Goal: Task Accomplishment & Management: Use online tool/utility

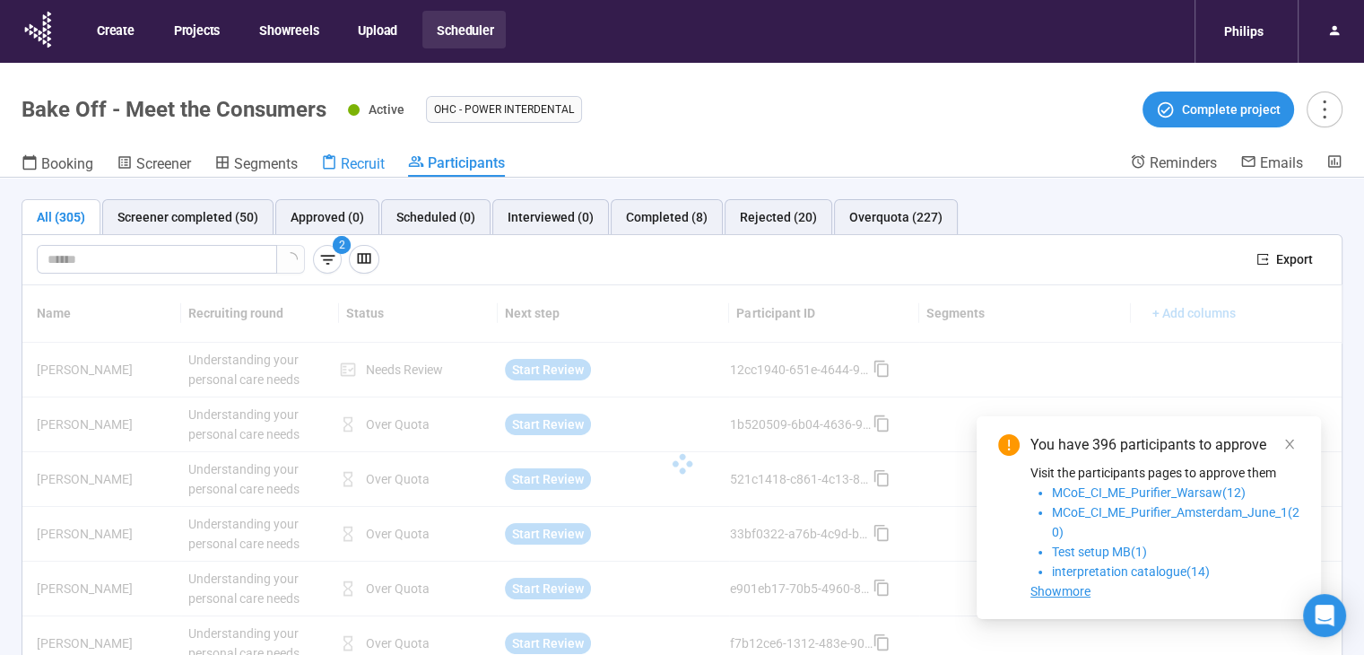
click at [369, 158] on span "Recruit" at bounding box center [363, 163] width 44 height 17
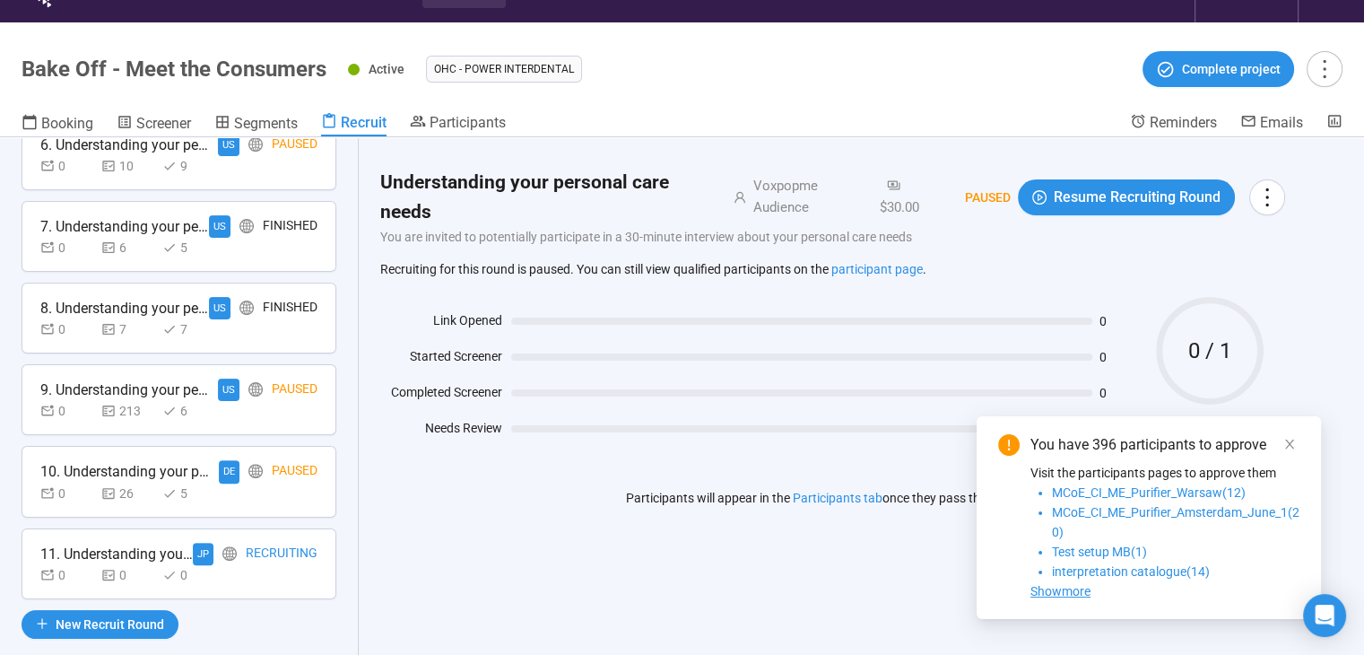
scroll to position [63, 0]
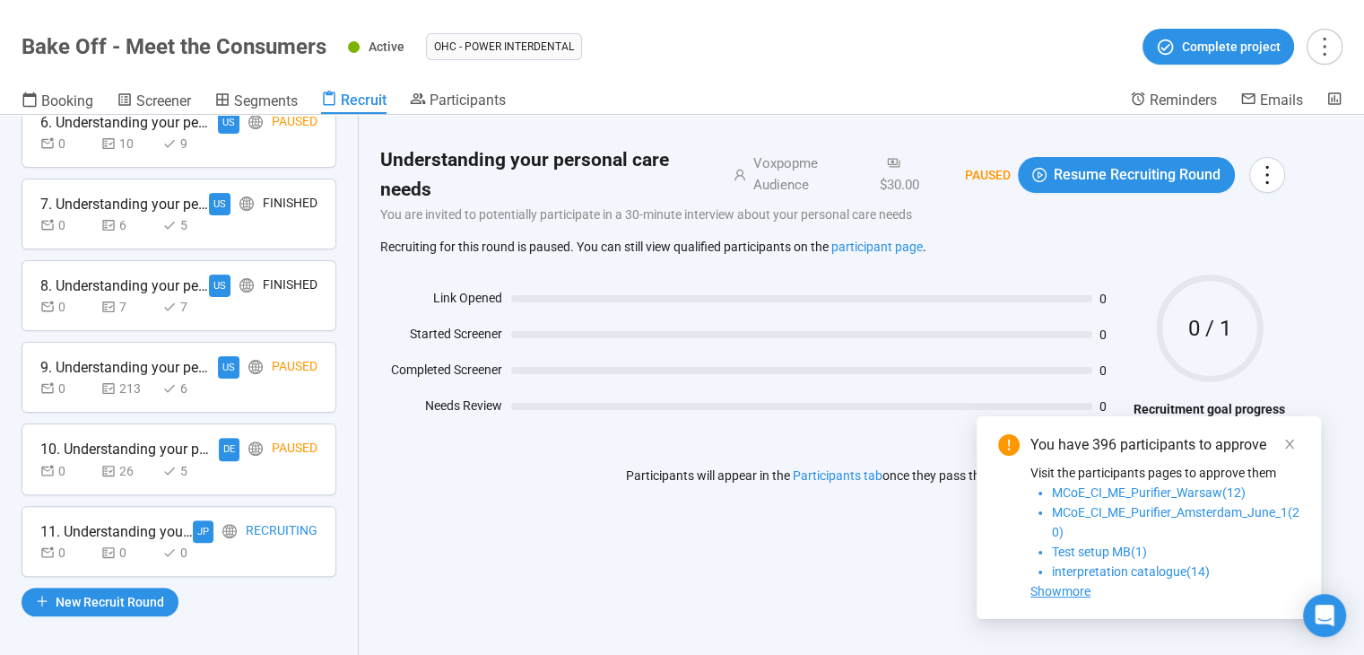
click at [262, 534] on div "Recruiting" at bounding box center [282, 531] width 72 height 22
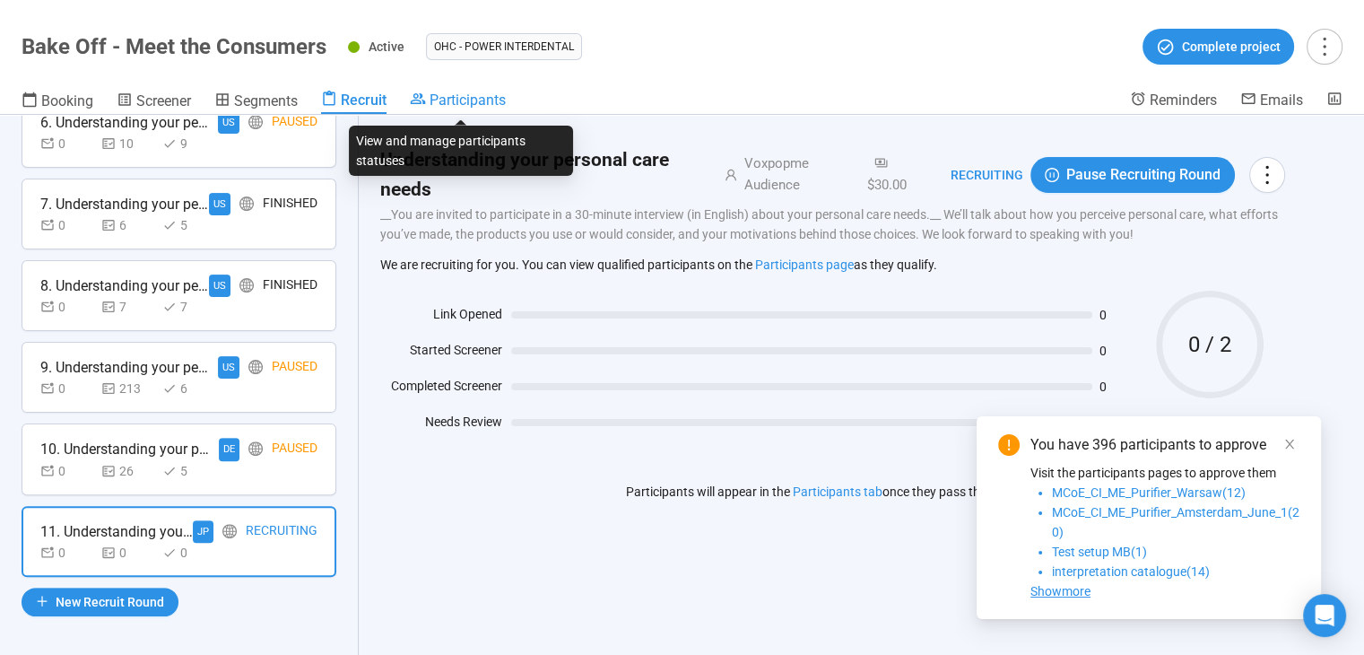
click at [422, 94] on icon at bounding box center [418, 98] width 15 height 11
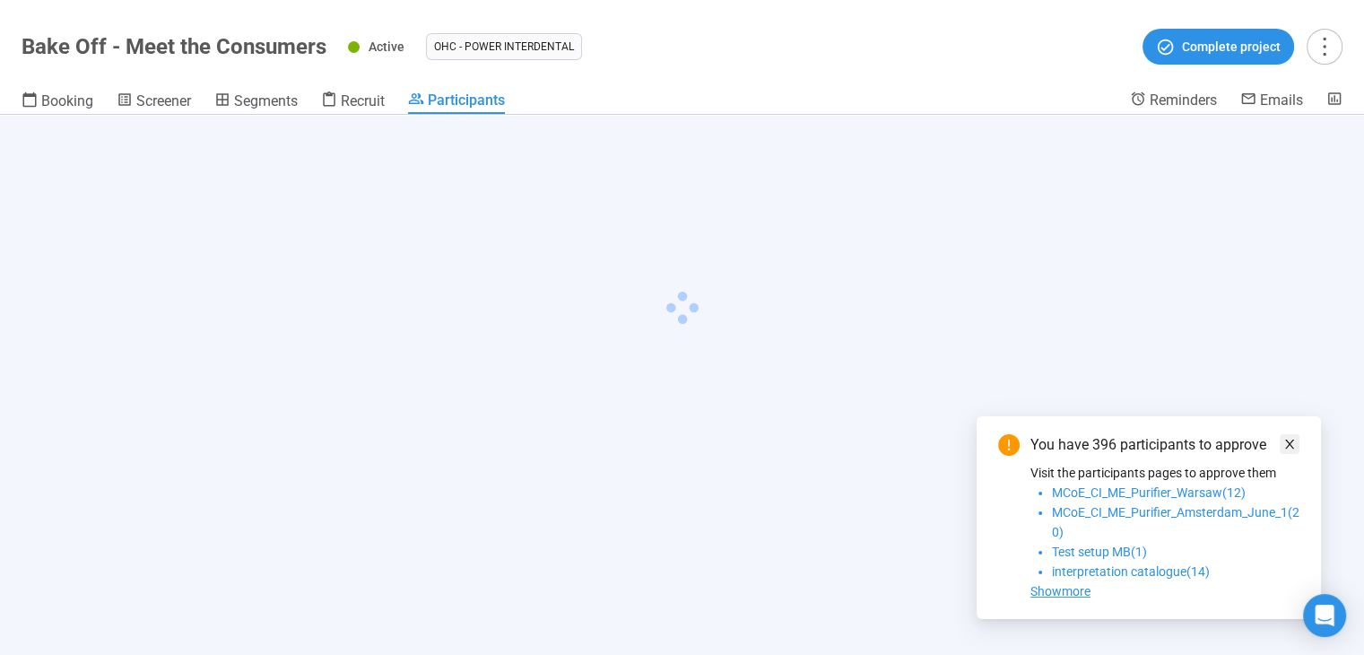
click at [1291, 441] on icon "close" at bounding box center [1289, 443] width 9 height 9
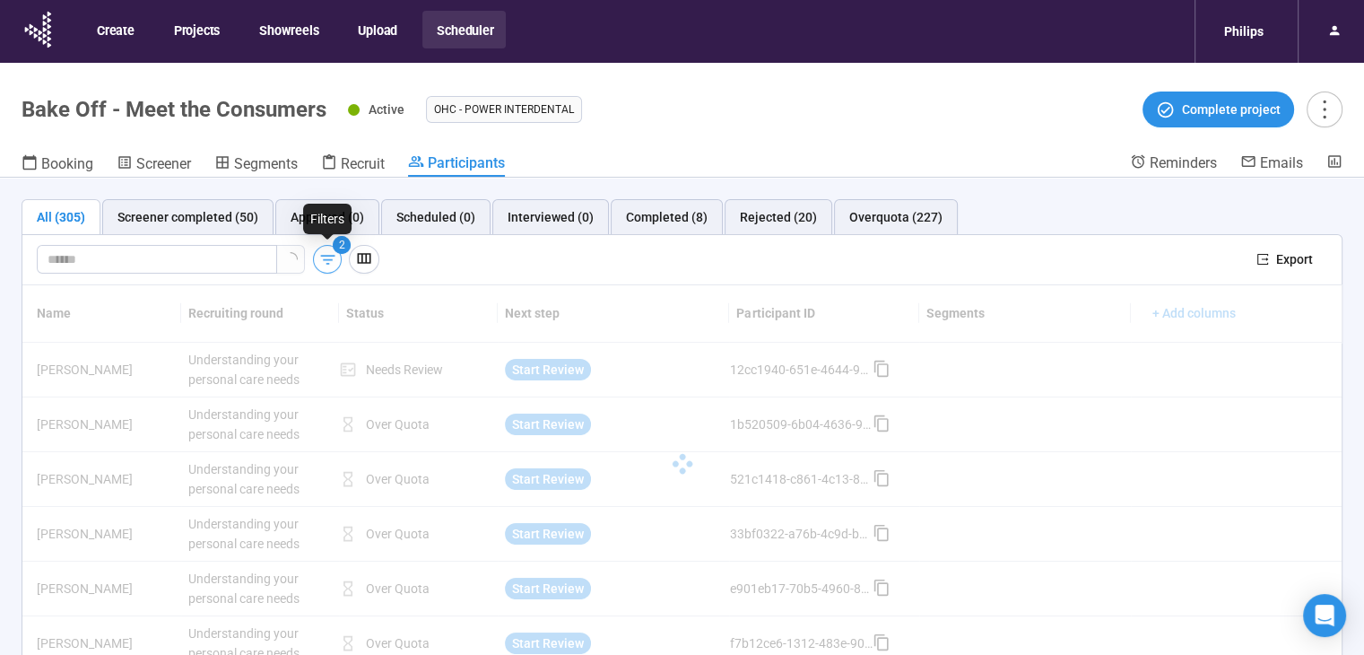
click at [324, 251] on icon "button" at bounding box center [327, 259] width 19 height 19
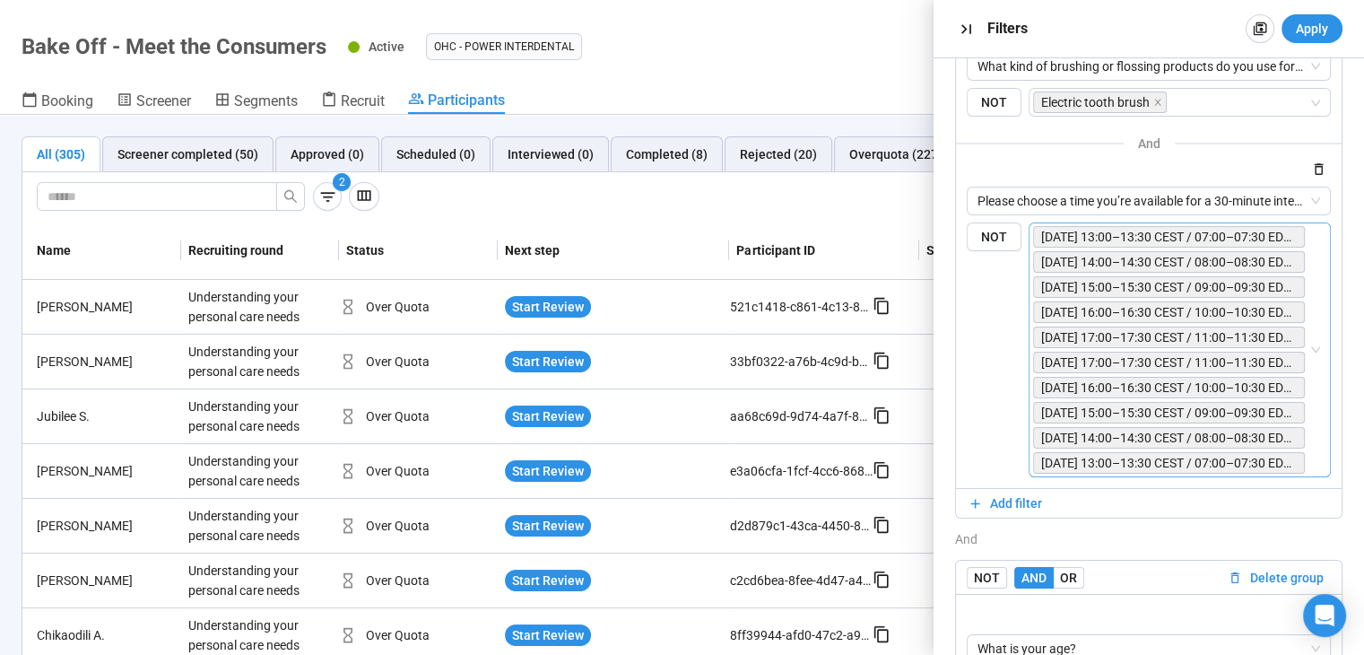
scroll to position [411, 0]
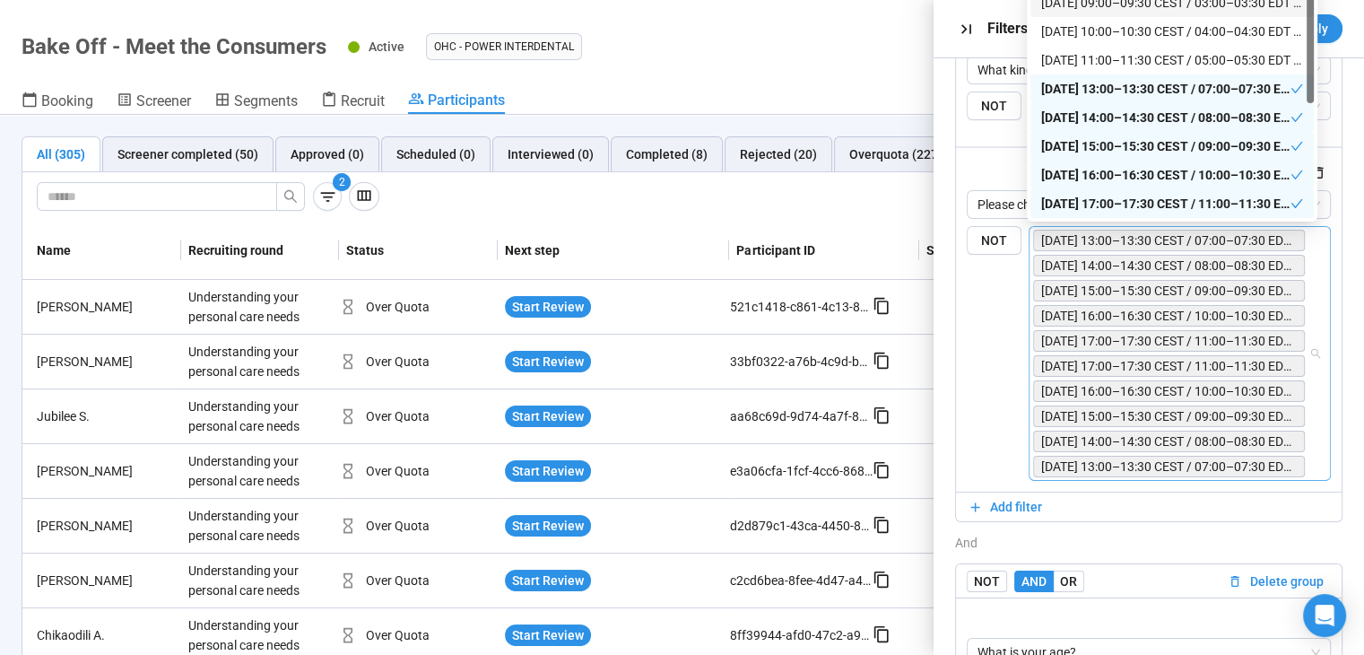
click at [1302, 345] on div "Tuesday, August 19 – 13:00–13:30 CEST / 07:00–07:30 EDT / 04:00–04:30 PDT / 20:…" at bounding box center [1180, 353] width 302 height 255
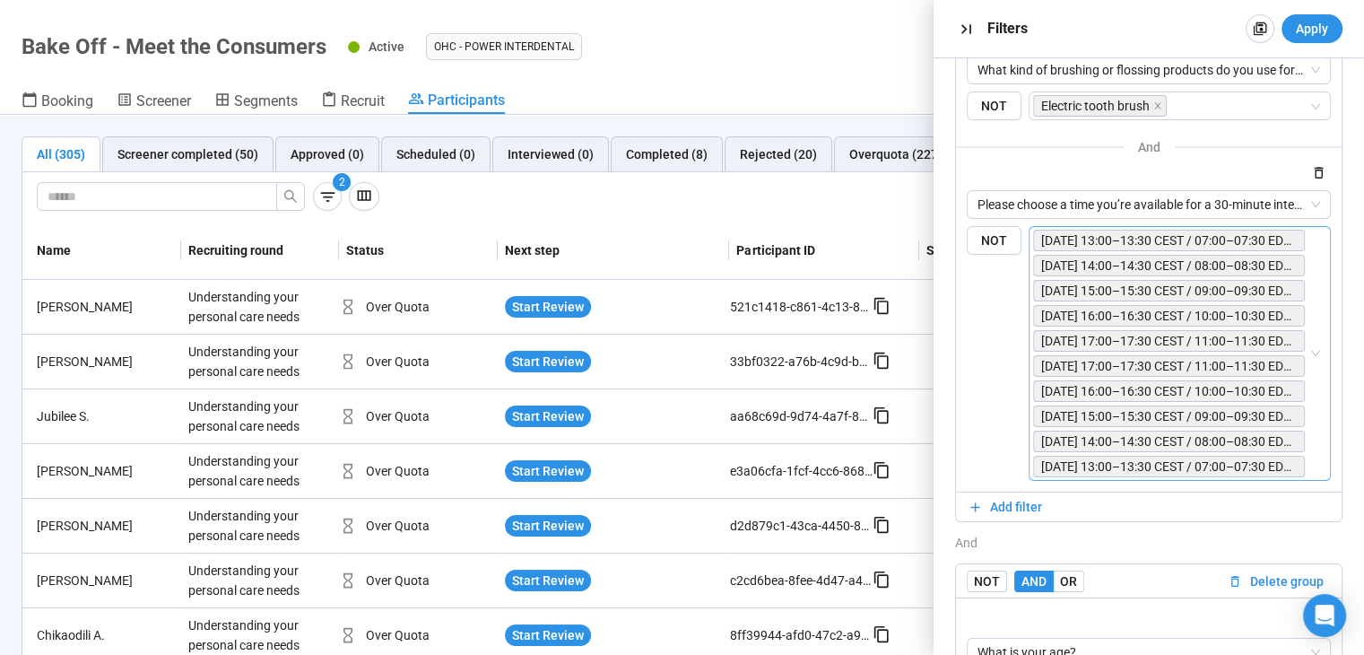
click at [1302, 344] on div "Tuesday, August 19 – 13:00–13:30 CEST / 07:00–07:30 EDT / 04:00–04:30 PDT / 20:…" at bounding box center [1180, 353] width 302 height 255
click at [1306, 364] on div "Tuesday, August 19 – 13:00–13:30 CEST / 07:00–07:30 EDT / 04:00–04:30 PDT / 20:…" at bounding box center [1180, 353] width 302 height 255
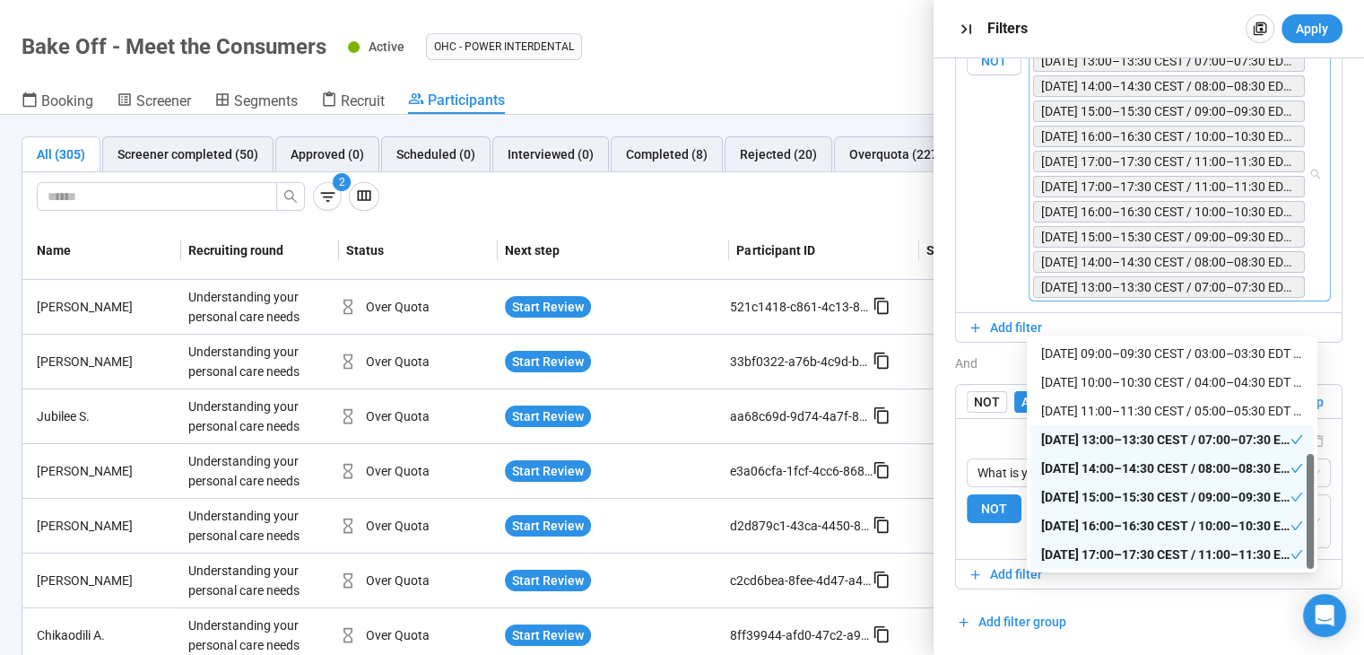
scroll to position [321, 0]
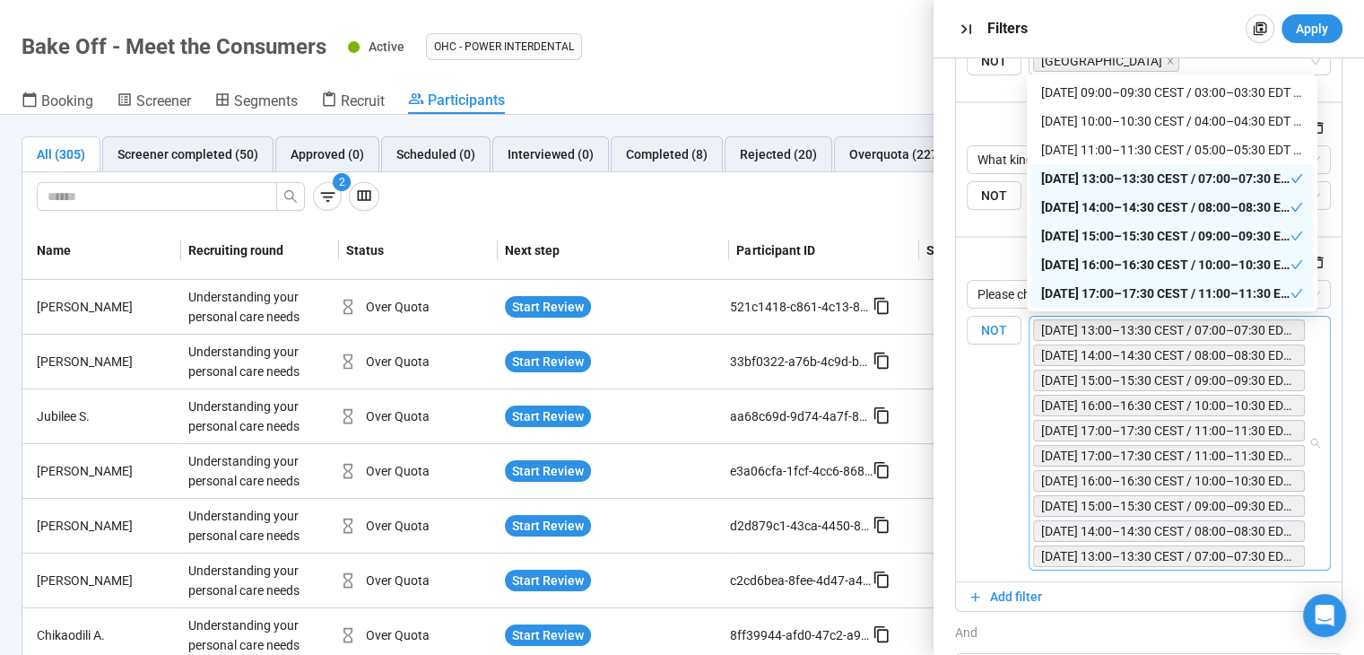
click at [989, 404] on label "NOT" at bounding box center [994, 443] width 55 height 255
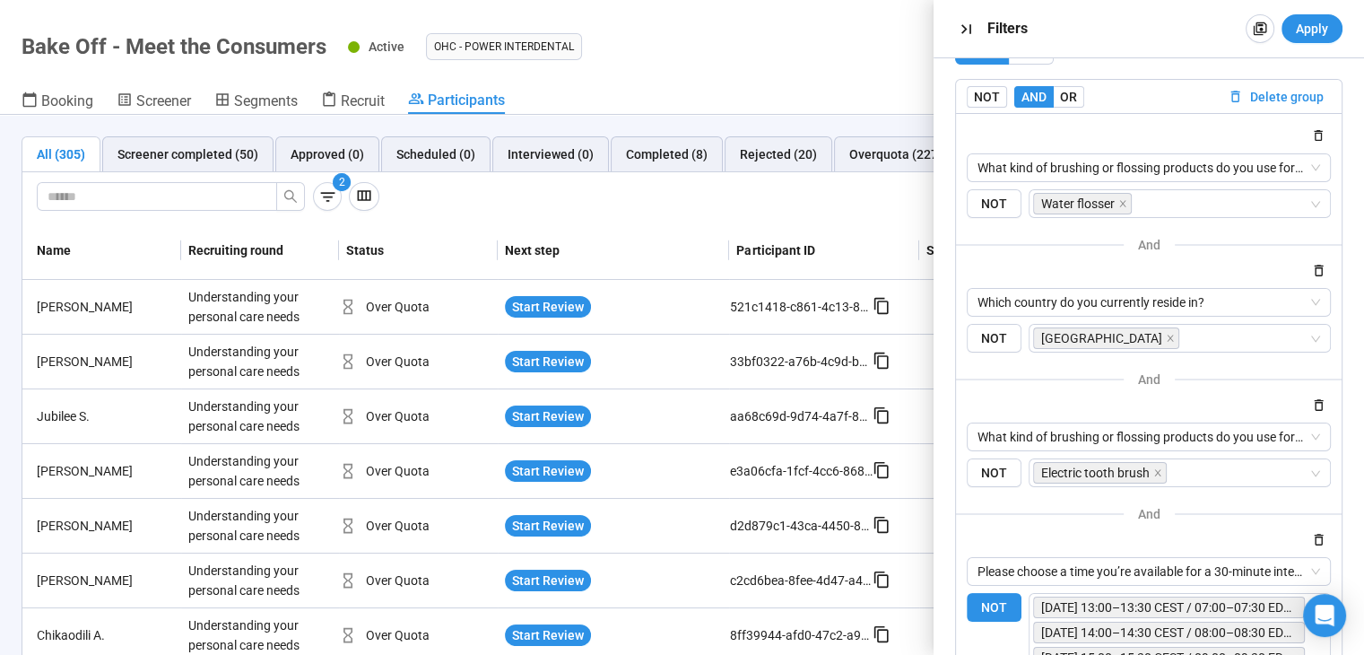
scroll to position [0, 0]
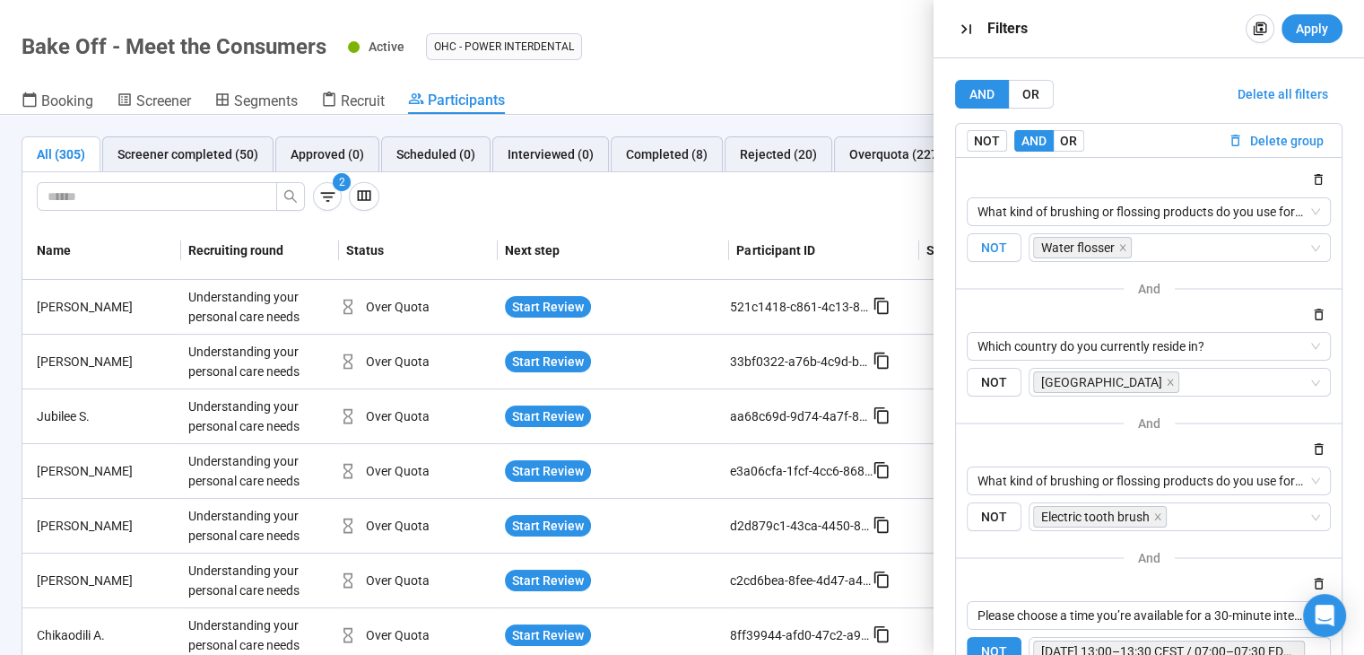
click at [1003, 247] on span "NOT" at bounding box center [994, 248] width 55 height 30
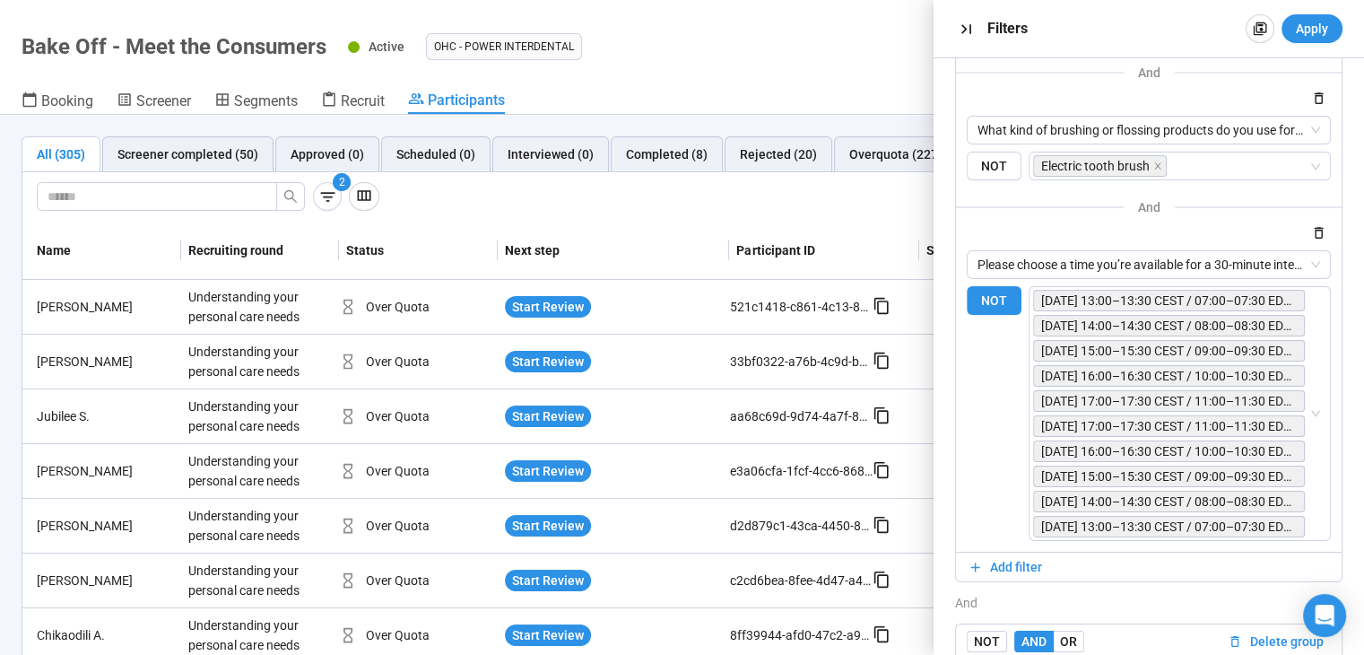
scroll to position [590, 0]
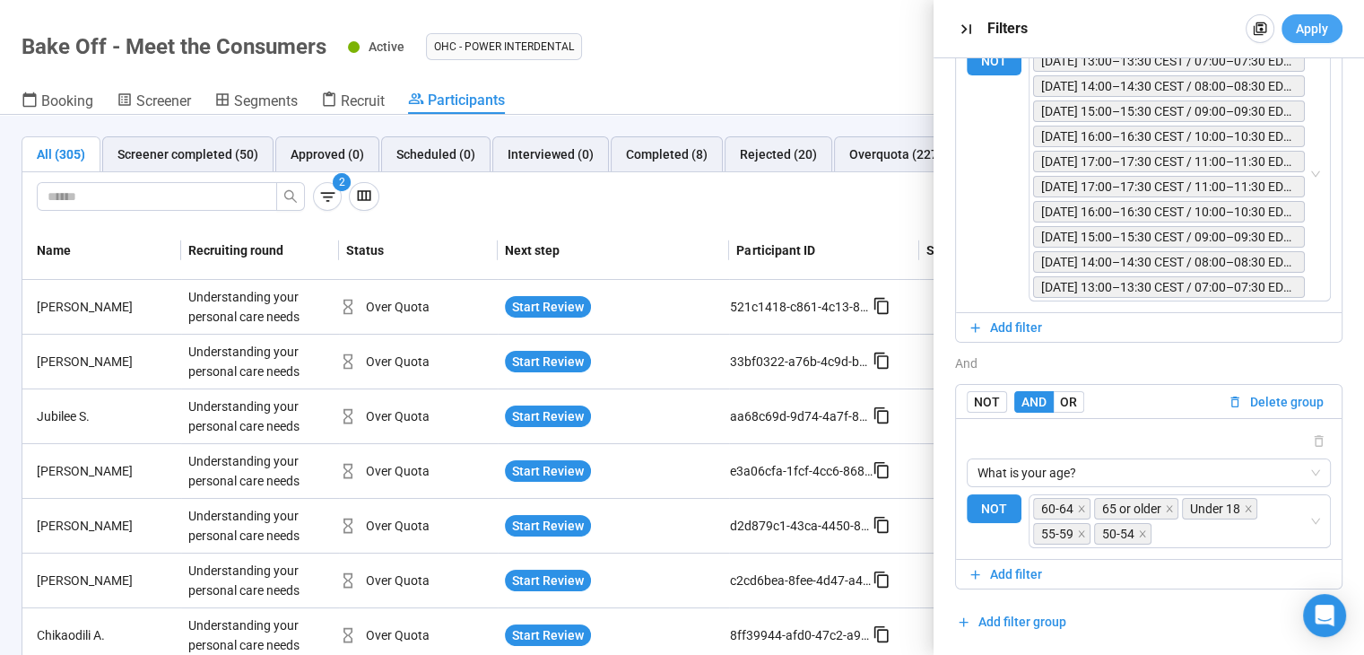
click at [1333, 19] on button "Apply" at bounding box center [1311, 28] width 61 height 29
click at [638, 220] on div "2 Export" at bounding box center [681, 197] width 1319 height 50
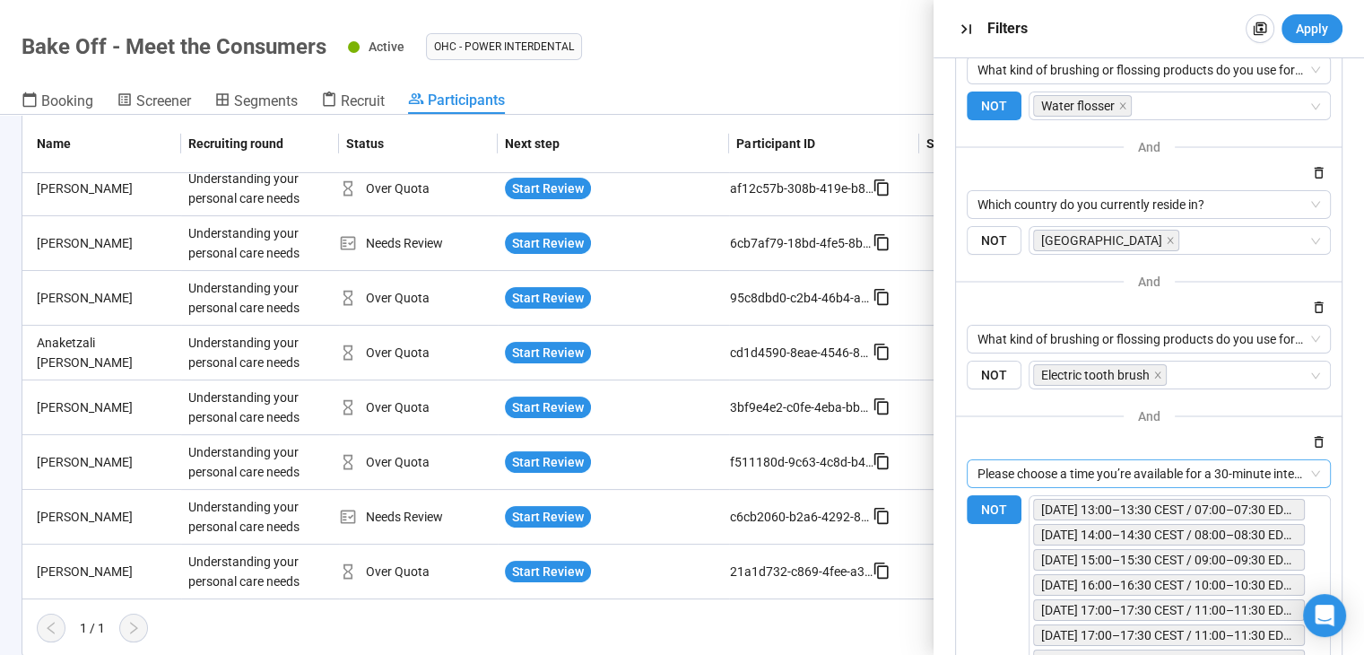
scroll to position [0, 0]
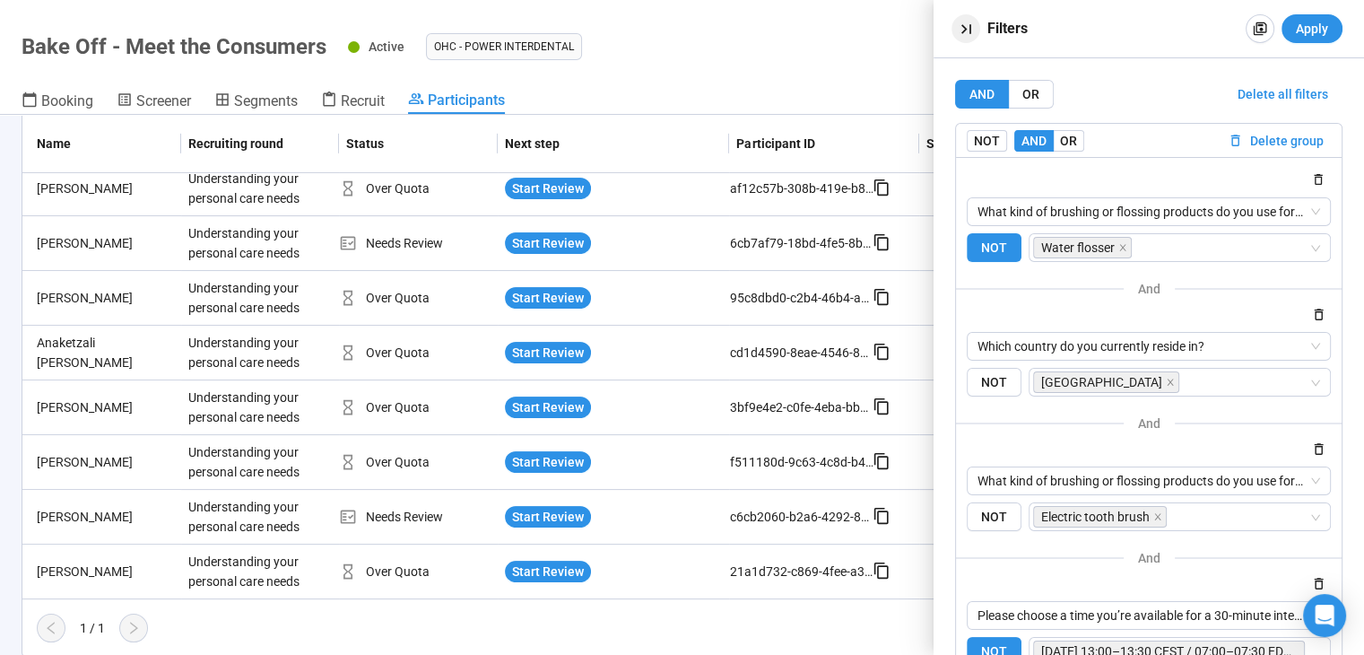
click at [958, 22] on icon "button" at bounding box center [966, 29] width 19 height 19
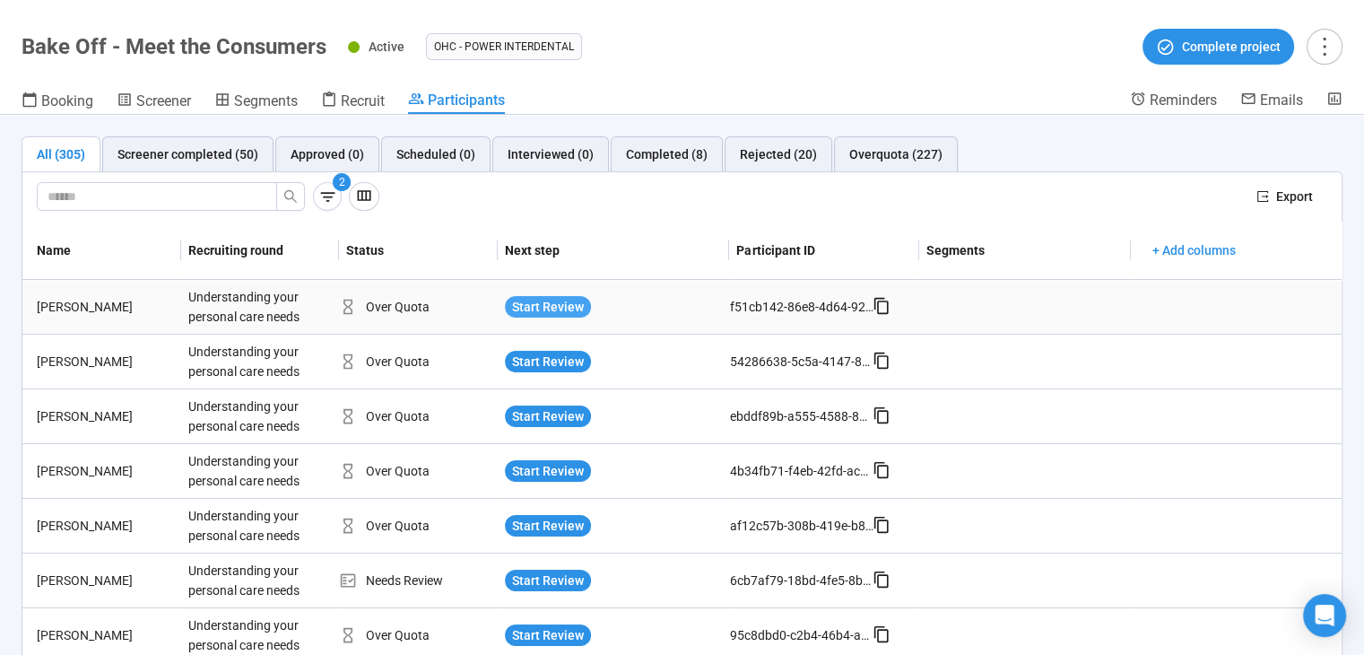
click at [543, 304] on span "Start Review" at bounding box center [548, 307] width 72 height 20
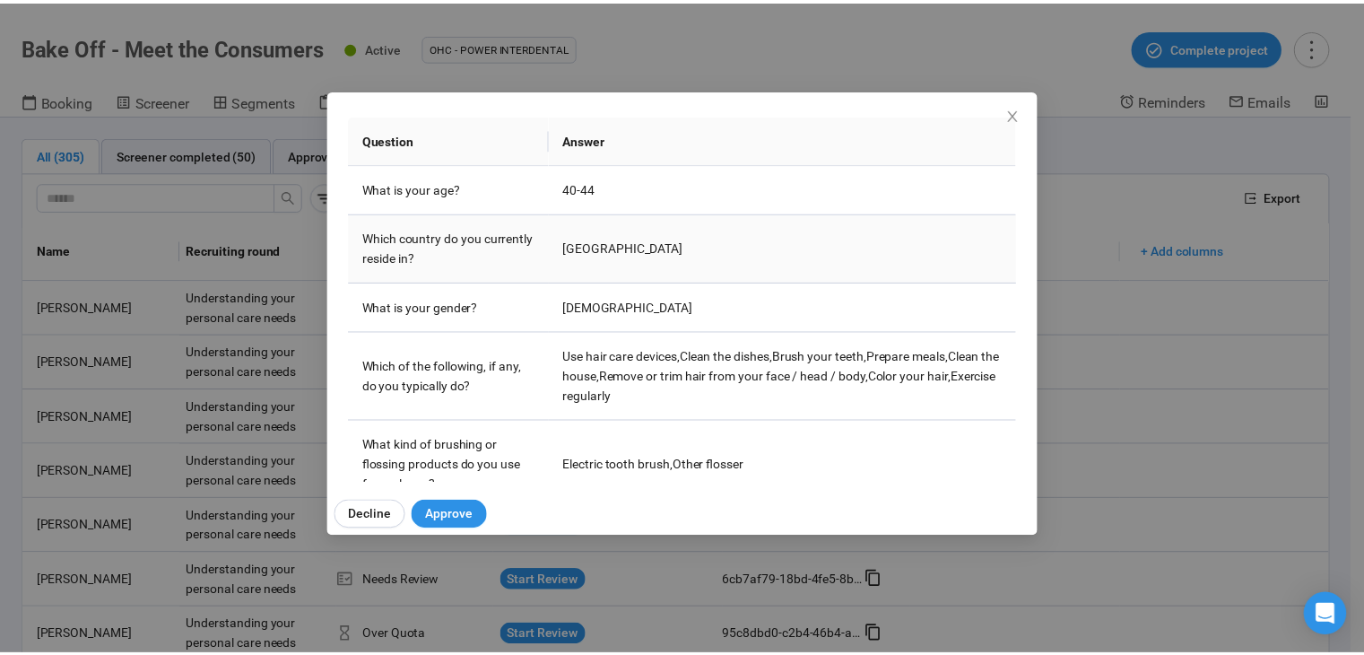
scroll to position [269, 0]
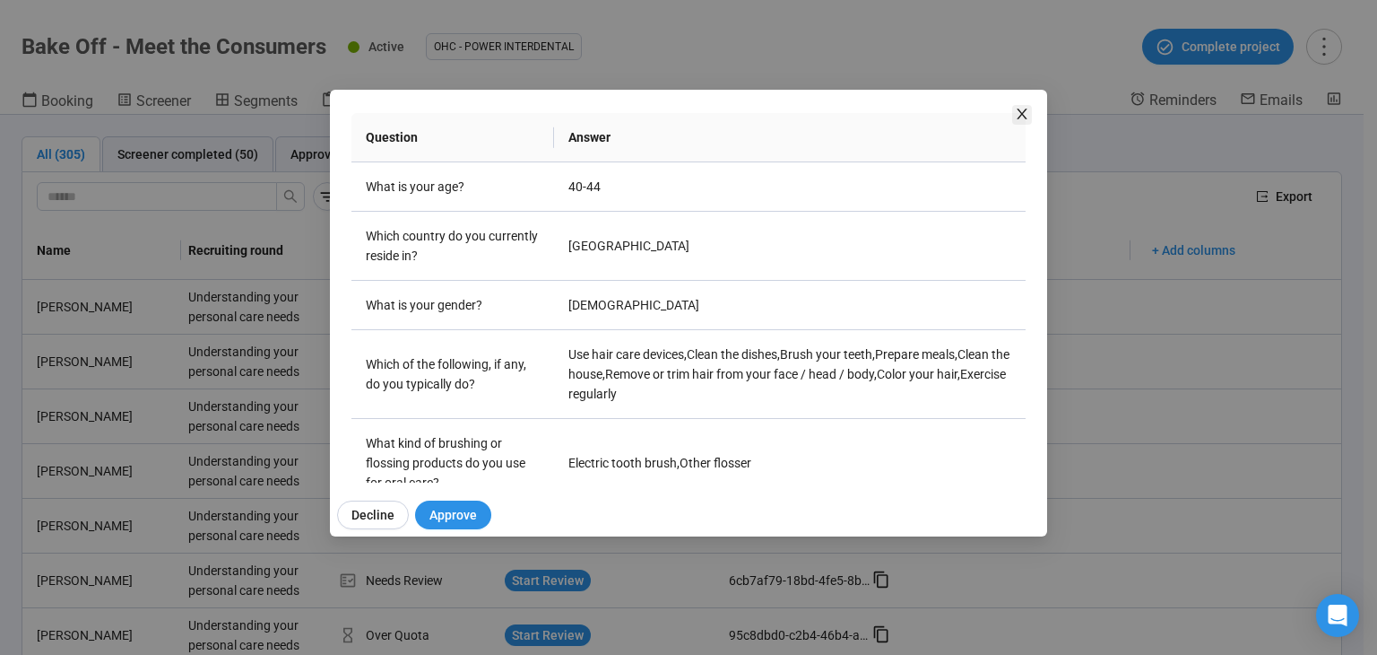
click at [1021, 118] on icon "close" at bounding box center [1022, 114] width 14 height 14
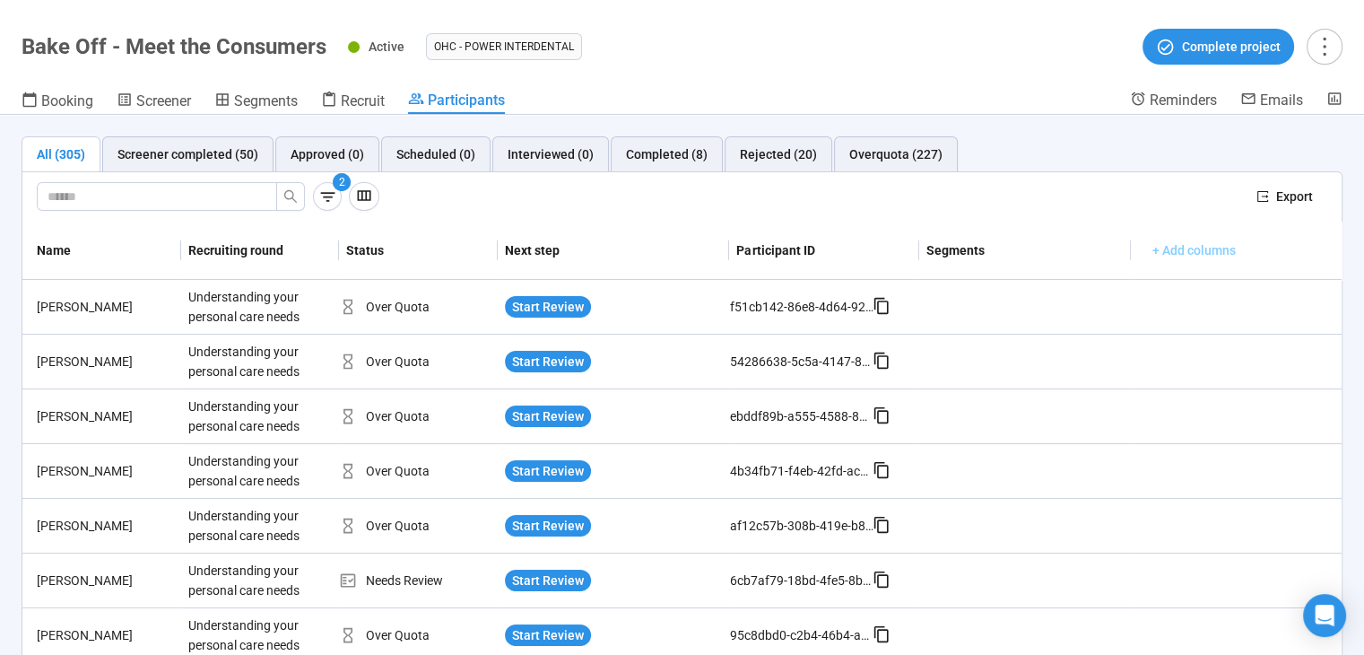
click at [1217, 240] on span "+ Add columns" at bounding box center [1193, 250] width 83 height 20
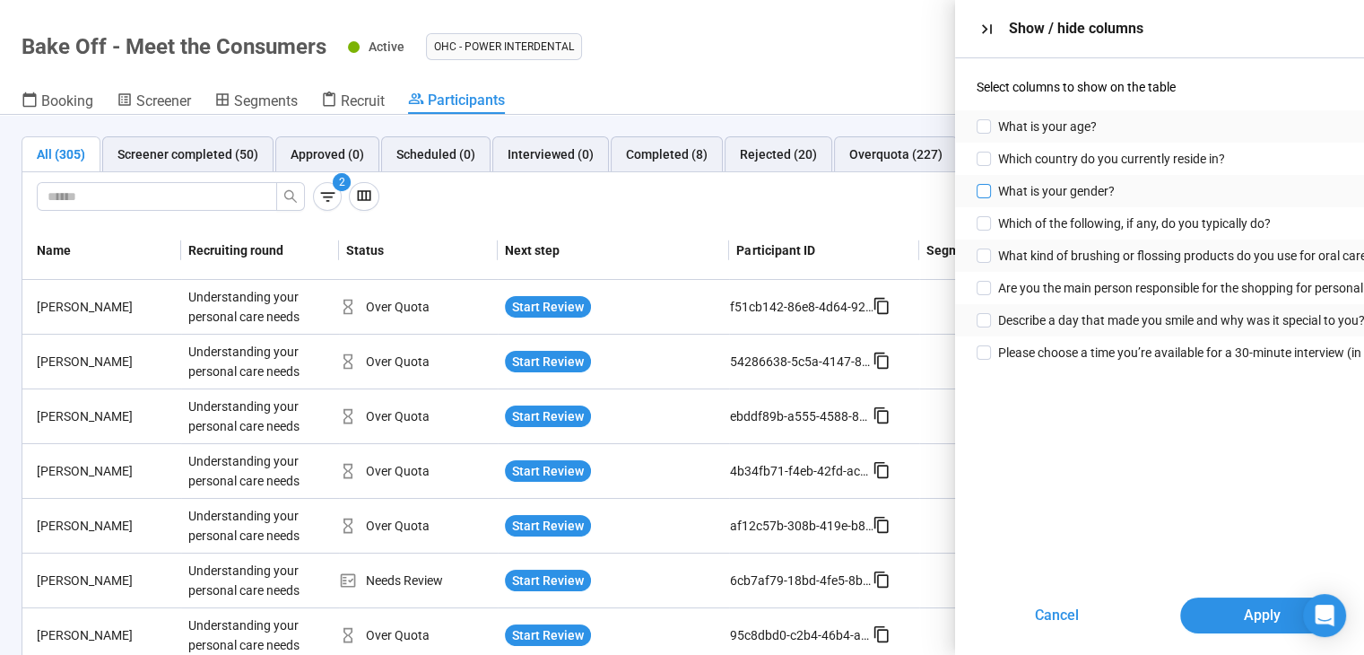
click at [1060, 187] on span "What is your gender?" at bounding box center [1056, 191] width 117 height 20
click at [1058, 124] on span "What is your age?" at bounding box center [1047, 127] width 99 height 20
click at [1031, 351] on span "Please choose a time you’re available for a 30-minute interview (in English) on…" at bounding box center [1270, 353] width 544 height 20
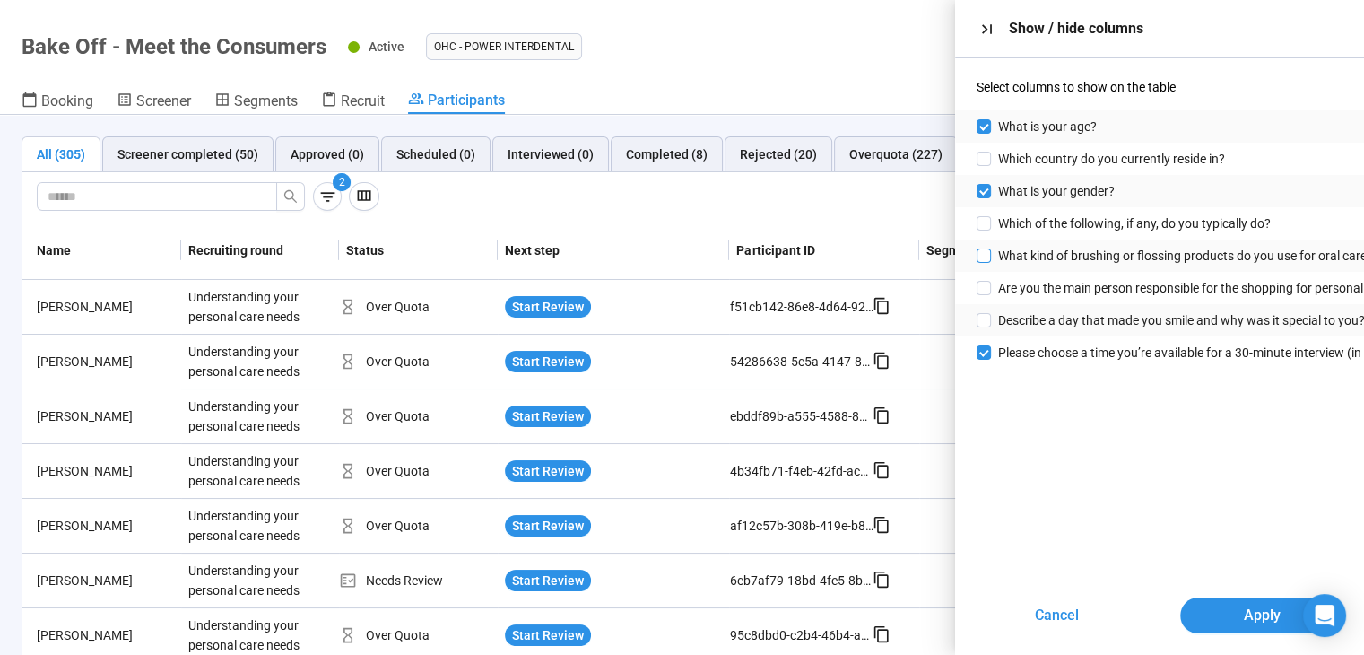
click at [1033, 260] on span "What kind of brushing or flossing products do you use for oral care?" at bounding box center [1185, 256] width 375 height 20
click at [1250, 614] on span "Apply" at bounding box center [1261, 615] width 37 height 22
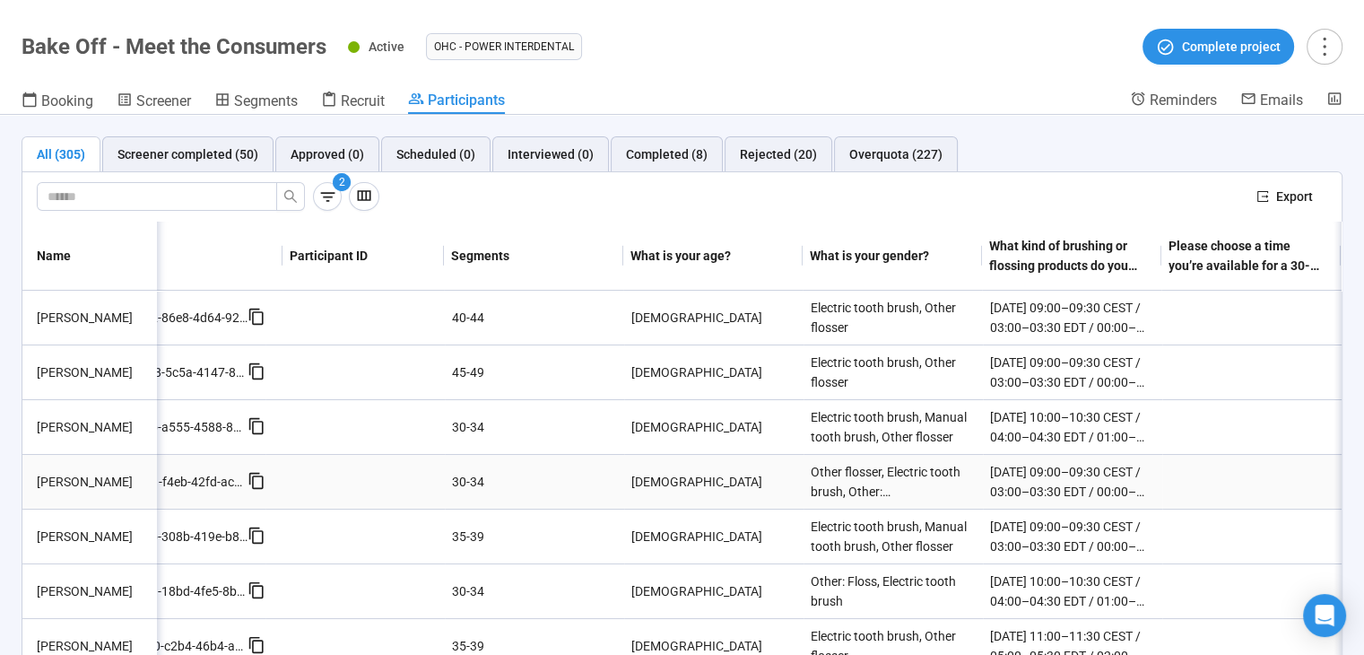
scroll to position [0, 533]
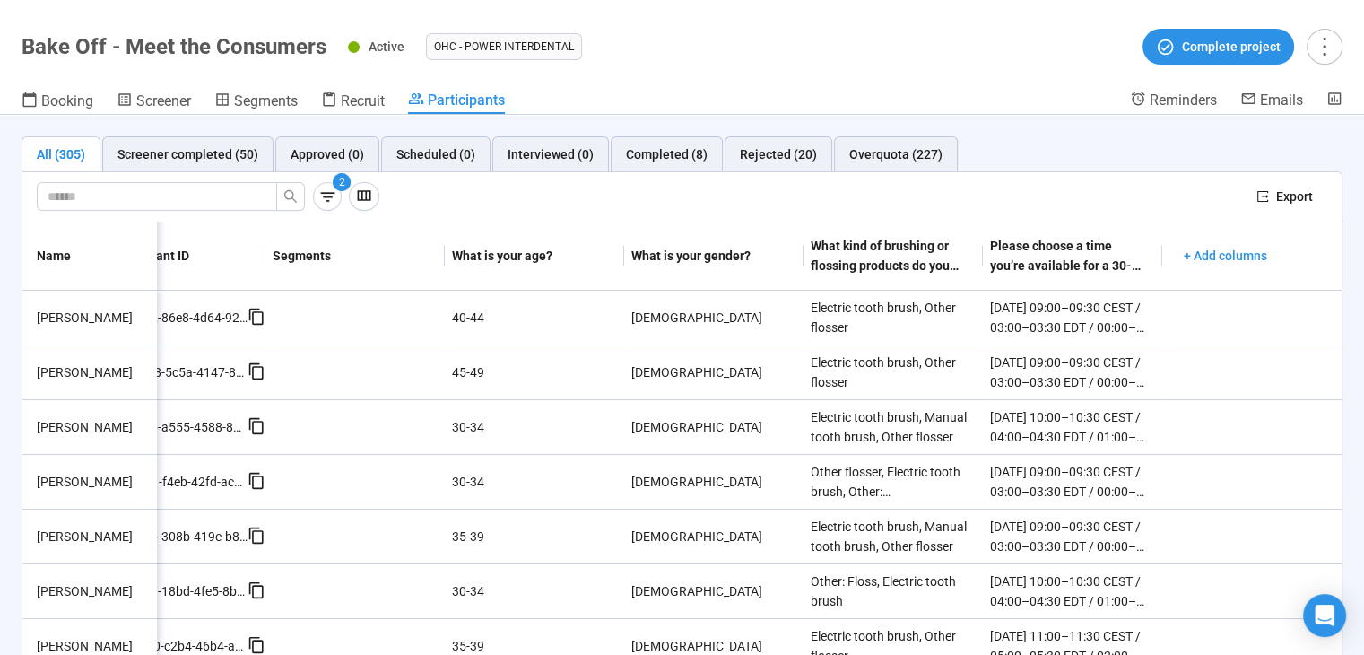
click at [482, 248] on div "What is your age?" at bounding box center [531, 256] width 158 height 20
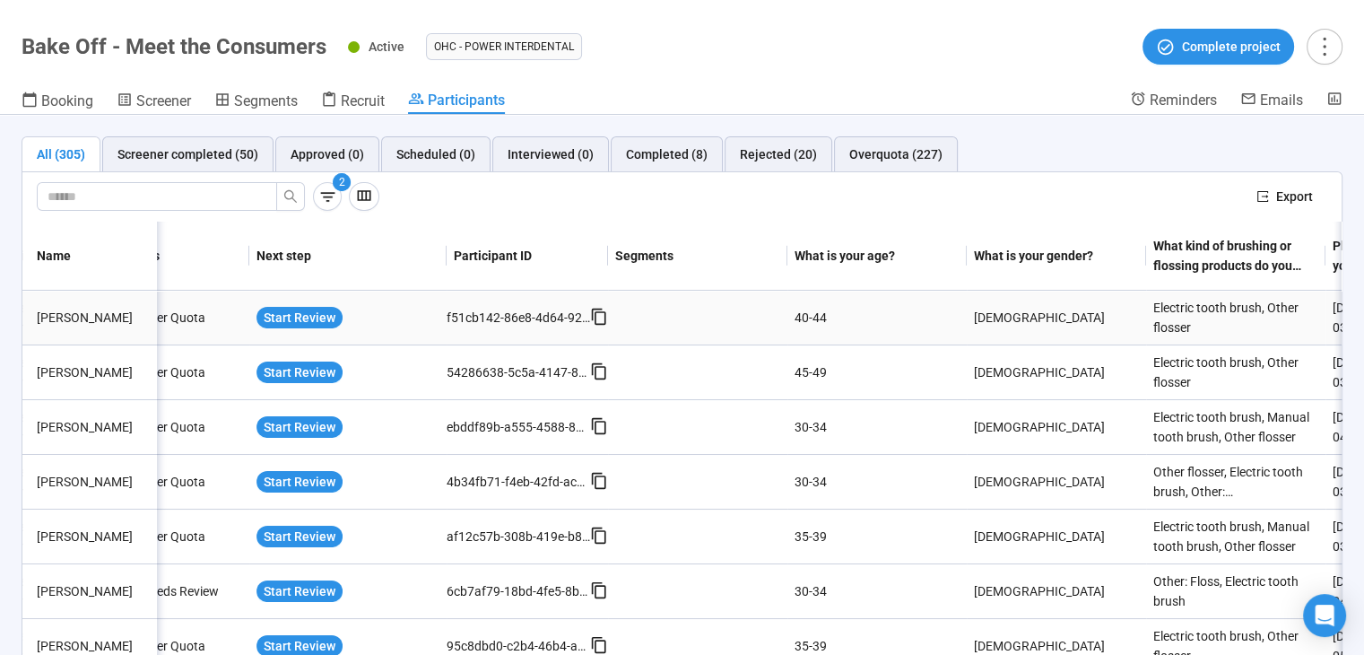
scroll to position [0, 0]
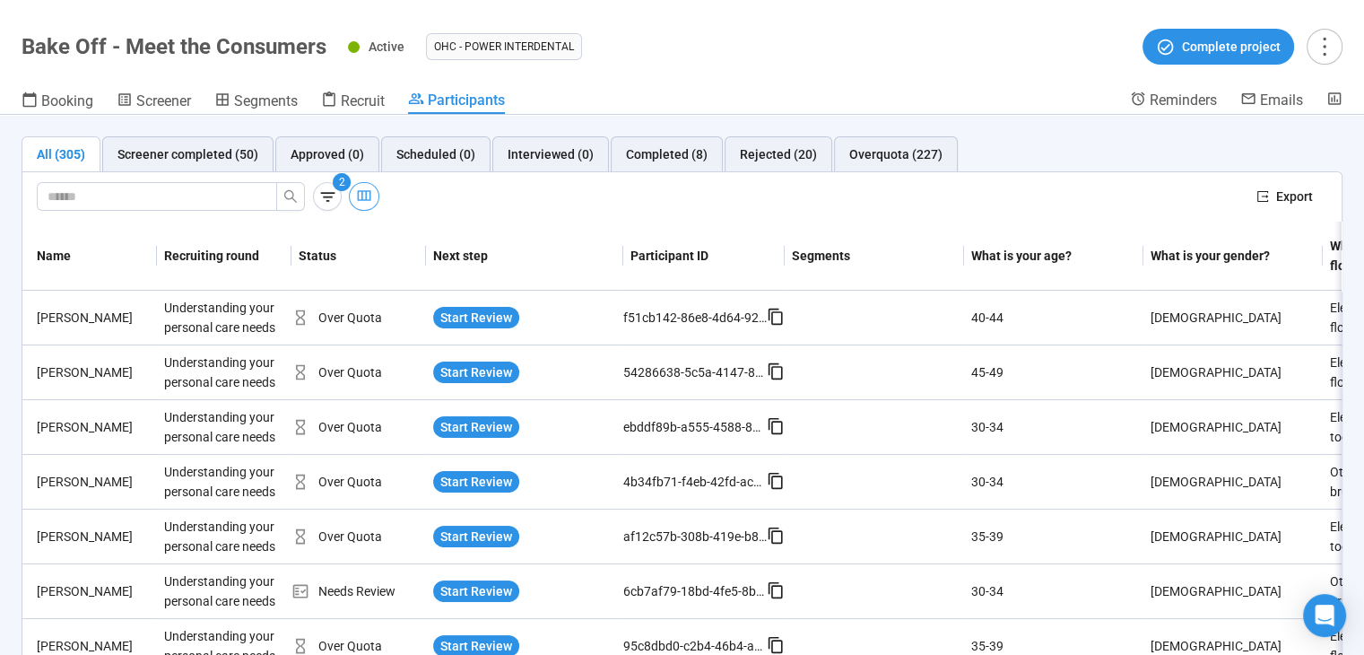
click at [375, 188] on button "button" at bounding box center [364, 196] width 30 height 29
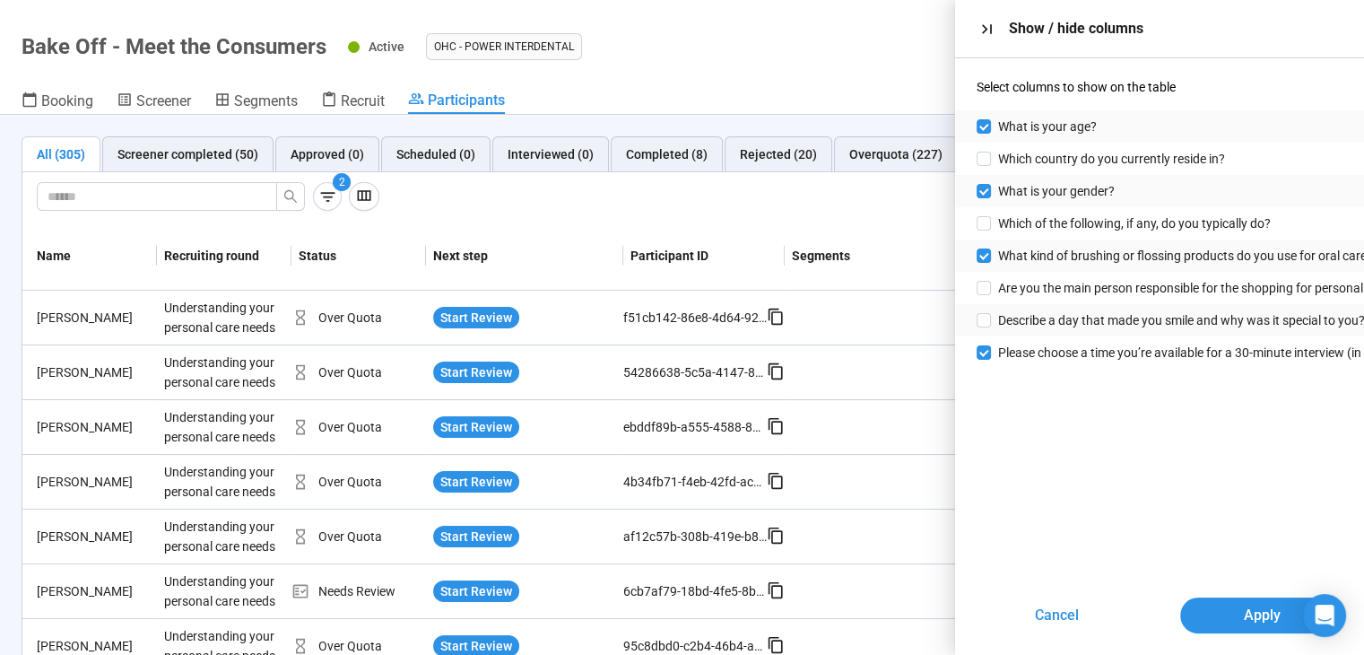
click at [510, 202] on div "2" at bounding box center [639, 196] width 1205 height 29
click at [1081, 619] on button "Cancel" at bounding box center [1058, 615] width 164 height 36
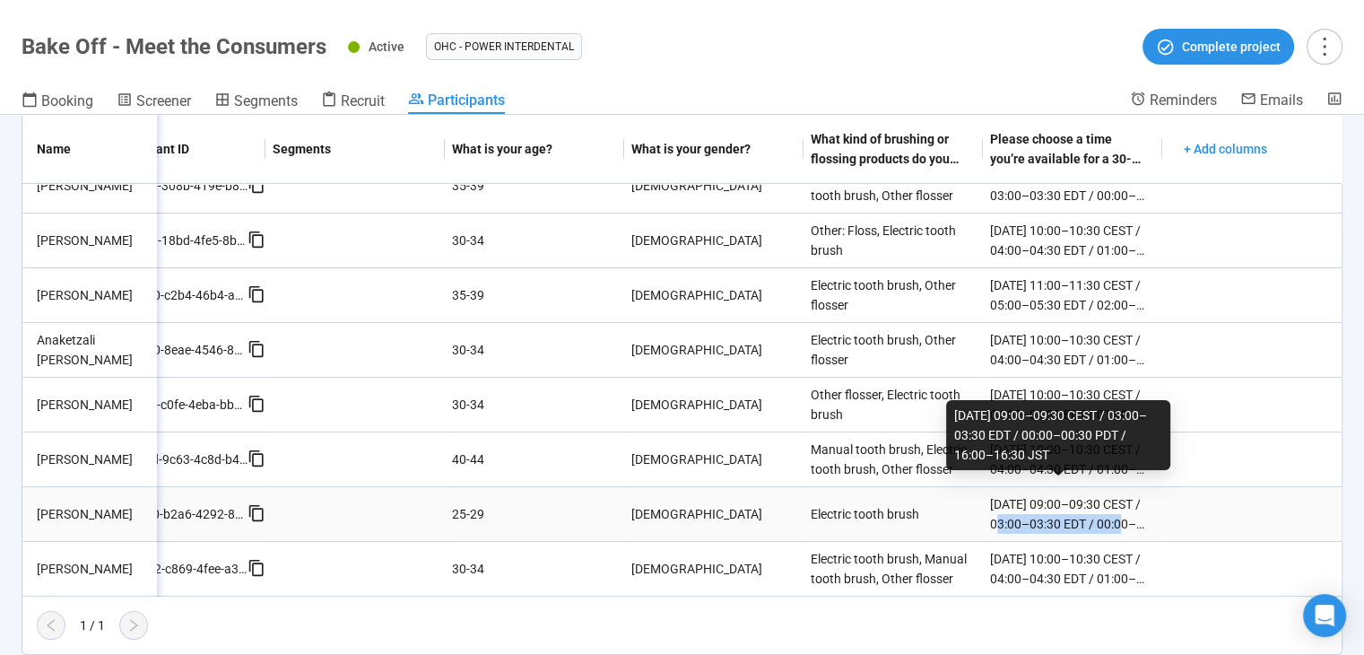
drag, startPoint x: 999, startPoint y: 514, endPoint x: 1145, endPoint y: 517, distance: 146.2
click at [1145, 517] on div "Wednesday, August 20 – 09:00–09:30 CEST / 03:00–03:30 EDT / 00:00–00:30 PDT / 1…" at bounding box center [1072, 514] width 179 height 54
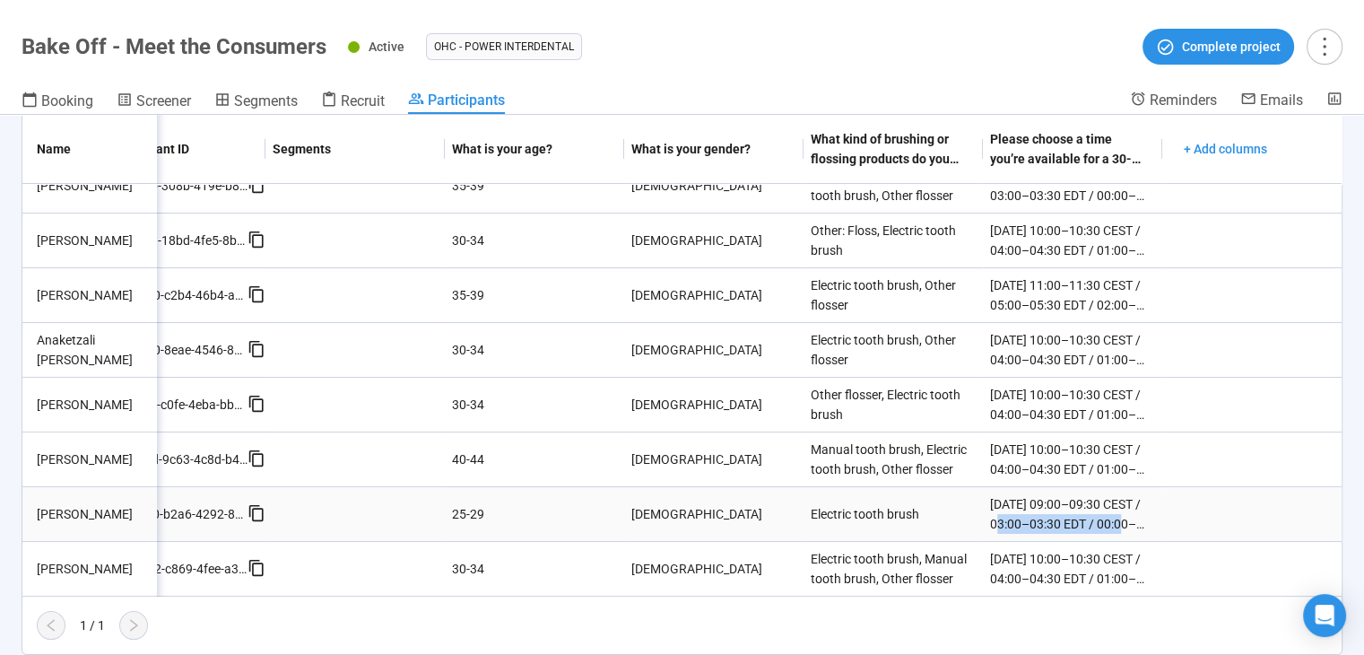
click at [1145, 517] on div "Wednesday, August 20 – 09:00–09:30 CEST / 03:00–03:30 EDT / 00:00–00:30 PDT / 1…" at bounding box center [1072, 514] width 179 height 54
click at [1060, 500] on div "Wednesday, August 20 – 09:00–09:30 CEST / 03:00–03:30 EDT / 00:00–00:30 PDT / 1…" at bounding box center [1072, 513] width 165 height 39
click at [1326, 38] on icon "more" at bounding box center [1324, 46] width 24 height 24
click at [1288, 280] on td at bounding box center [1251, 295] width 179 height 55
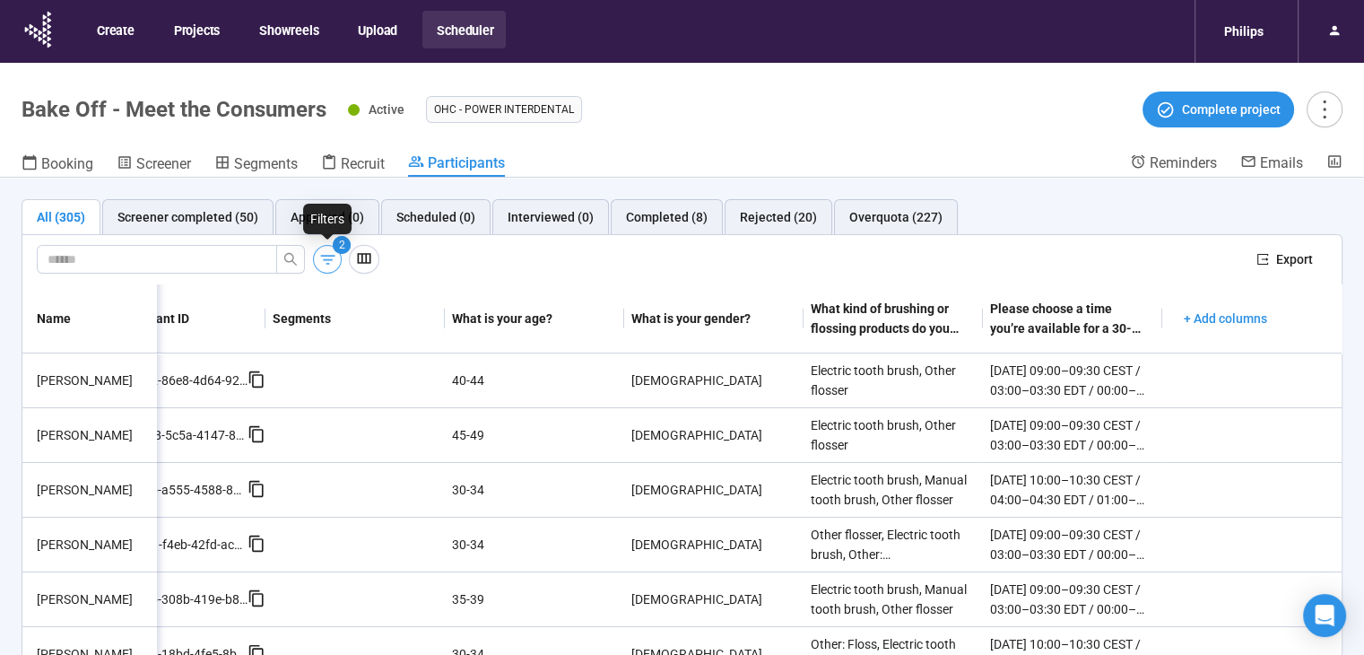
click at [334, 255] on icon "button" at bounding box center [327, 260] width 14 height 10
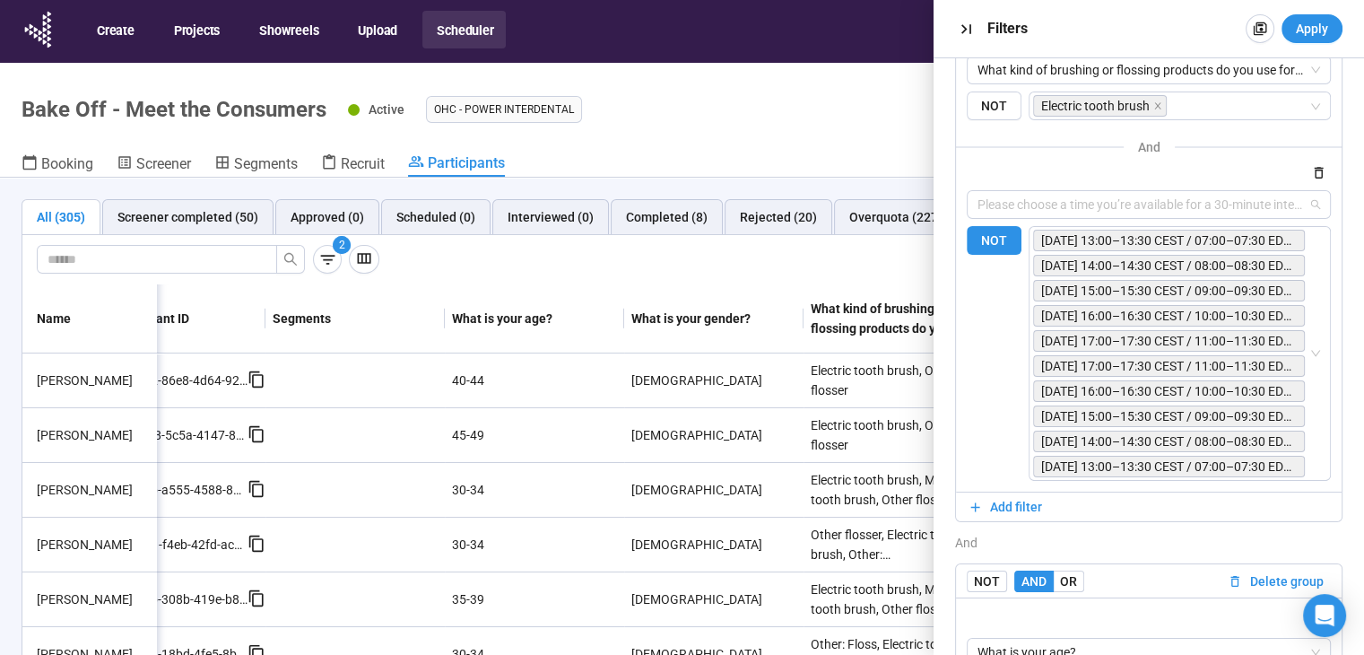
click at [991, 216] on div "Please choose a time you’re available for a 30-minute interview (in English) on…" at bounding box center [1149, 204] width 364 height 29
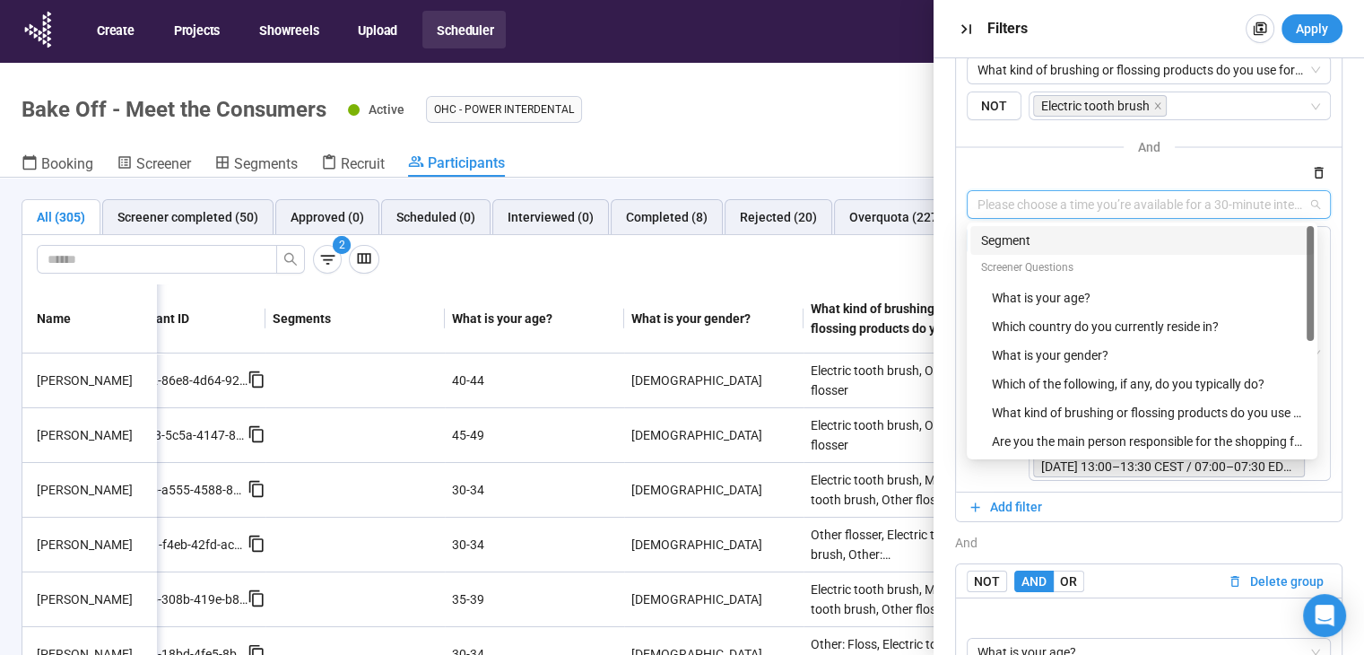
click at [1018, 174] on div at bounding box center [1149, 172] width 364 height 22
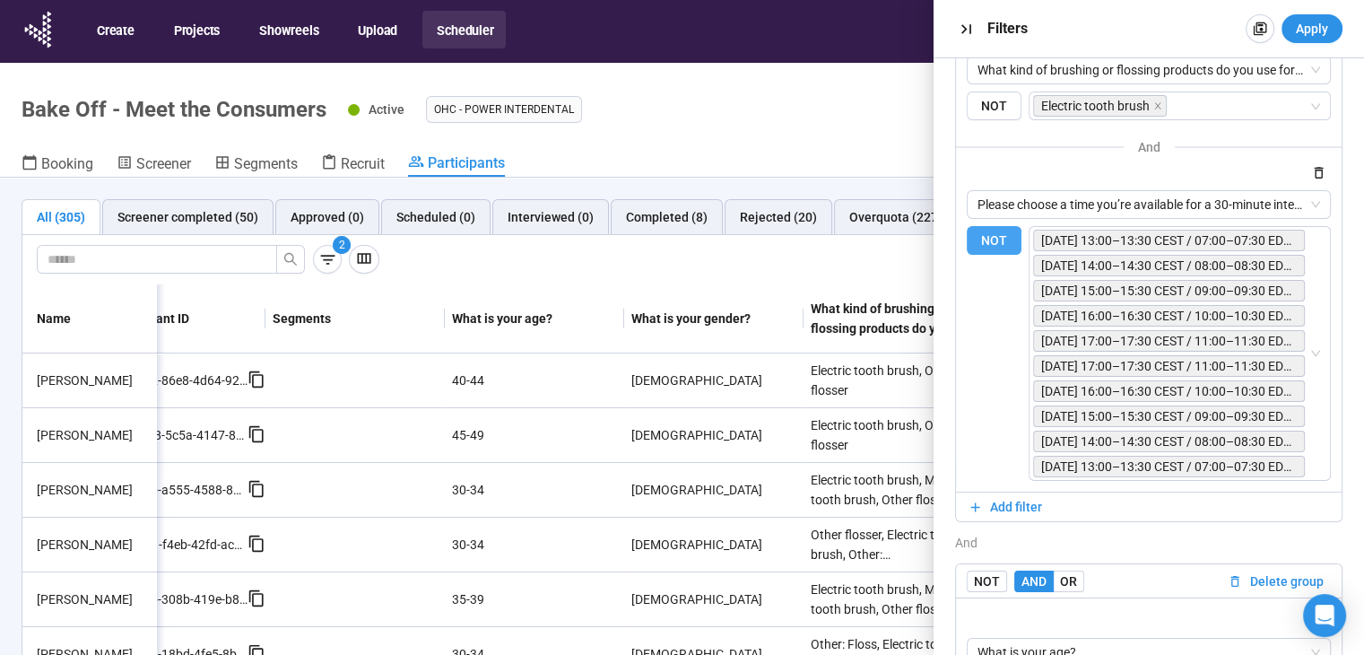
click at [994, 241] on span "NOT" at bounding box center [994, 241] width 55 height 30
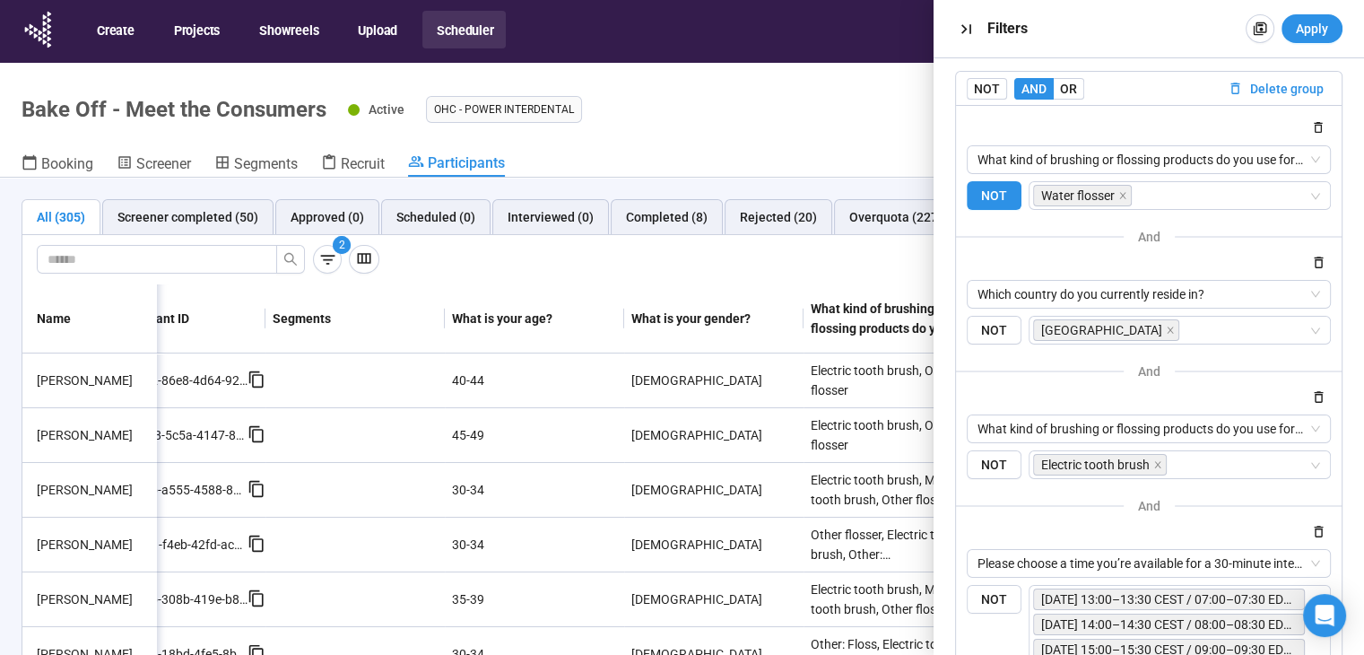
scroll to position [18, 0]
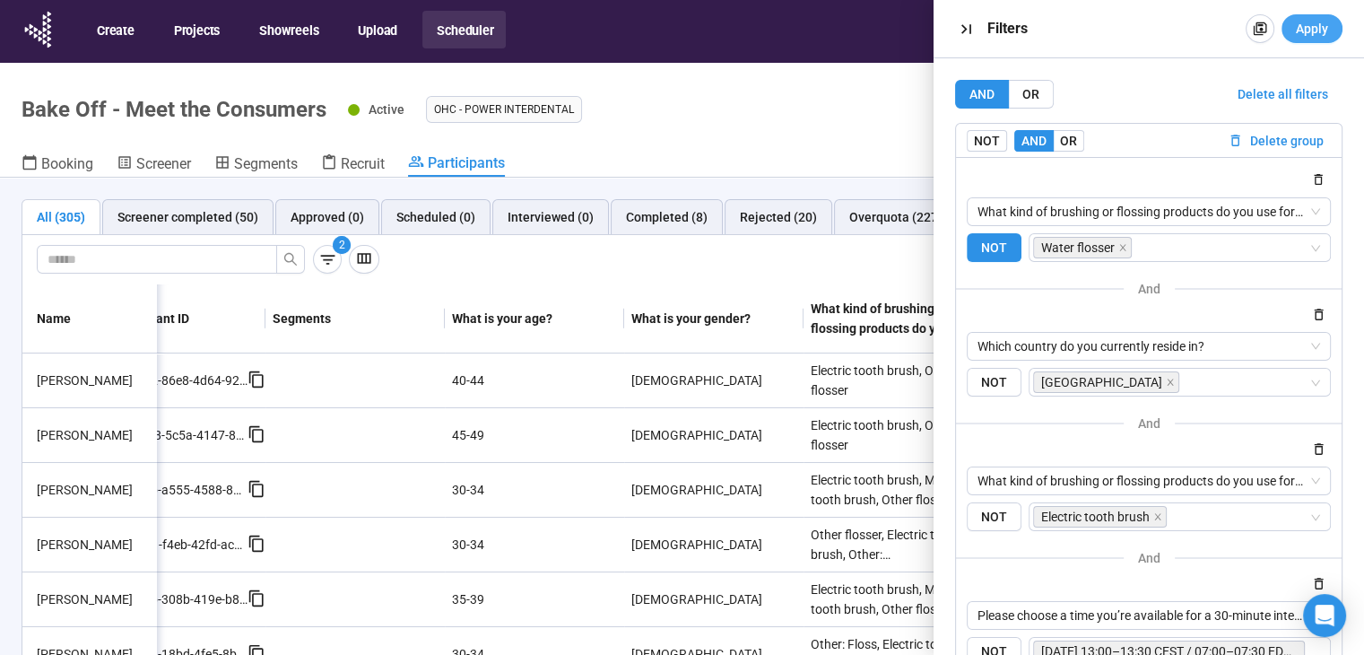
click at [1320, 29] on span "Apply" at bounding box center [1312, 29] width 32 height 20
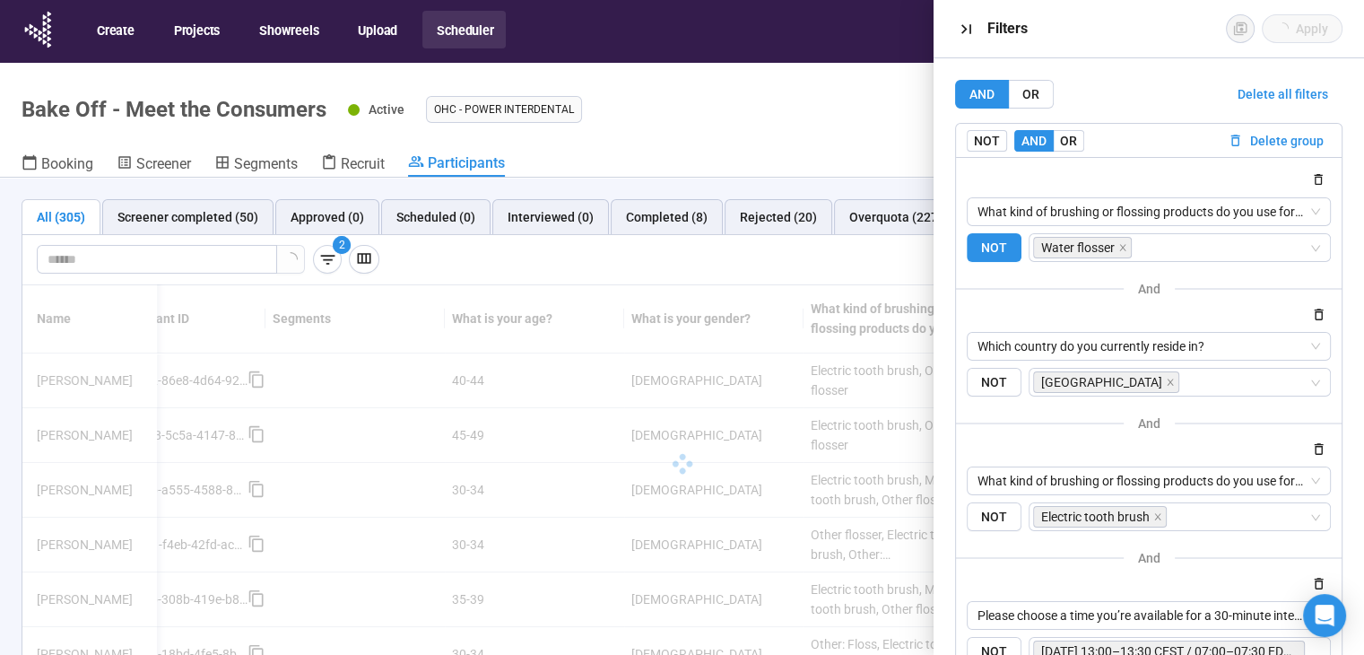
click at [732, 268] on div "2" at bounding box center [639, 259] width 1205 height 29
click at [961, 22] on icon "button" at bounding box center [966, 29] width 19 height 19
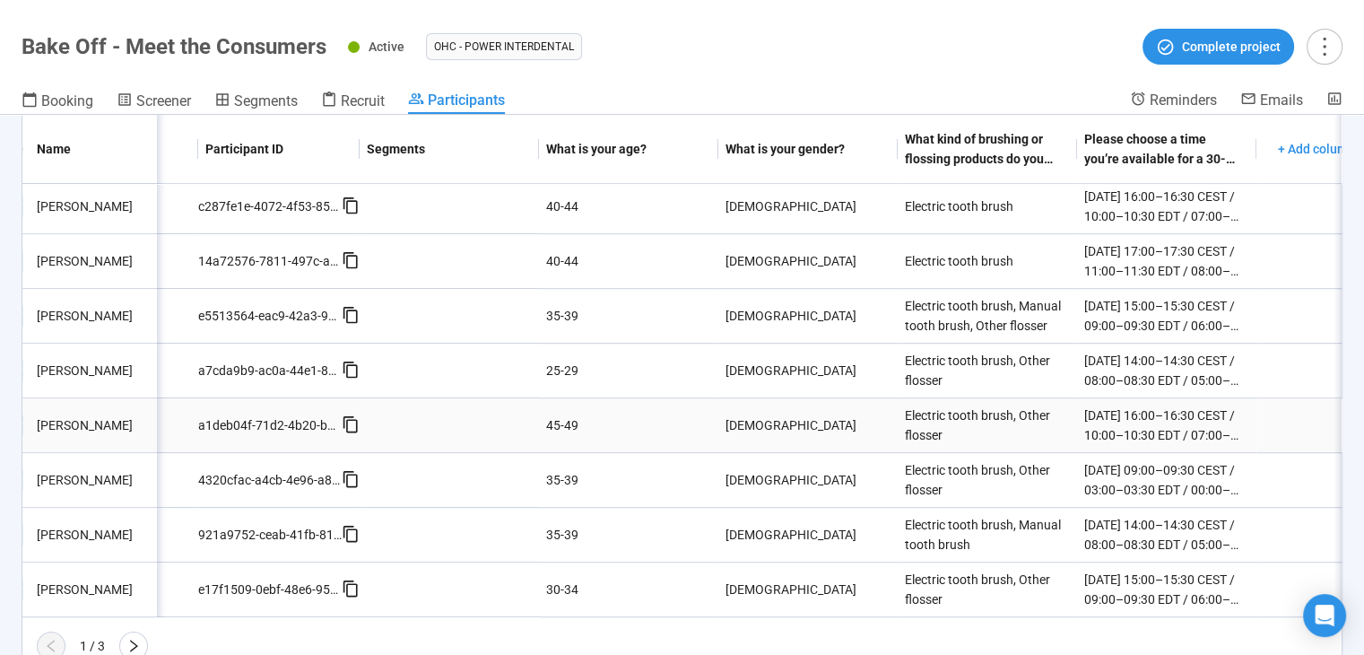
scroll to position [1342, 0]
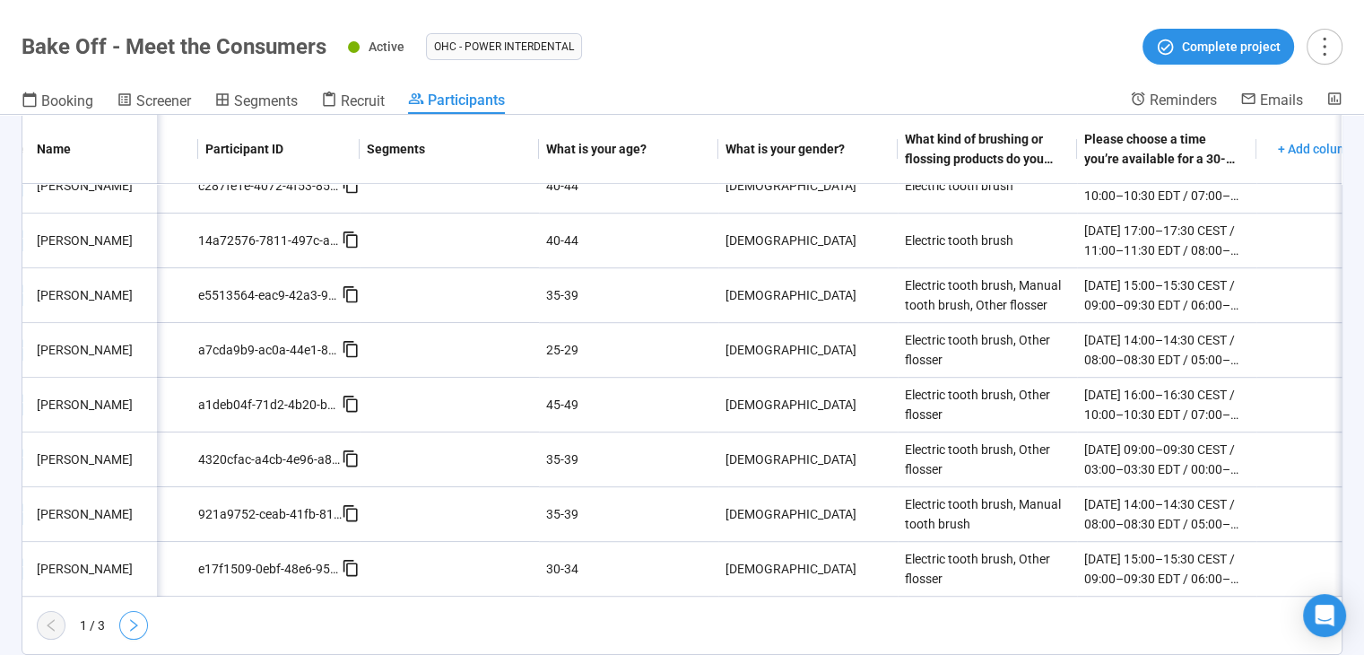
click at [136, 621] on icon "right" at bounding box center [133, 625] width 14 height 14
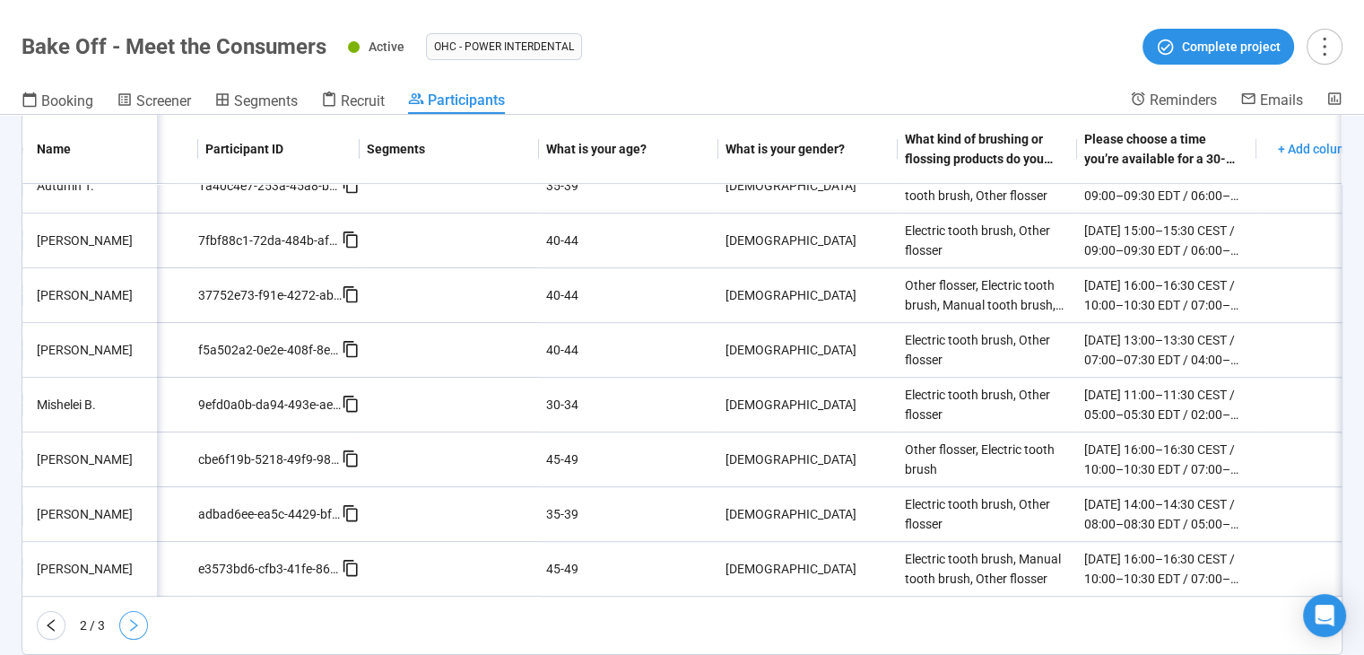
click at [126, 619] on icon "right" at bounding box center [133, 625] width 14 height 14
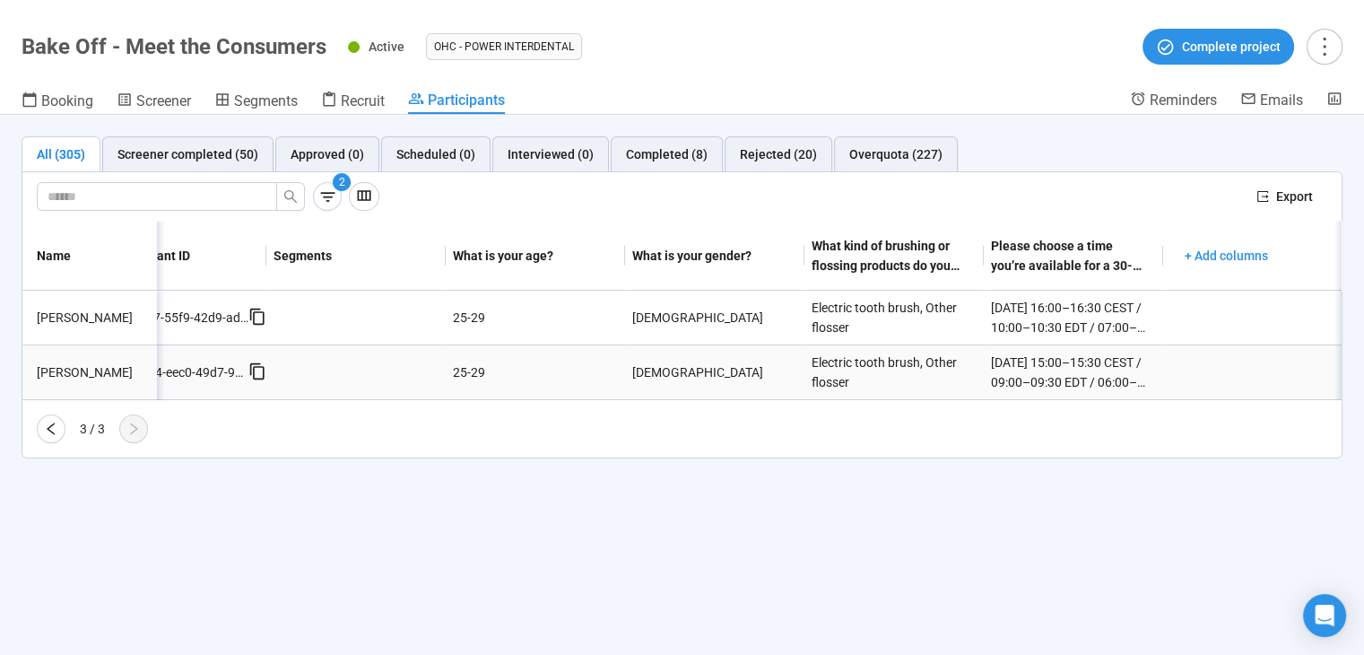
scroll to position [0, 519]
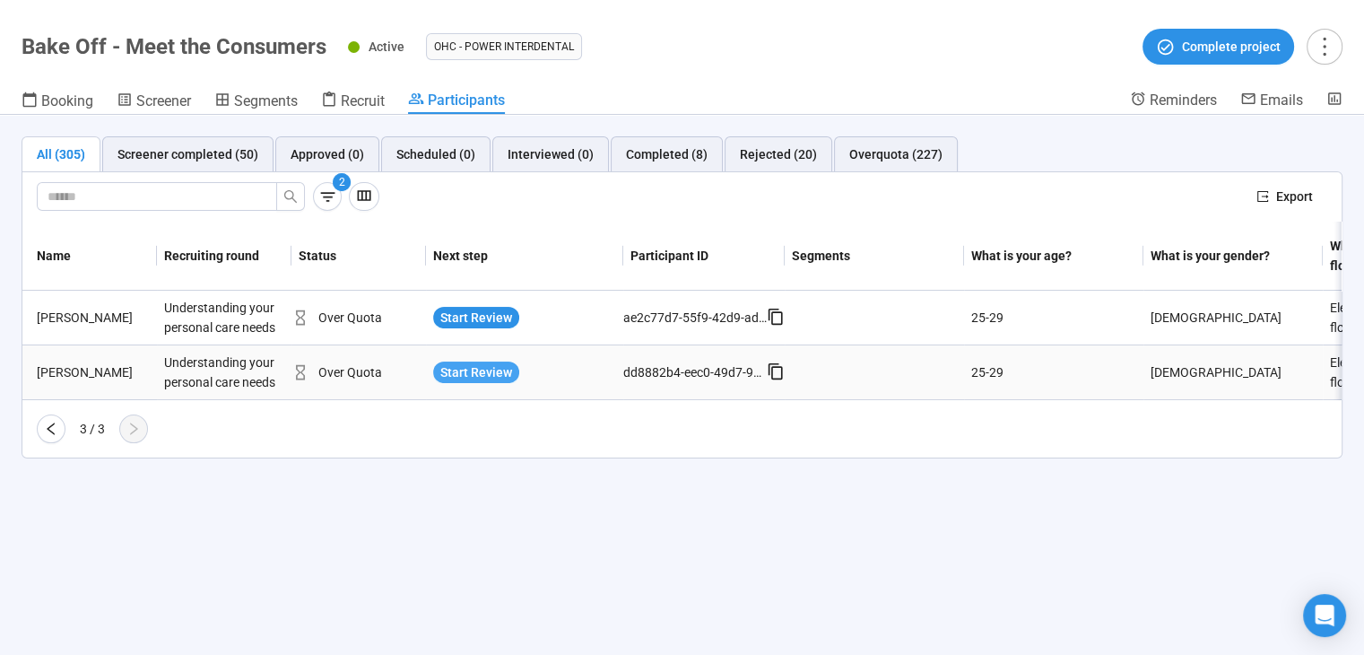
click at [475, 361] on button "Start Review" at bounding box center [476, 372] width 86 height 22
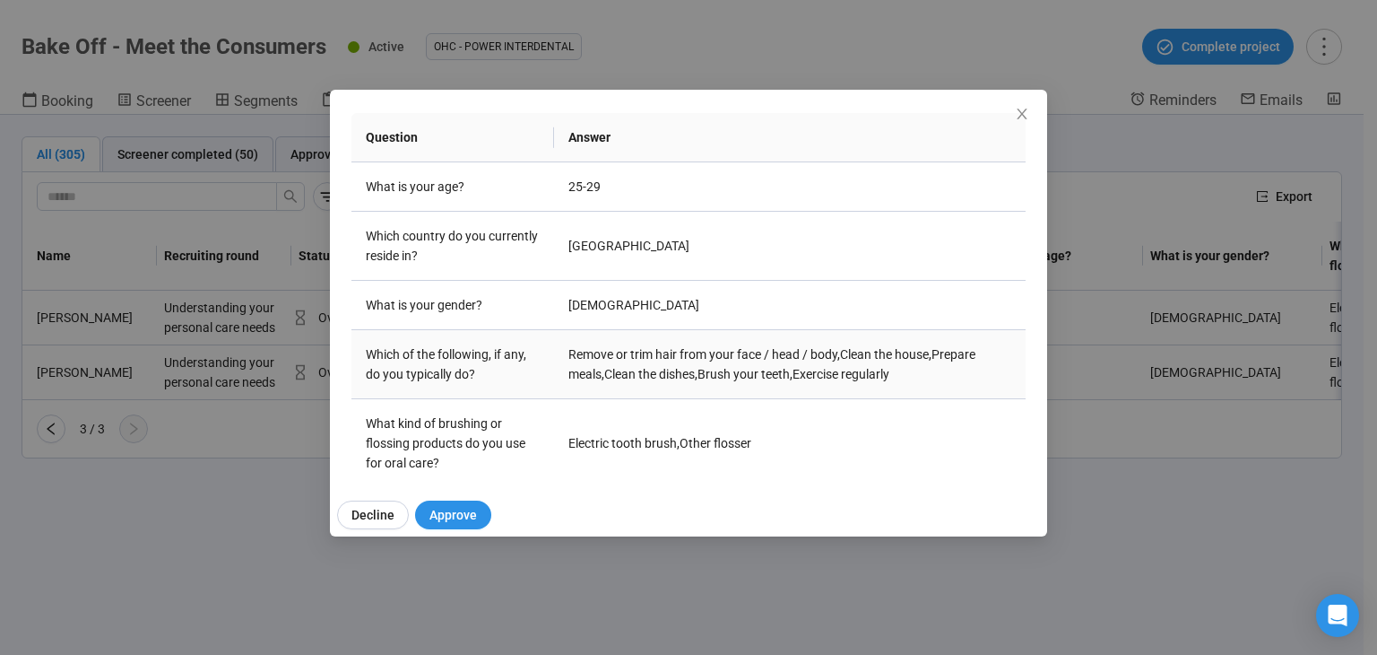
drag, startPoint x: 614, startPoint y: 355, endPoint x: 923, endPoint y: 364, distance: 308.6
click at [923, 364] on td "Remove or trim hair from your face / head / body , Clean the house , Prepare me…" at bounding box center [790, 364] width 472 height 69
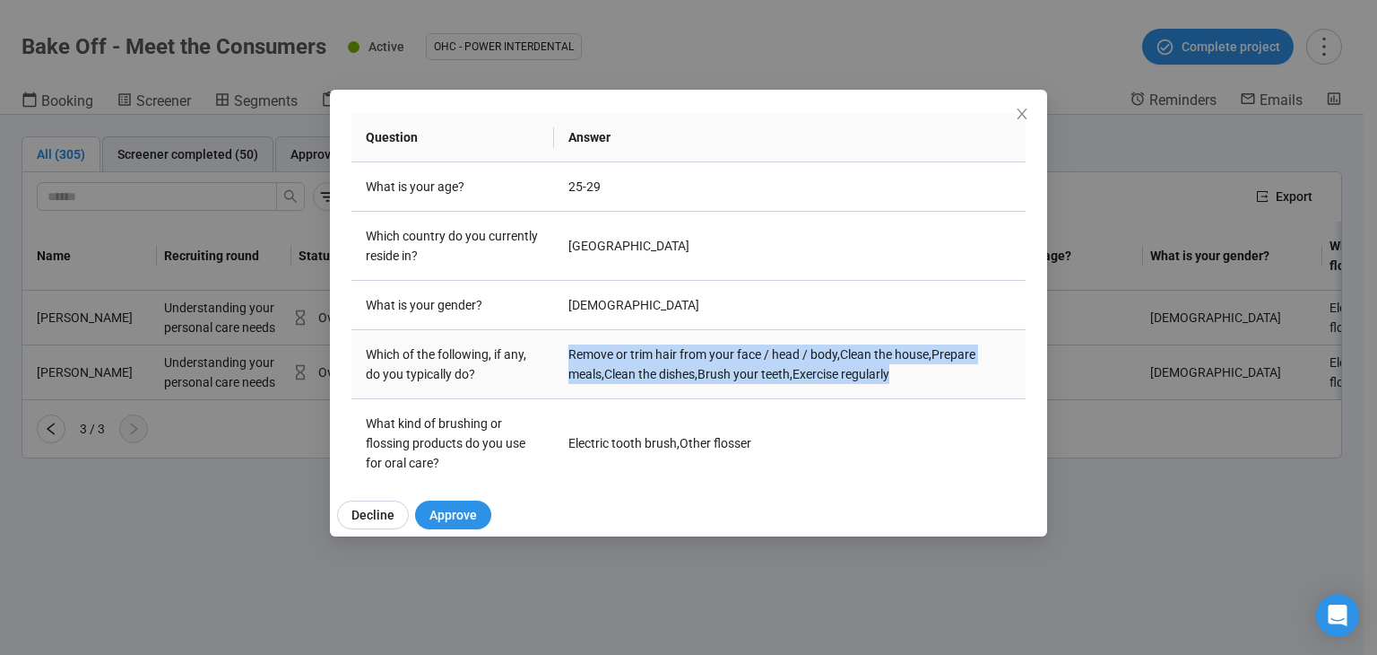
drag, startPoint x: 901, startPoint y: 370, endPoint x: 513, endPoint y: 363, distance: 388.4
click at [513, 363] on tr "Which of the following, if any, do you typically do? Remove or trim hair from y…" at bounding box center [689, 364] width 674 height 69
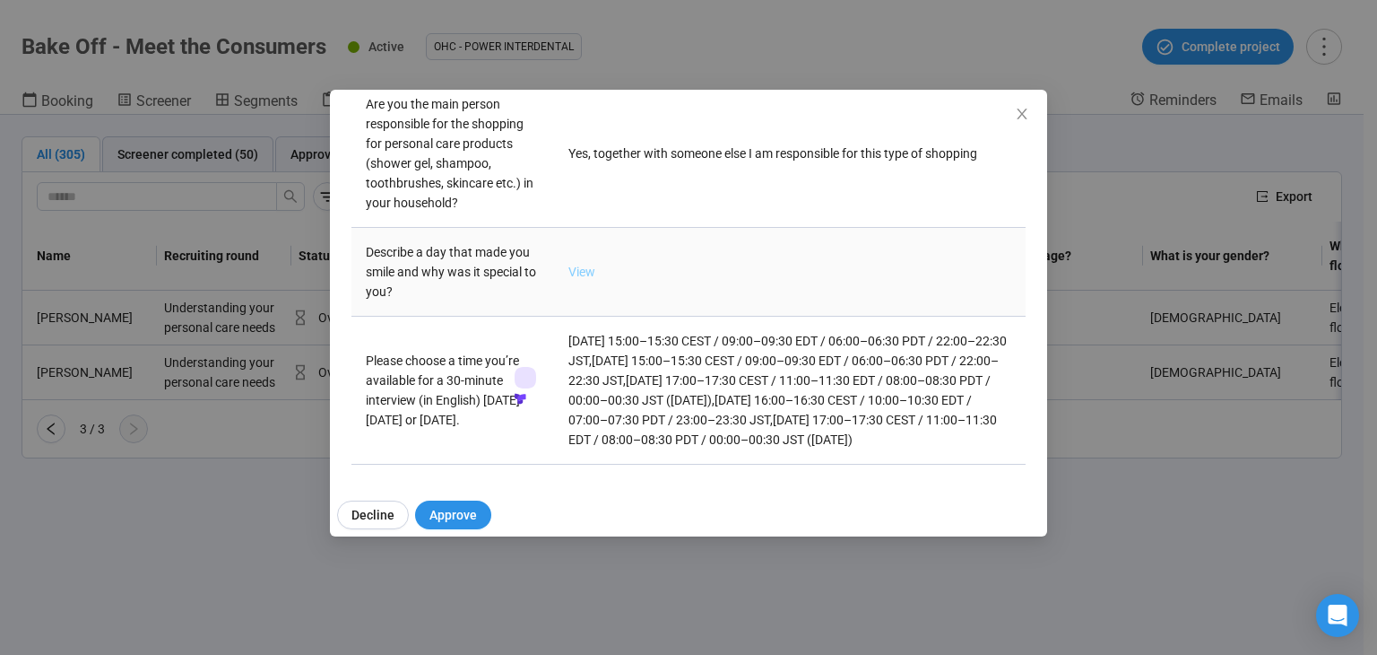
click at [582, 265] on link "View" at bounding box center [582, 272] width 27 height 14
click at [1021, 116] on icon "close" at bounding box center [1022, 114] width 10 height 11
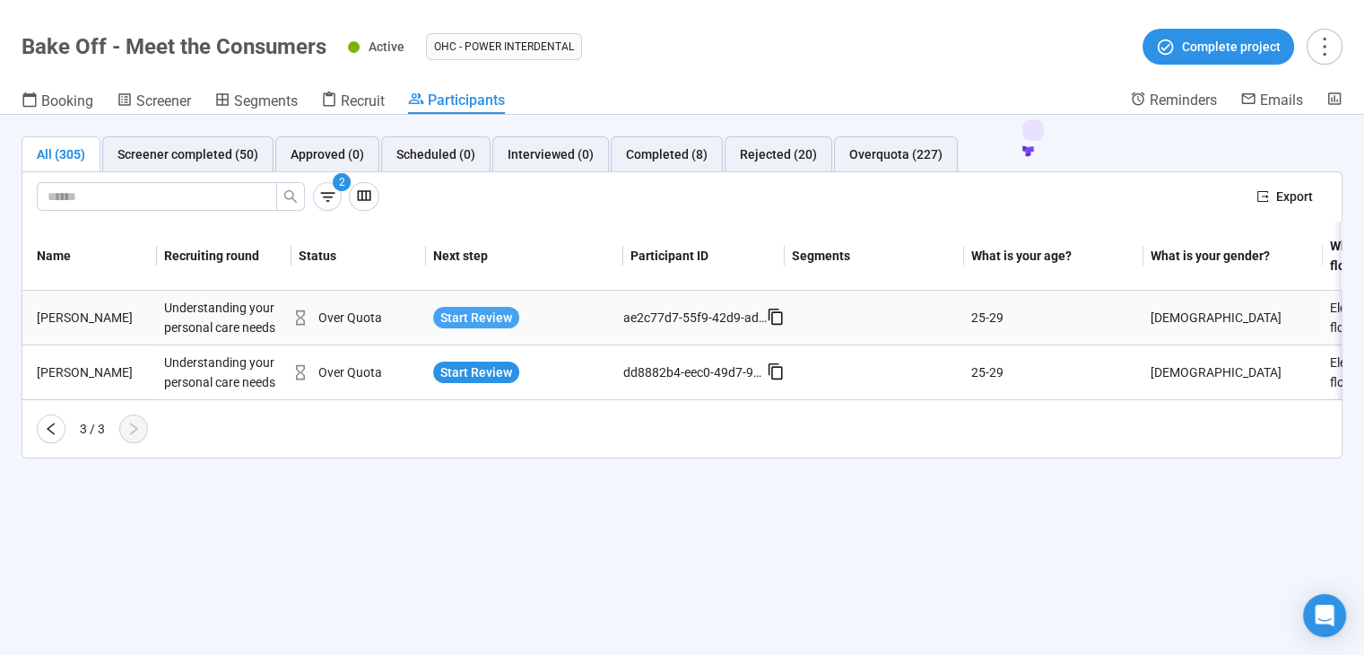
click at [448, 321] on span "Start Review" at bounding box center [476, 318] width 72 height 20
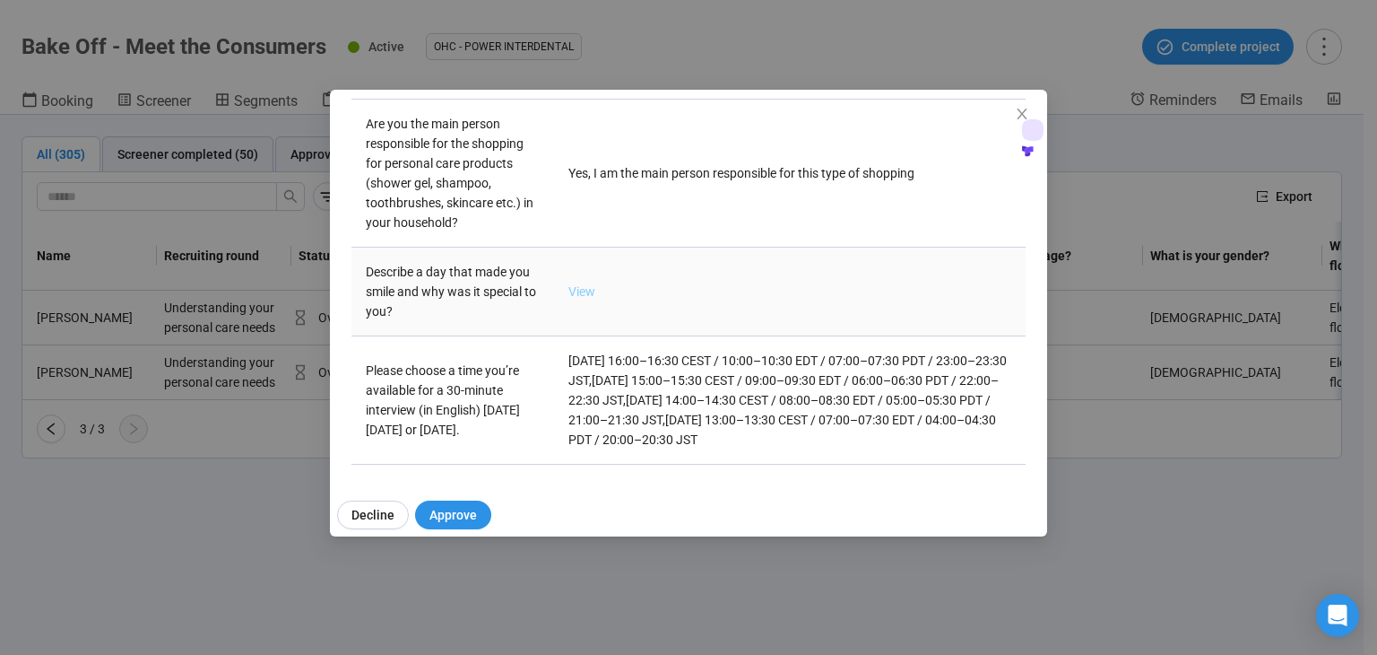
click at [569, 284] on link "View" at bounding box center [582, 291] width 27 height 14
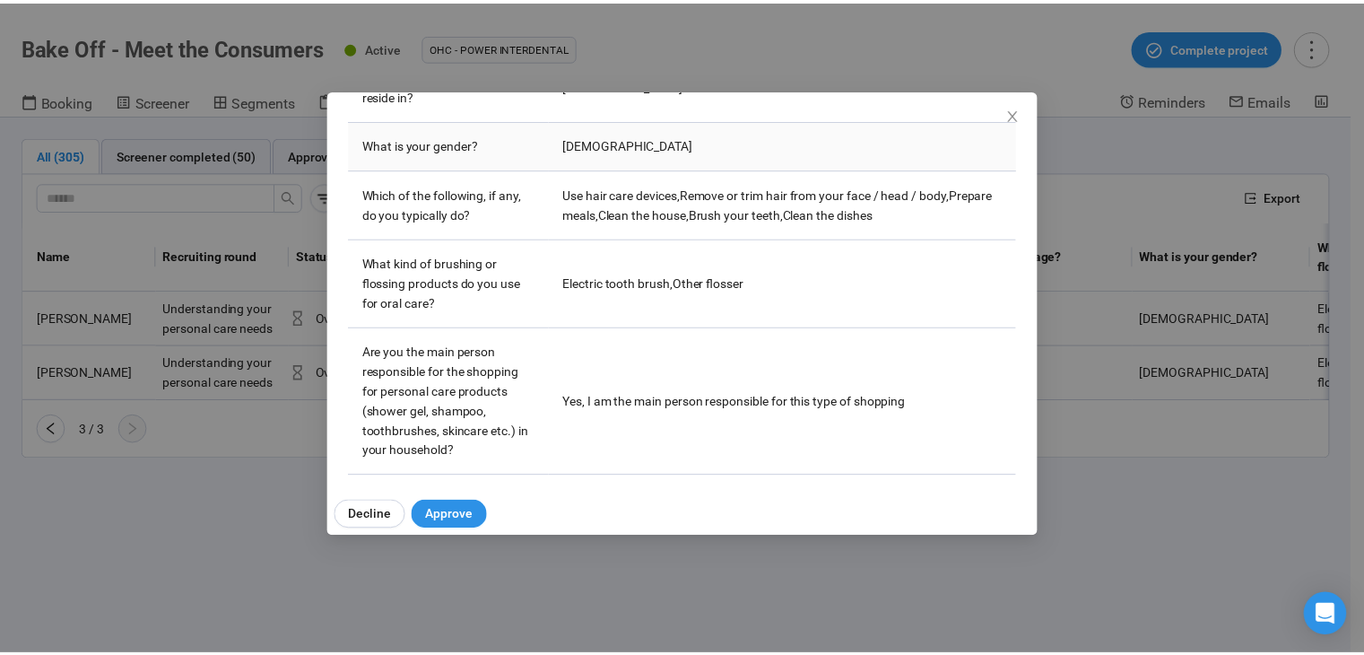
scroll to position [227, 0]
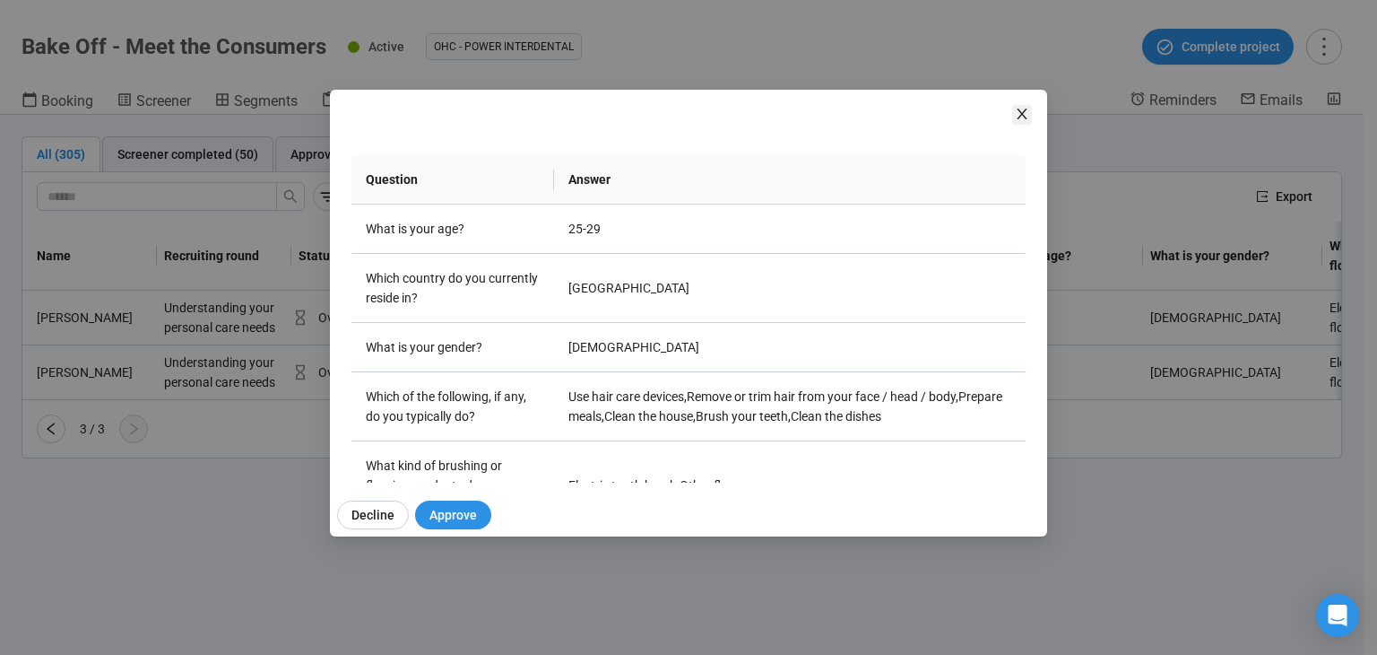
click at [1026, 109] on icon "close" at bounding box center [1022, 114] width 10 height 11
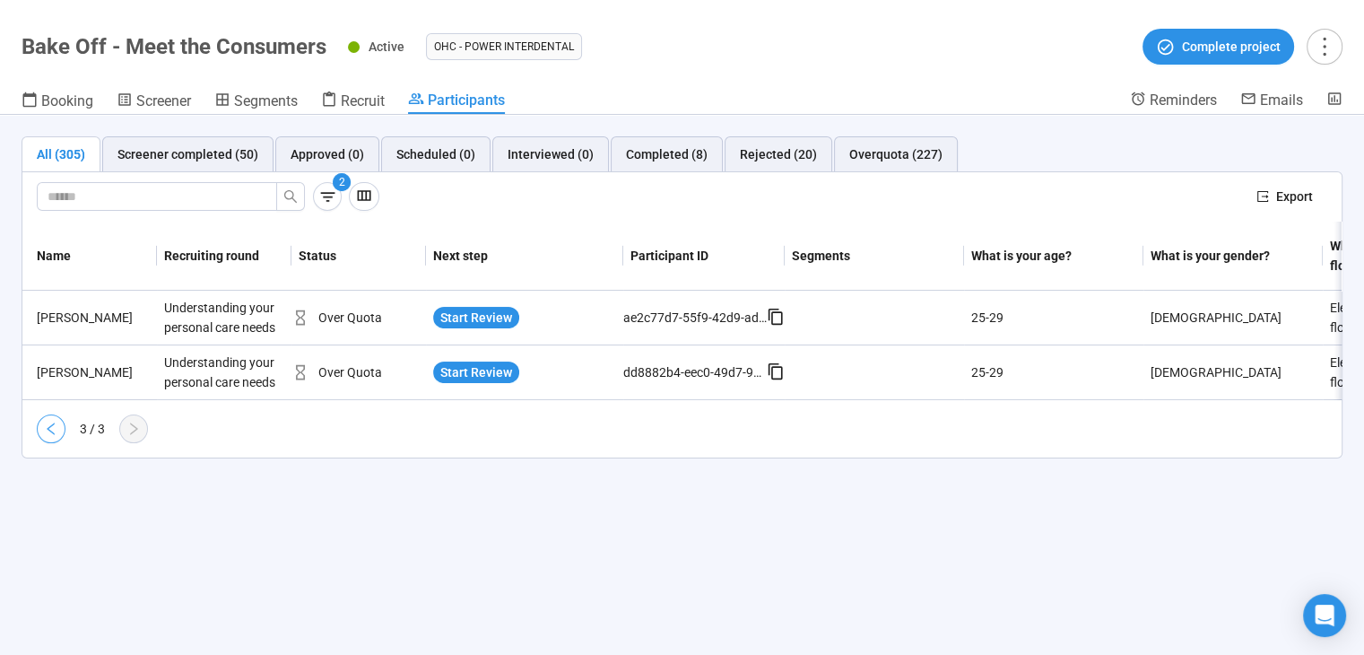
click at [44, 436] on icon "left" at bounding box center [51, 428] width 14 height 14
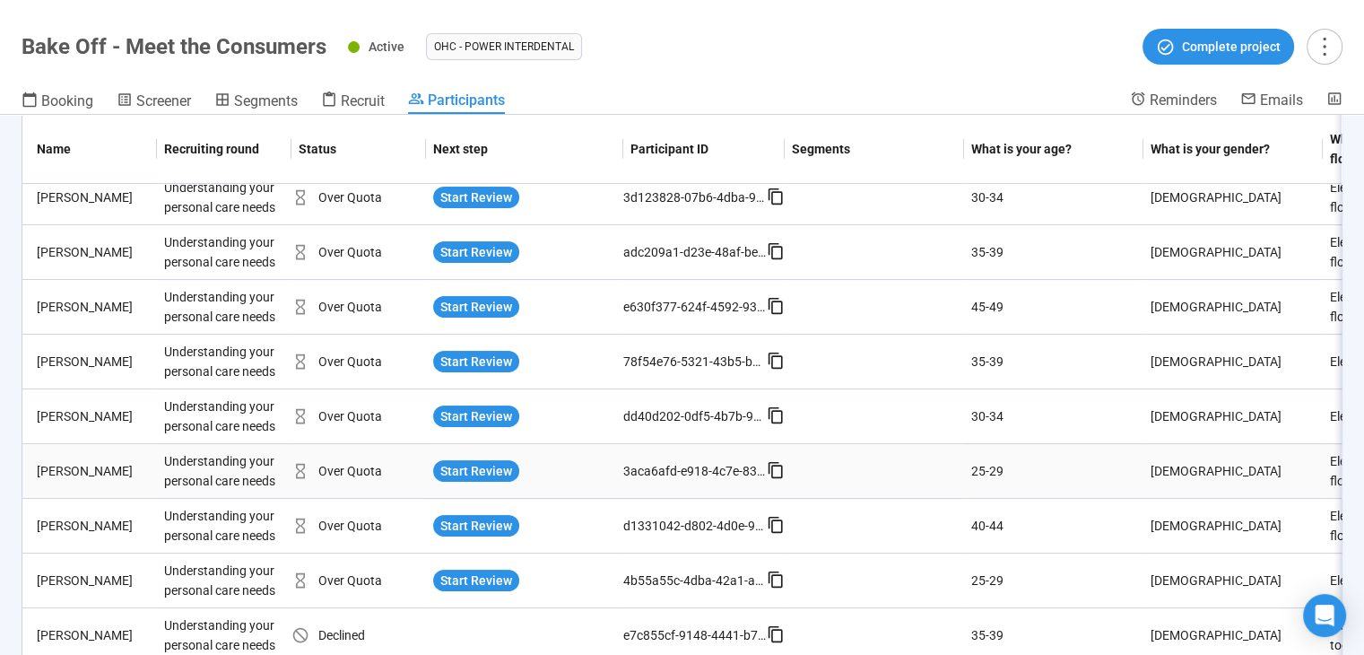
scroll to position [717, 0]
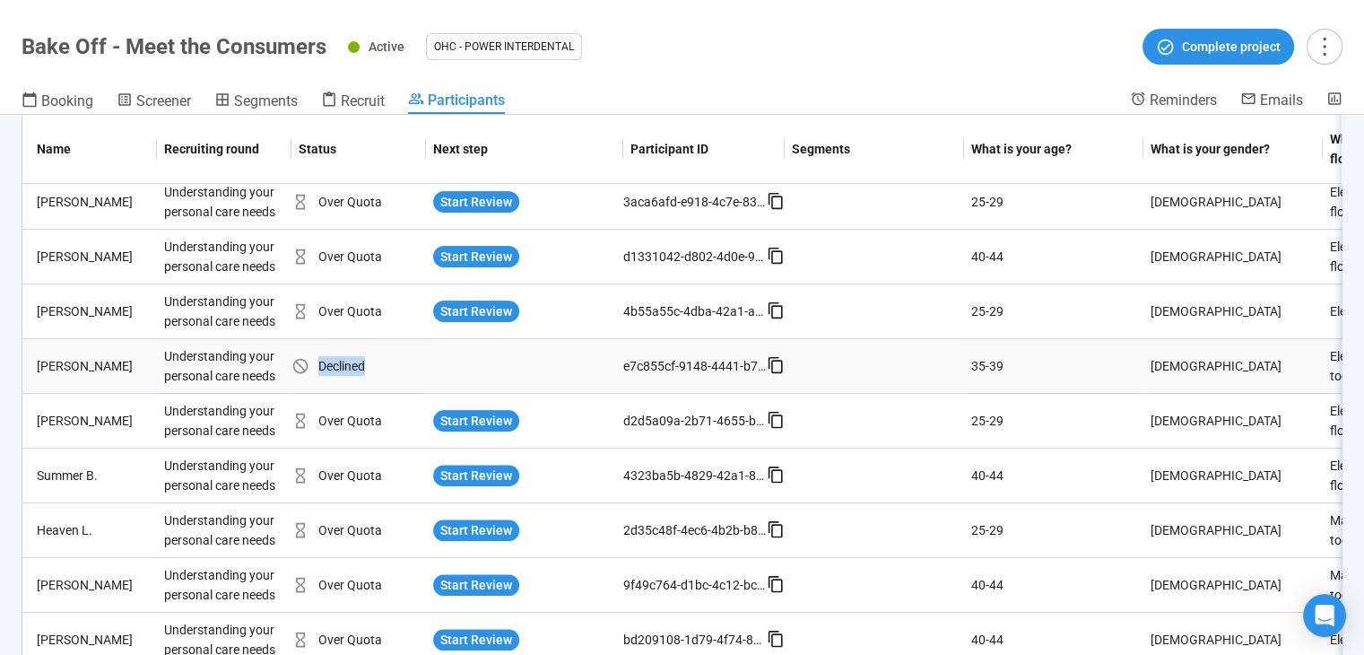
drag, startPoint x: 363, startPoint y: 361, endPoint x: 281, endPoint y: 370, distance: 83.0
click at [281, 370] on tr "Ryan M. Understanding your personal care needs Declined e7c855cf-9148-4441-b743…" at bounding box center [941, 366] width 1838 height 55
click at [360, 363] on div "Declined" at bounding box center [358, 366] width 135 height 20
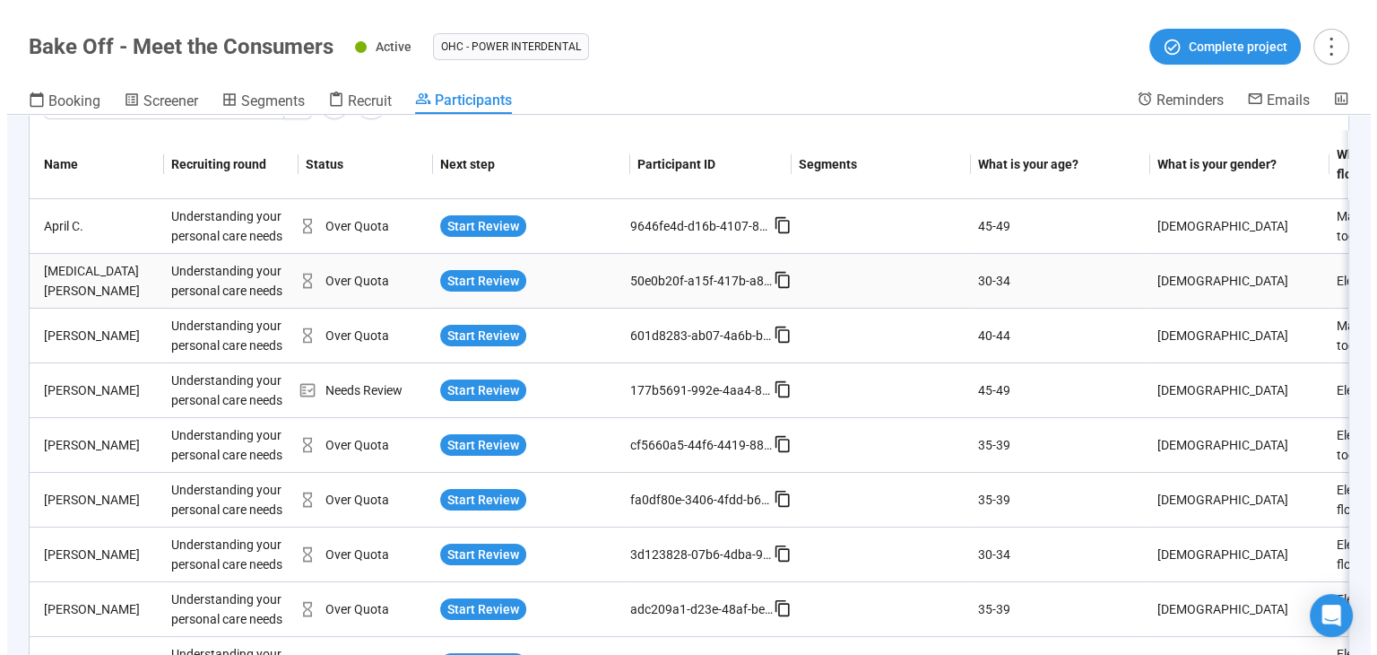
scroll to position [0, 0]
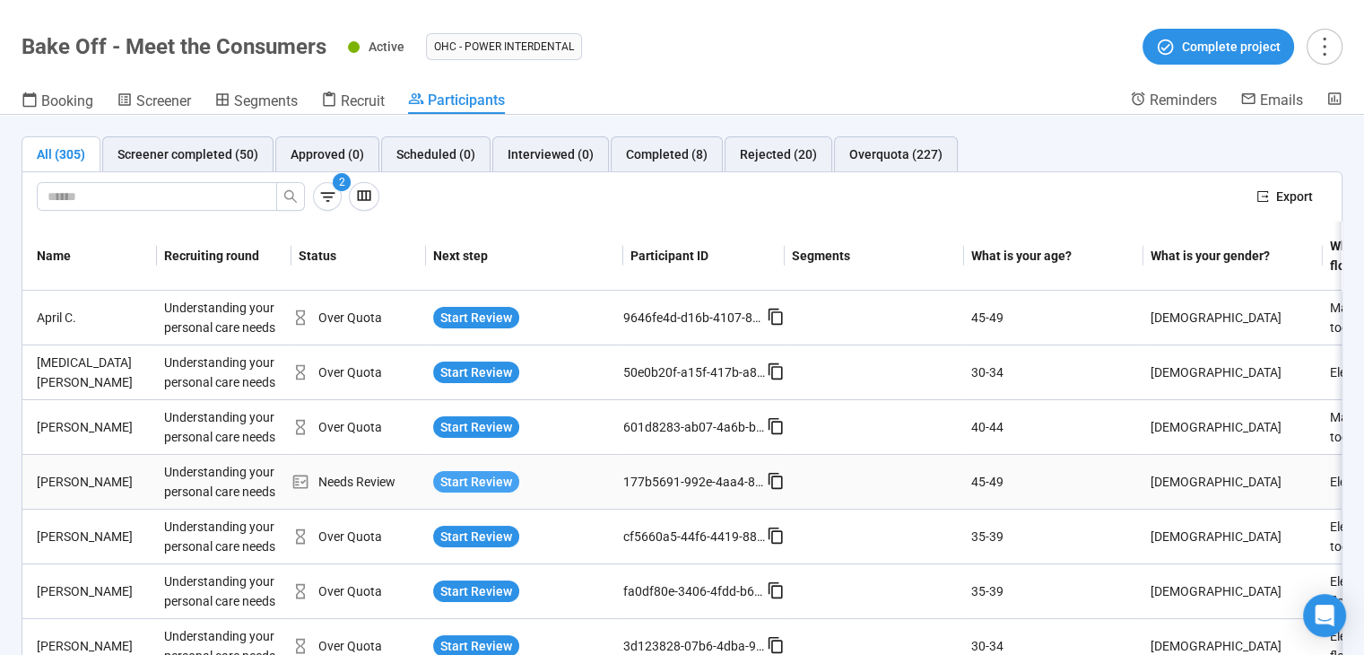
click at [490, 480] on span "Start Review" at bounding box center [476, 482] width 72 height 20
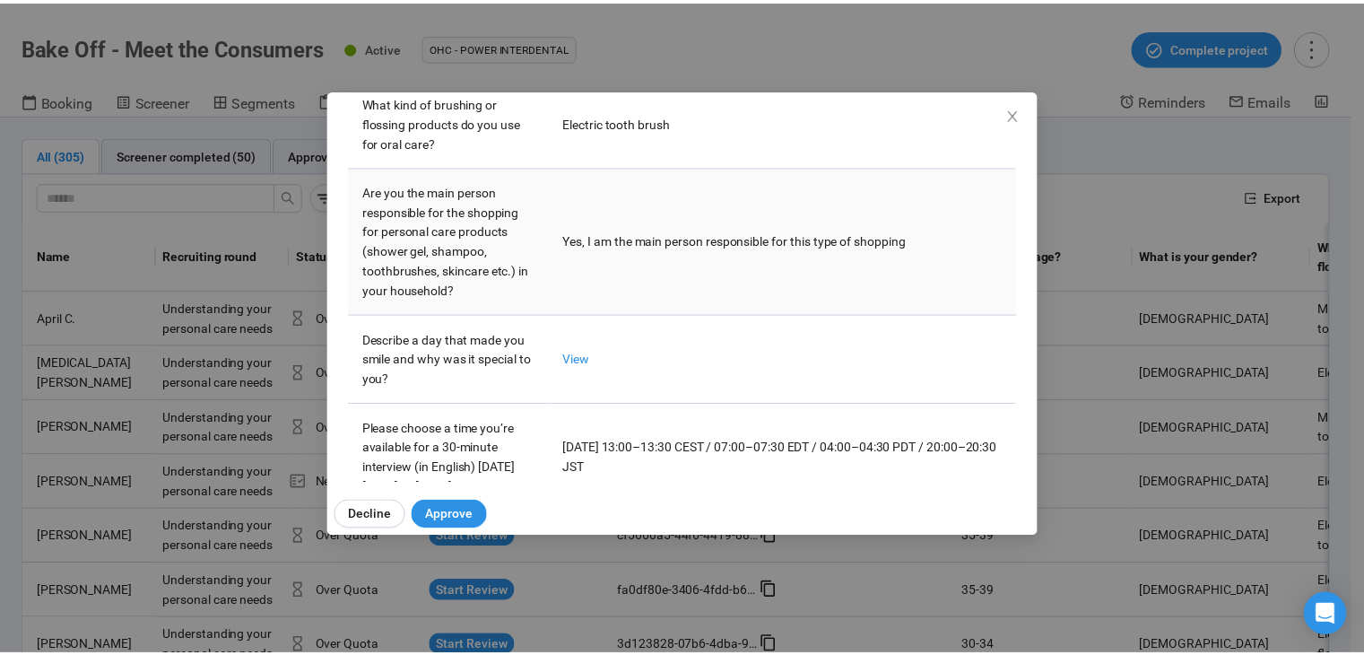
scroll to position [675, 0]
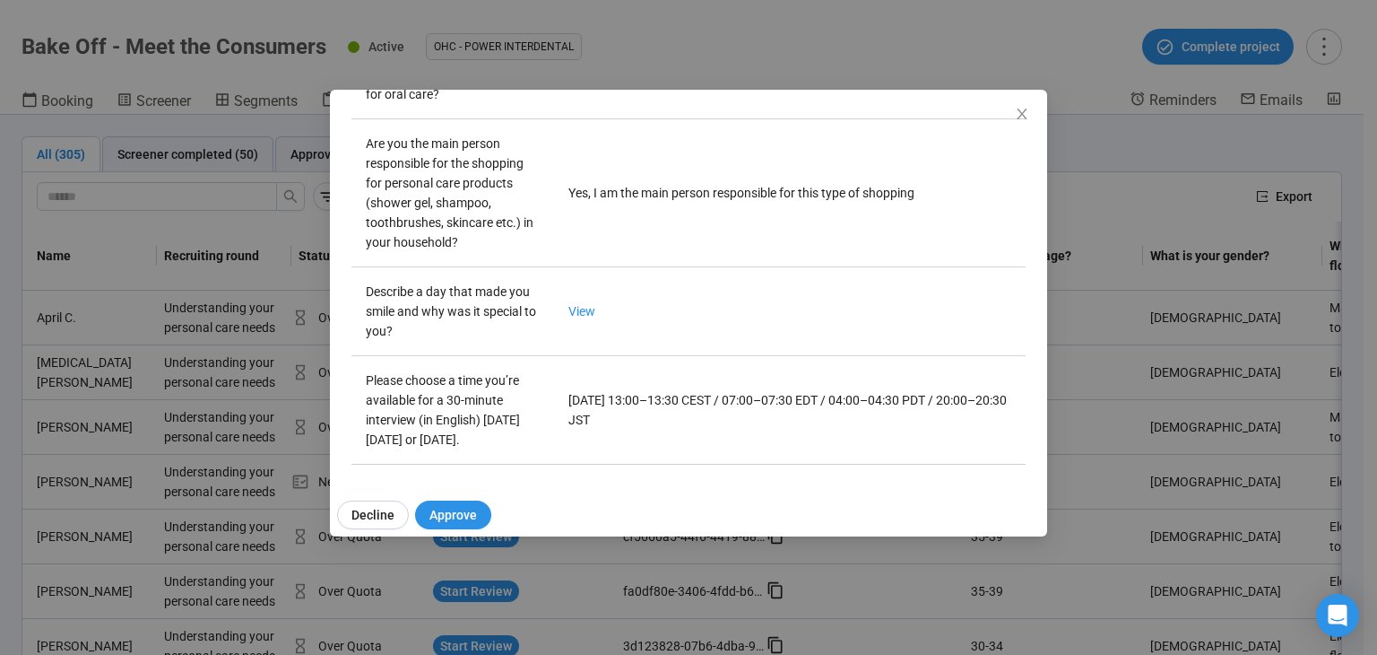
drag, startPoint x: 1019, startPoint y: 119, endPoint x: 1146, endPoint y: 87, distance: 131.4
click at [1019, 119] on icon "close" at bounding box center [1022, 114] width 14 height 14
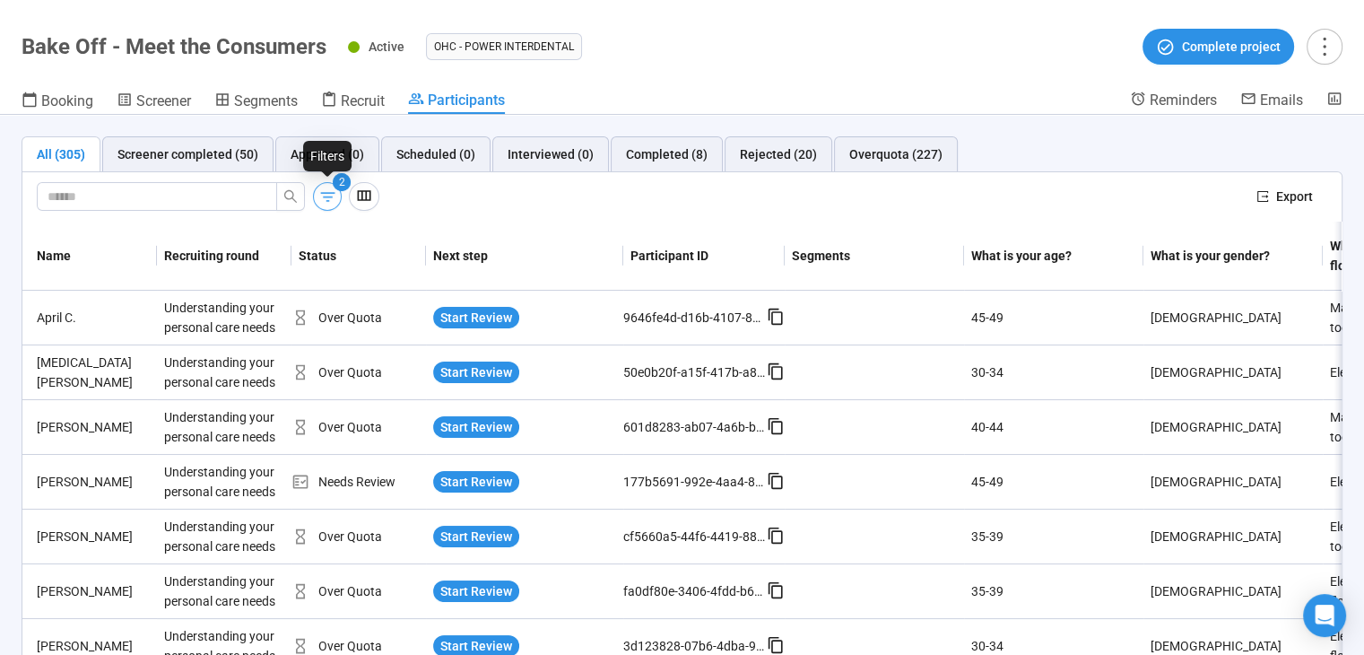
click at [319, 190] on icon "button" at bounding box center [327, 196] width 19 height 19
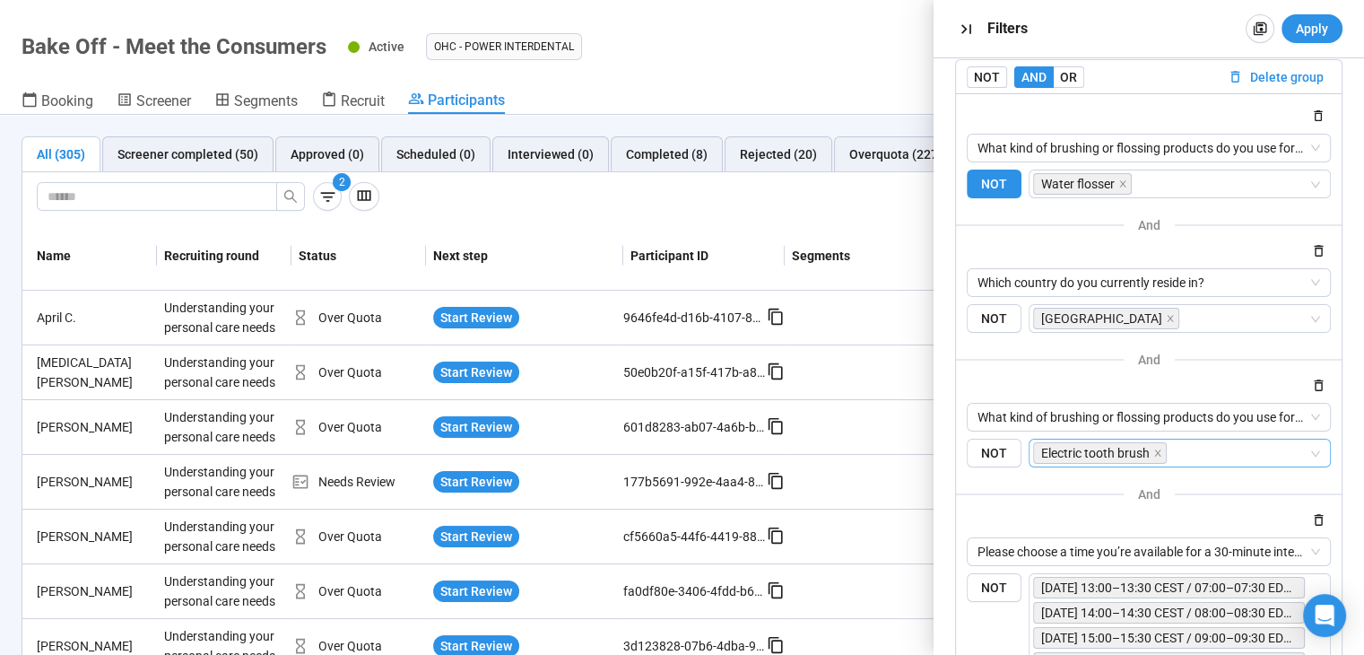
scroll to position [90, 0]
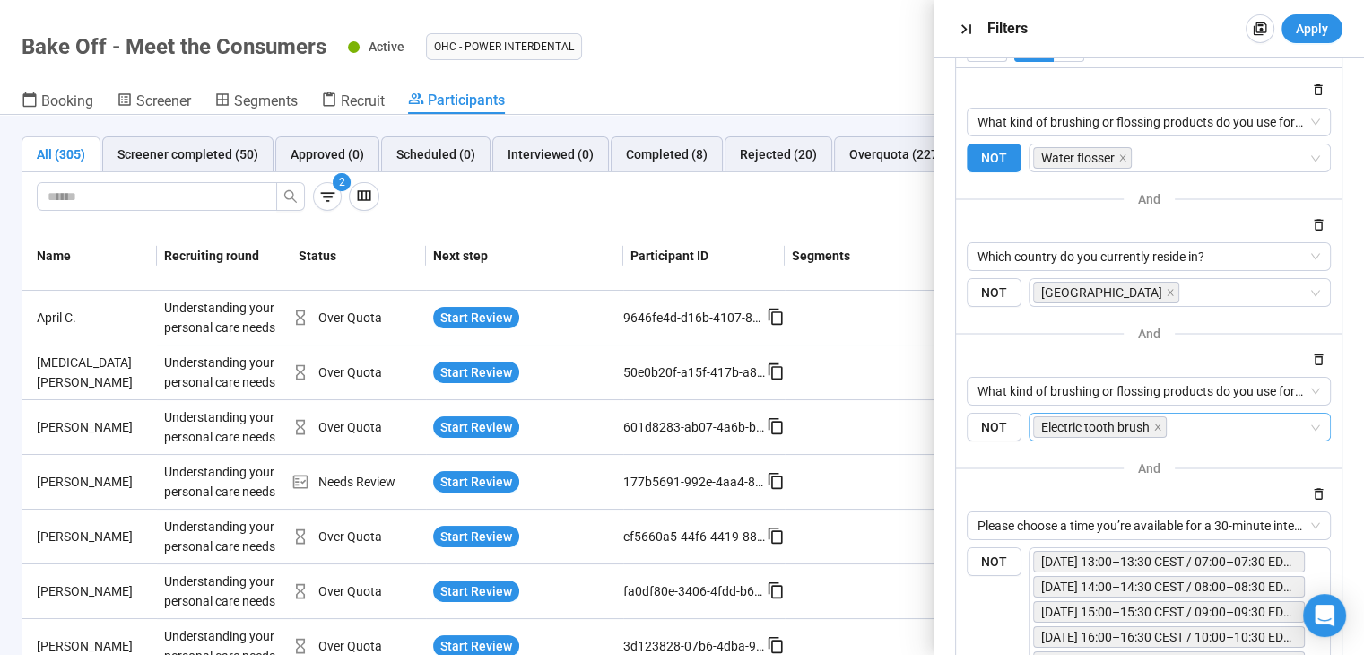
click at [1247, 420] on input "search" at bounding box center [1239, 427] width 138 height 22
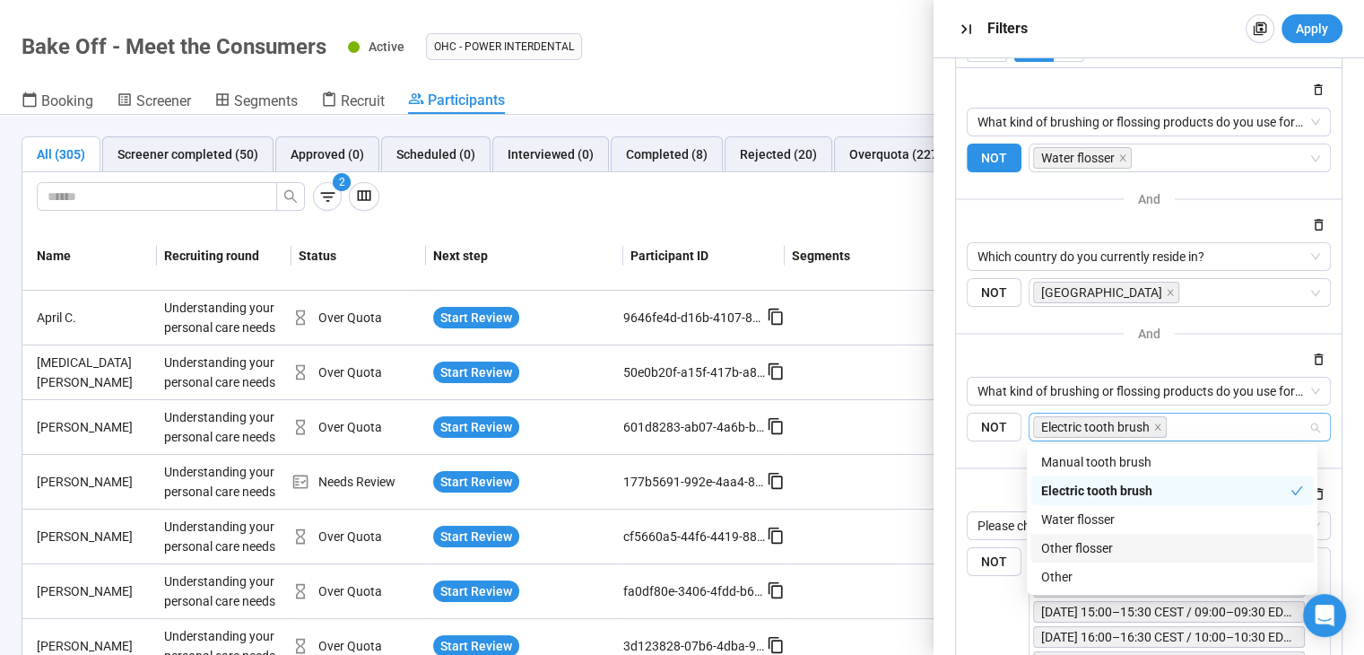
click at [1212, 545] on div "Other flosser" at bounding box center [1172, 548] width 262 height 20
click at [1214, 569] on div "Other" at bounding box center [1172, 577] width 262 height 20
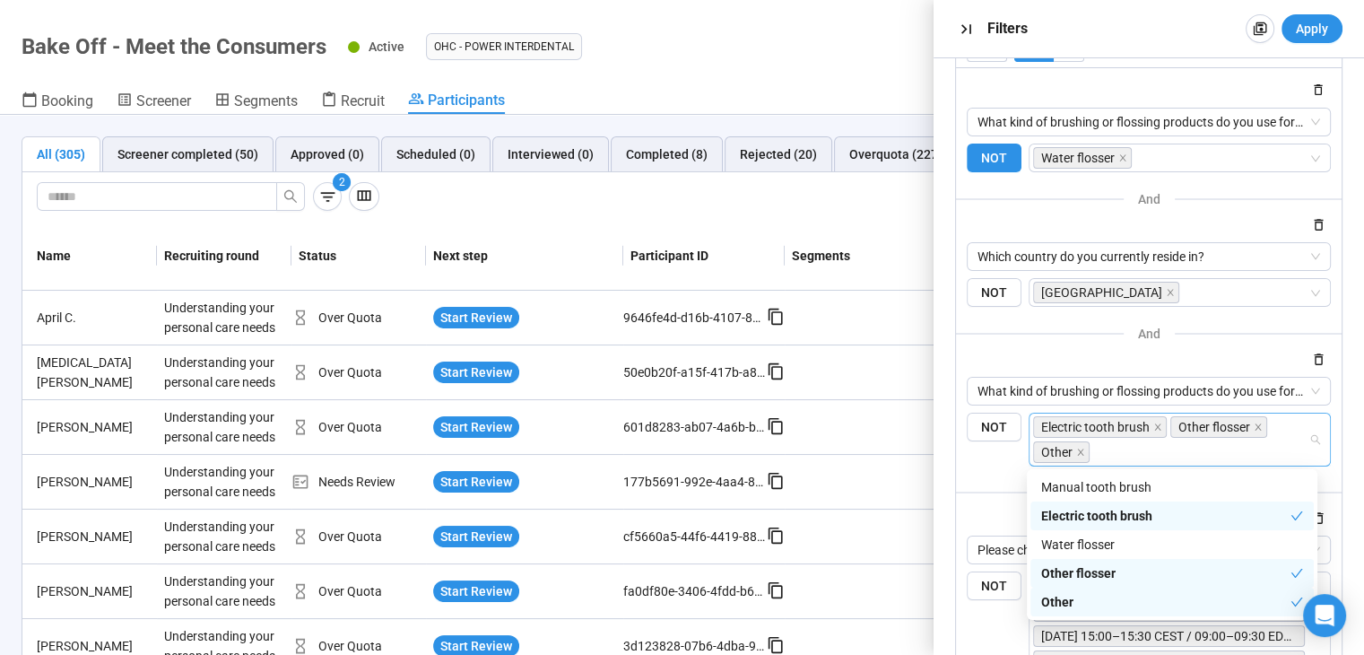
click at [1157, 597] on div "Other" at bounding box center [1165, 602] width 249 height 20
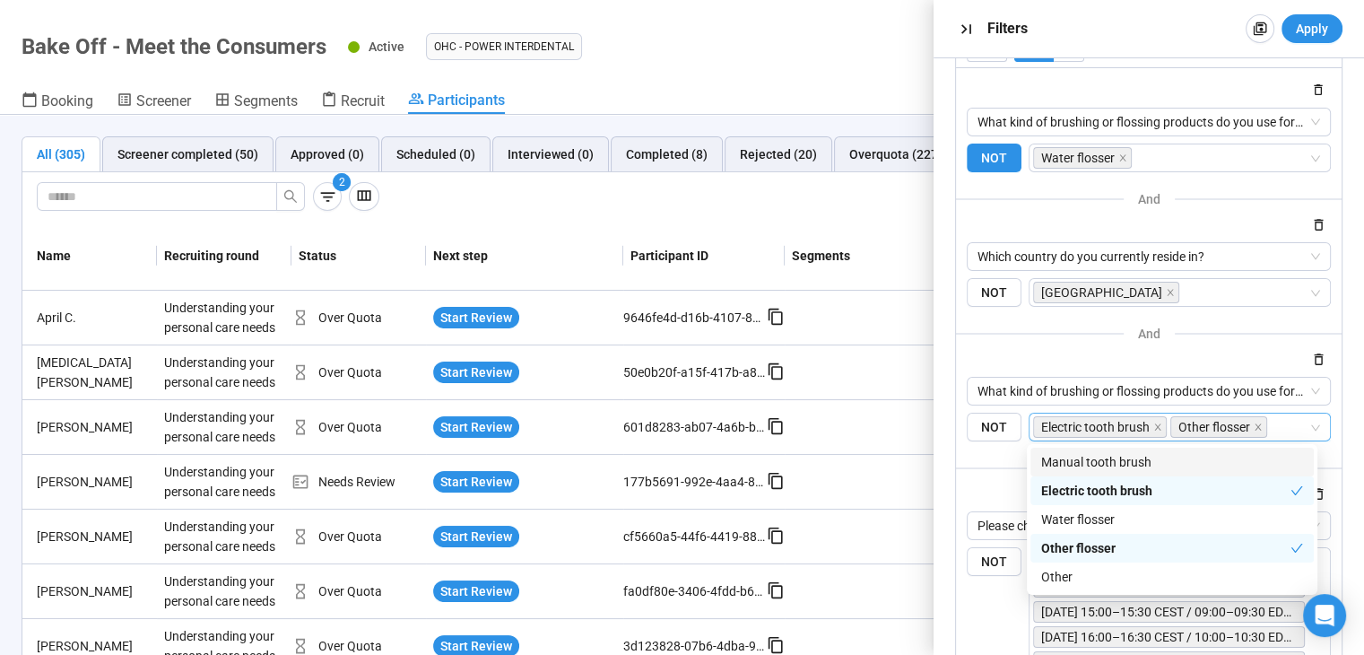
click at [1219, 360] on div at bounding box center [1149, 359] width 364 height 22
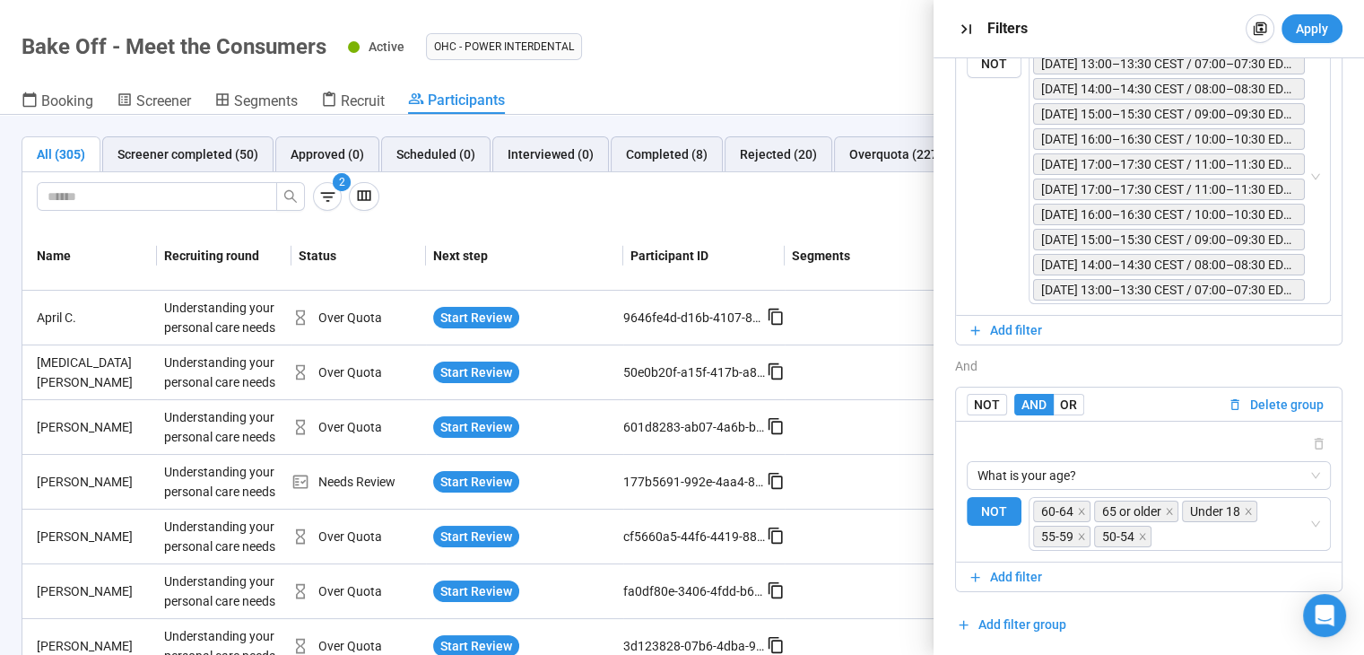
scroll to position [590, 0]
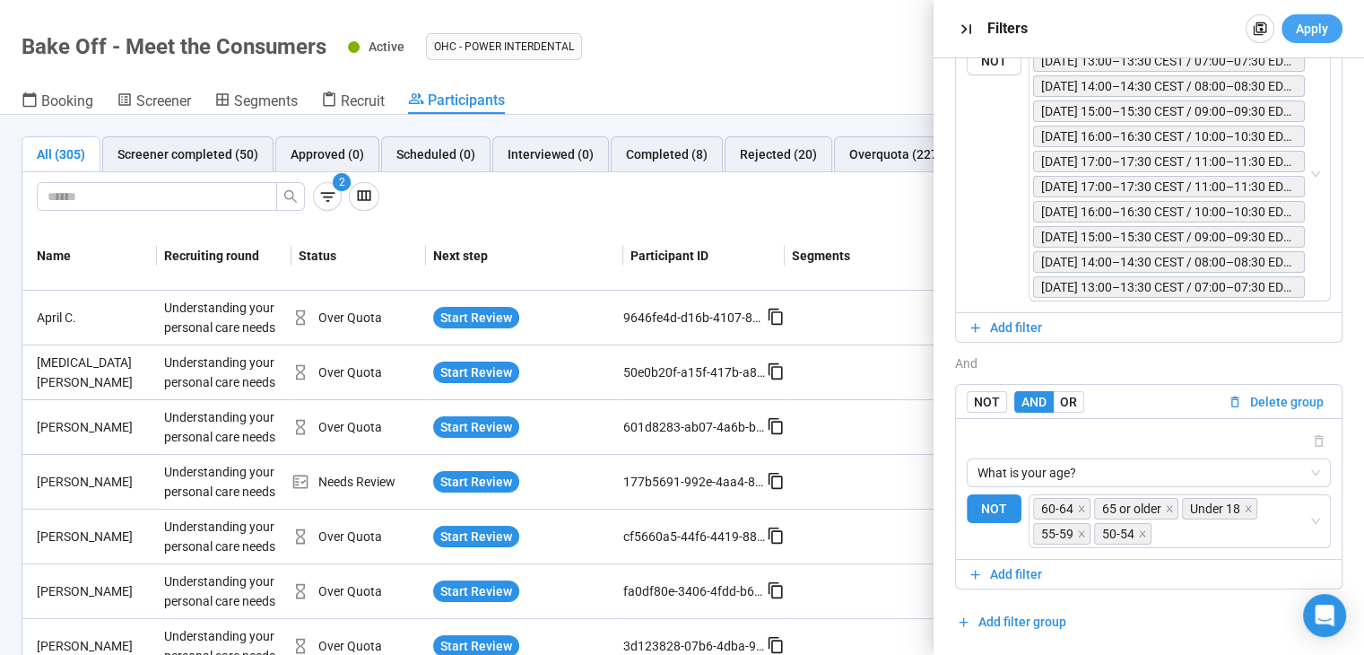
click at [1310, 30] on span "Apply" at bounding box center [1312, 29] width 32 height 20
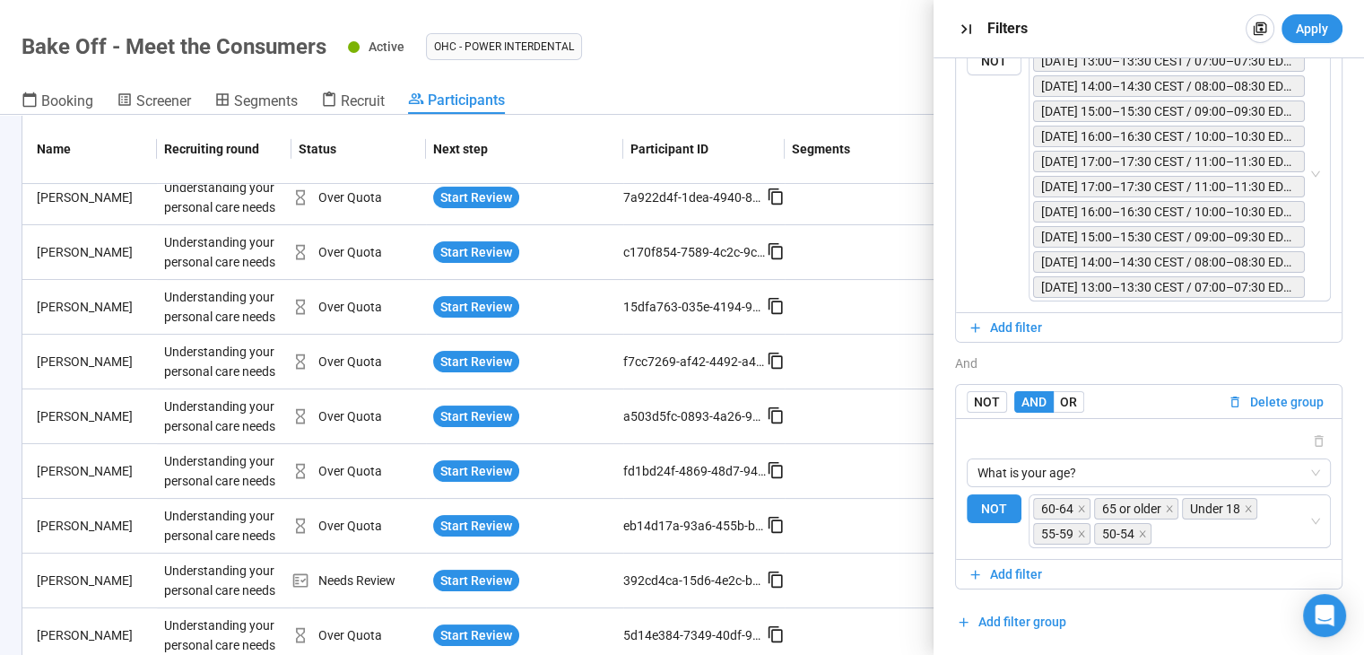
scroll to position [0, 0]
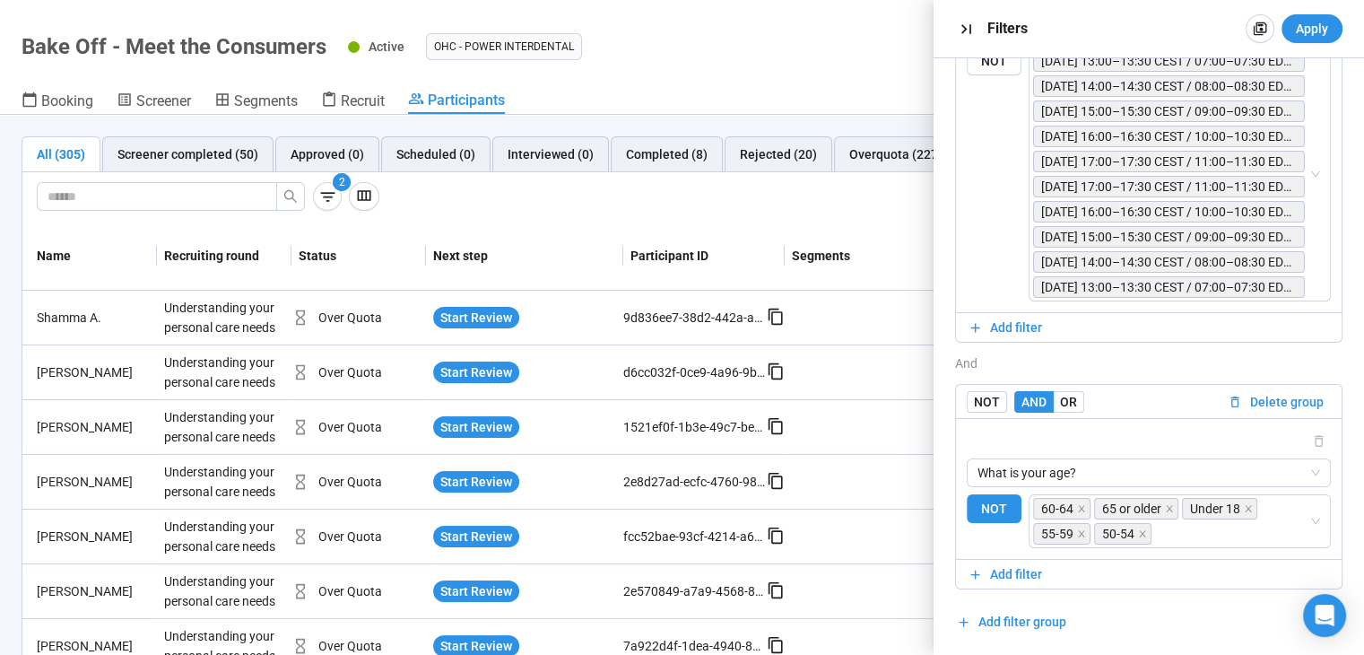
click at [552, 209] on div "2" at bounding box center [639, 196] width 1205 height 29
click at [967, 20] on icon "button" at bounding box center [966, 29] width 19 height 19
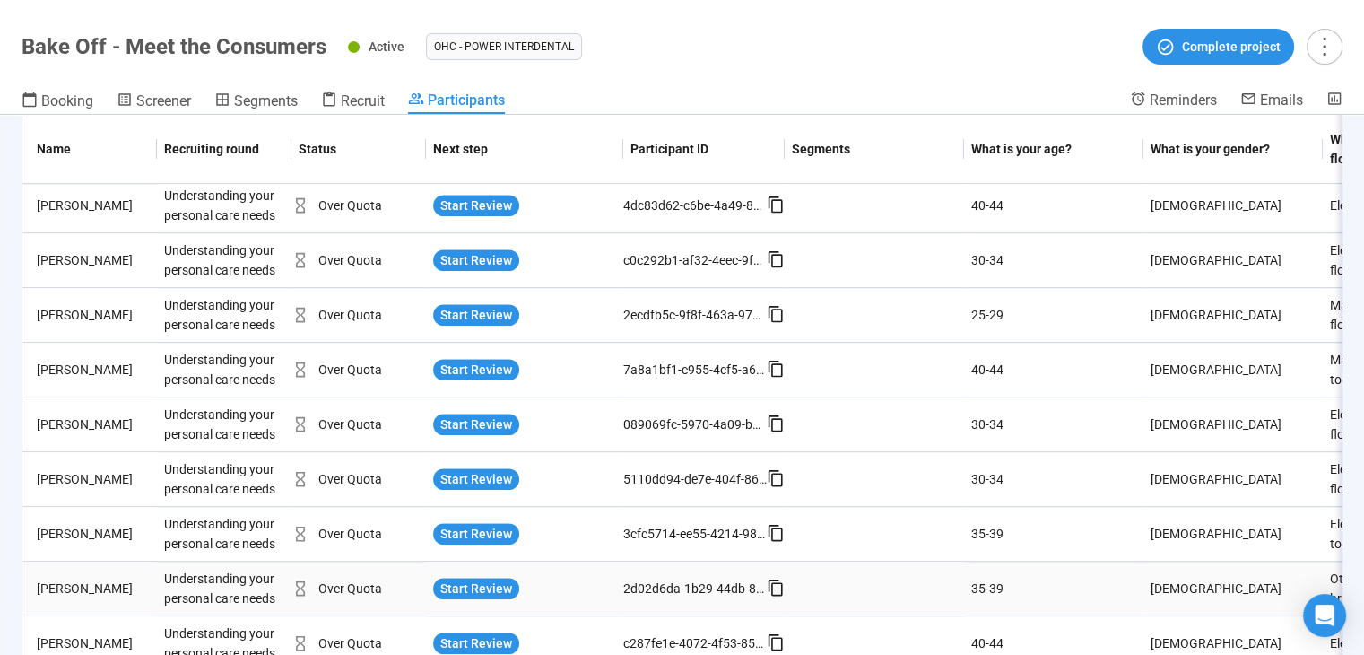
scroll to position [1342, 0]
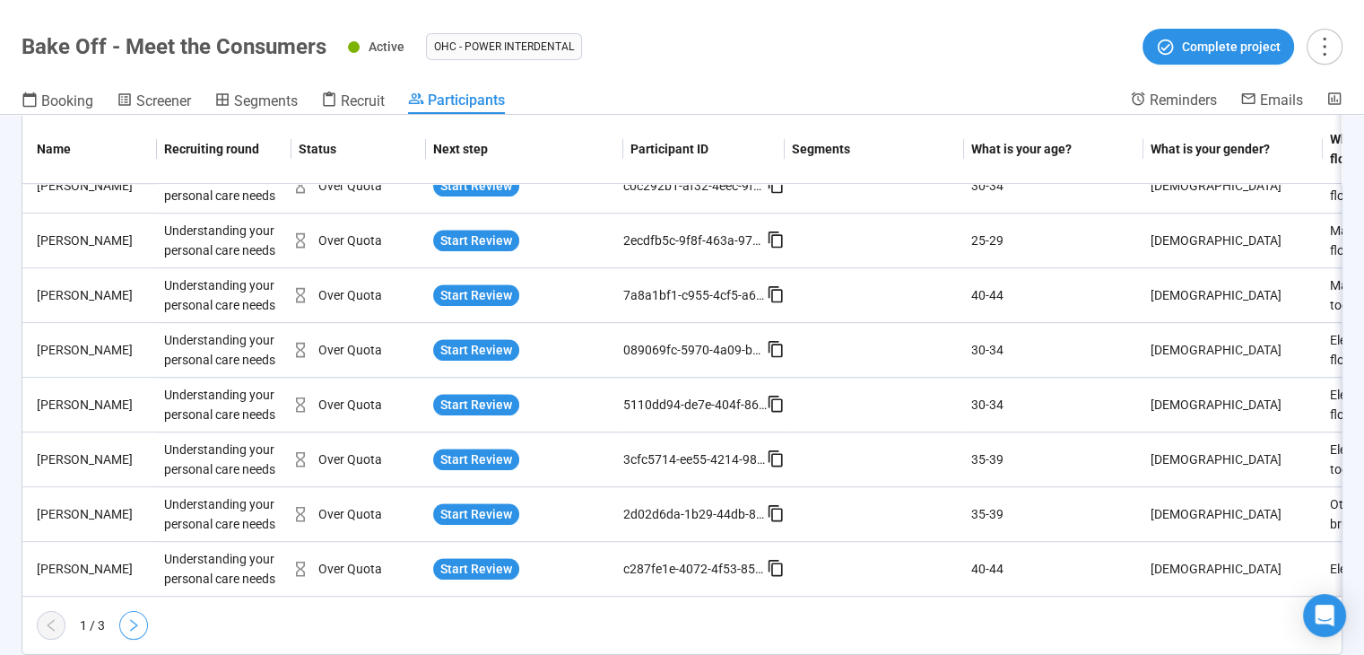
click at [135, 627] on icon "right" at bounding box center [133, 625] width 14 height 14
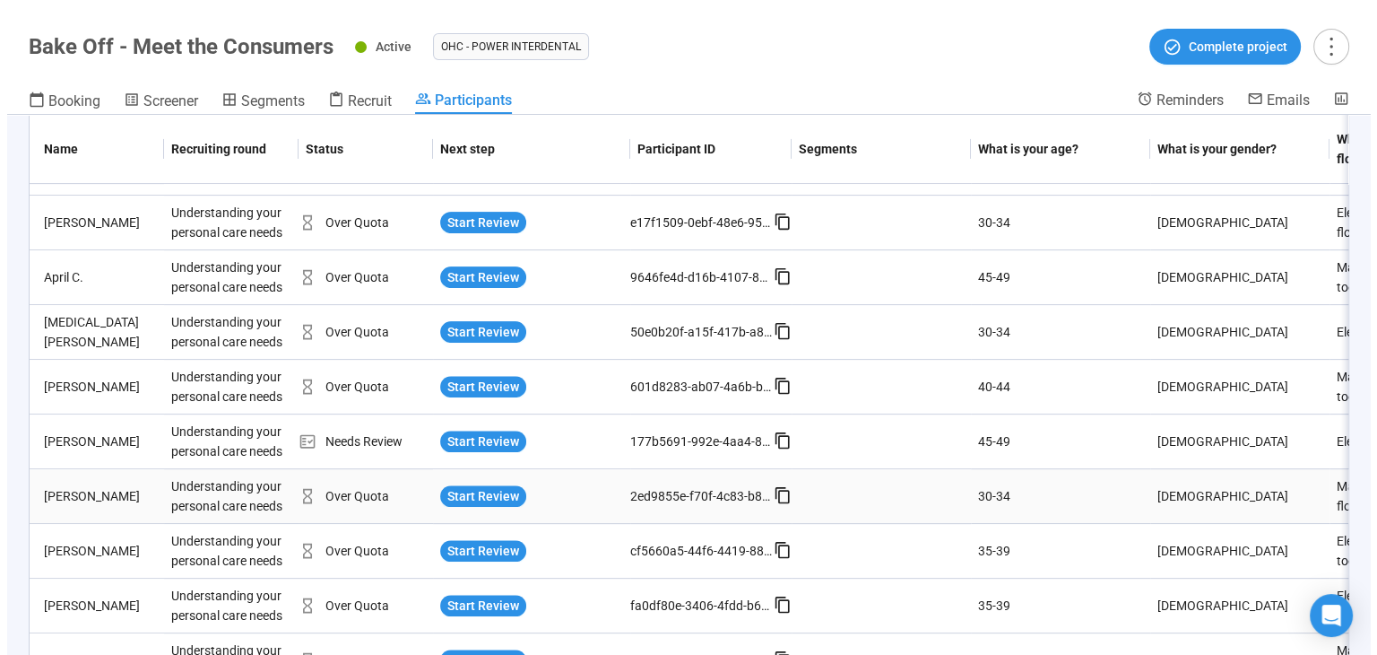
scroll to position [897, 0]
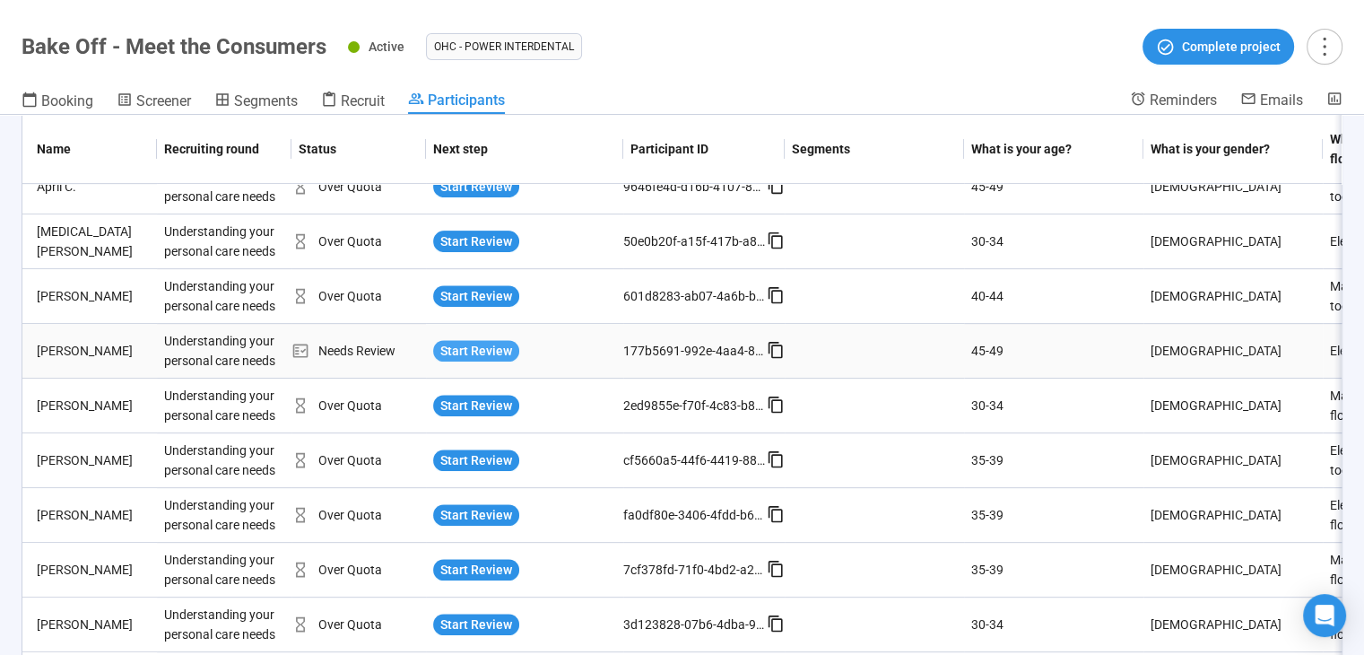
click at [506, 348] on span "Start Review" at bounding box center [476, 351] width 72 height 20
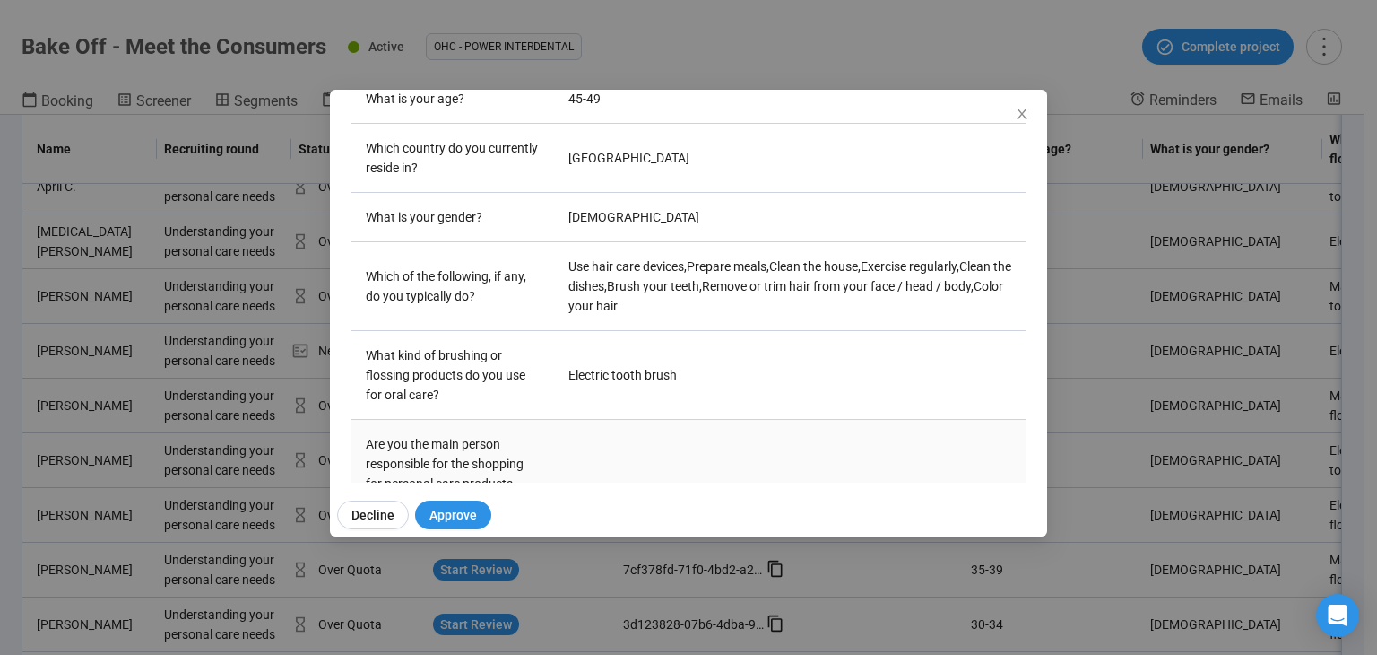
scroll to position [675, 0]
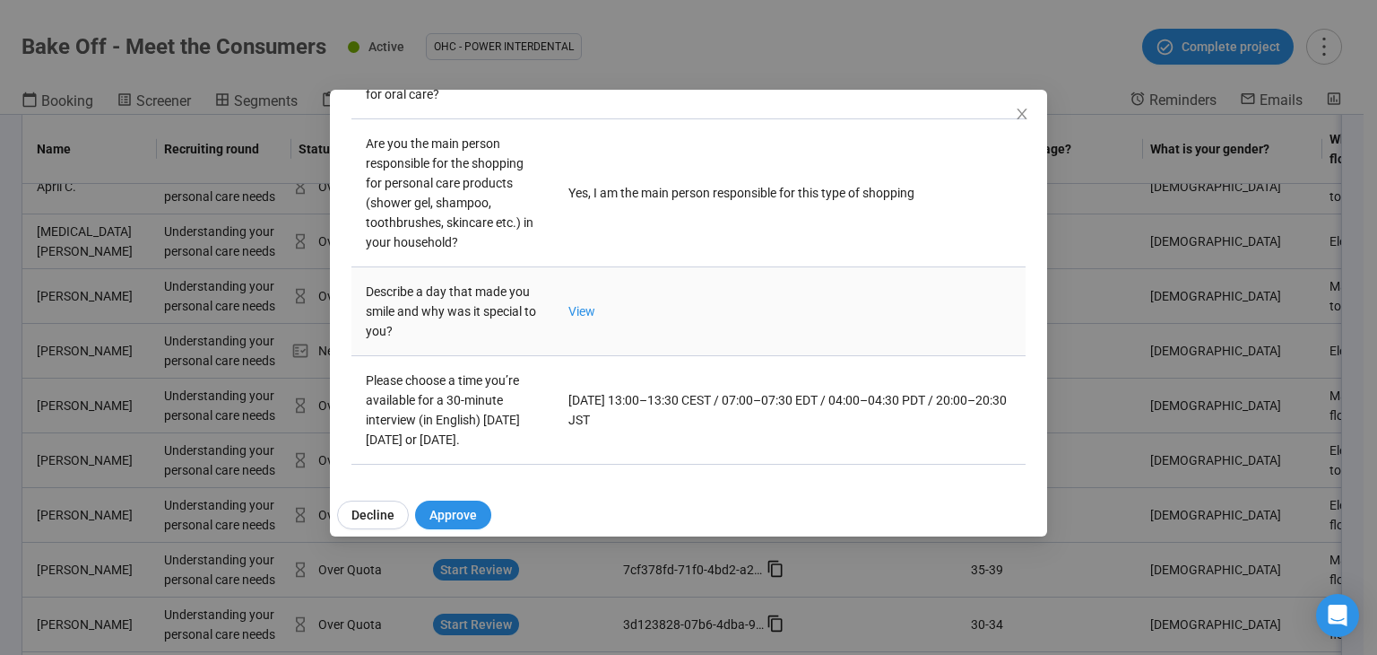
click at [564, 300] on td "View" at bounding box center [790, 311] width 472 height 89
click at [575, 304] on link "View" at bounding box center [582, 311] width 27 height 14
drag, startPoint x: 611, startPoint y: 387, endPoint x: 821, endPoint y: 413, distance: 212.4
click at [821, 413] on td "Wednesday, August 20 – 13:00–13:30 CEST / 07:00–07:30 EDT / 04:00–04:30 PDT / 2…" at bounding box center [790, 410] width 472 height 109
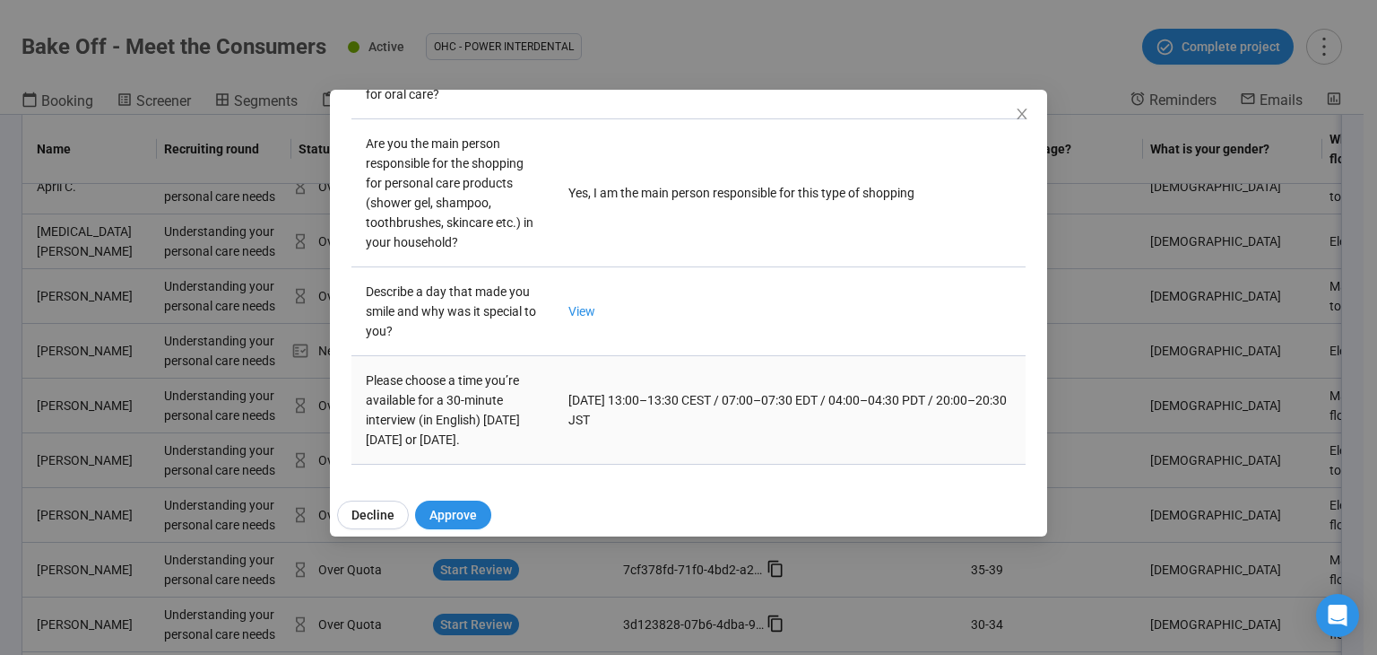
drag, startPoint x: 787, startPoint y: 387, endPoint x: 759, endPoint y: 425, distance: 48.1
click at [759, 425] on td "Wednesday, August 20 – 13:00–13:30 CEST / 07:00–07:30 EDT / 04:00–04:30 PDT / 2…" at bounding box center [790, 410] width 472 height 109
click at [758, 424] on td "Wednesday, August 20 – 13:00–13:30 CEST / 07:00–07:30 EDT / 04:00–04:30 PDT / 2…" at bounding box center [790, 410] width 472 height 109
drag, startPoint x: 734, startPoint y: 401, endPoint x: 777, endPoint y: 415, distance: 45.4
click at [777, 415] on td "Wednesday, August 20 – 13:00–13:30 CEST / 07:00–07:30 EDT / 04:00–04:30 PDT / 2…" at bounding box center [790, 410] width 472 height 109
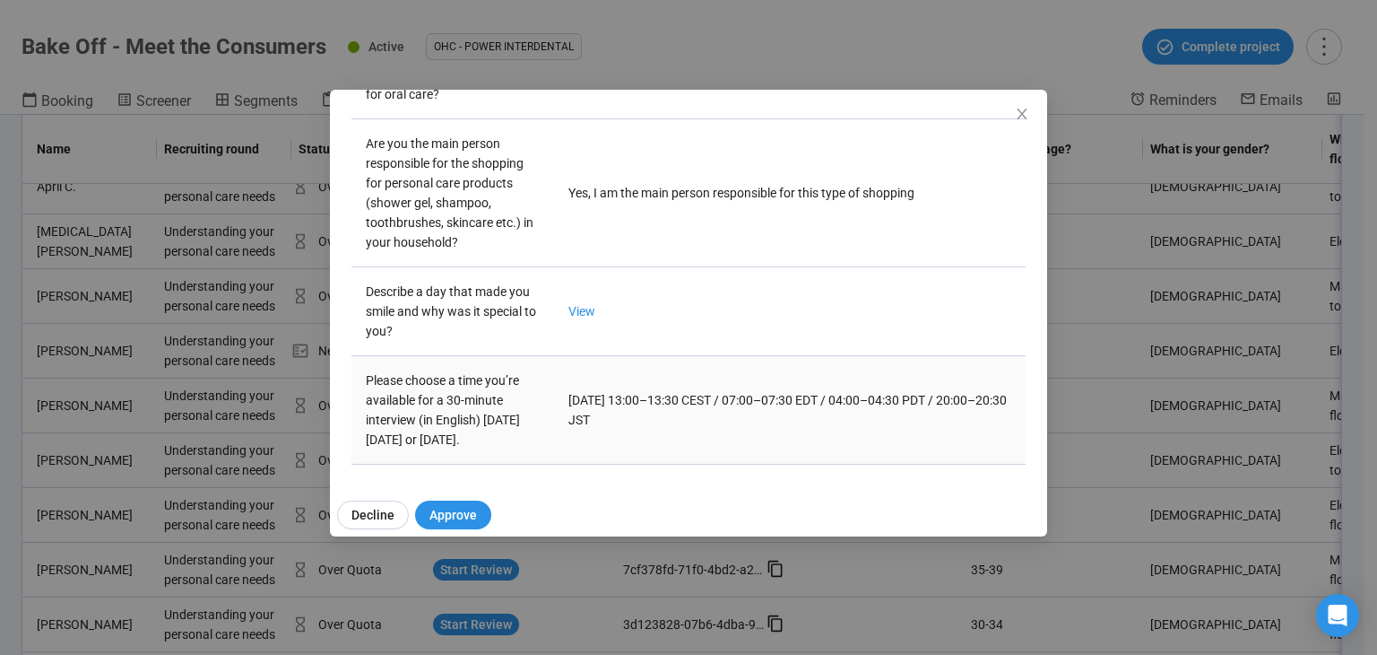
click at [777, 415] on td "Wednesday, August 20 – 13:00–13:30 CEST / 07:00–07:30 EDT / 04:00–04:30 PDT / 2…" at bounding box center [790, 410] width 472 height 109
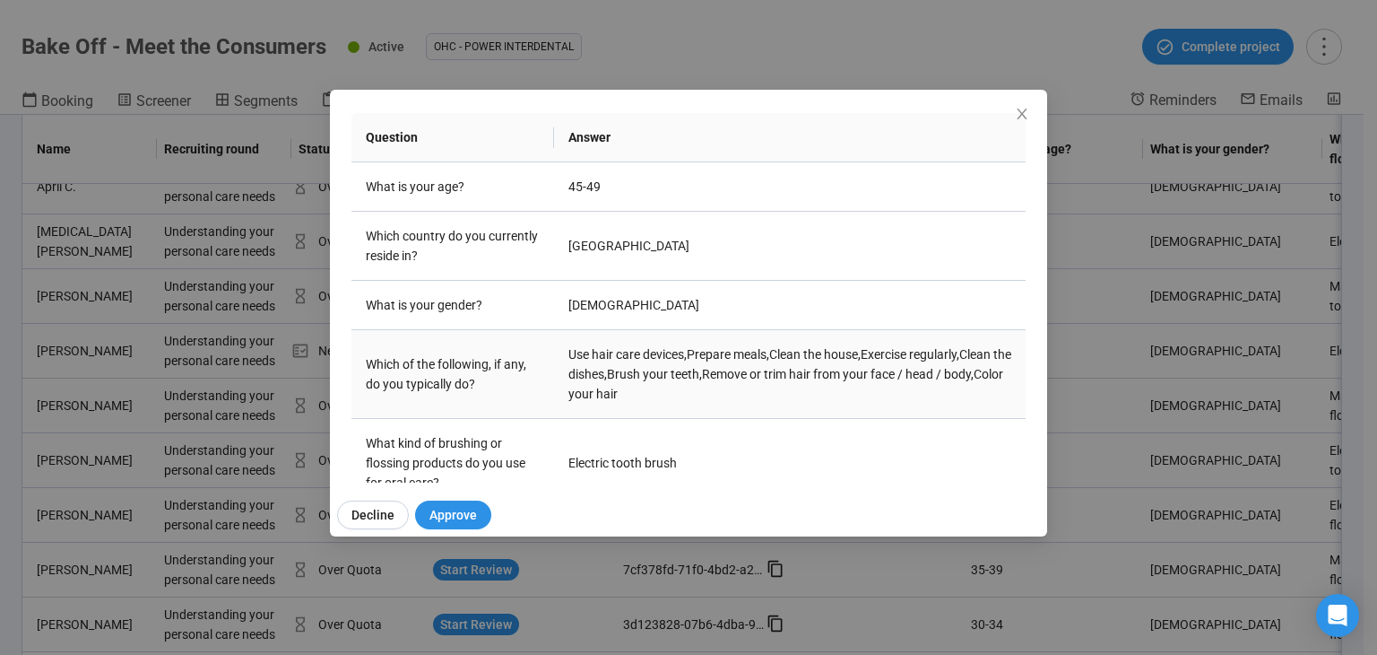
scroll to position [628, 0]
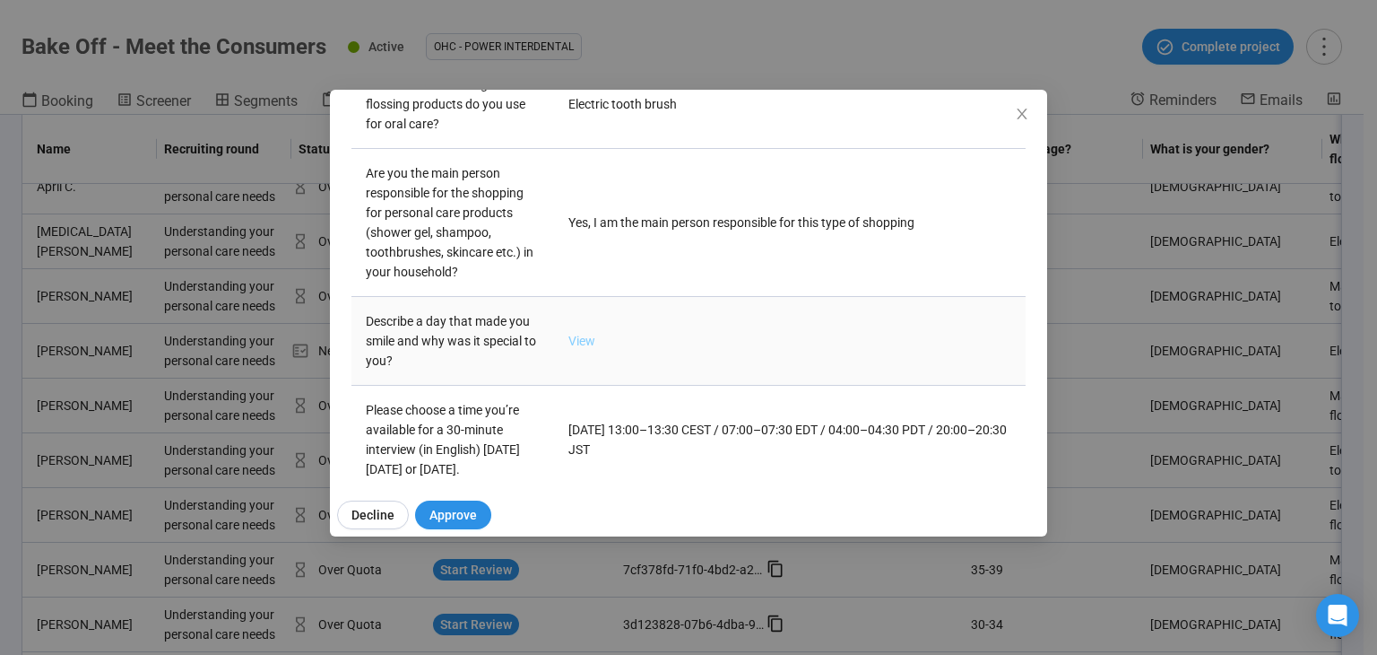
click at [579, 343] on link "View" at bounding box center [582, 341] width 27 height 14
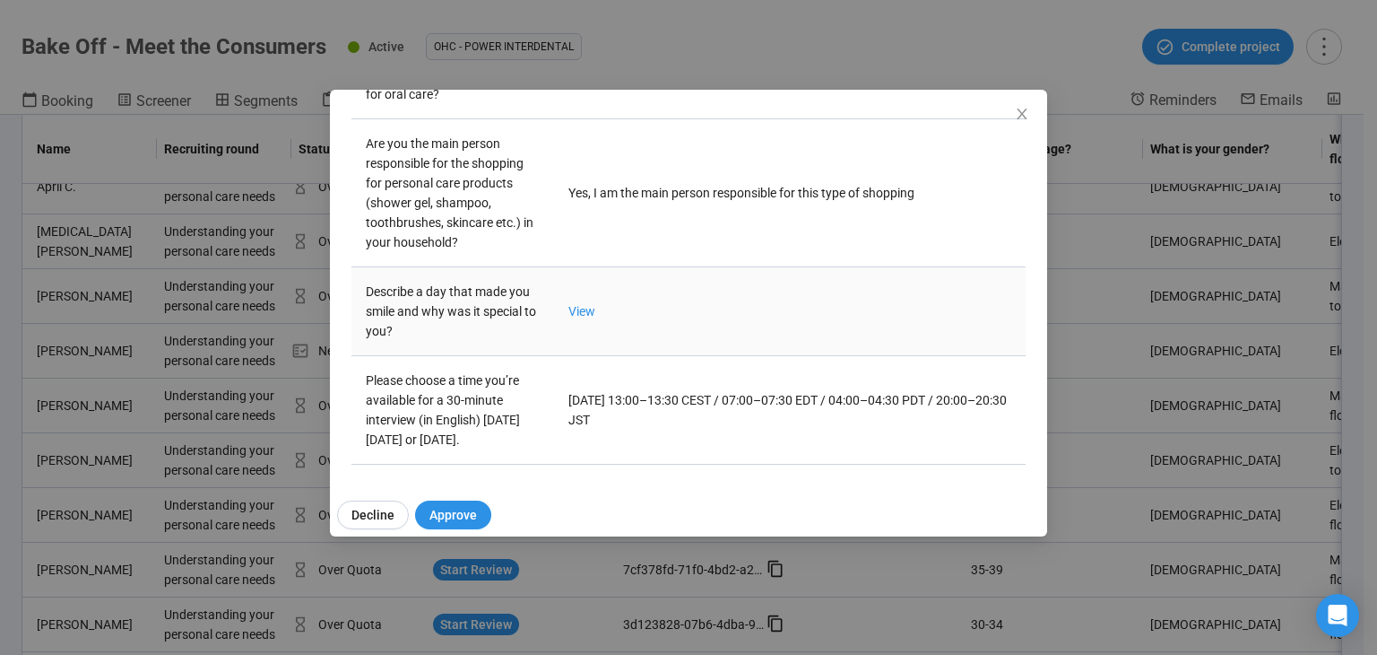
scroll to position [675, 0]
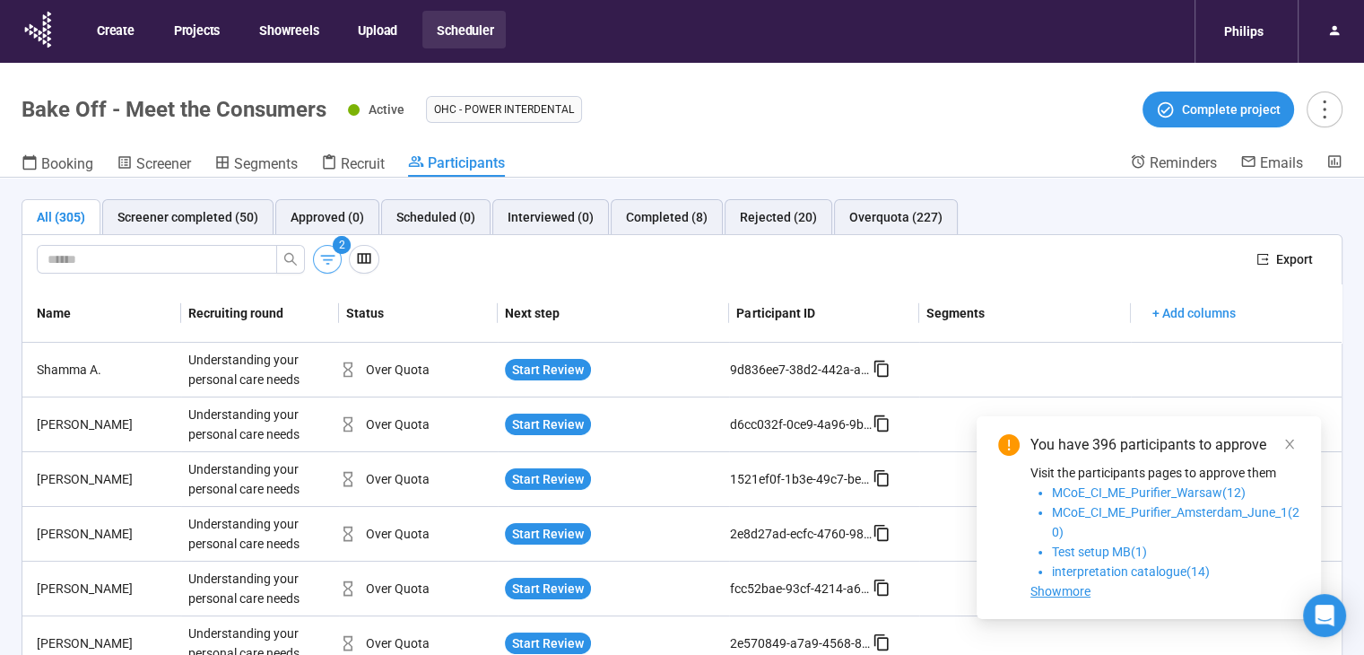
click at [332, 250] on icon "button" at bounding box center [327, 259] width 19 height 19
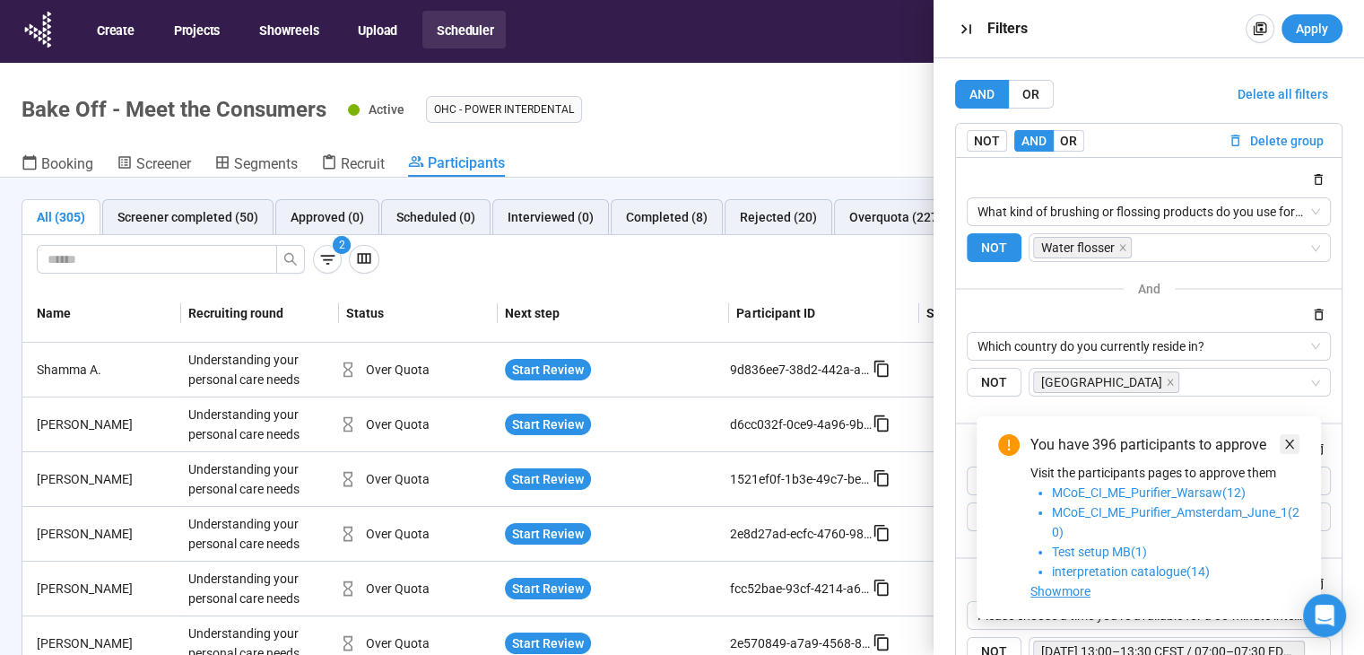
click at [1284, 441] on icon "close" at bounding box center [1289, 444] width 13 height 13
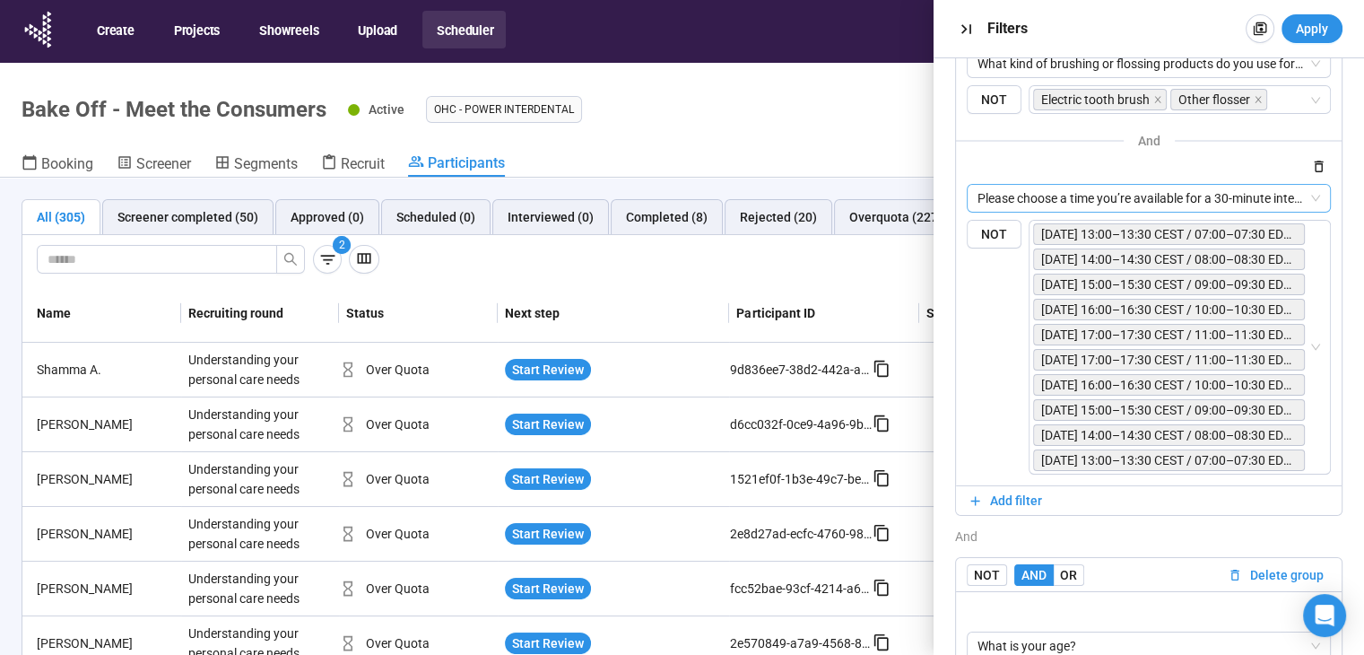
scroll to position [590, 0]
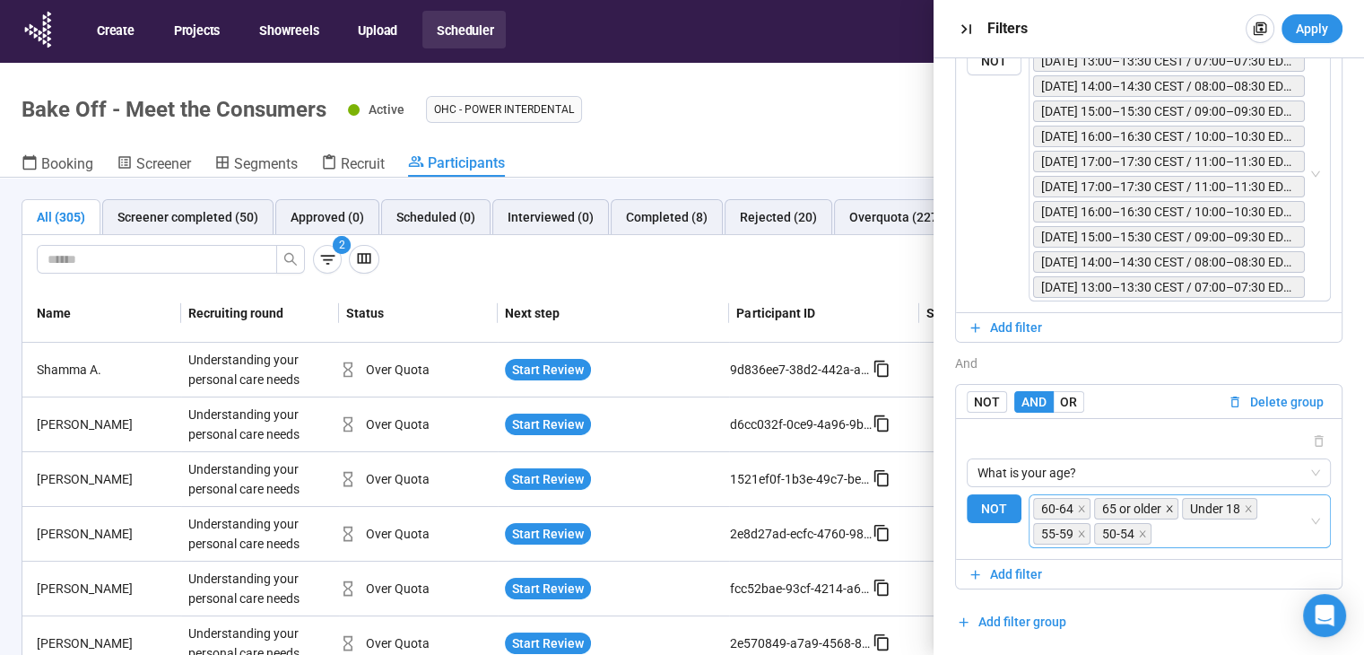
click at [1165, 504] on icon "close" at bounding box center [1169, 508] width 9 height 9
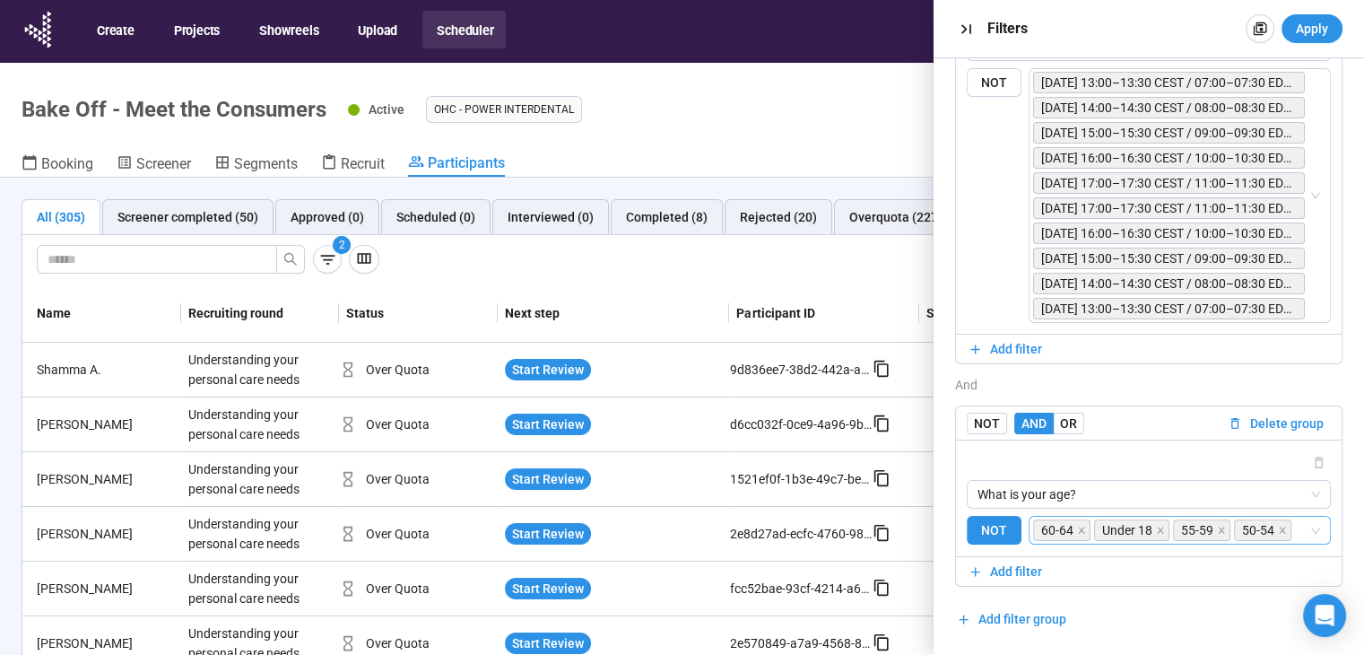
scroll to position [567, 0]
click at [983, 523] on span "NOT" at bounding box center [994, 532] width 55 height 30
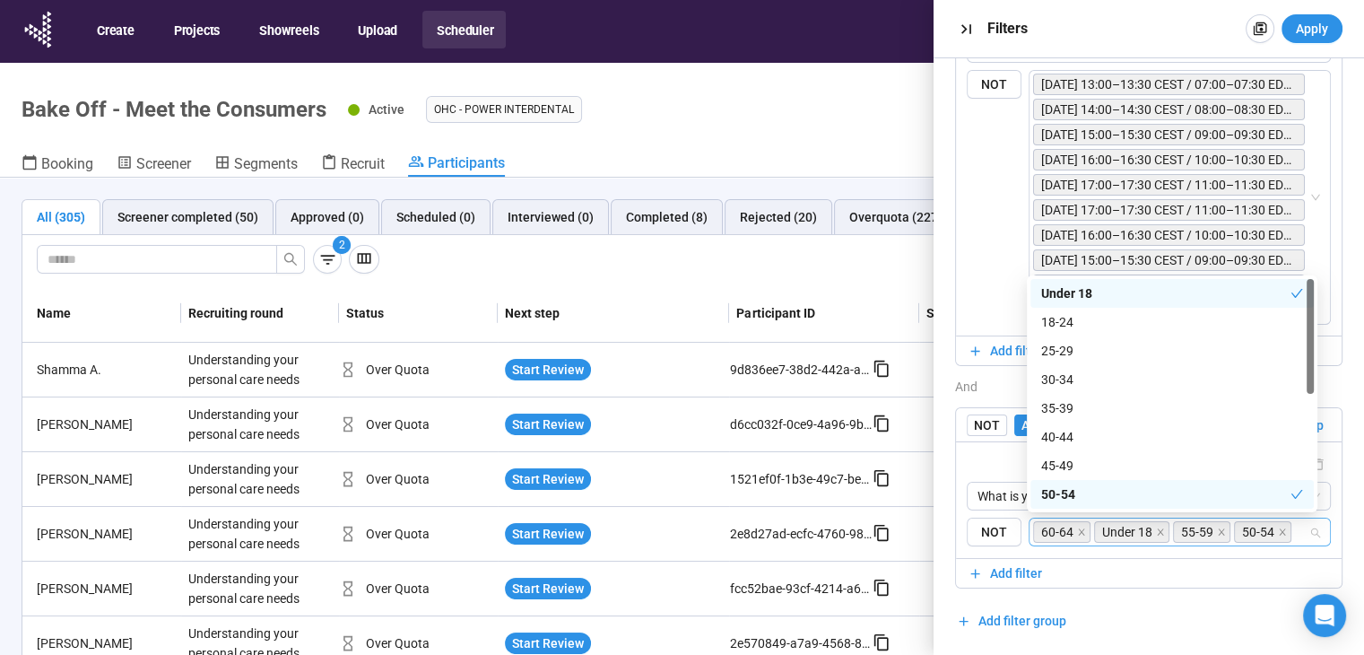
click at [1071, 533] on span "60-64" at bounding box center [1061, 532] width 57 height 22
click at [1107, 328] on div "18-24" at bounding box center [1172, 322] width 262 height 20
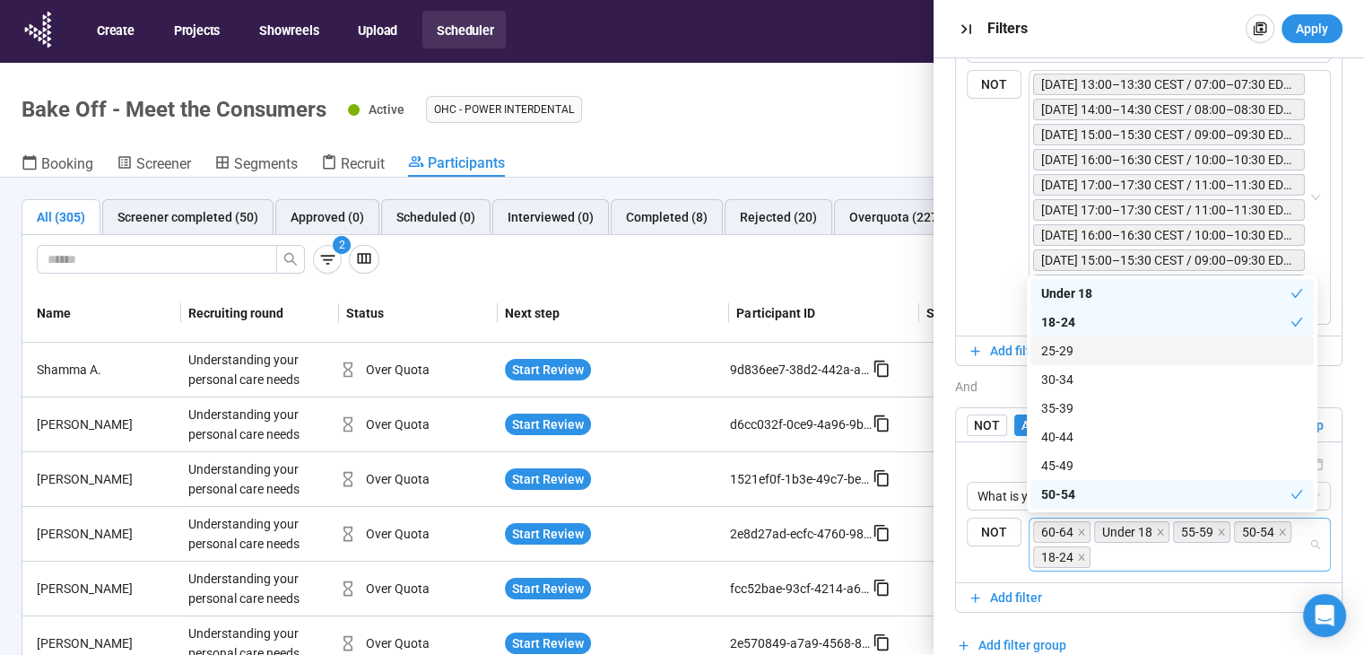
click at [1105, 349] on div "25-29" at bounding box center [1172, 351] width 262 height 20
click at [1108, 377] on div "30-34" at bounding box center [1172, 379] width 262 height 20
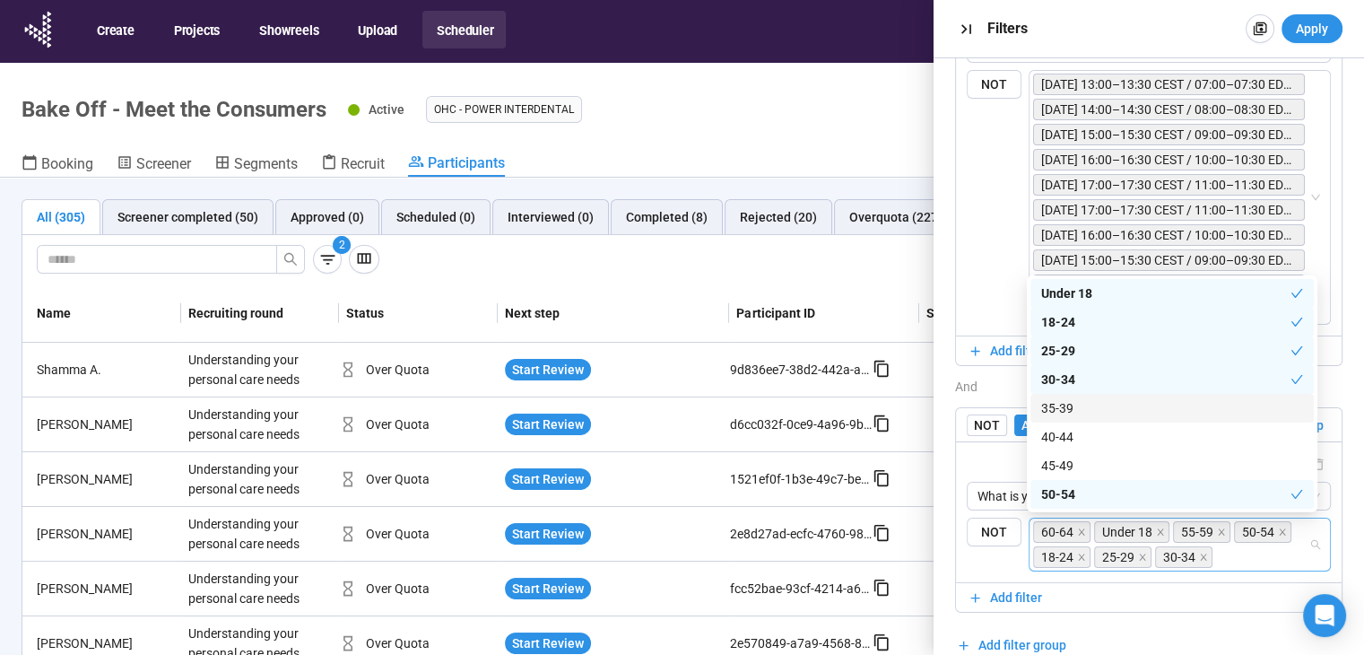
click at [1116, 407] on div "35-39" at bounding box center [1172, 408] width 262 height 20
click at [1109, 437] on div "40-44" at bounding box center [1172, 437] width 262 height 20
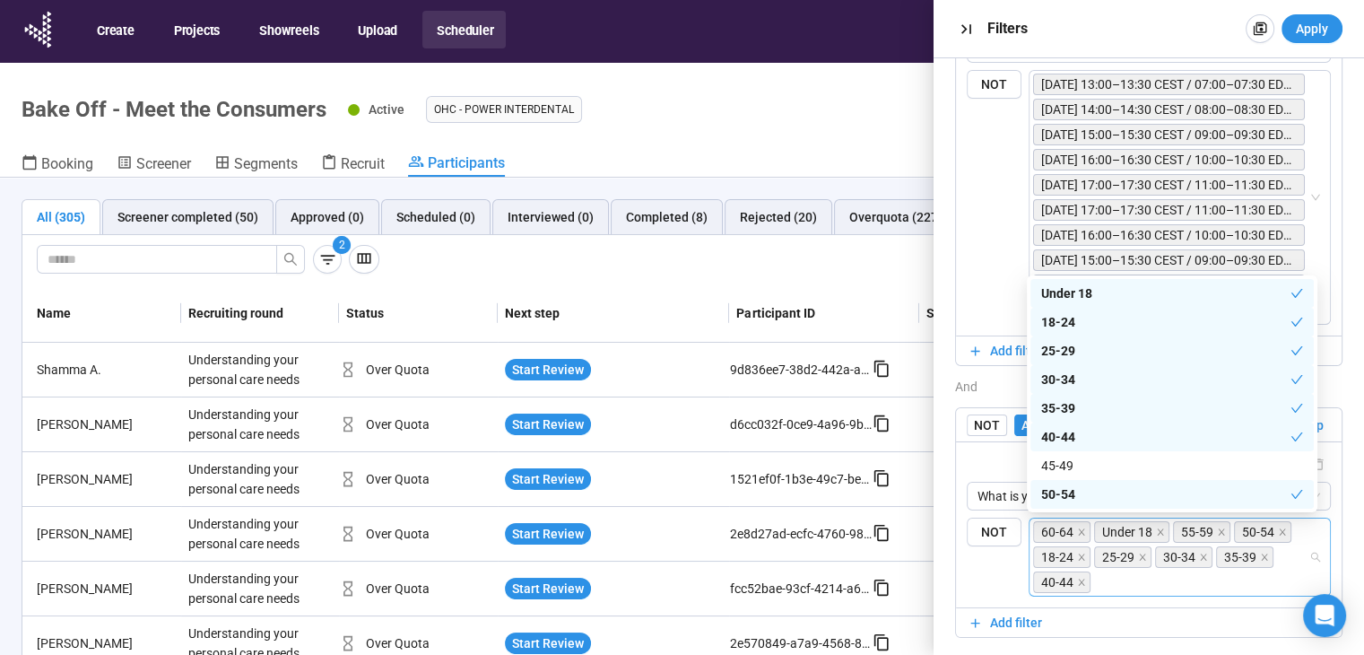
click at [1108, 435] on div "40-44" at bounding box center [1165, 437] width 249 height 20
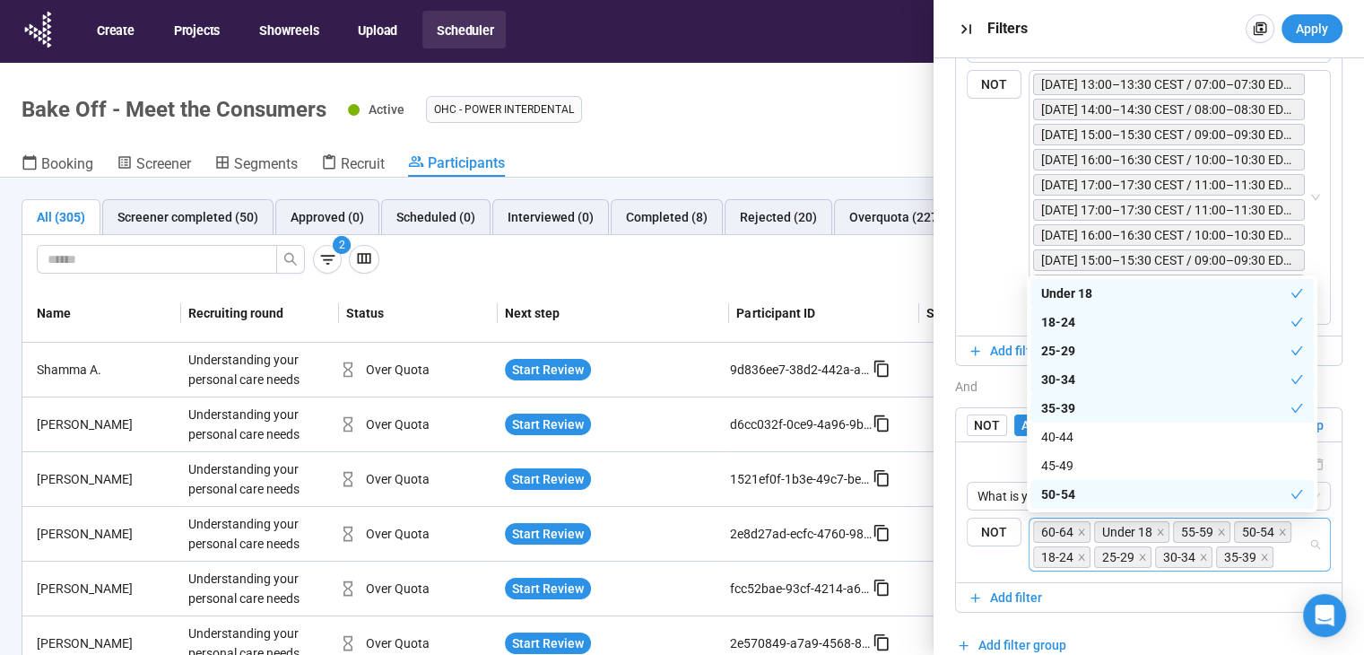
click at [1098, 497] on div "50-54" at bounding box center [1165, 494] width 249 height 20
click at [1103, 292] on div "Under 18" at bounding box center [1165, 293] width 249 height 20
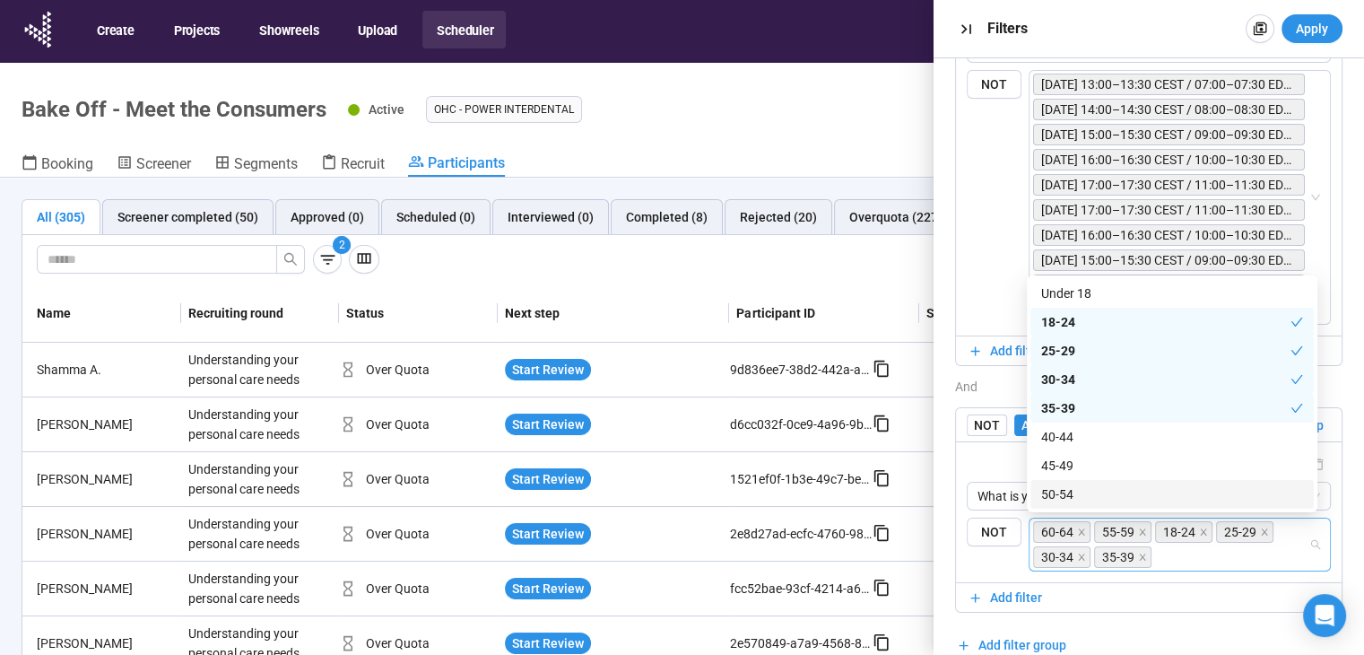
click at [1148, 621] on div "AND OR Delete all filters NOT AND OR Delete group What kind of brushing or flos…" at bounding box center [1148, 86] width 387 height 1146
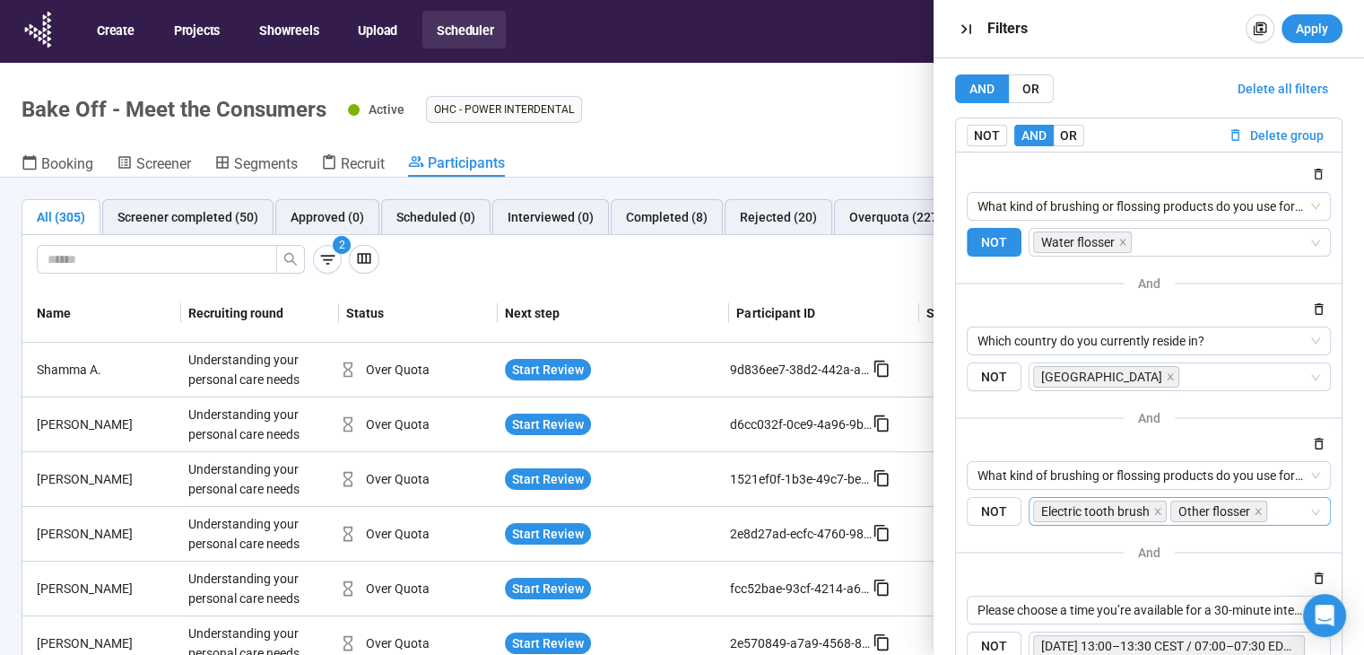
scroll to position [0, 0]
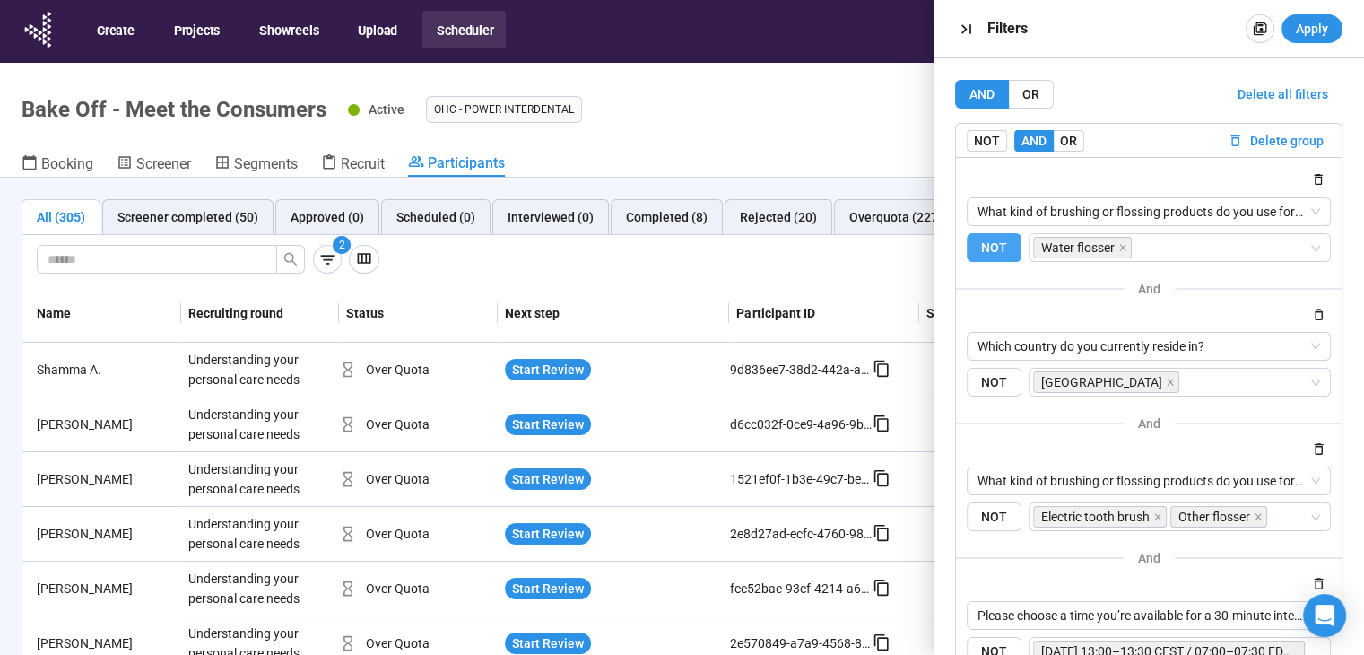
click at [987, 245] on span "NOT" at bounding box center [994, 248] width 55 height 30
click at [1315, 453] on icon "button" at bounding box center [1319, 449] width 9 height 12
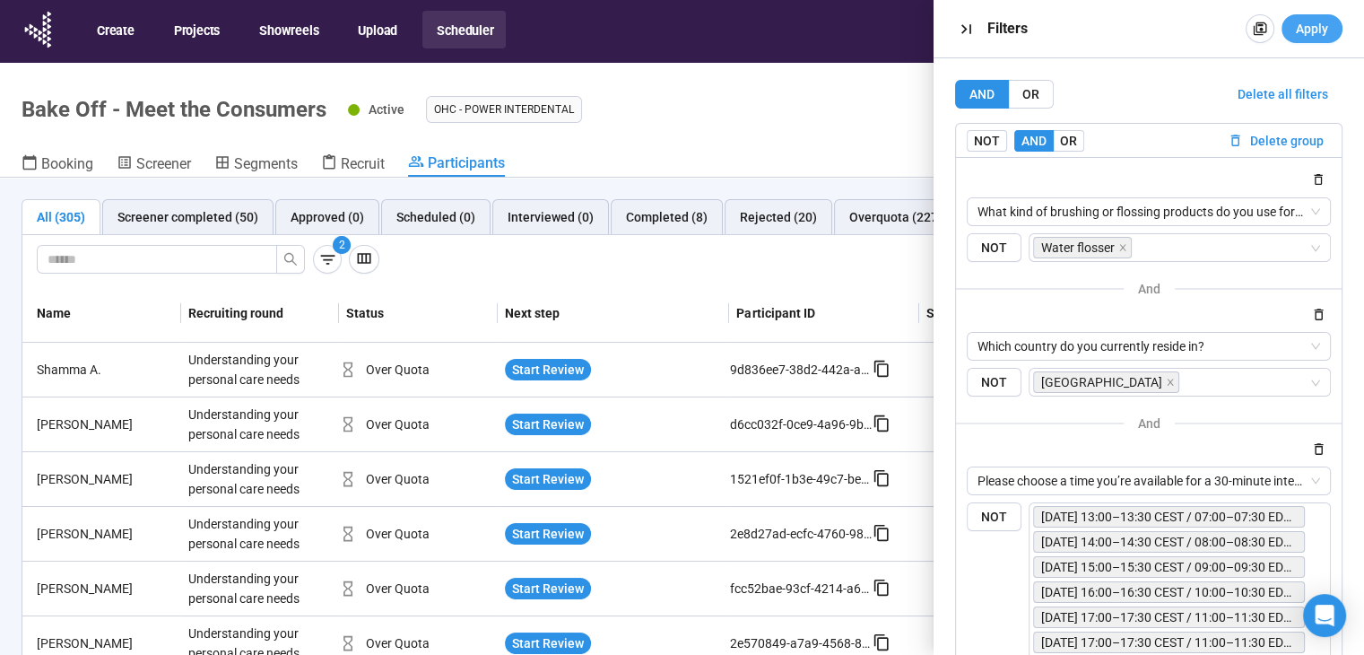
click at [1308, 19] on span "Apply" at bounding box center [1312, 29] width 32 height 20
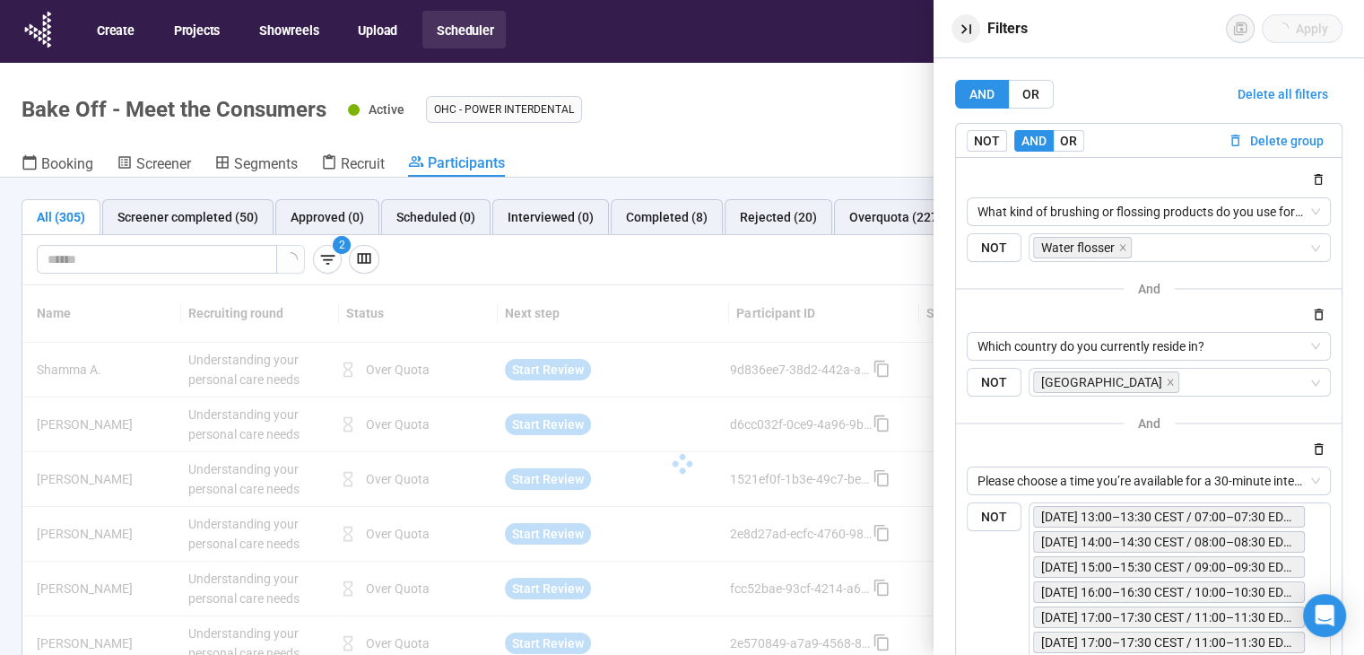
click at [964, 26] on icon "button" at bounding box center [965, 29] width 10 height 10
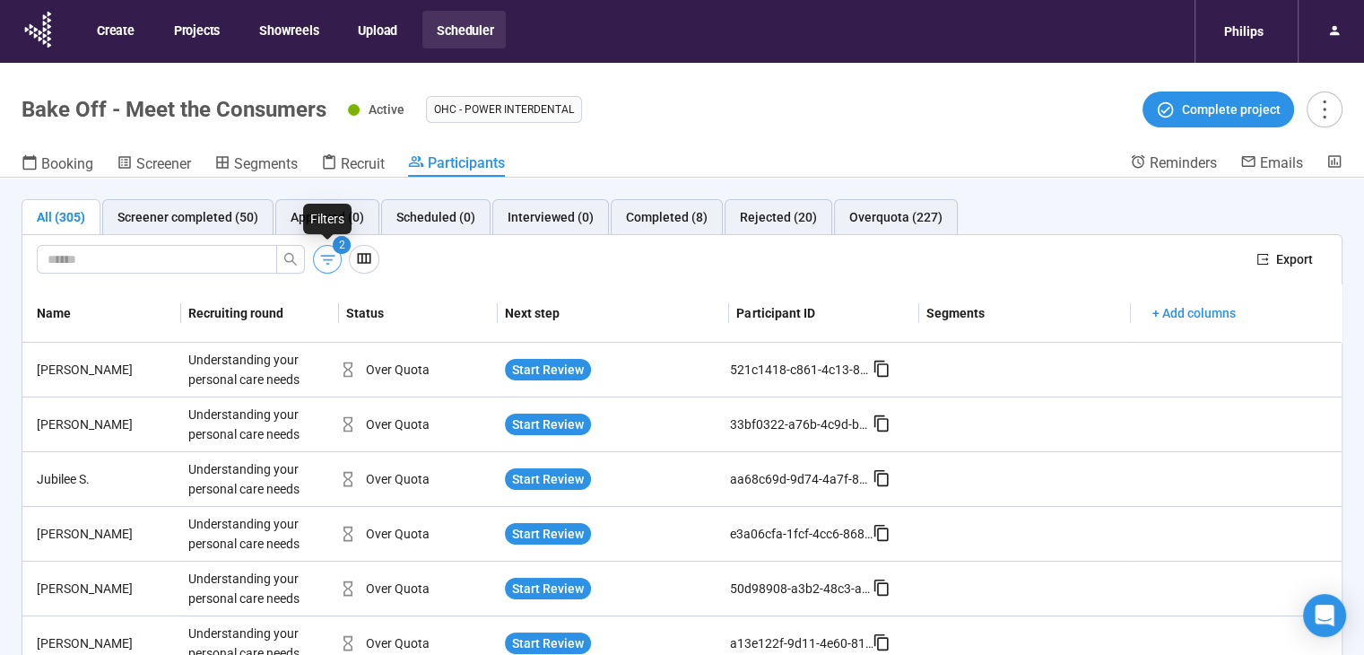
click at [332, 261] on icon "button" at bounding box center [327, 259] width 19 height 19
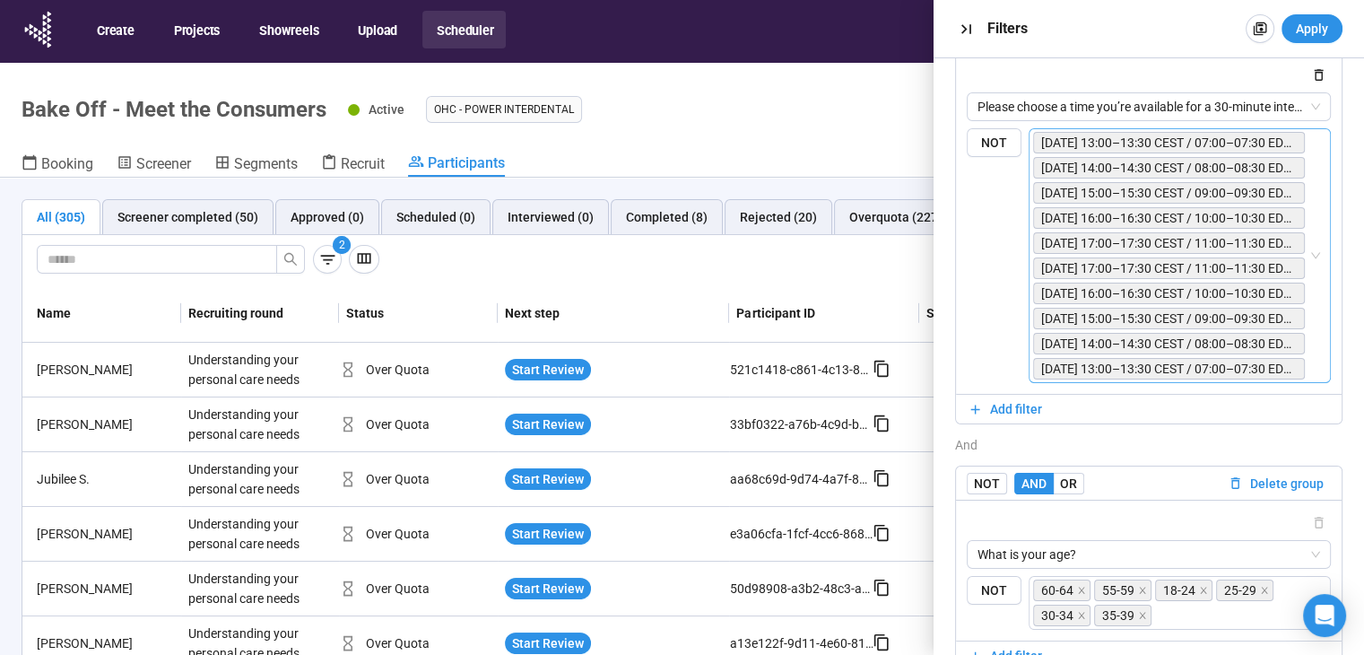
scroll to position [456, 0]
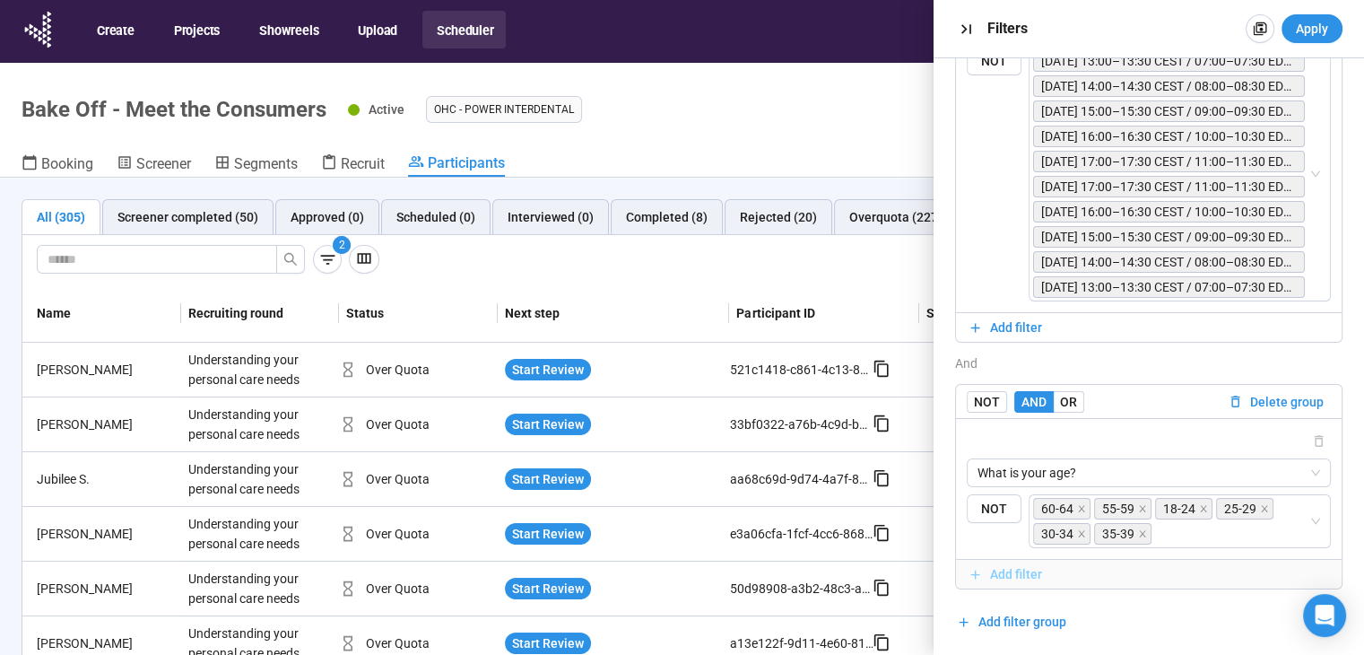
click at [1018, 578] on span "Add filter" at bounding box center [1016, 574] width 52 height 20
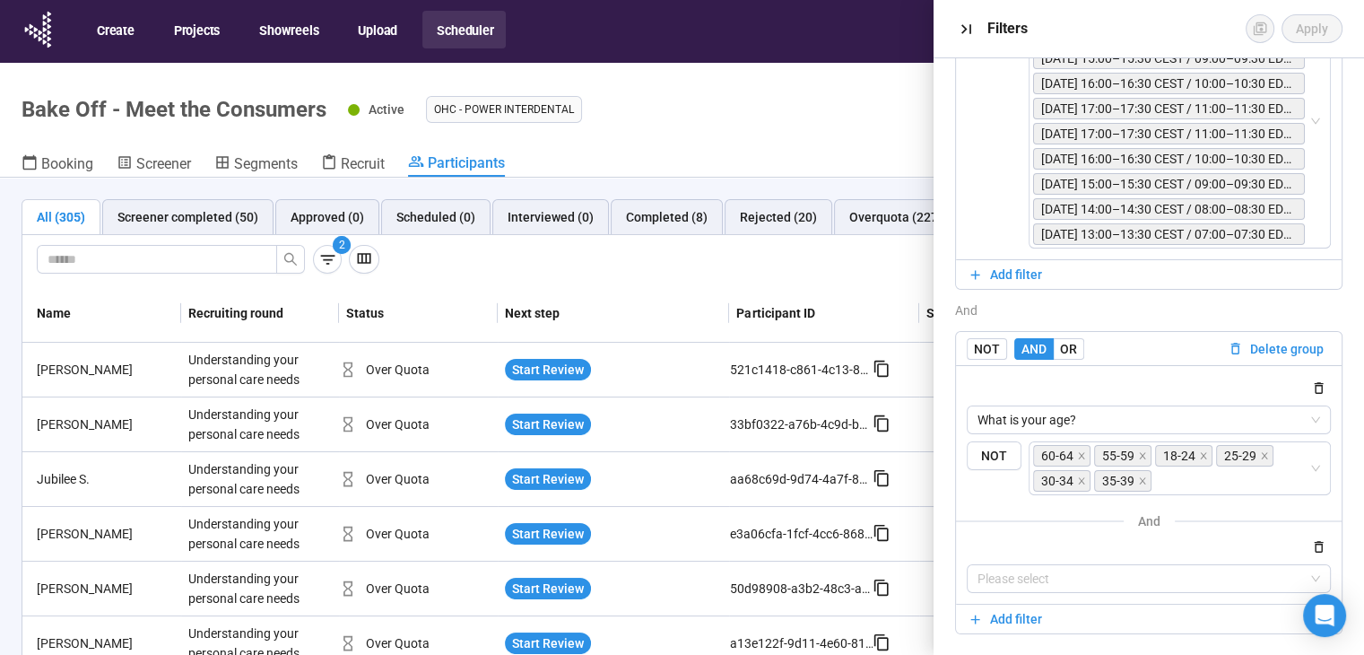
scroll to position [553, 0]
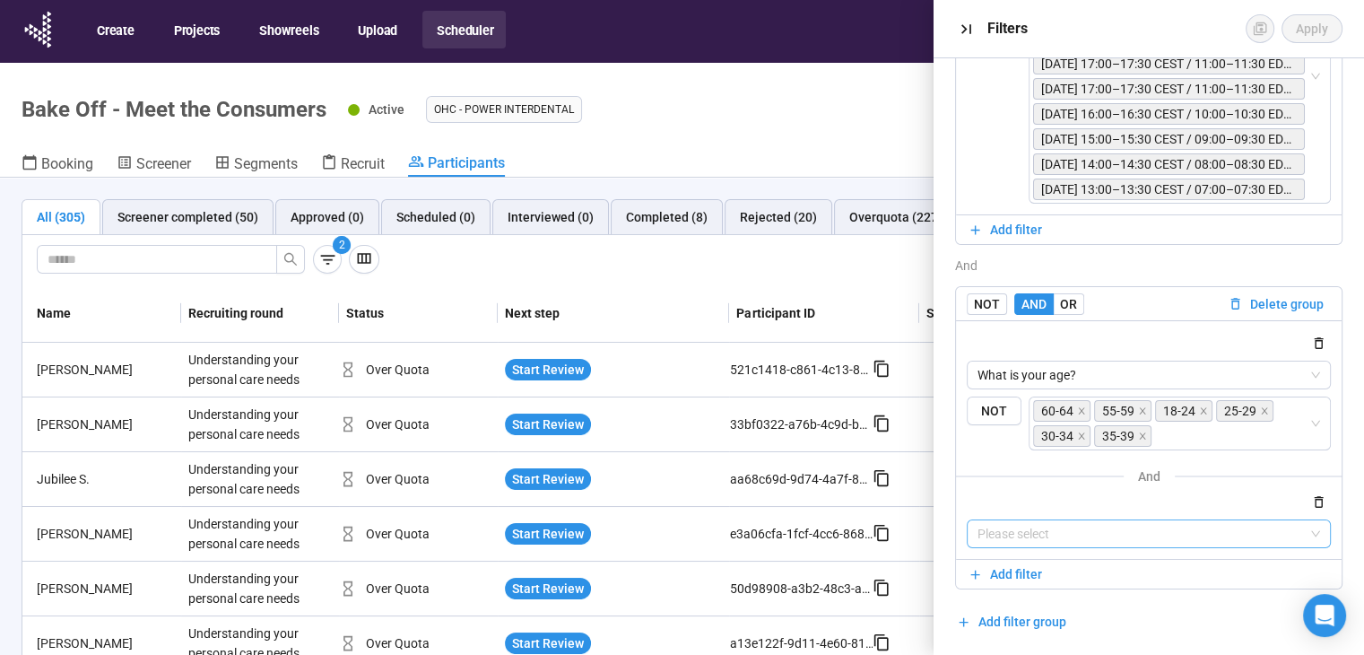
click at [1040, 530] on input "search" at bounding box center [1148, 533] width 343 height 27
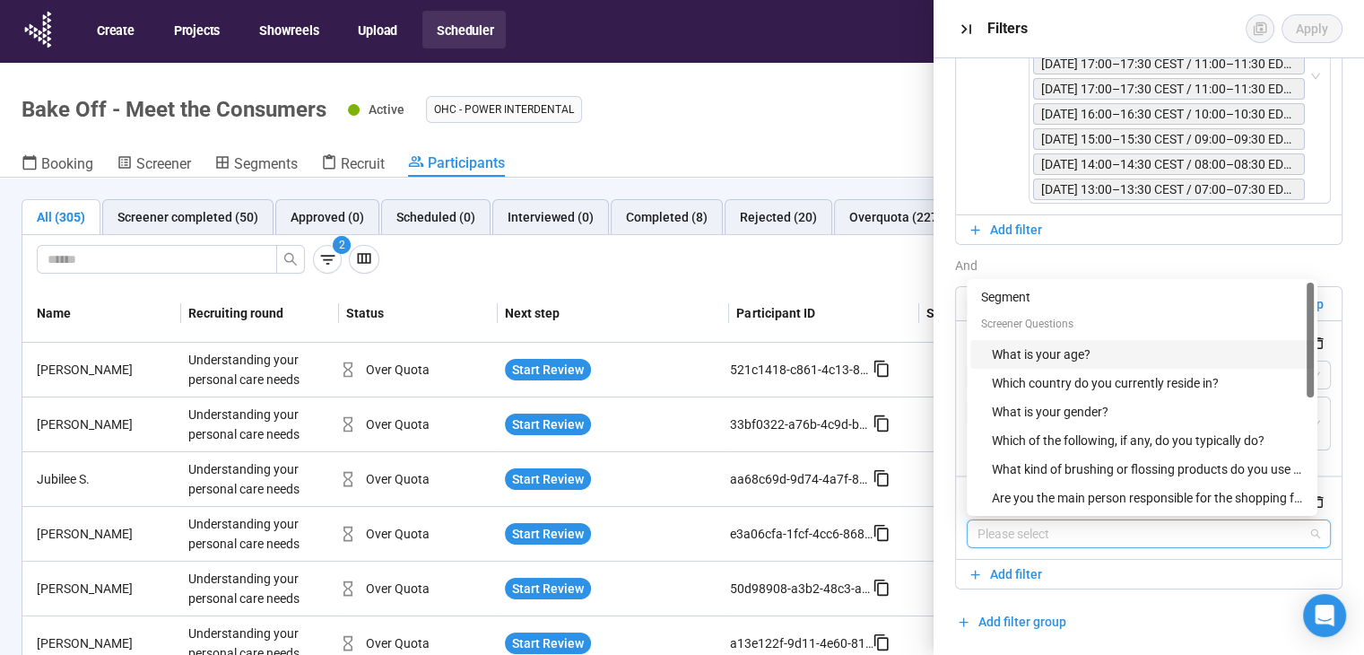
click at [1083, 351] on div "What is your age?" at bounding box center [1147, 354] width 311 height 20
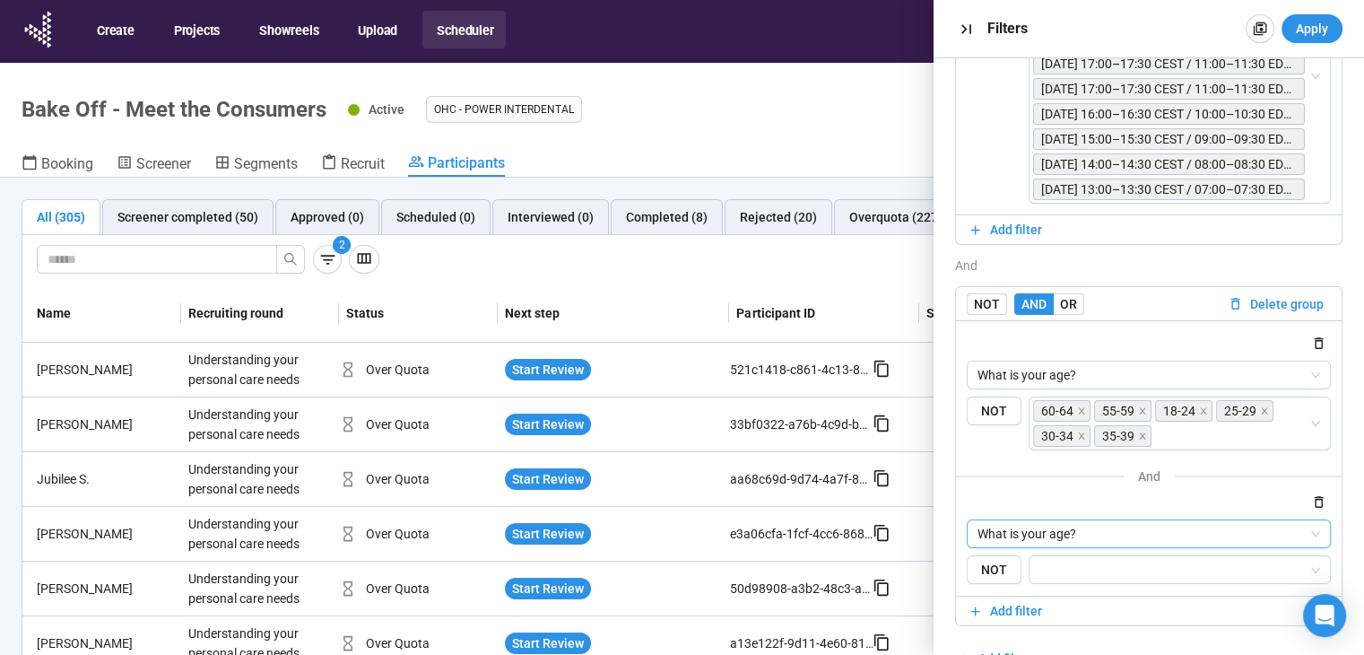
click at [1059, 533] on span "What is your age?" at bounding box center [1148, 533] width 343 height 27
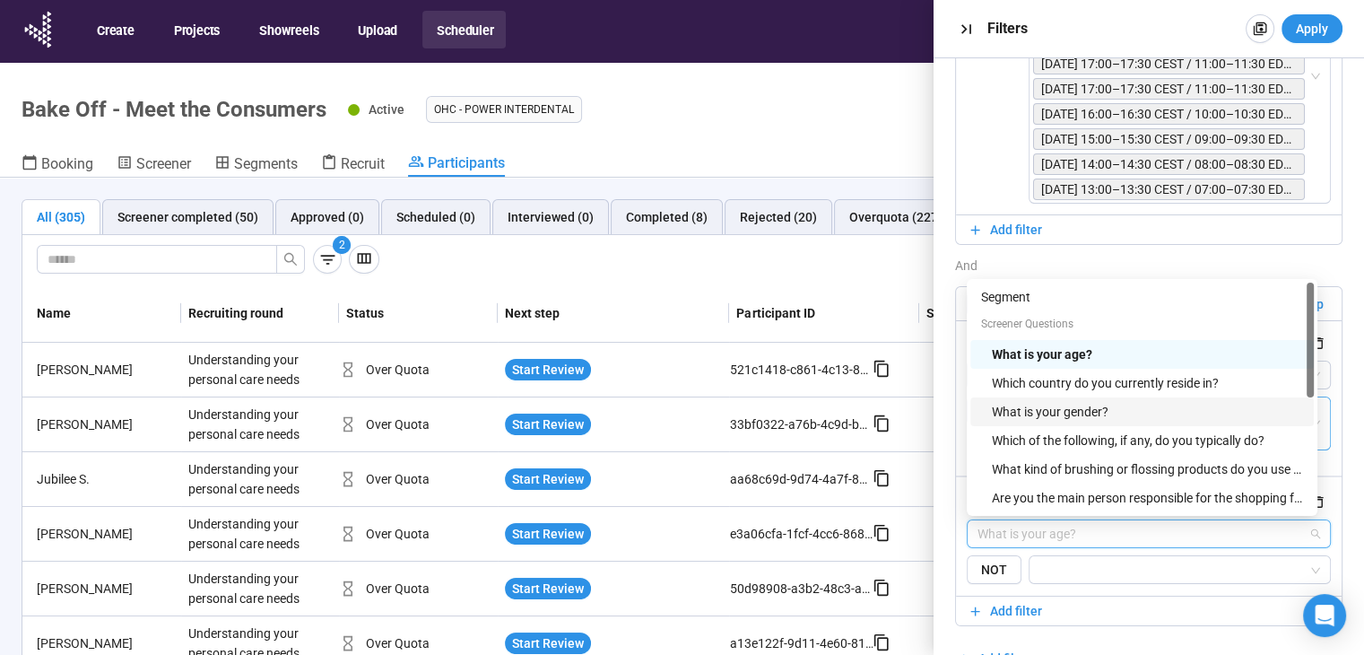
click at [1081, 414] on div "What is your gender?" at bounding box center [1147, 412] width 311 height 20
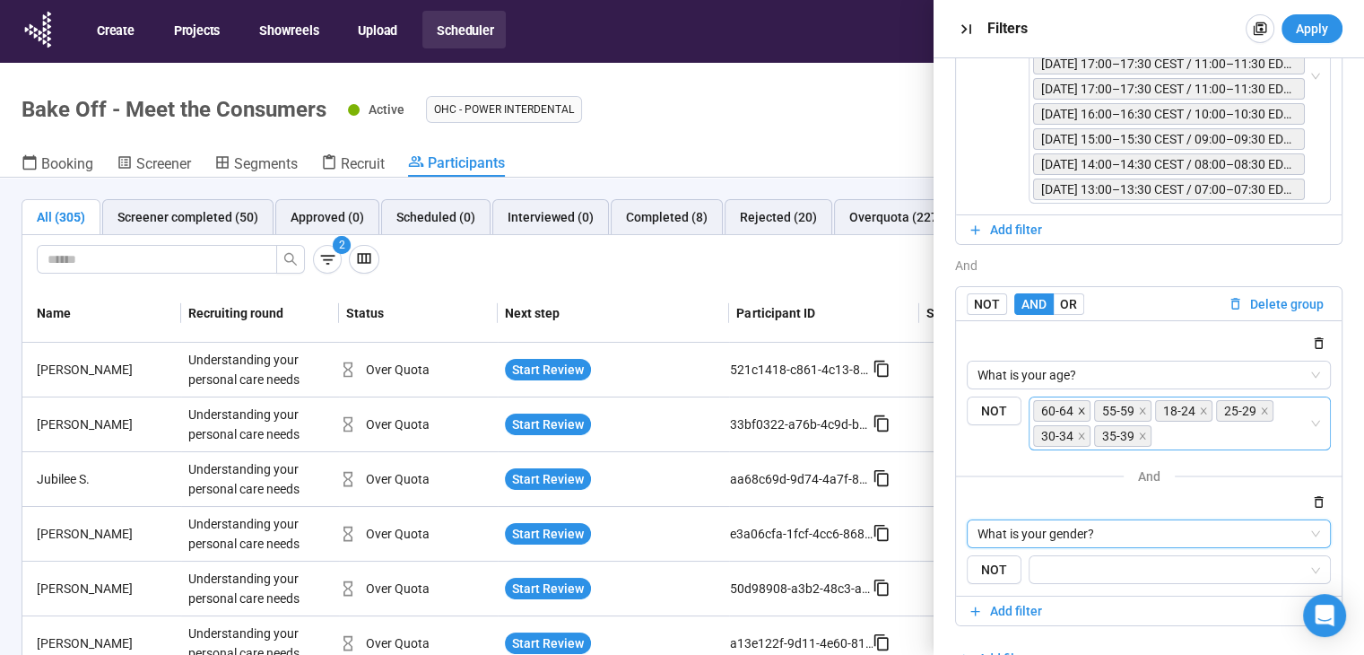
scroll to position [590, 0]
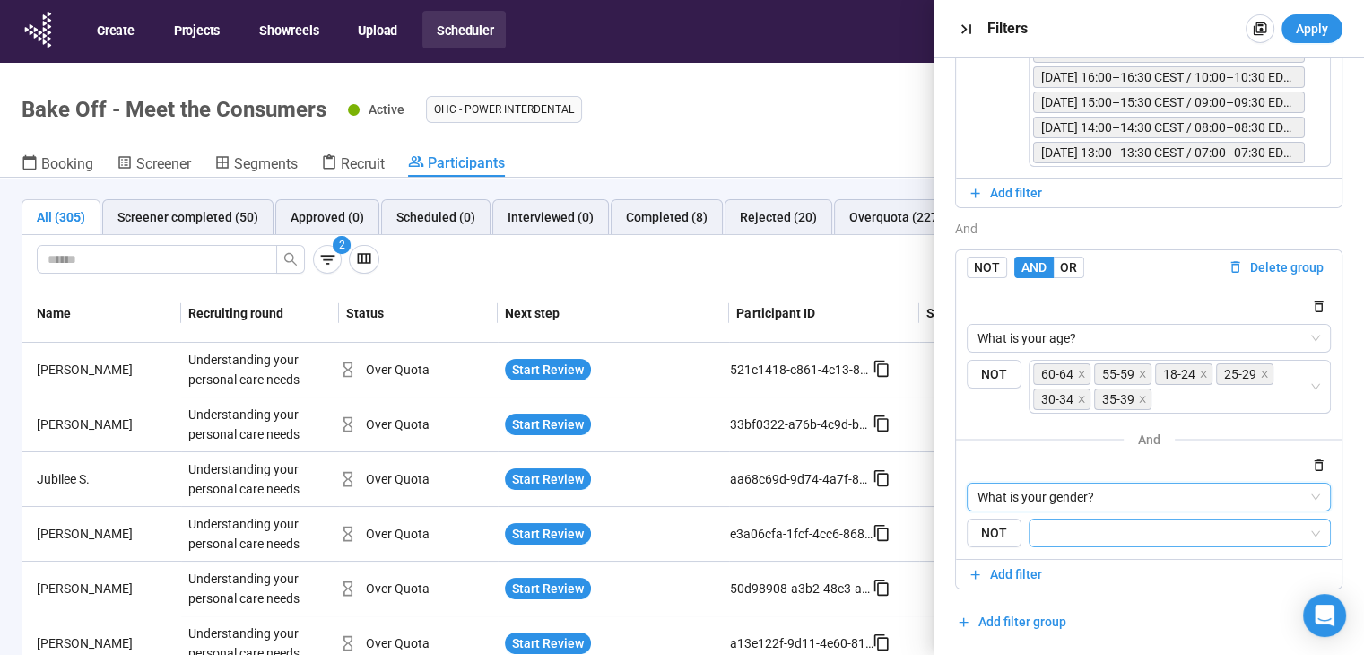
click at [1080, 528] on input "search" at bounding box center [1174, 533] width 268 height 22
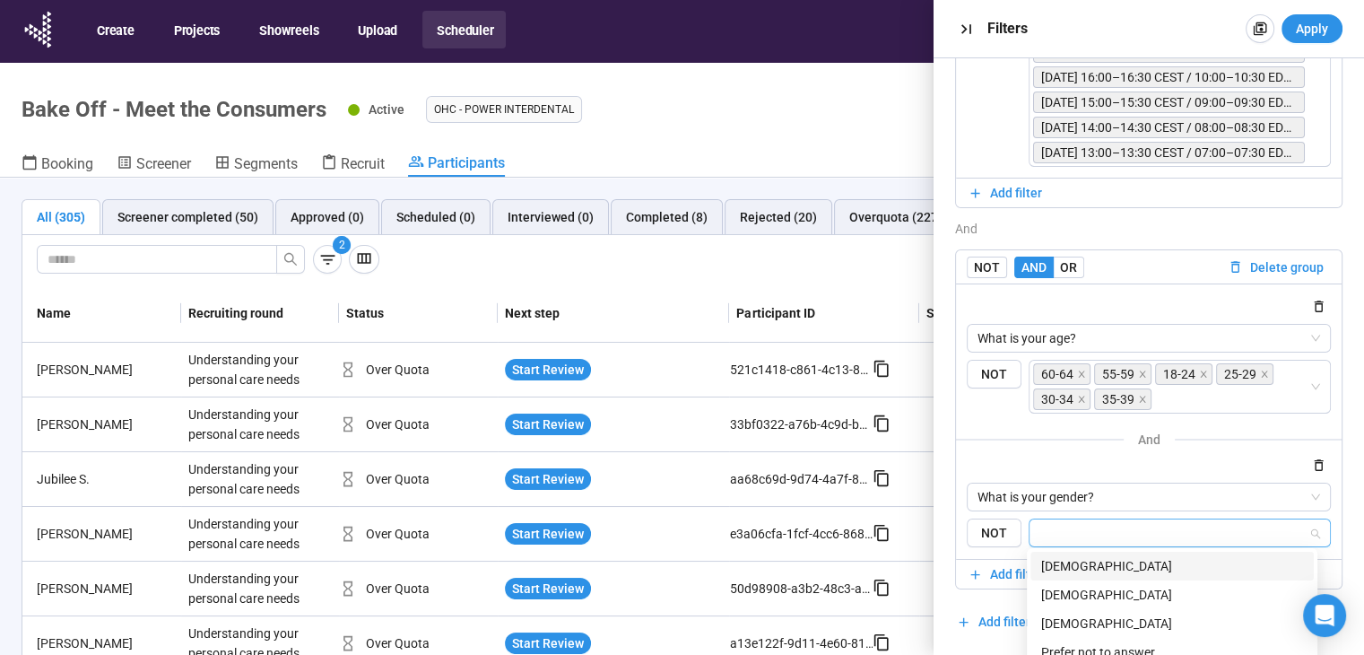
click at [1081, 560] on div "[DEMOGRAPHIC_DATA]" at bounding box center [1172, 566] width 262 height 20
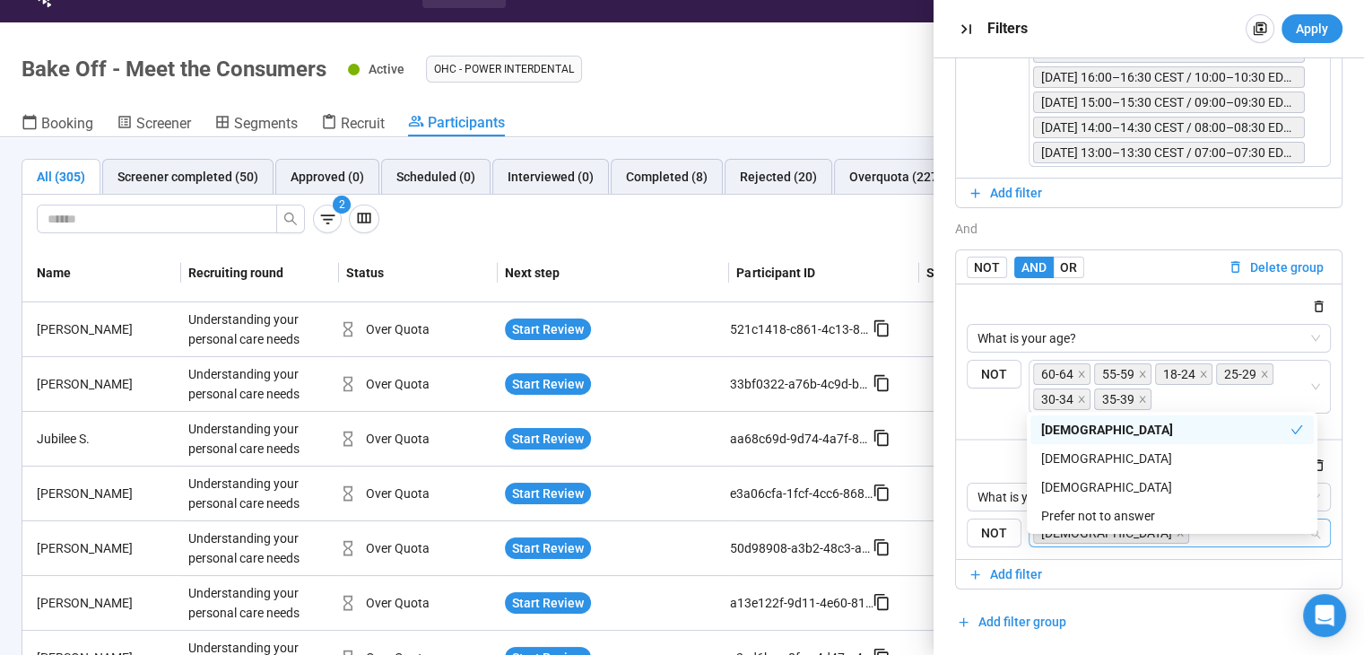
scroll to position [63, 0]
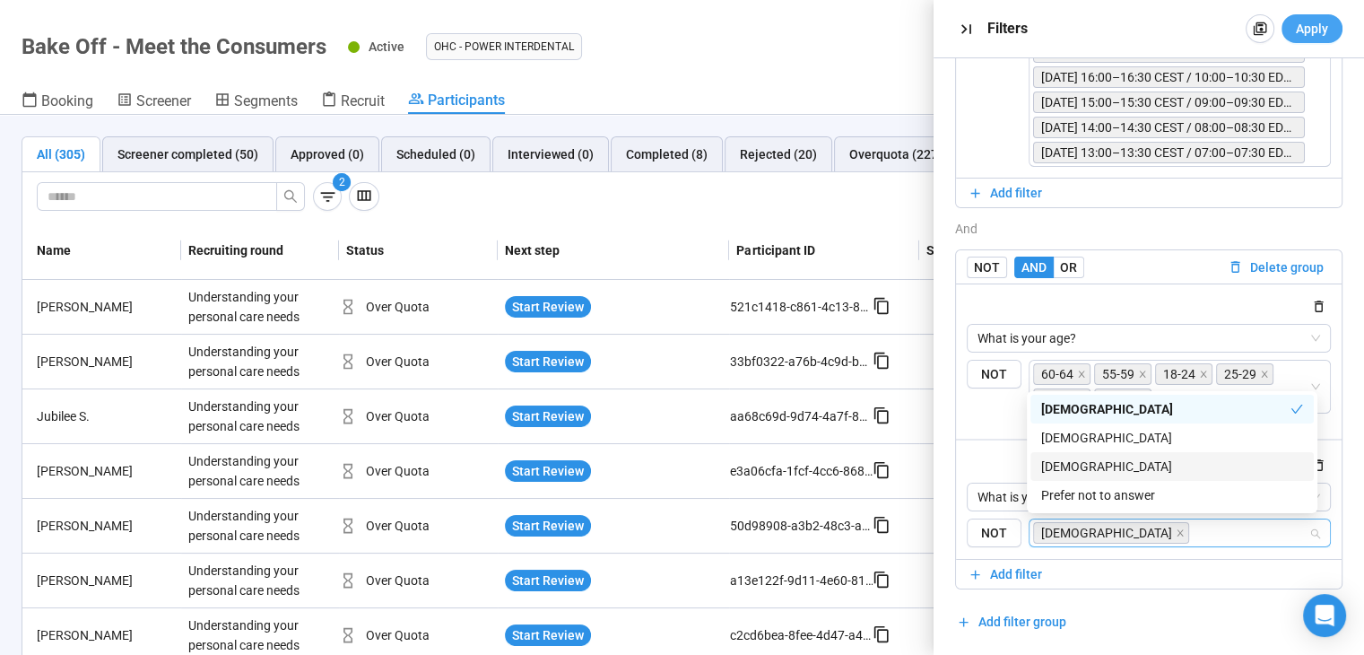
click at [1297, 42] on button "Apply" at bounding box center [1311, 28] width 61 height 29
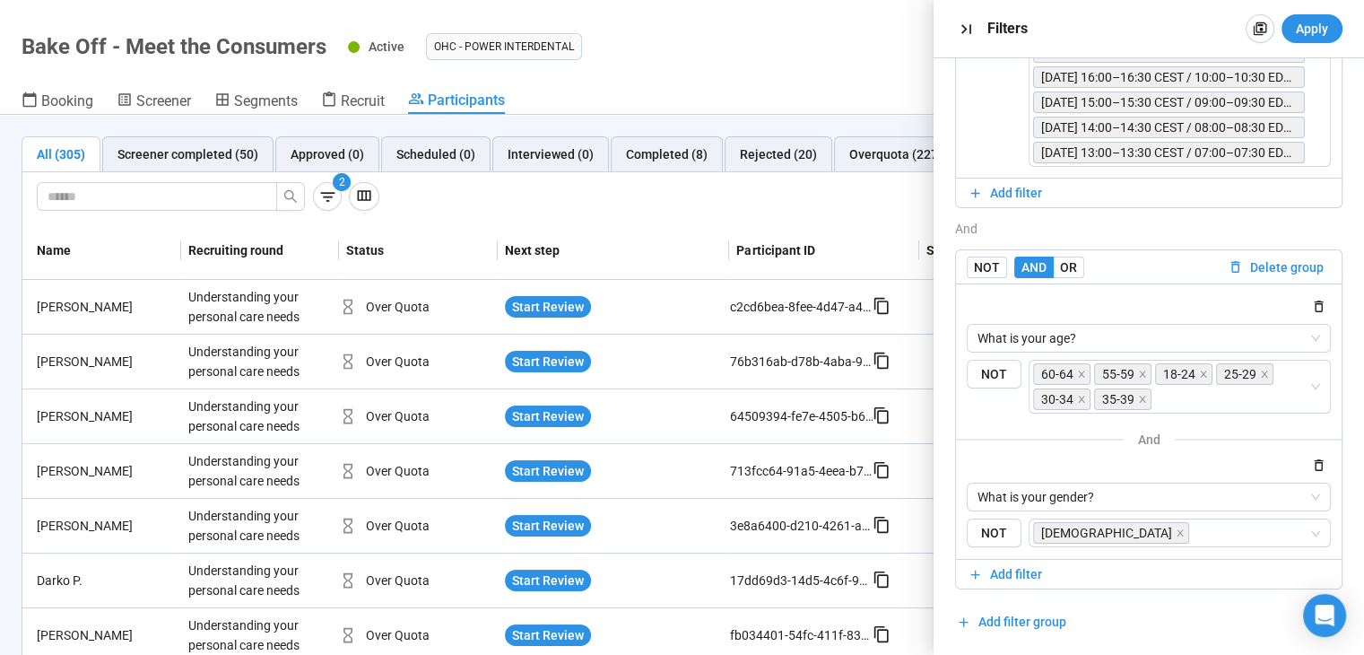
click at [612, 185] on div "2" at bounding box center [639, 196] width 1205 height 29
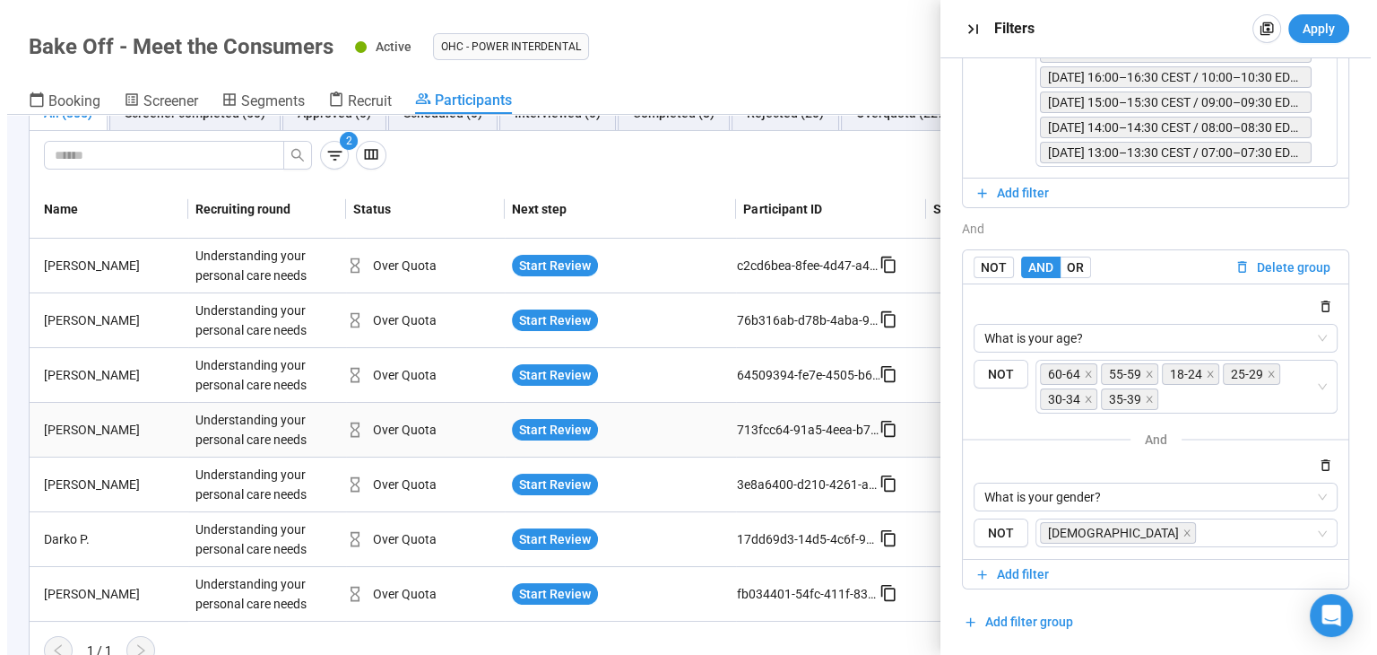
scroll to position [65, 0]
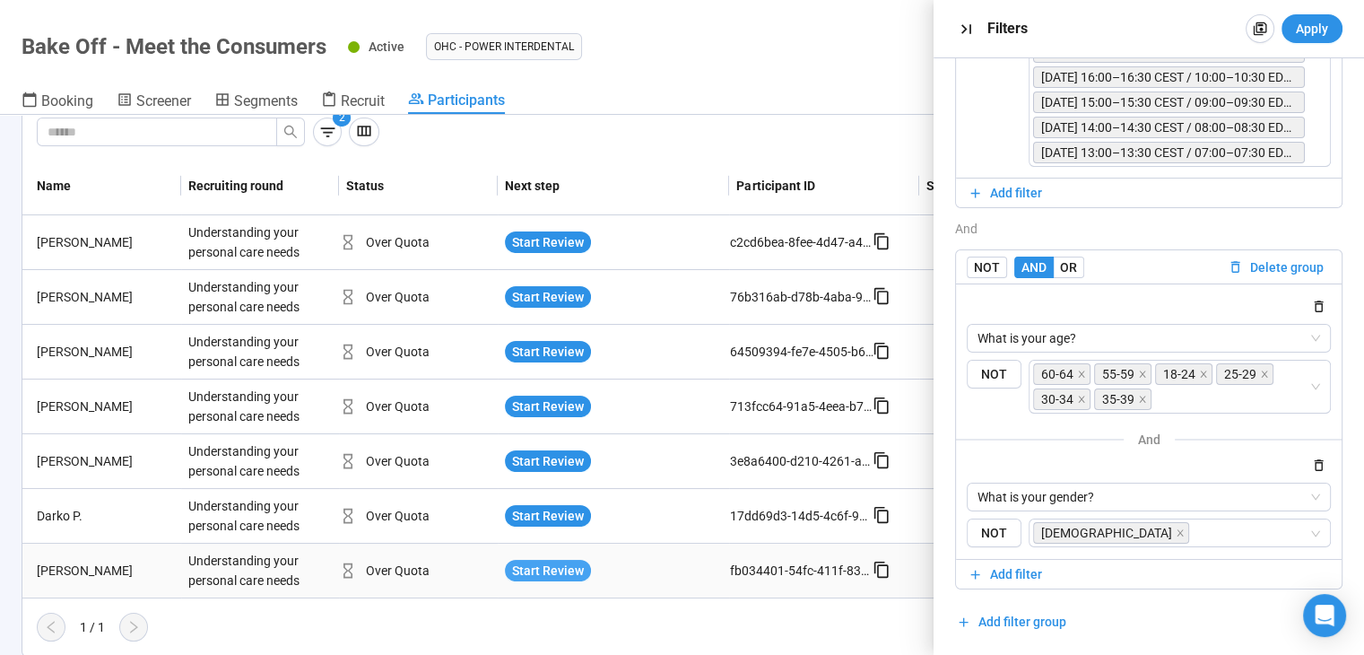
click at [560, 569] on span "Start Review" at bounding box center [548, 570] width 72 height 20
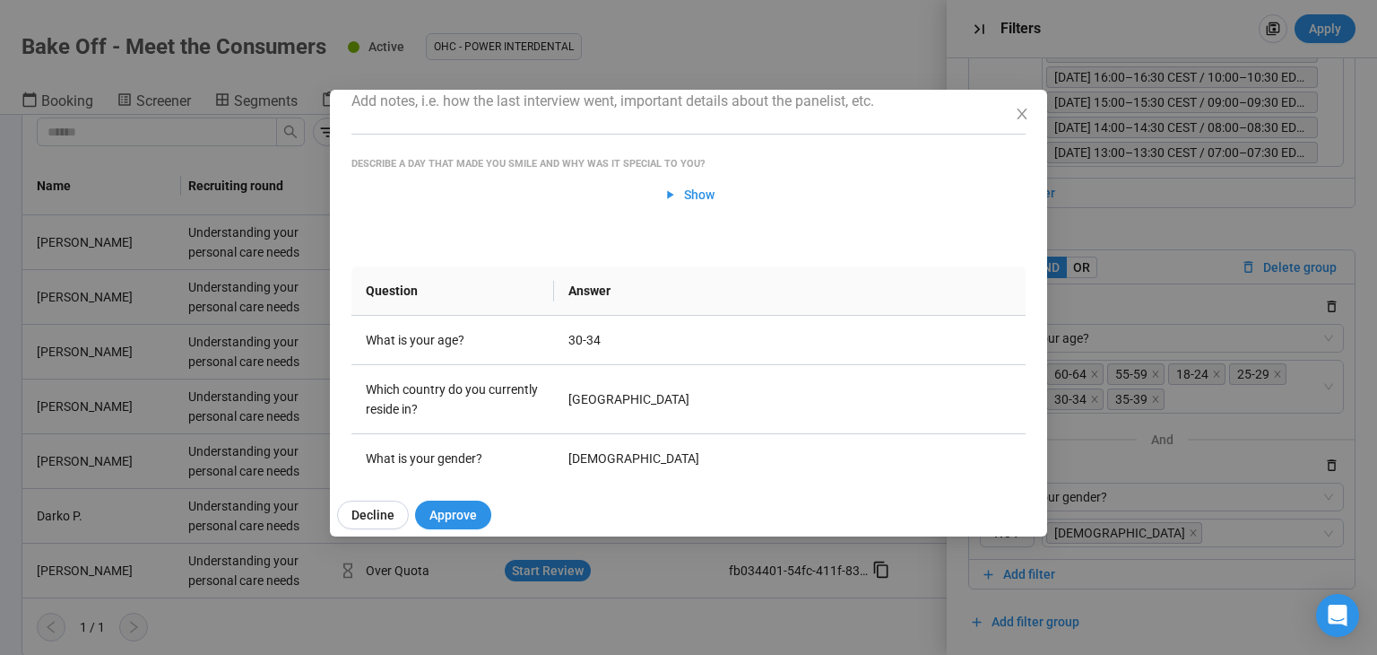
scroll to position [359, 0]
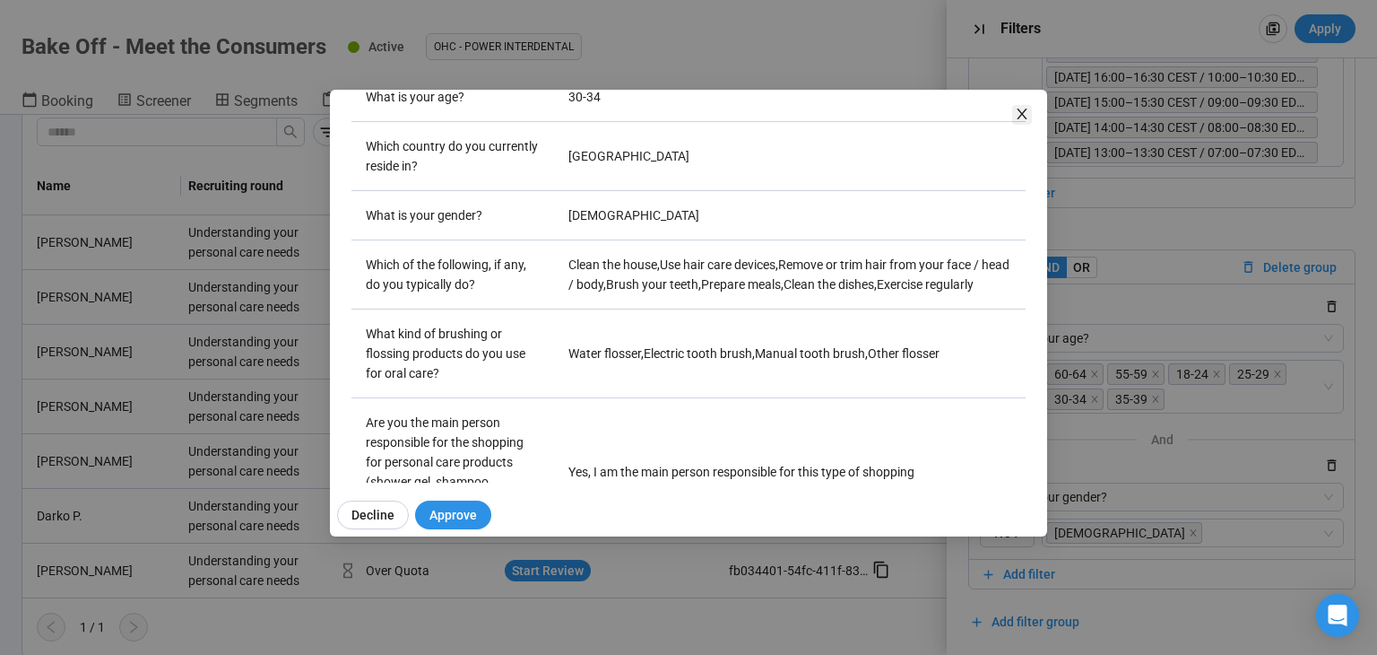
click at [1021, 110] on icon "close" at bounding box center [1022, 114] width 14 height 14
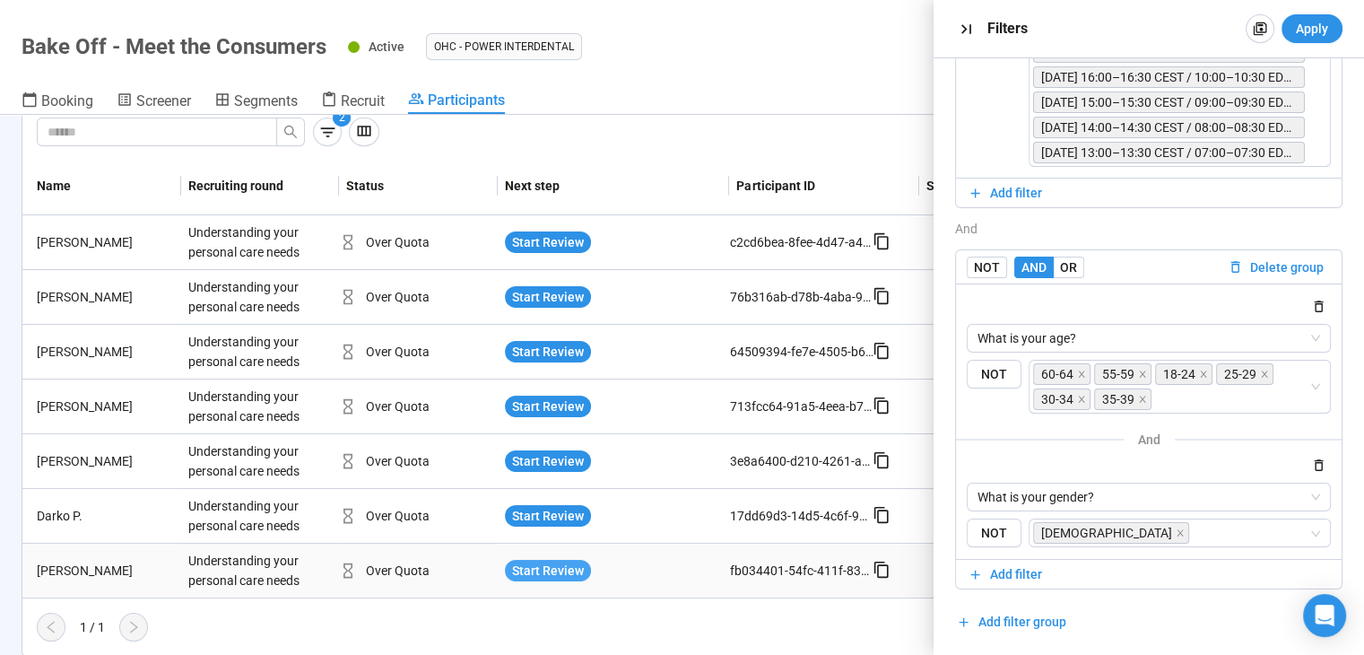
click at [555, 564] on span "Start Review" at bounding box center [548, 570] width 72 height 20
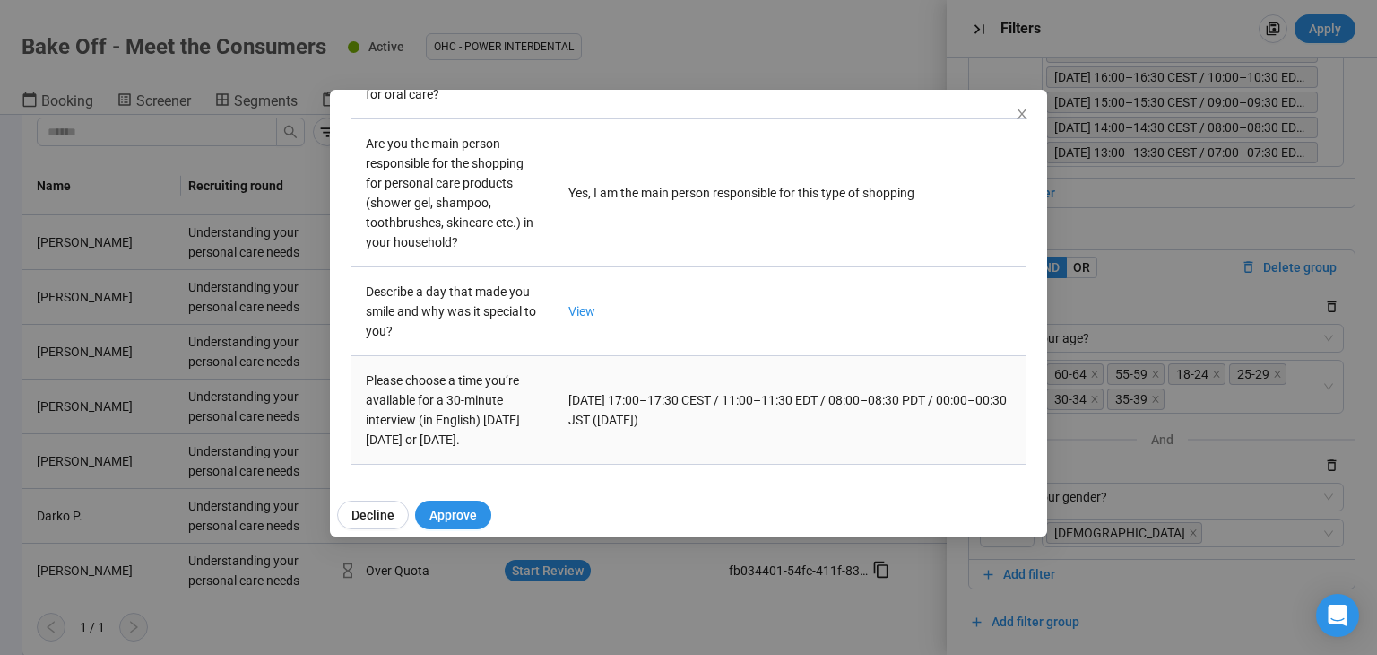
scroll to position [496, 0]
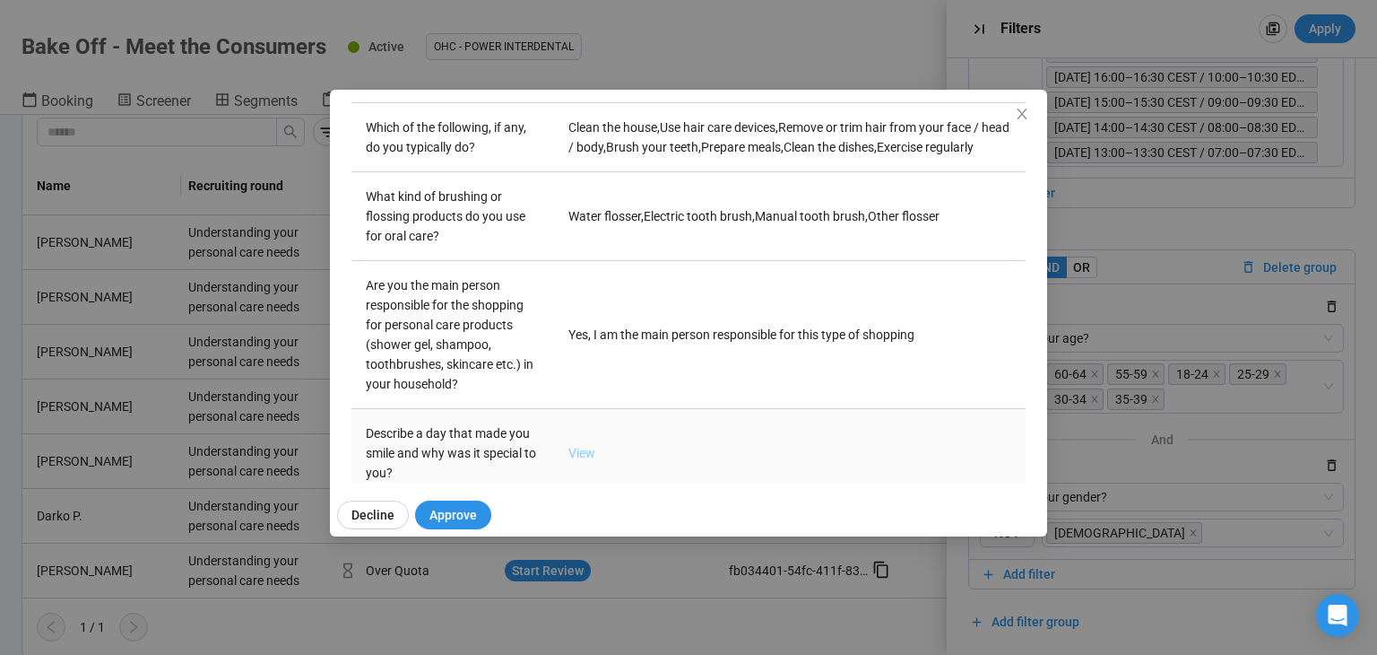
click at [584, 460] on link "View" at bounding box center [582, 453] width 27 height 14
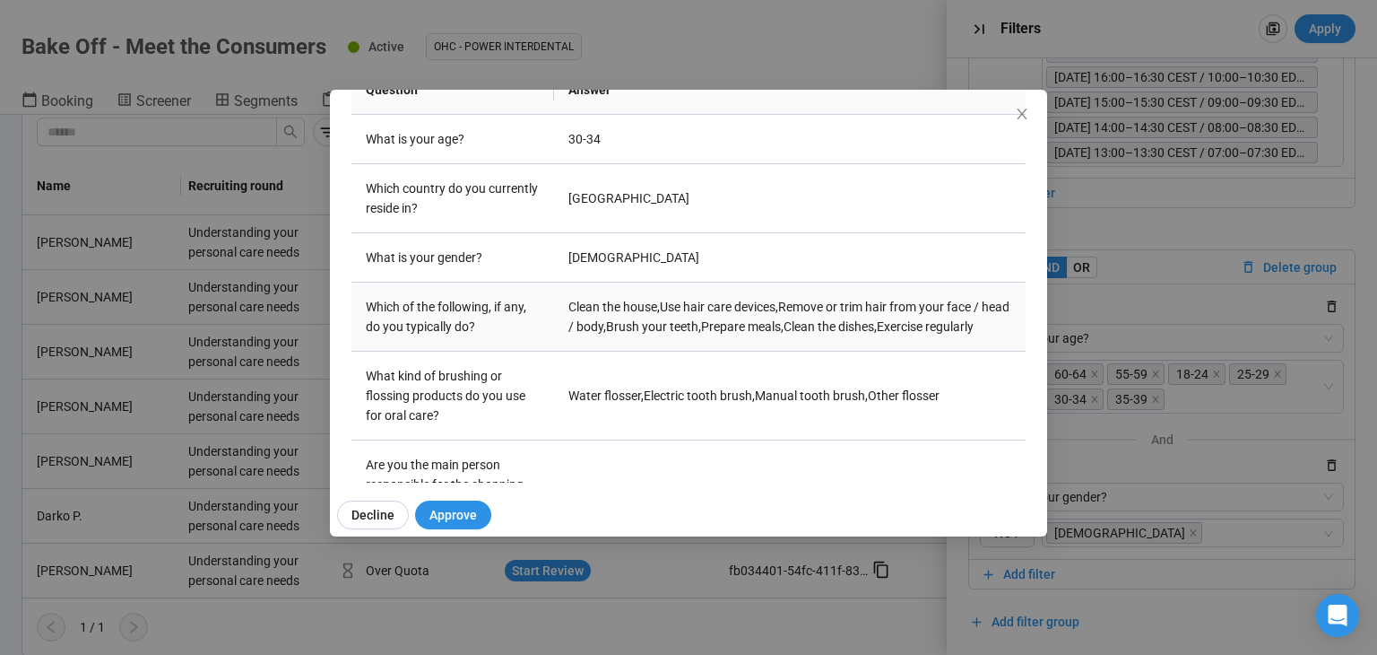
scroll to position [0, 0]
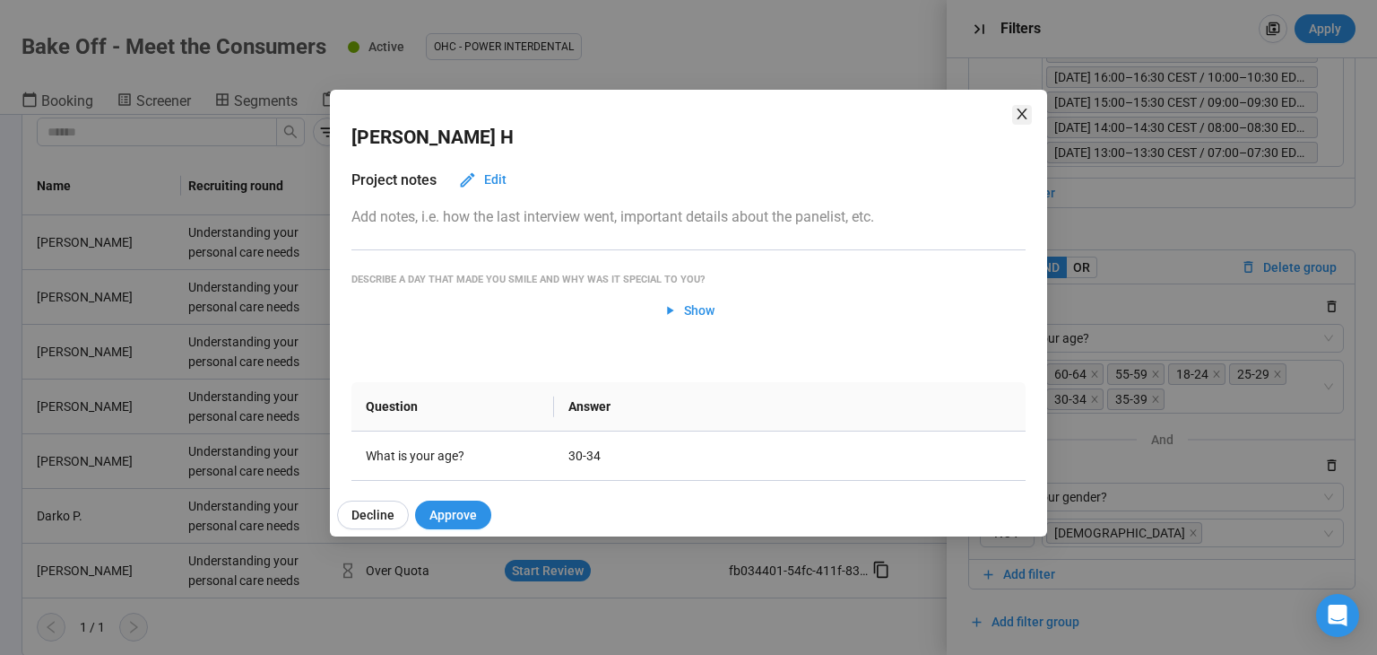
click at [1016, 112] on icon "close" at bounding box center [1022, 114] width 14 height 14
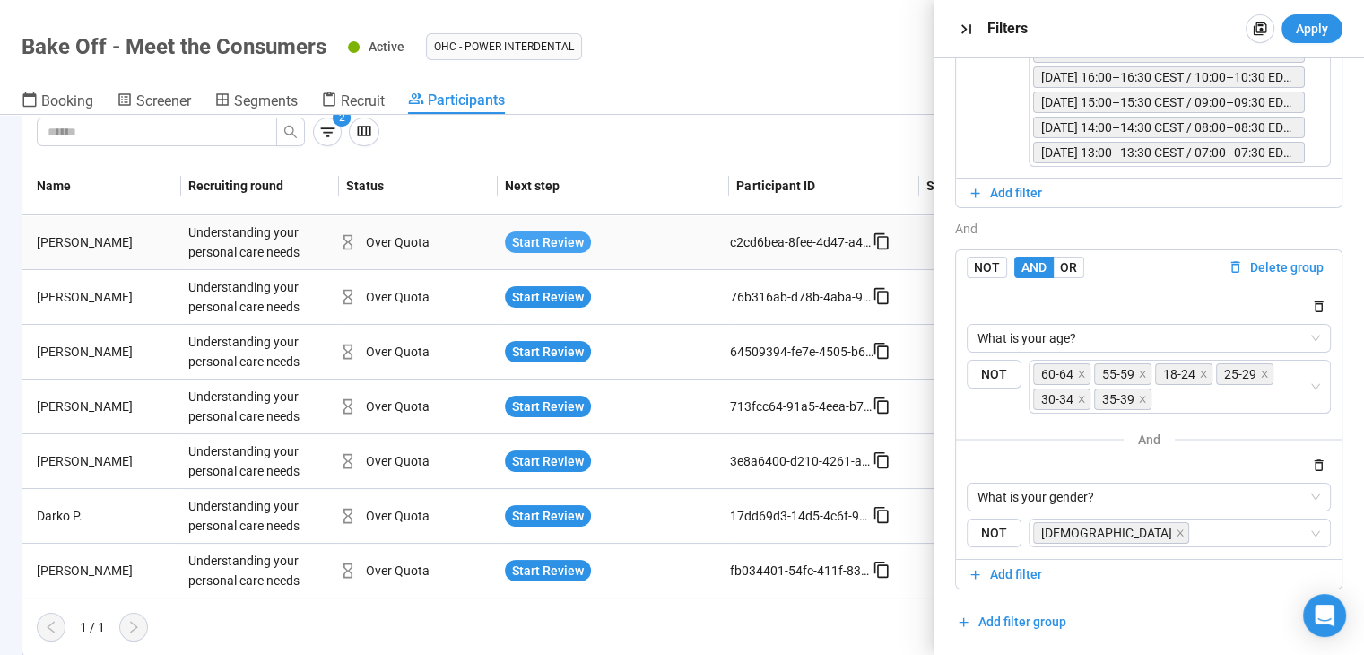
click at [524, 232] on span "Start Review" at bounding box center [548, 242] width 72 height 20
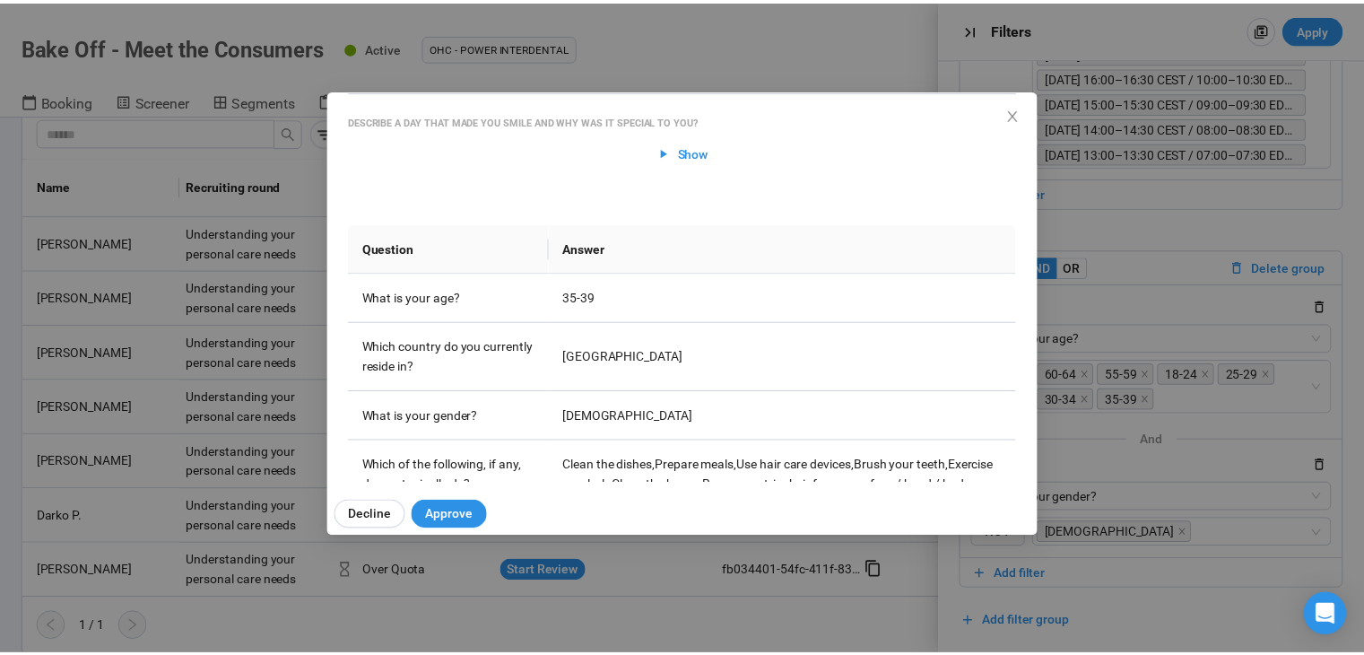
scroll to position [269, 0]
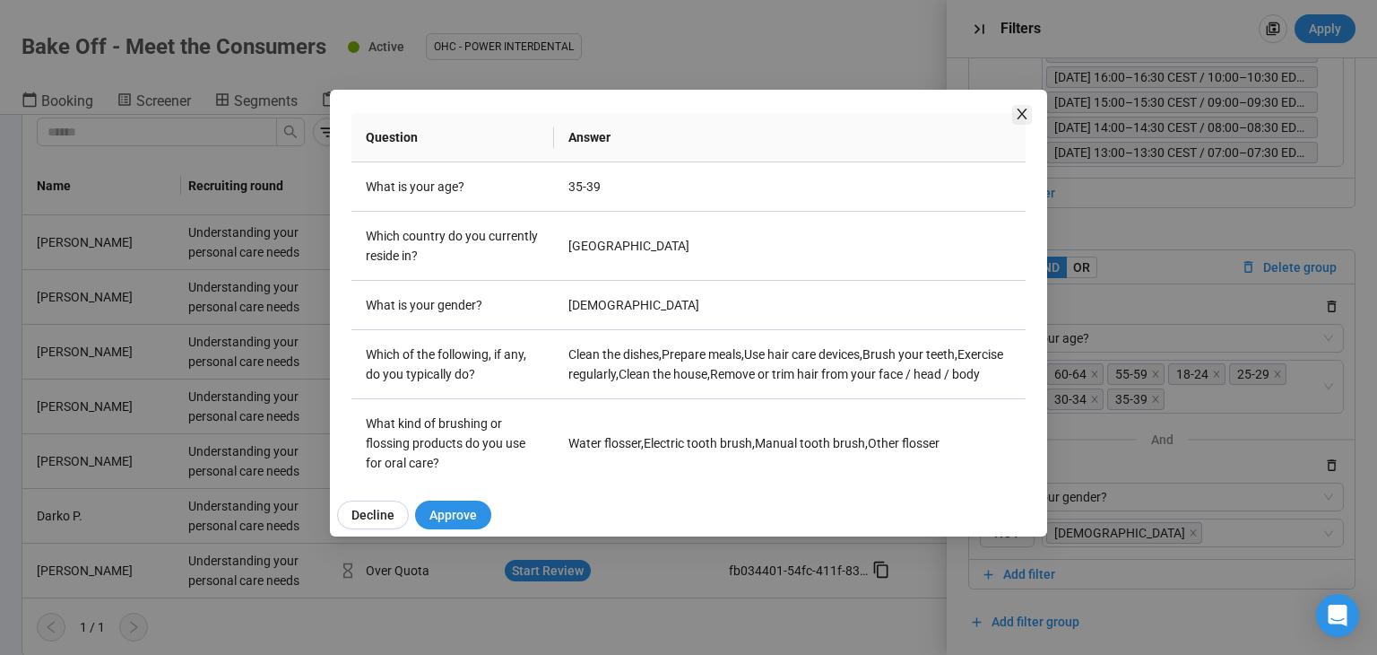
click at [1026, 107] on icon "close" at bounding box center [1022, 114] width 14 height 14
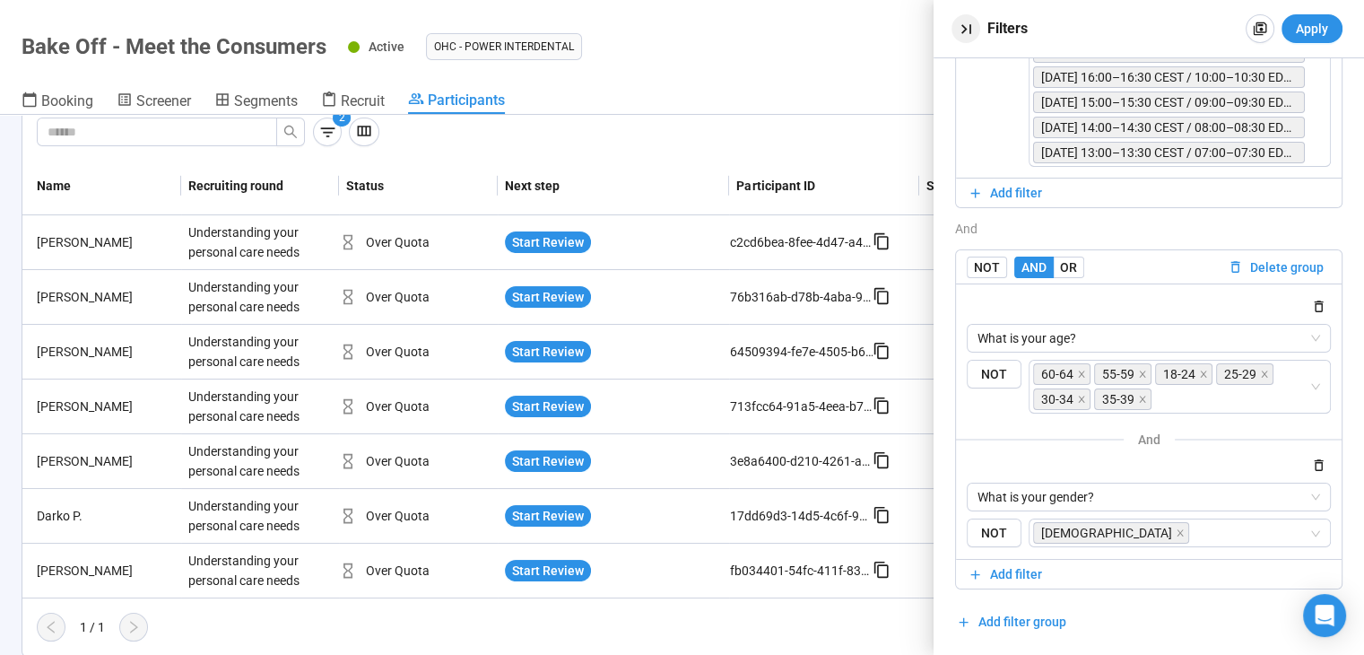
click at [959, 33] on icon "button" at bounding box center [966, 29] width 19 height 19
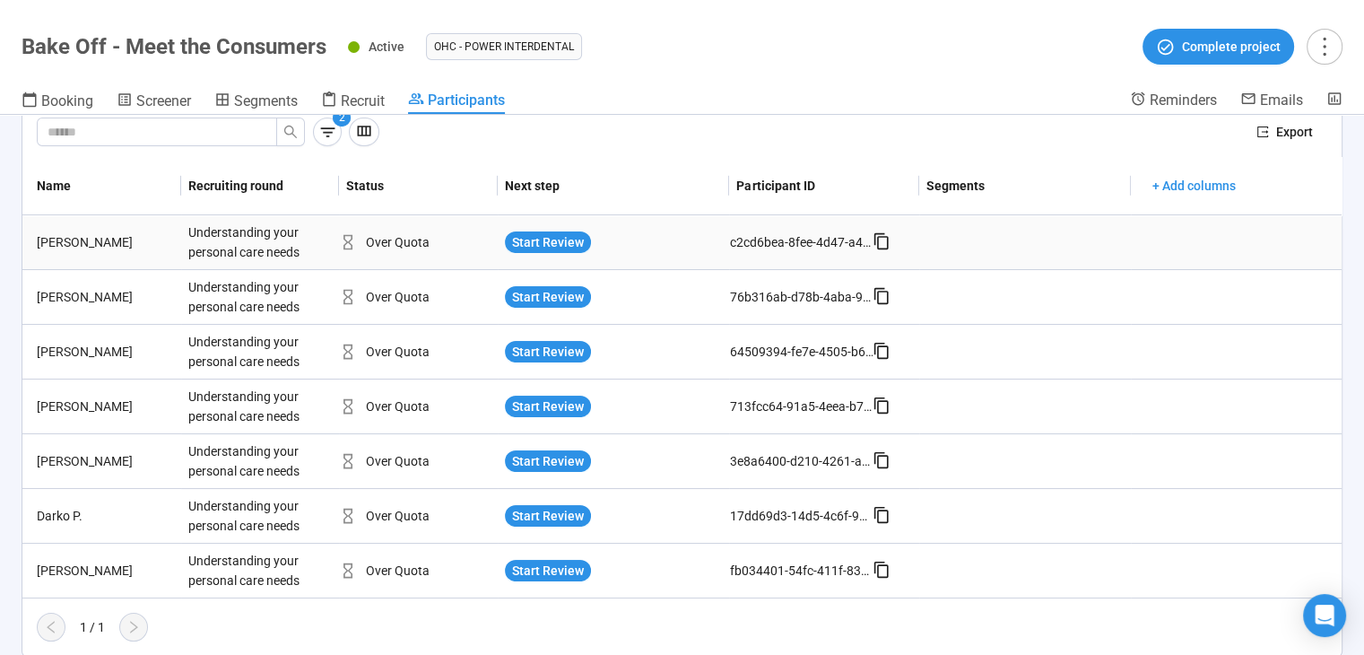
drag, startPoint x: 847, startPoint y: 115, endPoint x: 957, endPoint y: 231, distance: 160.5
click at [847, 114] on div "Bake Off - Meet the Consumers Active OHC - Power Interdental Complete project B…" at bounding box center [682, 327] width 1364 height 655
click at [512, 290] on span "Start Review" at bounding box center [548, 297] width 72 height 20
click at [512, 288] on span "Start Review" at bounding box center [548, 297] width 72 height 20
click at [538, 293] on span "Start Review" at bounding box center [548, 297] width 72 height 20
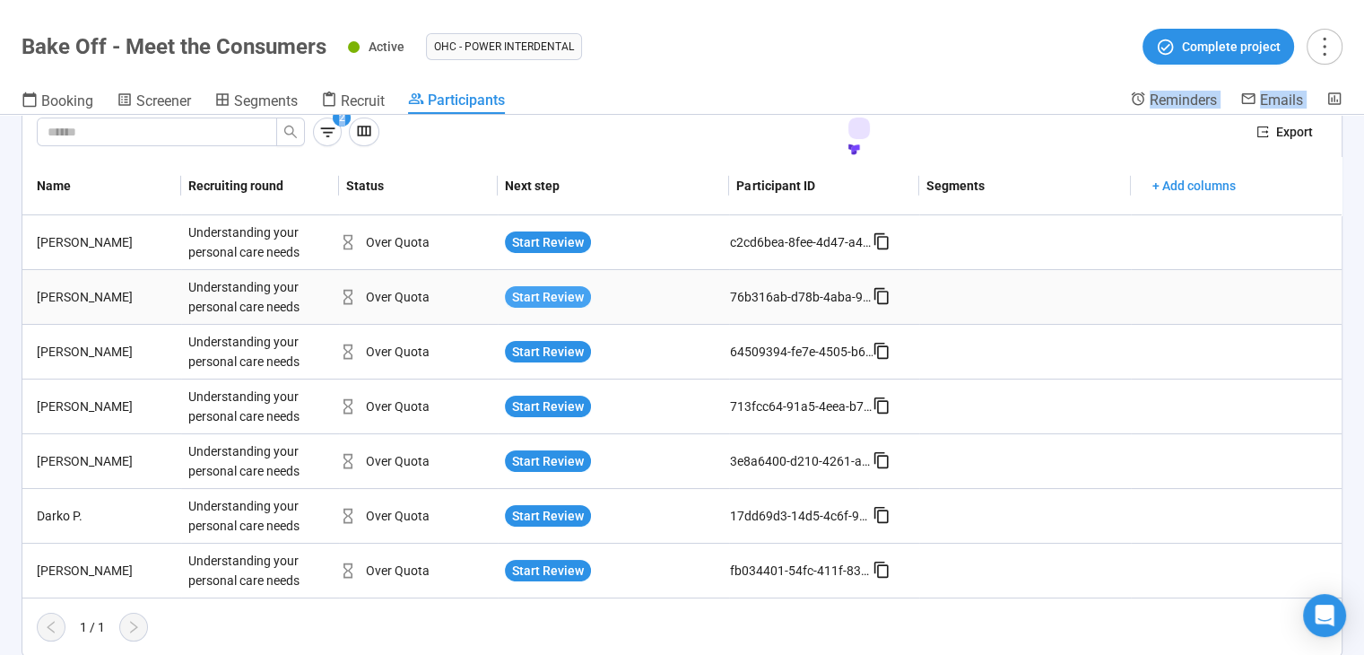
click at [542, 297] on span "Start Review" at bounding box center [548, 297] width 72 height 20
click at [567, 355] on span "Start Review" at bounding box center [548, 352] width 72 height 20
click at [573, 357] on span "Start Review" at bounding box center [548, 352] width 72 height 20
click at [1169, 181] on span "+ Add columns" at bounding box center [1193, 186] width 83 height 20
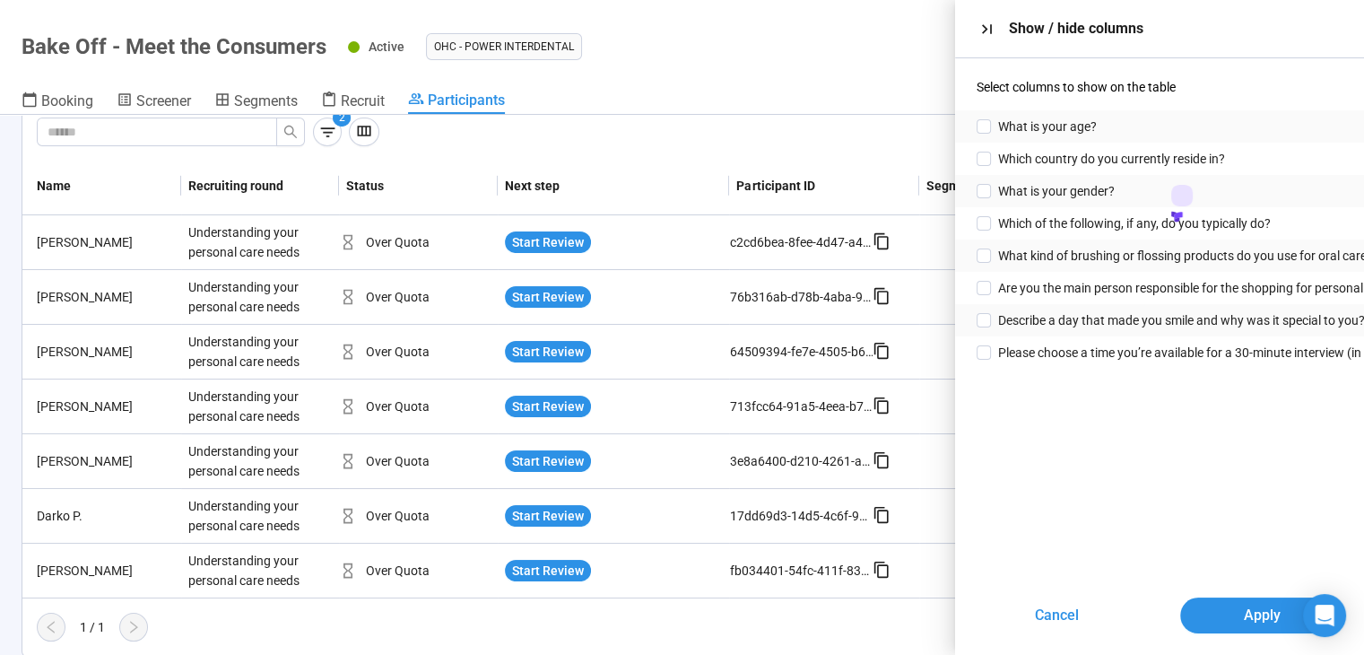
click at [1125, 126] on div "What is your age?" at bounding box center [1159, 126] width 409 height 32
click at [1241, 623] on button "Apply" at bounding box center [1262, 615] width 164 height 36
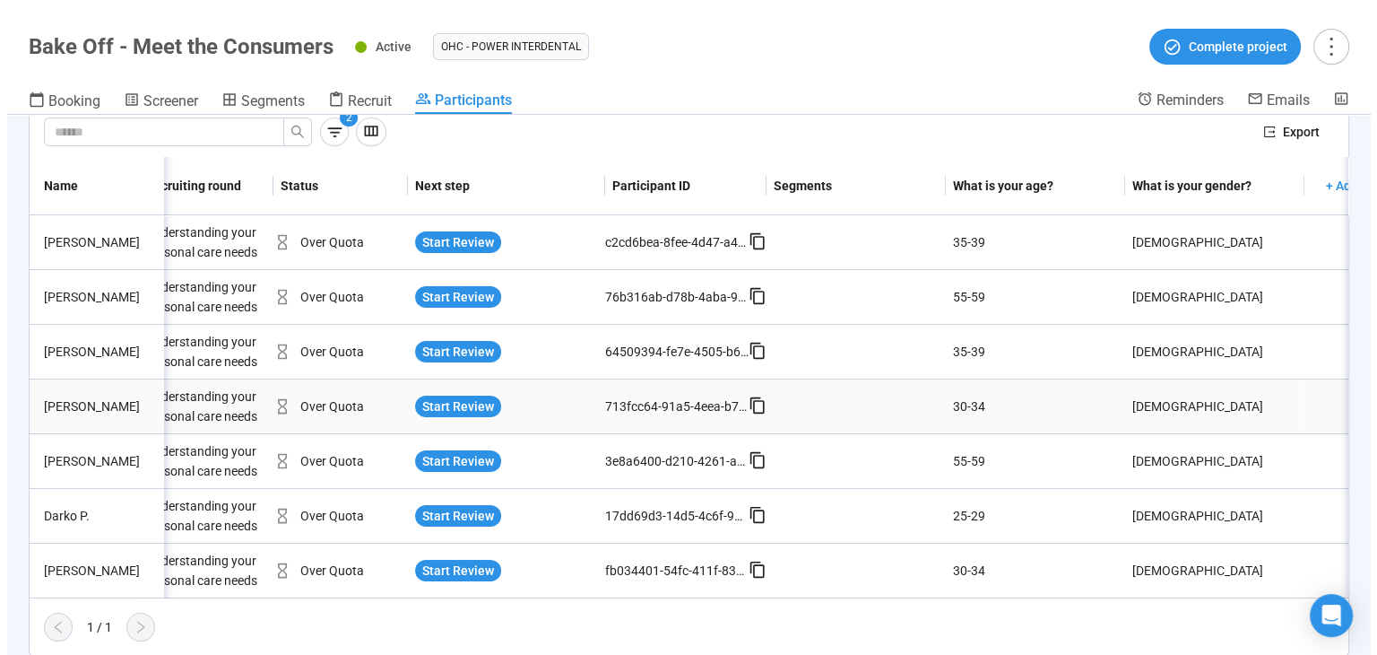
scroll to position [0, 0]
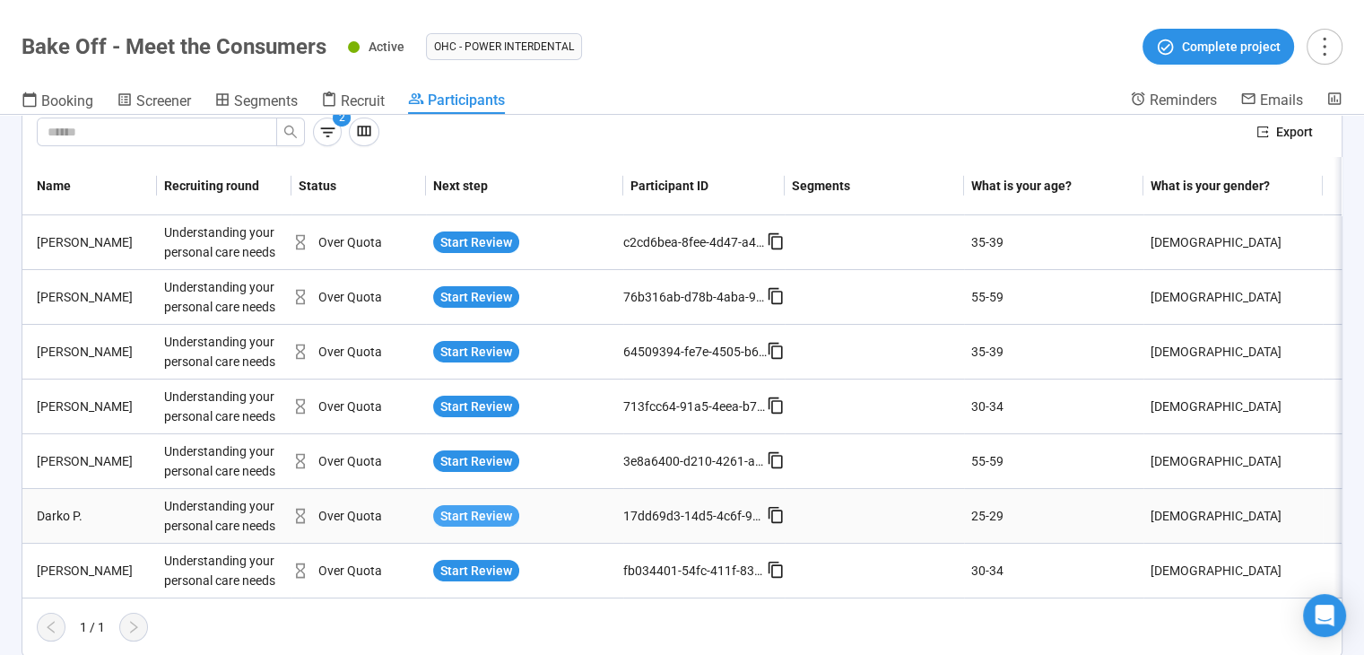
click at [491, 510] on span "Start Review" at bounding box center [476, 516] width 72 height 20
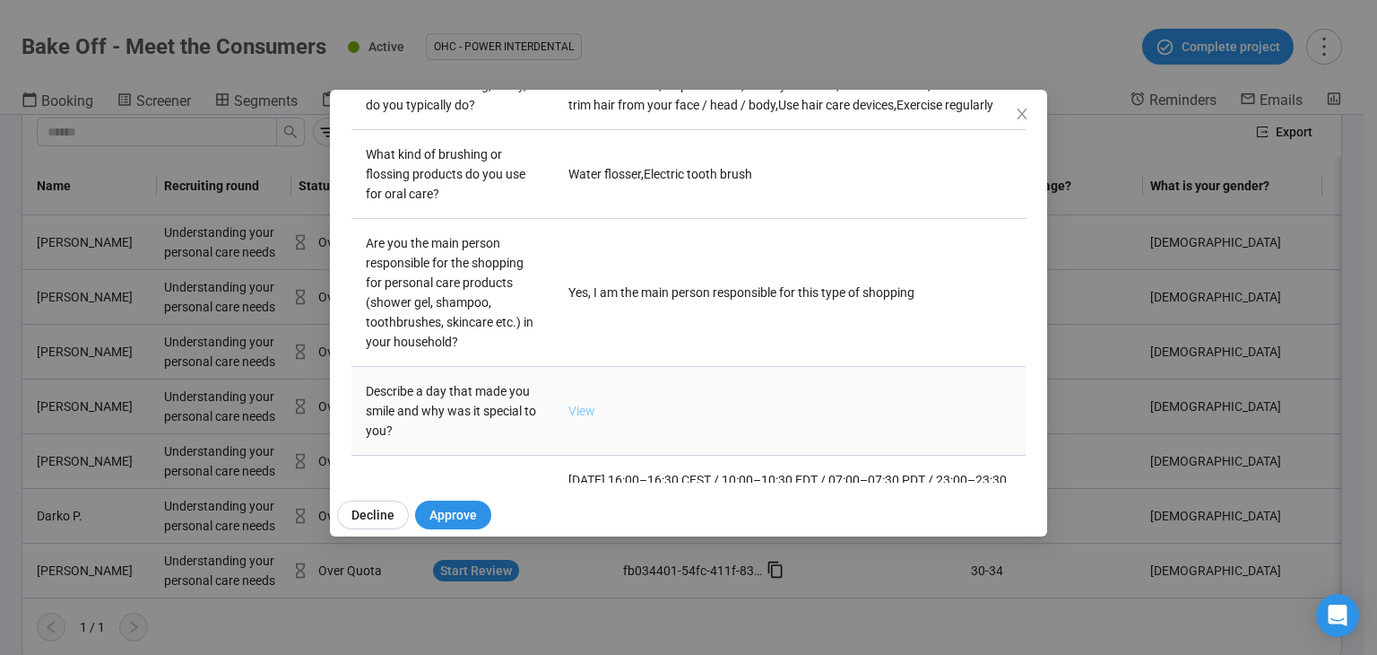
scroll to position [628, 0]
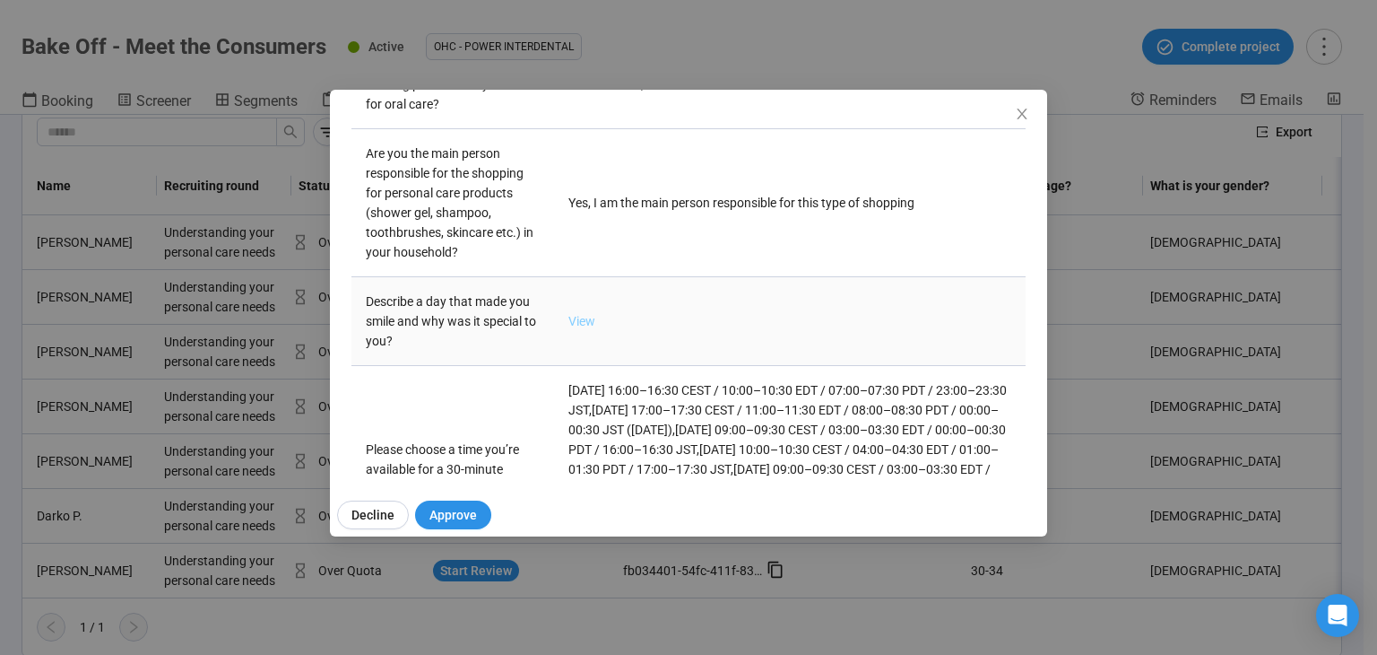
click at [585, 328] on link "View" at bounding box center [582, 321] width 27 height 14
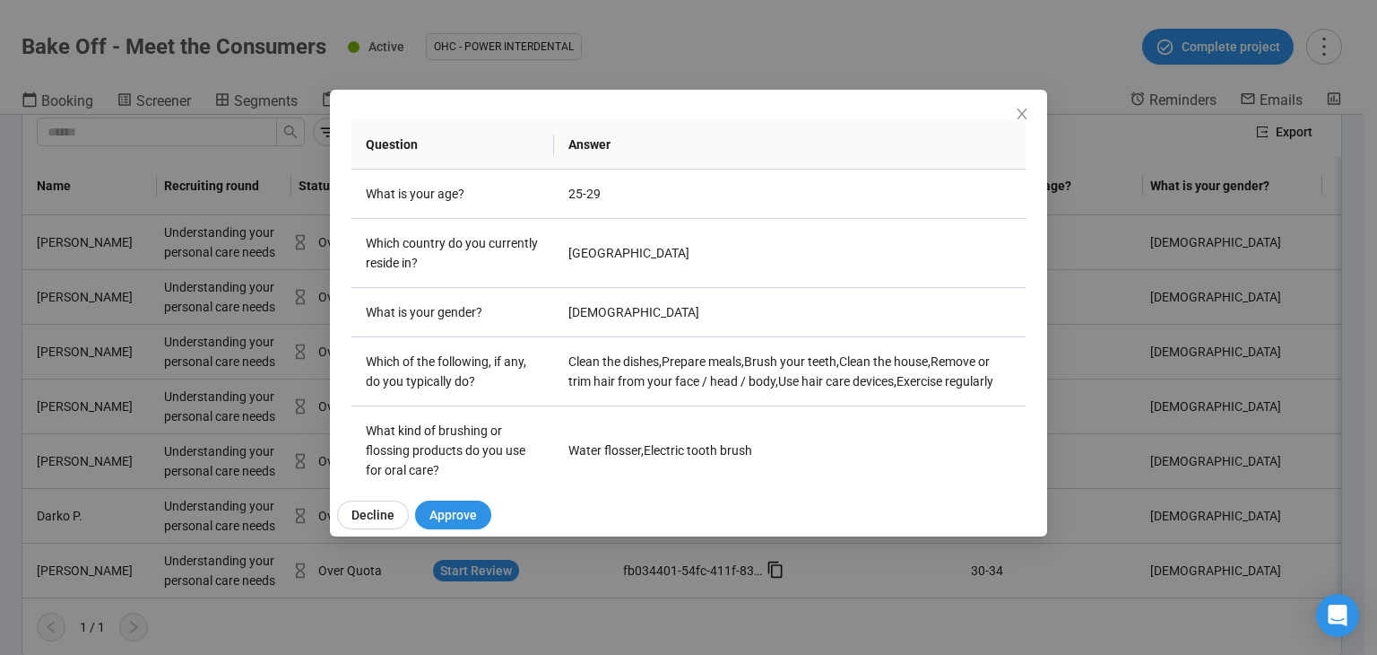
scroll to position [269, 0]
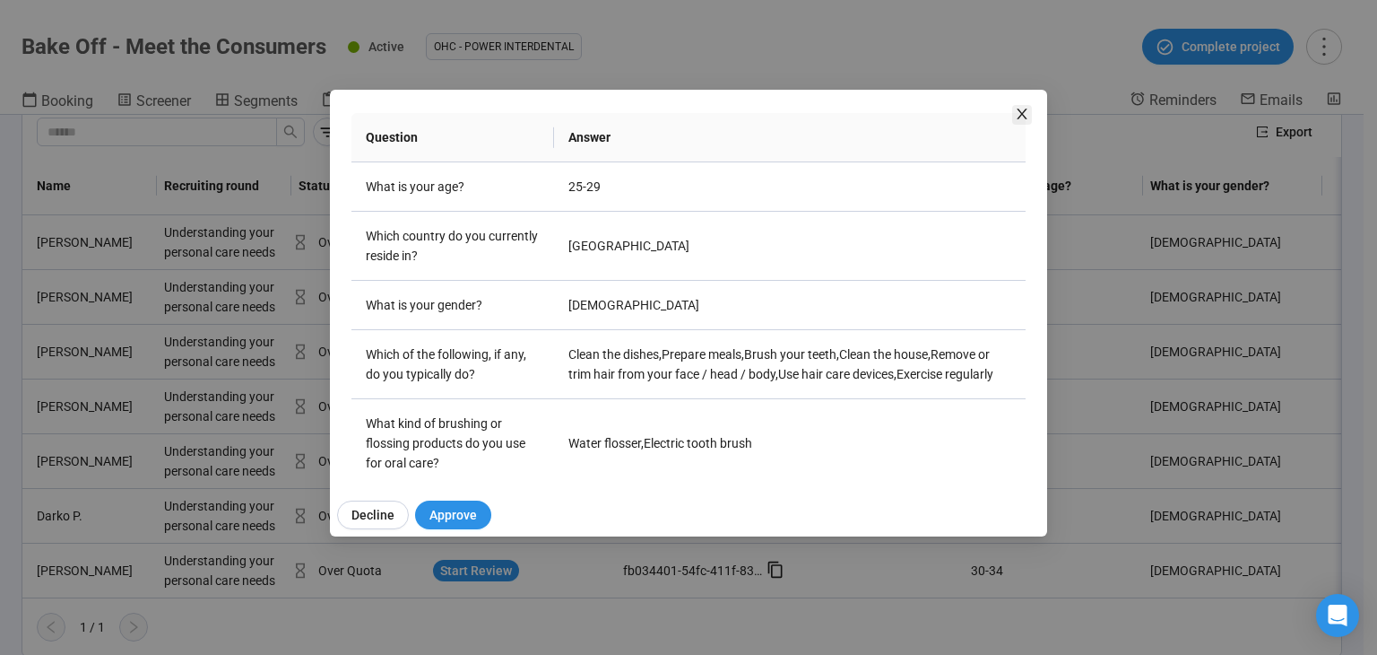
click at [1019, 110] on icon "close" at bounding box center [1022, 114] width 14 height 14
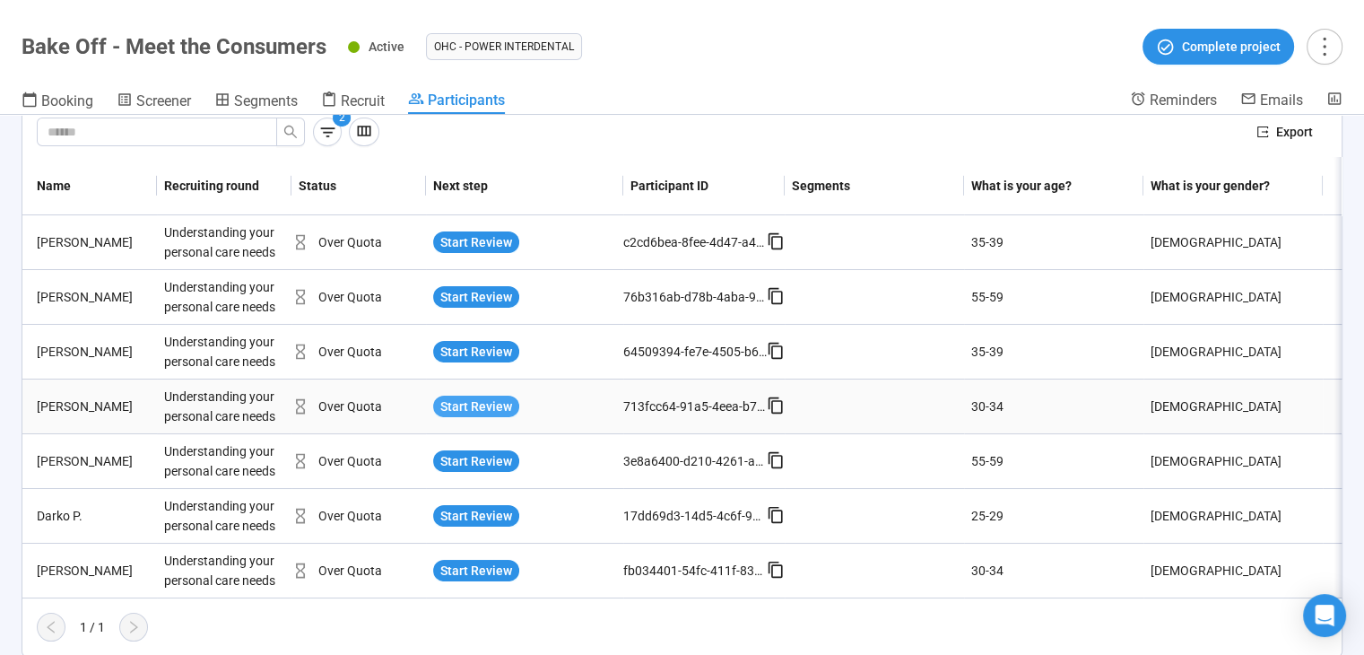
click at [481, 400] on span "Start Review" at bounding box center [476, 406] width 72 height 20
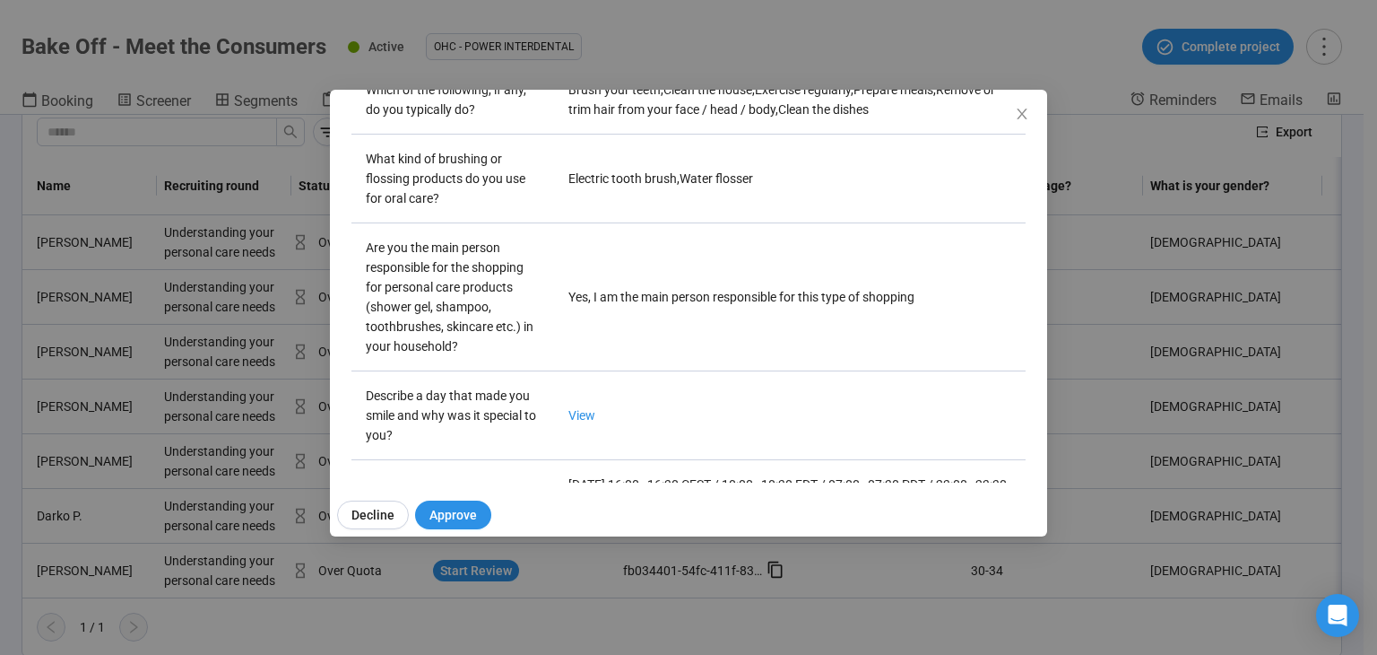
scroll to position [628, 0]
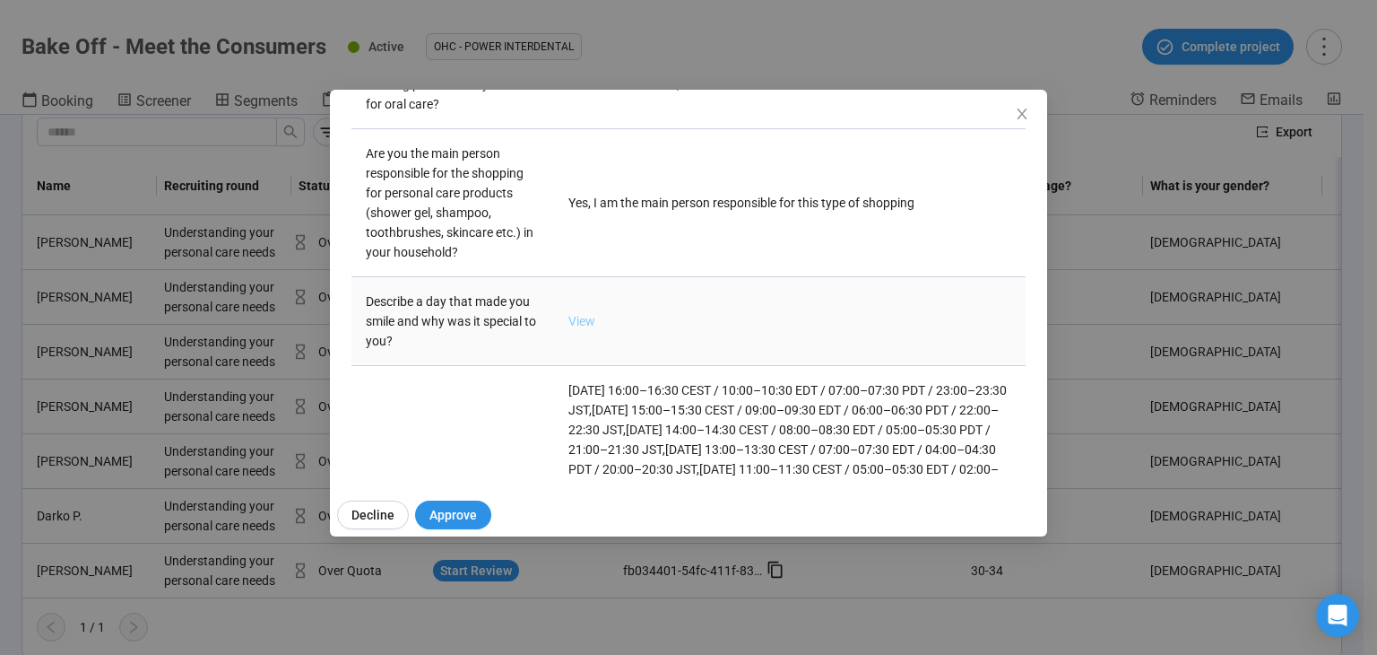
click at [572, 316] on link "View" at bounding box center [582, 321] width 27 height 14
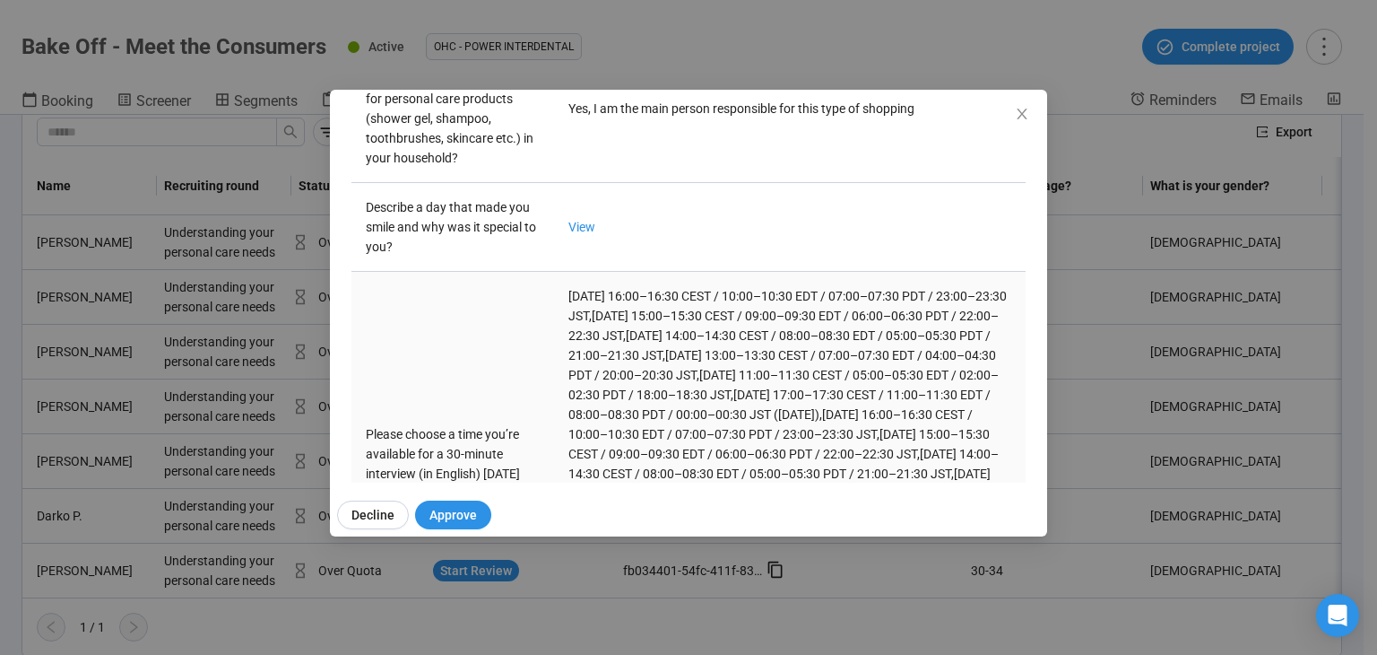
scroll to position [901, 0]
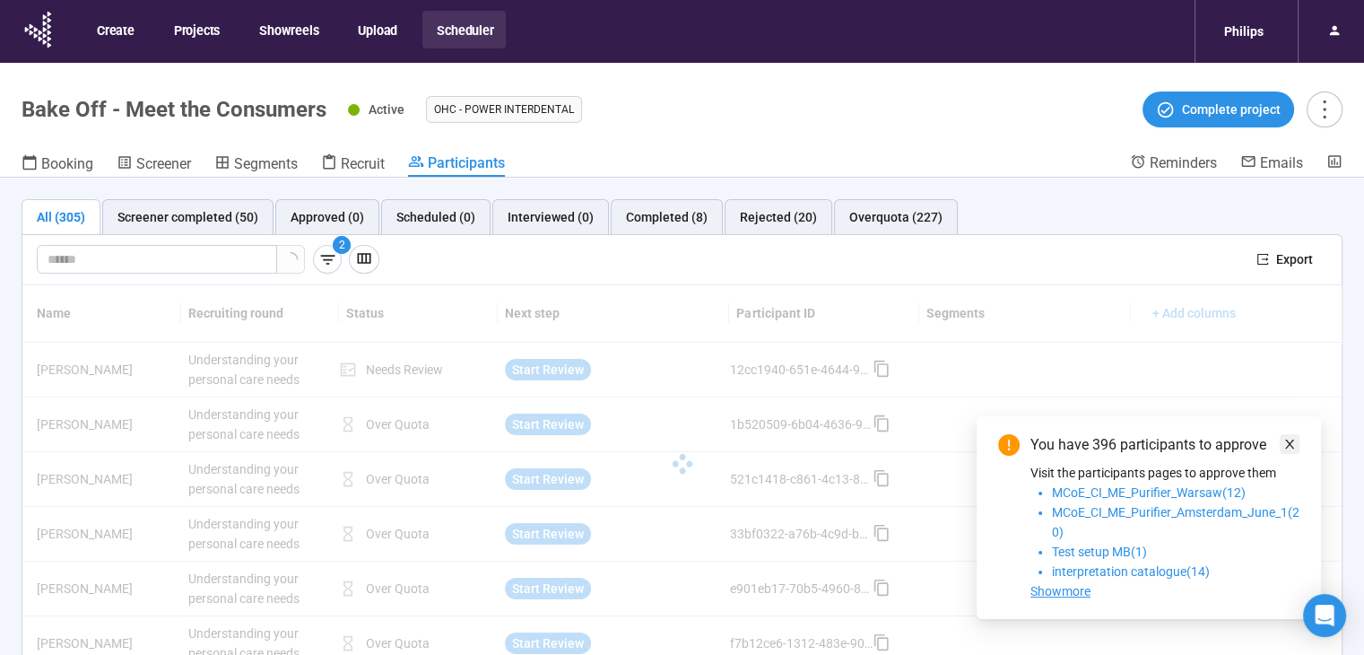
click at [1288, 441] on icon "close" at bounding box center [1289, 443] width 9 height 9
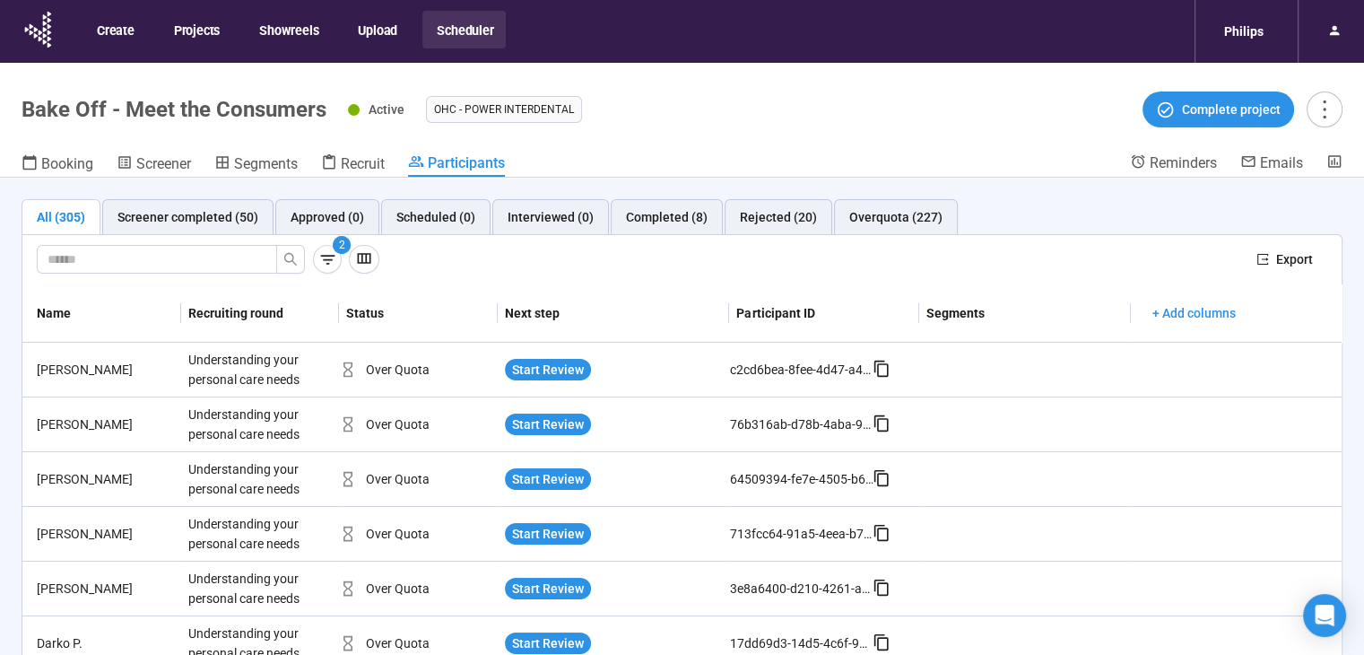
click at [313, 249] on span "2" at bounding box center [327, 259] width 29 height 29
click at [320, 252] on icon "button" at bounding box center [327, 259] width 19 height 19
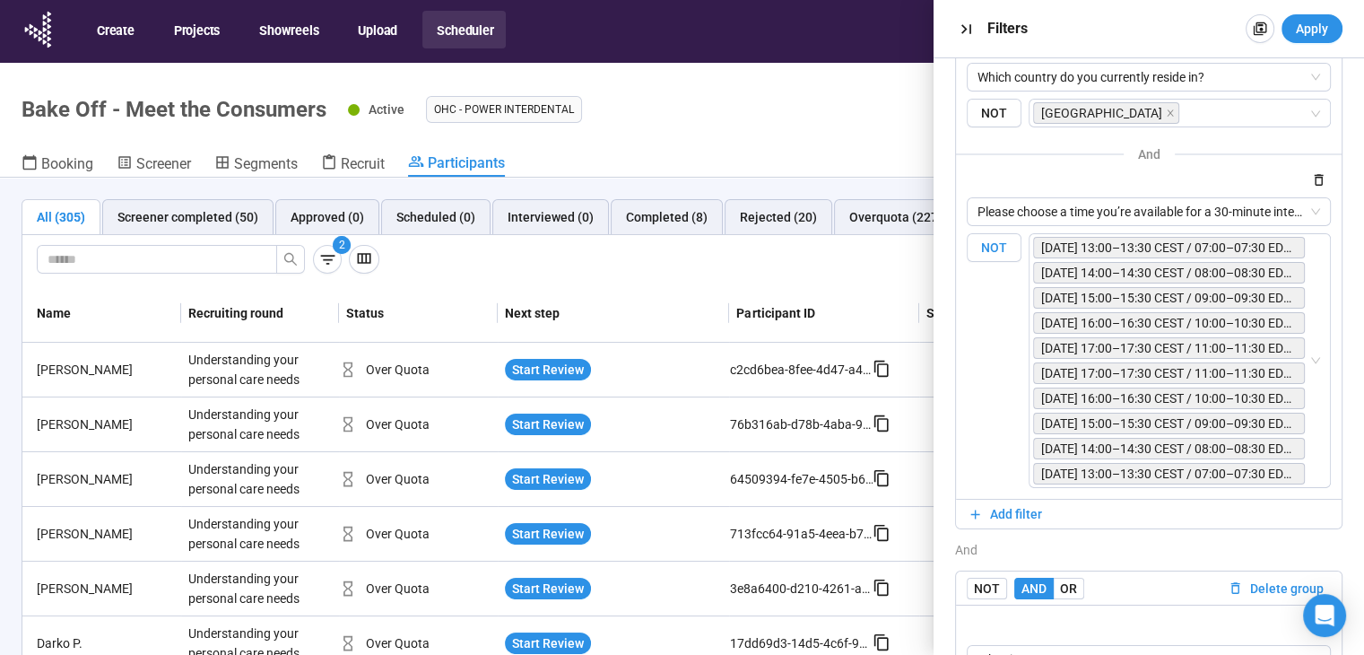
scroll to position [90, 0]
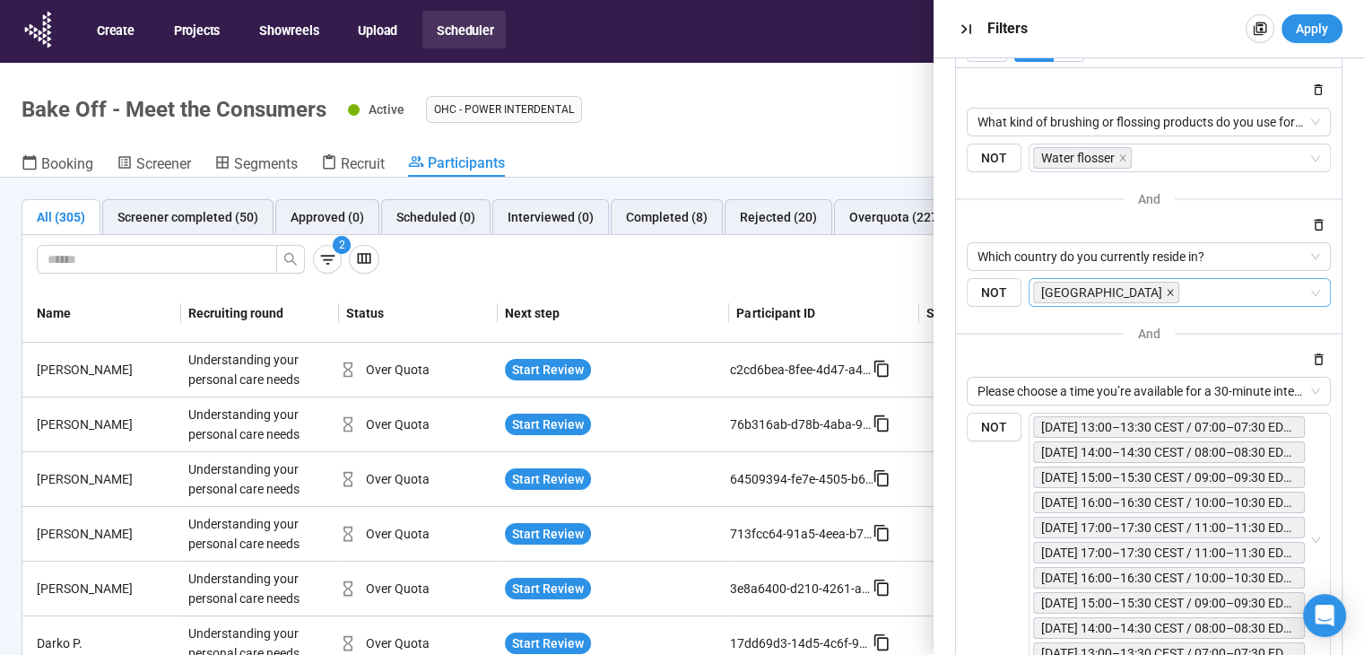
click at [1166, 284] on span at bounding box center [1170, 292] width 9 height 20
click at [1128, 283] on input "search" at bounding box center [1174, 293] width 268 height 22
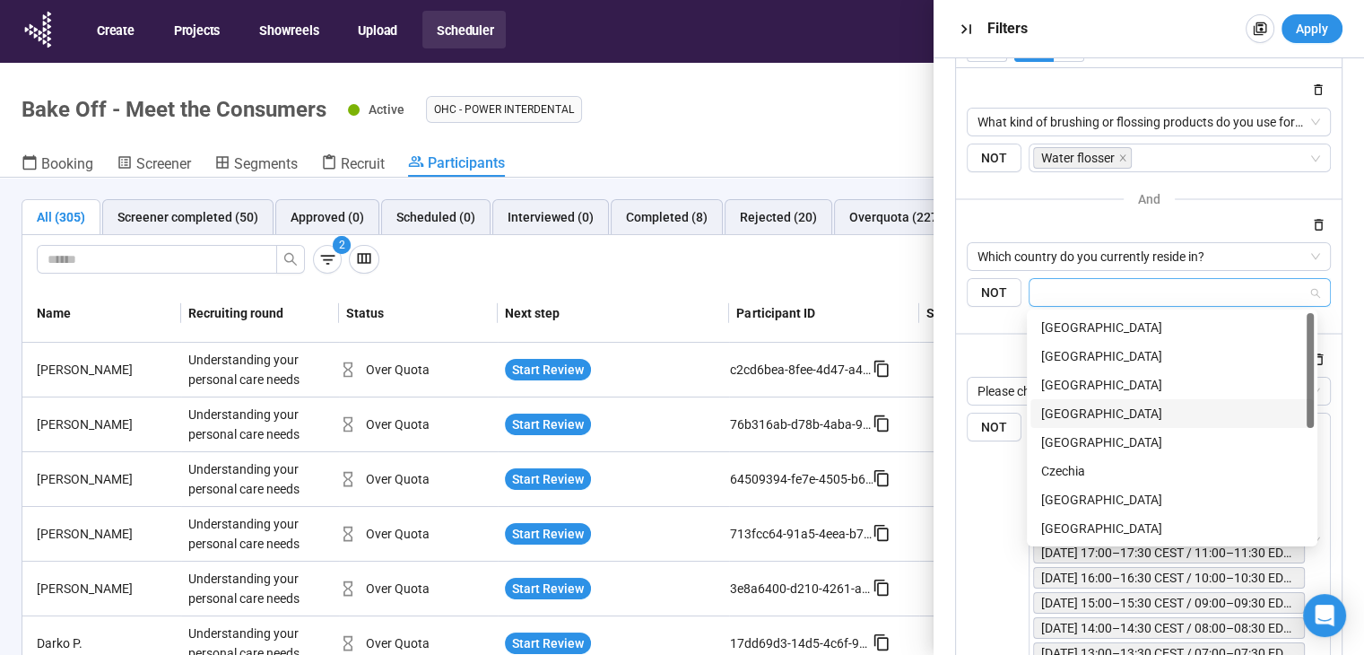
click at [1117, 410] on div "[GEOGRAPHIC_DATA]" at bounding box center [1172, 414] width 262 height 20
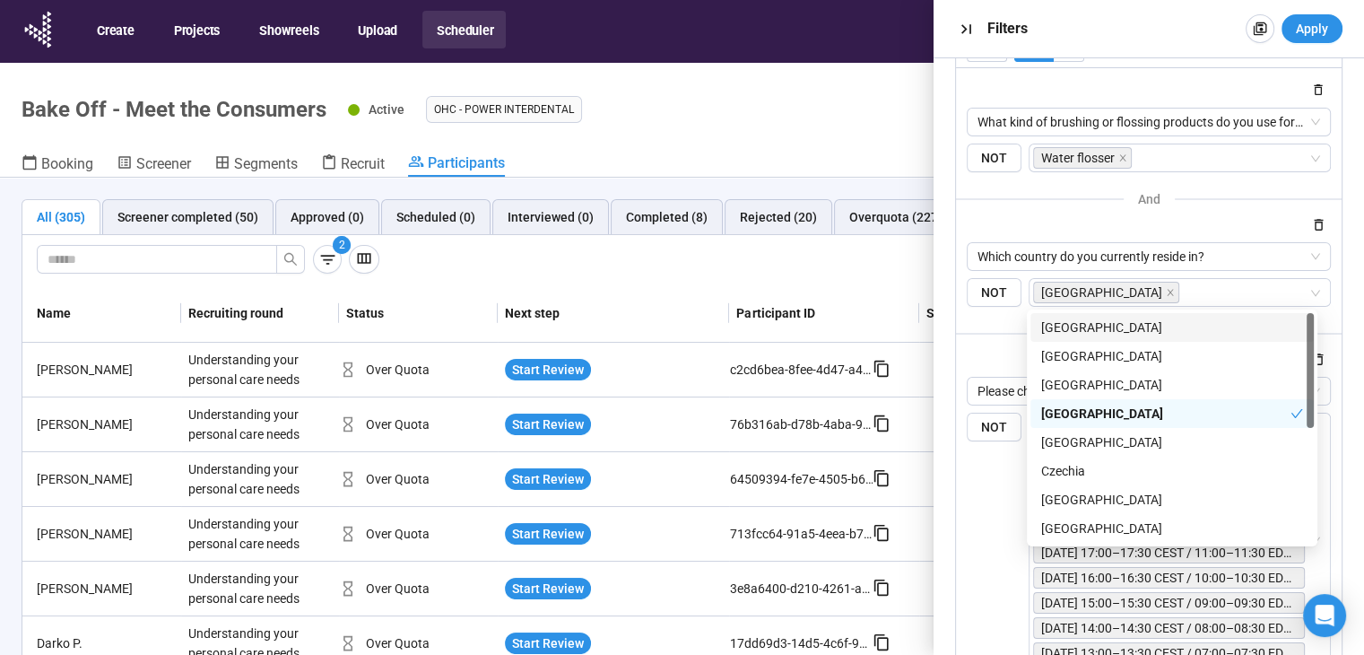
click at [1008, 334] on div "and" at bounding box center [1149, 333] width 386 height 22
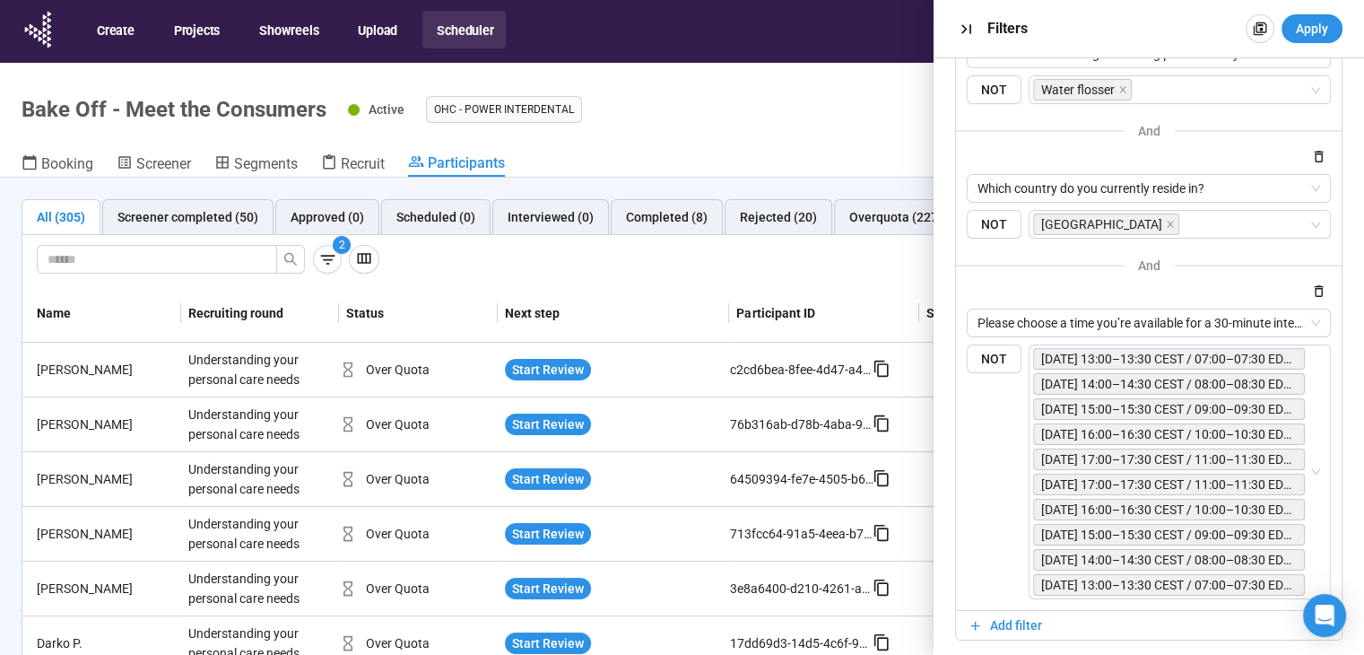
scroll to position [142, 0]
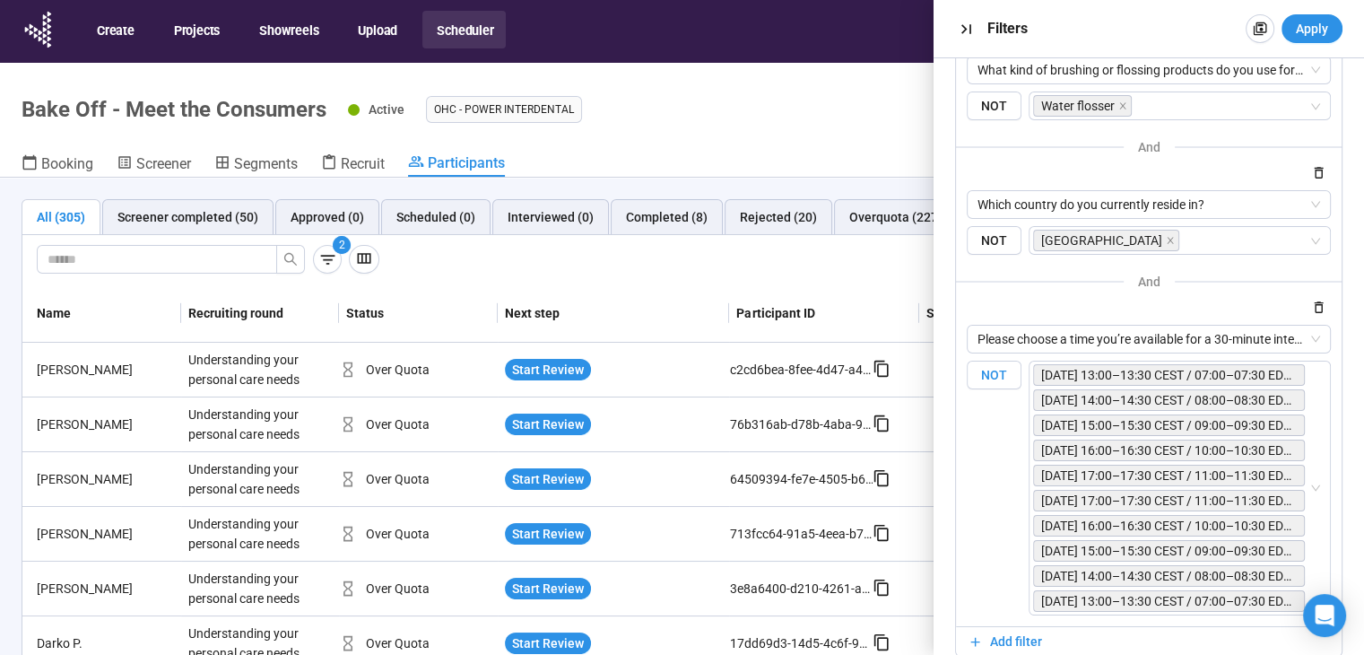
click at [1008, 373] on span "NOT" at bounding box center [994, 375] width 55 height 30
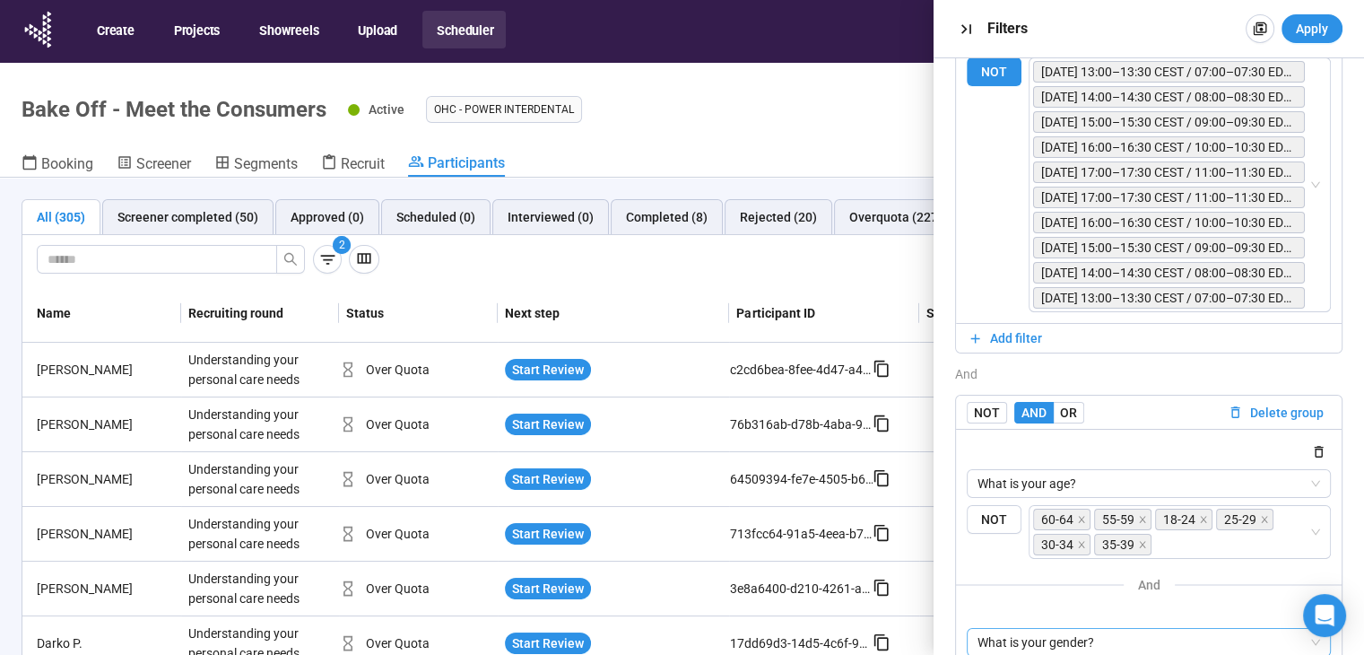
scroll to position [590, 0]
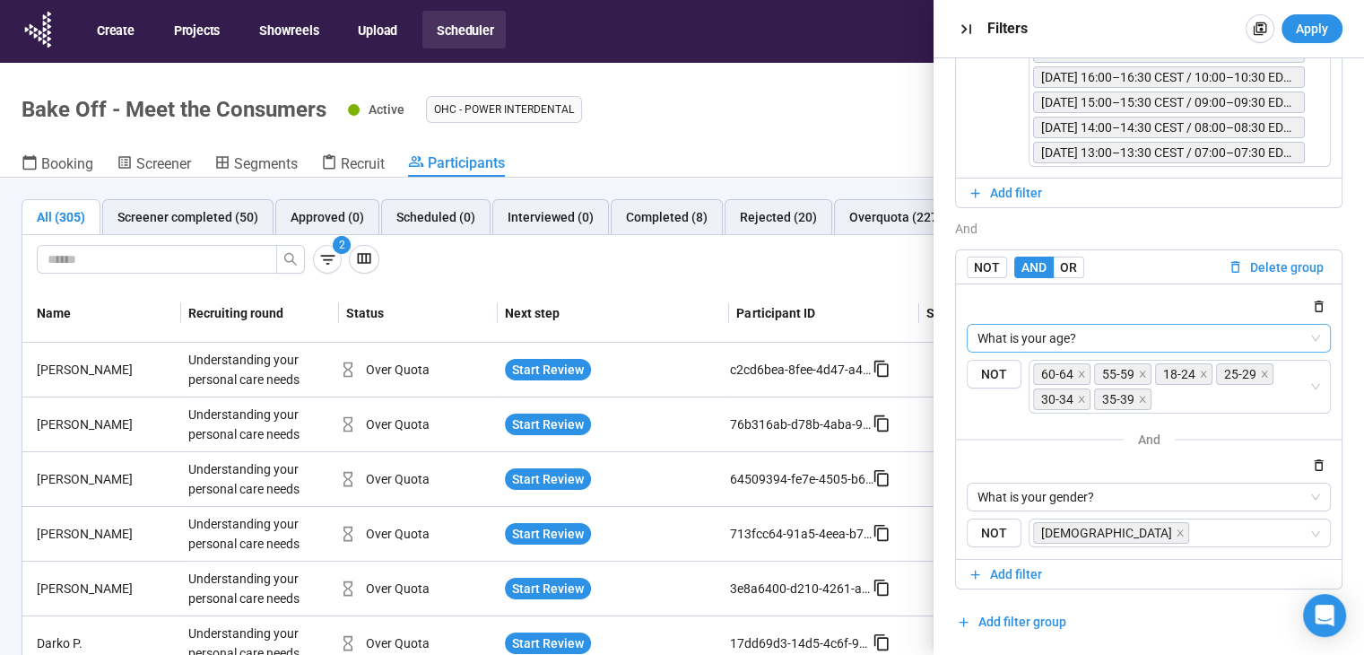
click at [1069, 343] on span "What is your age?" at bounding box center [1148, 338] width 343 height 27
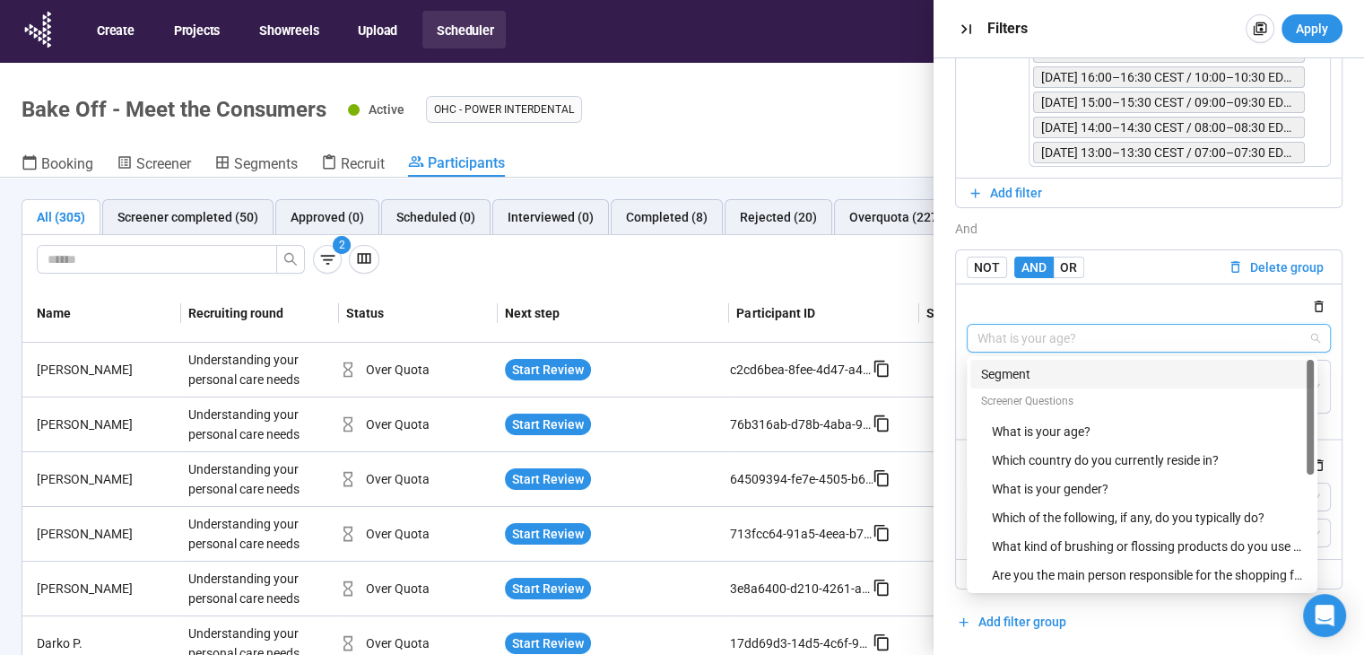
click at [1087, 339] on span "What is your age?" at bounding box center [1148, 338] width 343 height 27
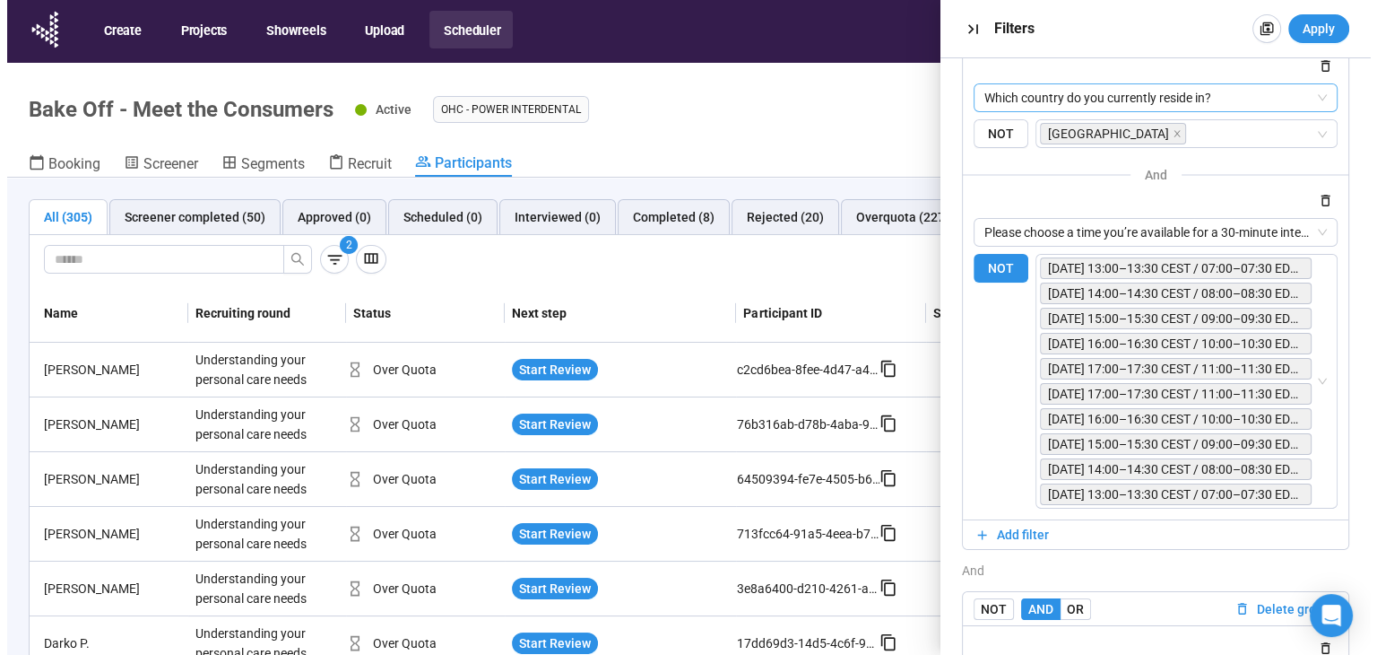
scroll to position [231, 0]
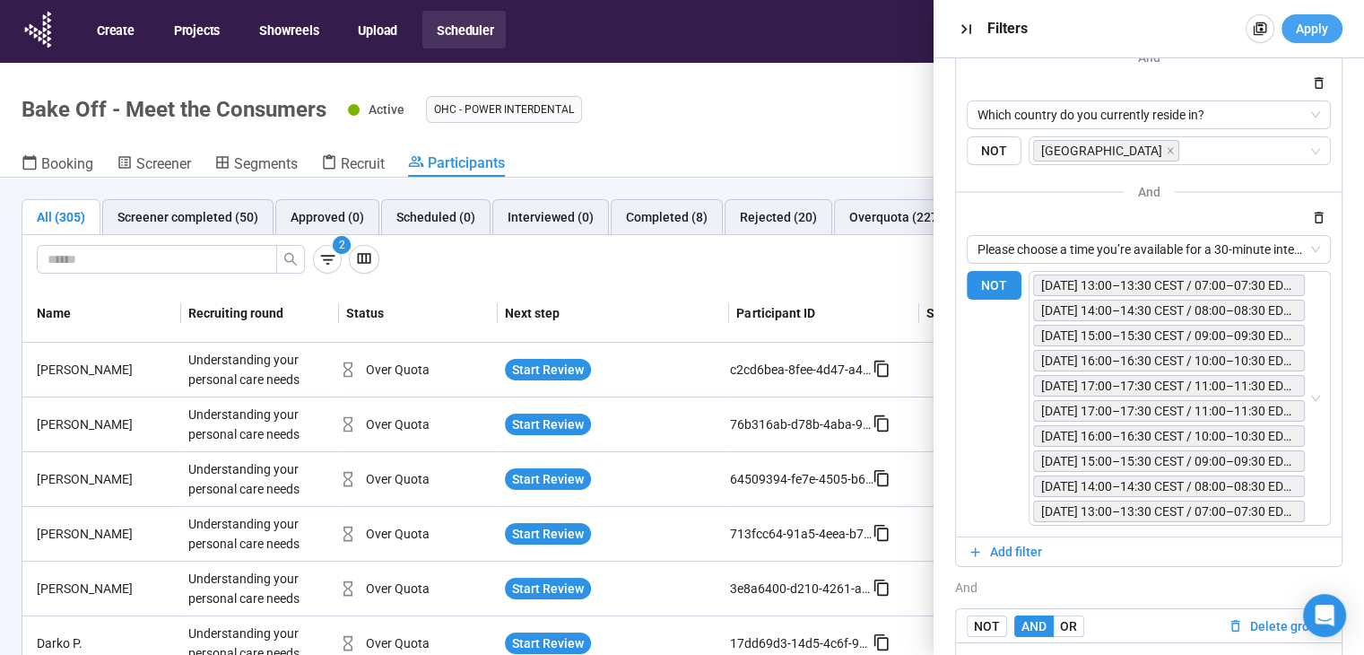
click at [1329, 27] on button "Apply" at bounding box center [1311, 28] width 61 height 29
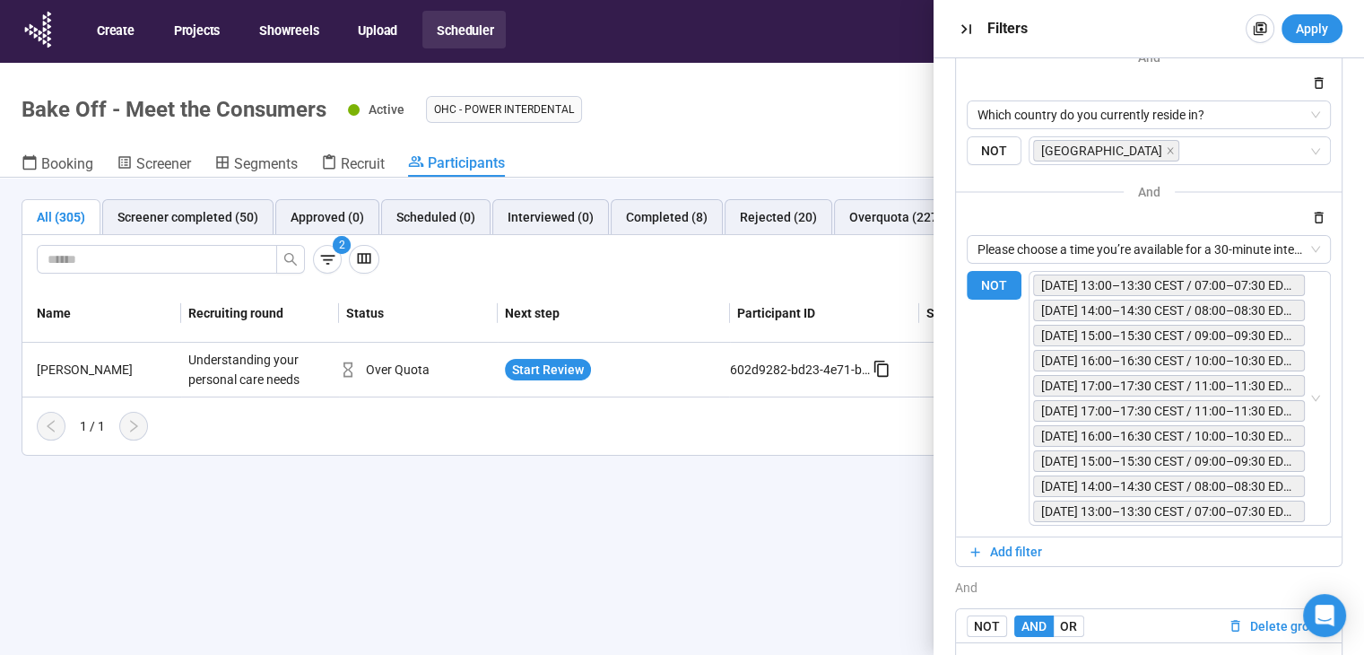
click at [626, 306] on th "Next step" at bounding box center [614, 313] width 232 height 58
click at [566, 374] on span "Start Review" at bounding box center [548, 370] width 72 height 20
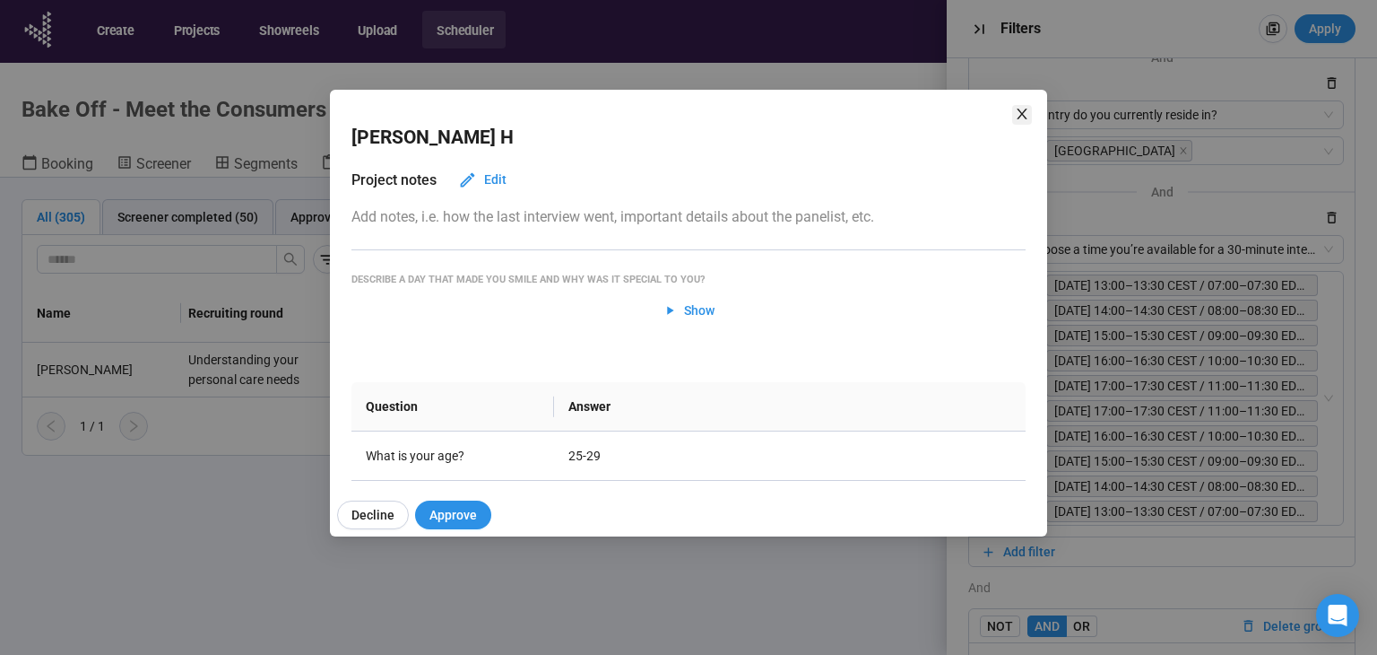
click at [1022, 107] on icon "close" at bounding box center [1022, 114] width 14 height 14
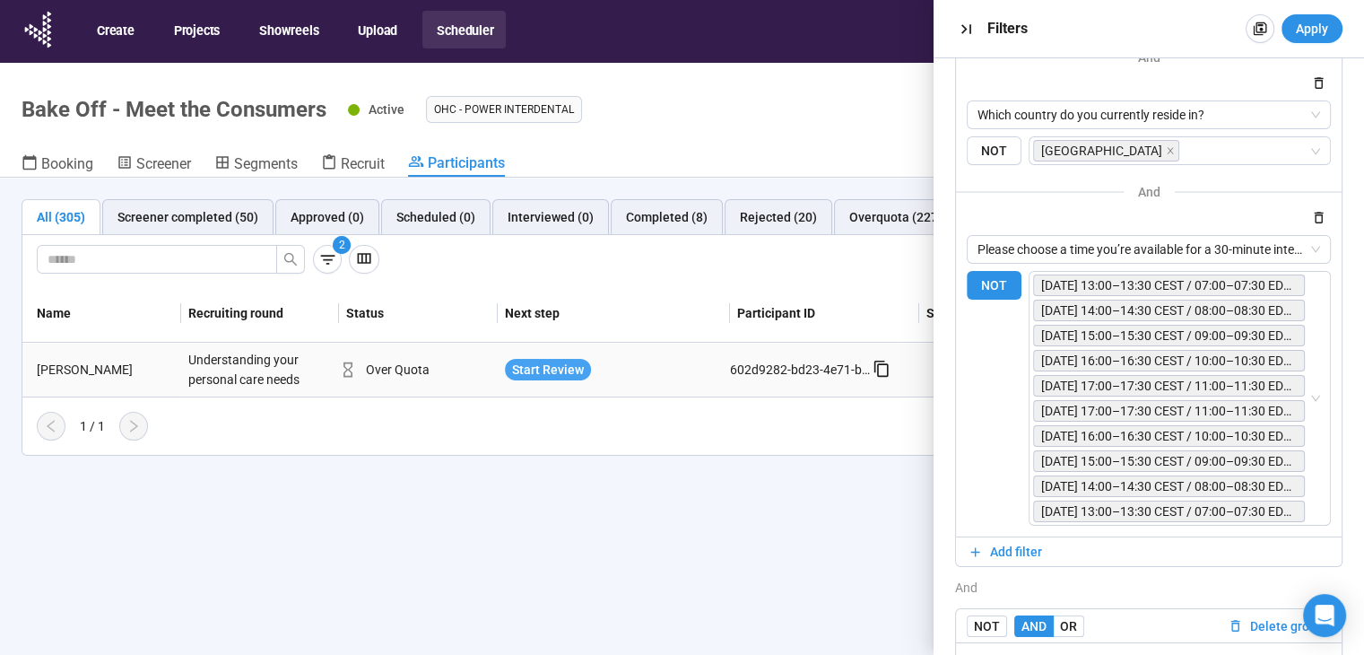
click at [559, 368] on span "Start Review" at bounding box center [548, 370] width 72 height 20
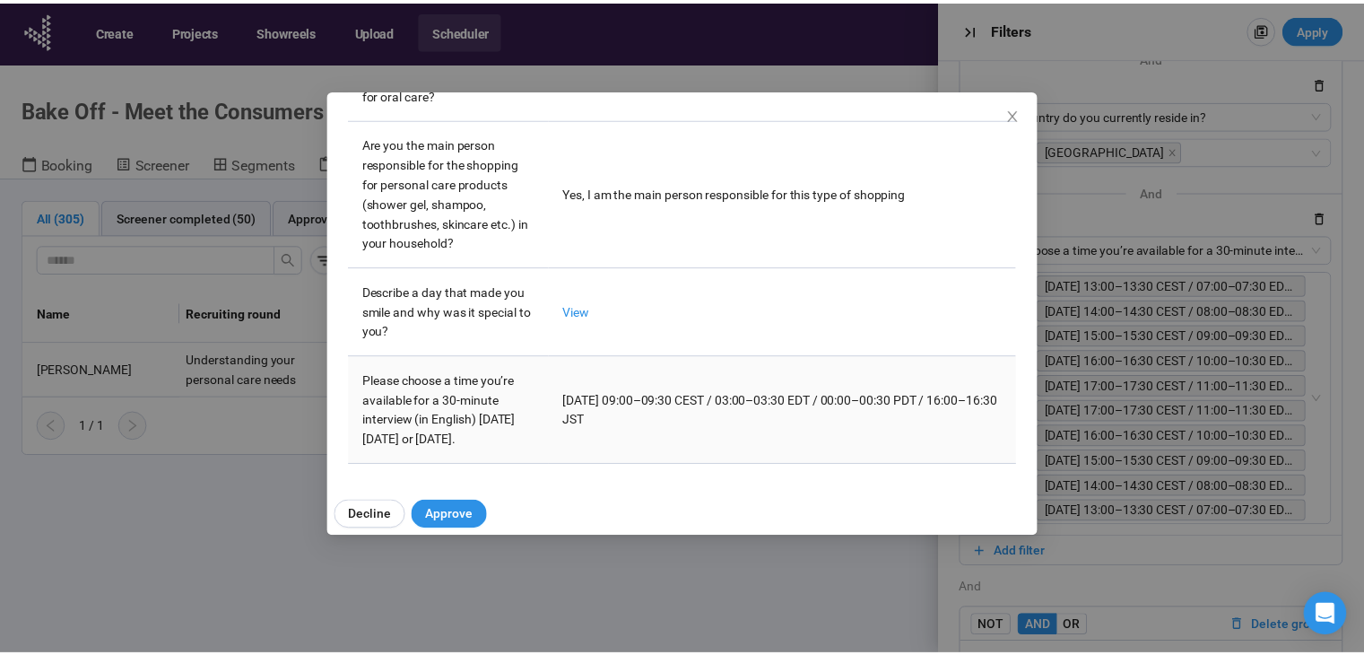
scroll to position [675, 0]
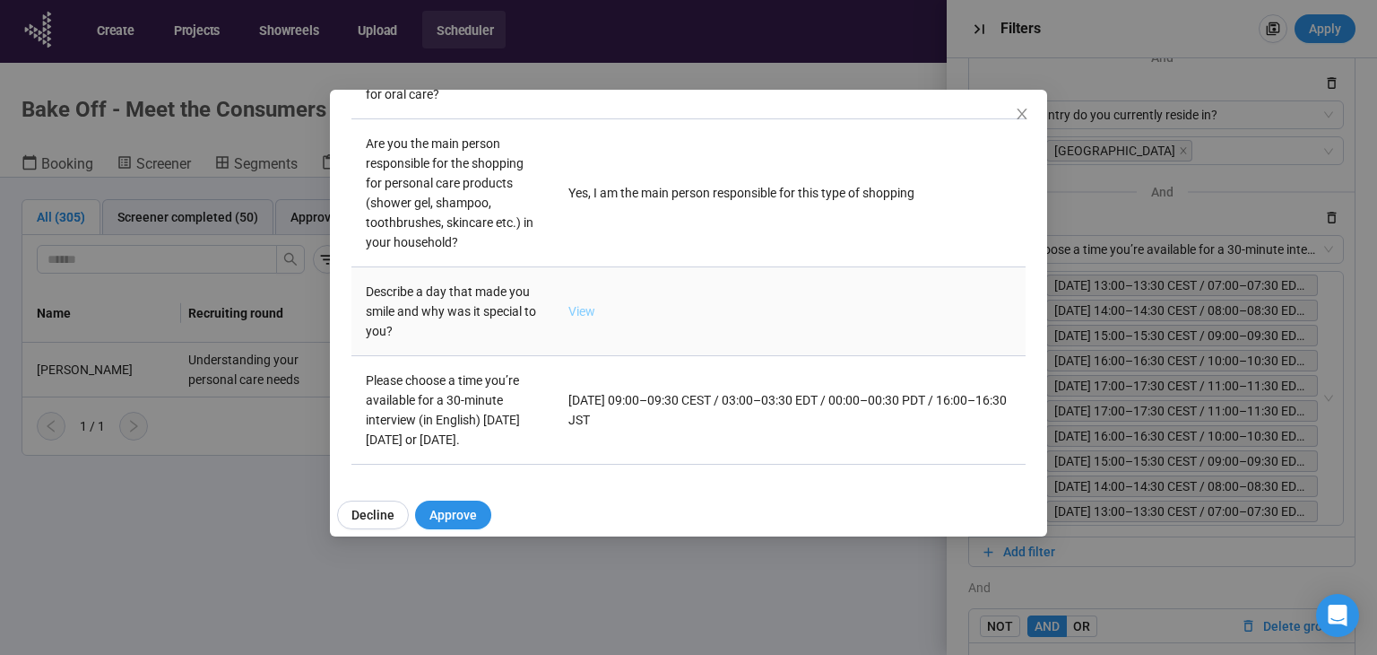
click at [586, 304] on link "View" at bounding box center [582, 311] width 27 height 14
click at [1012, 116] on span "Close" at bounding box center [1022, 115] width 20 height 20
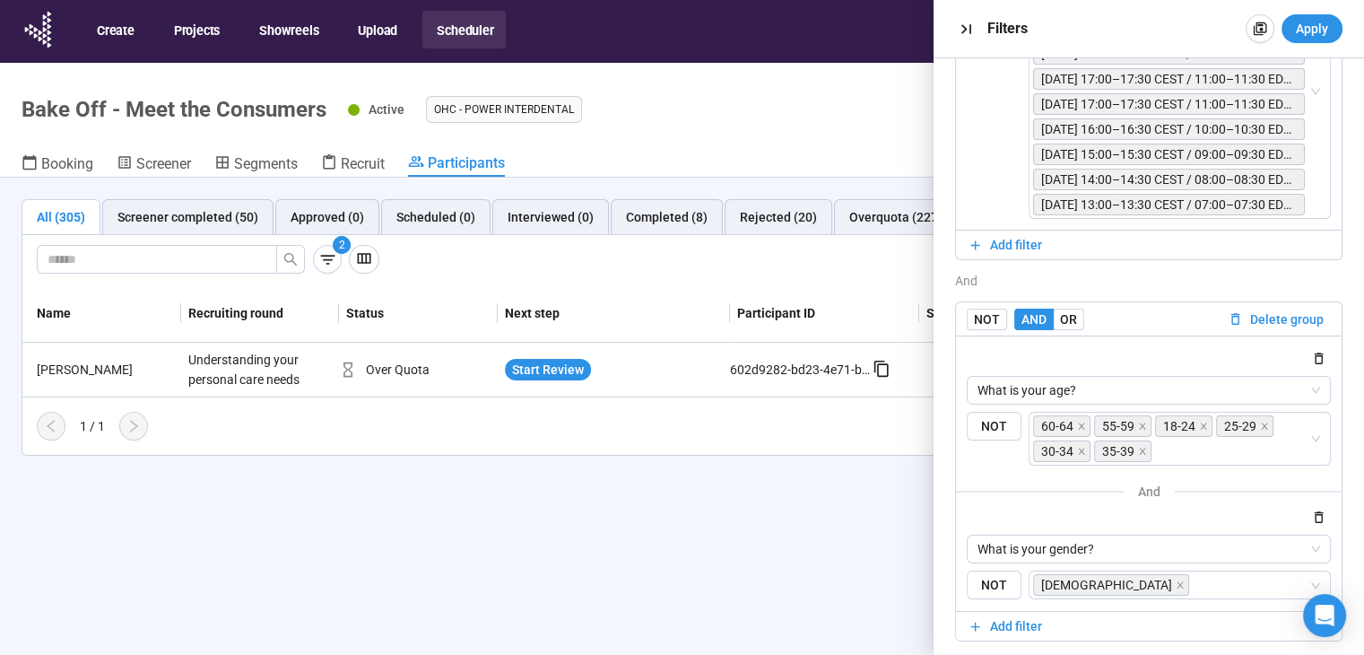
scroll to position [590, 0]
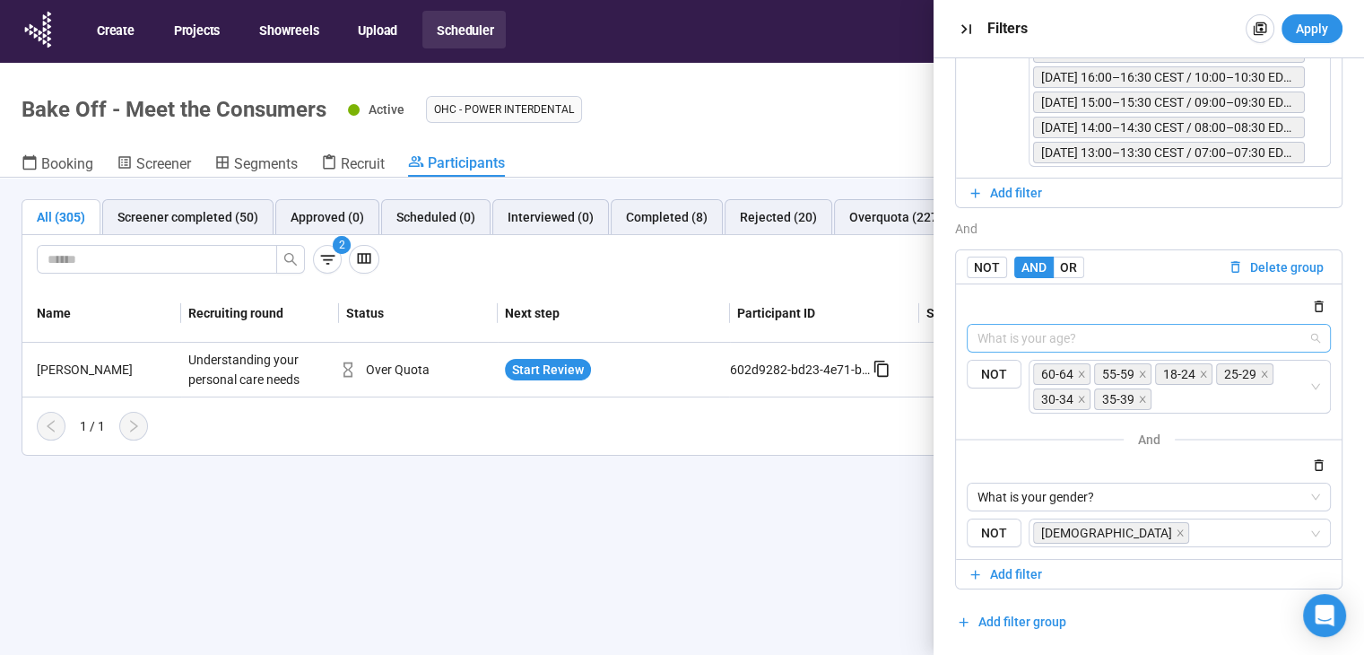
click at [1130, 343] on span "What is your age?" at bounding box center [1148, 338] width 343 height 27
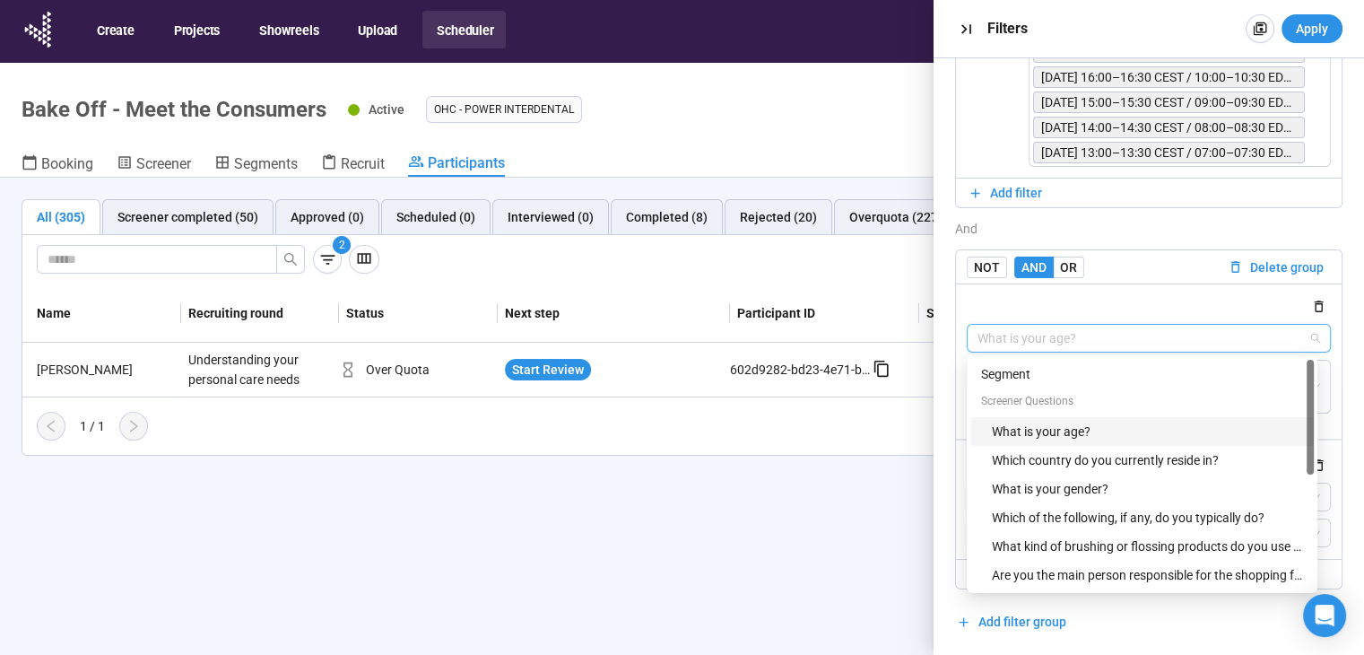
scroll to position [29, 0]
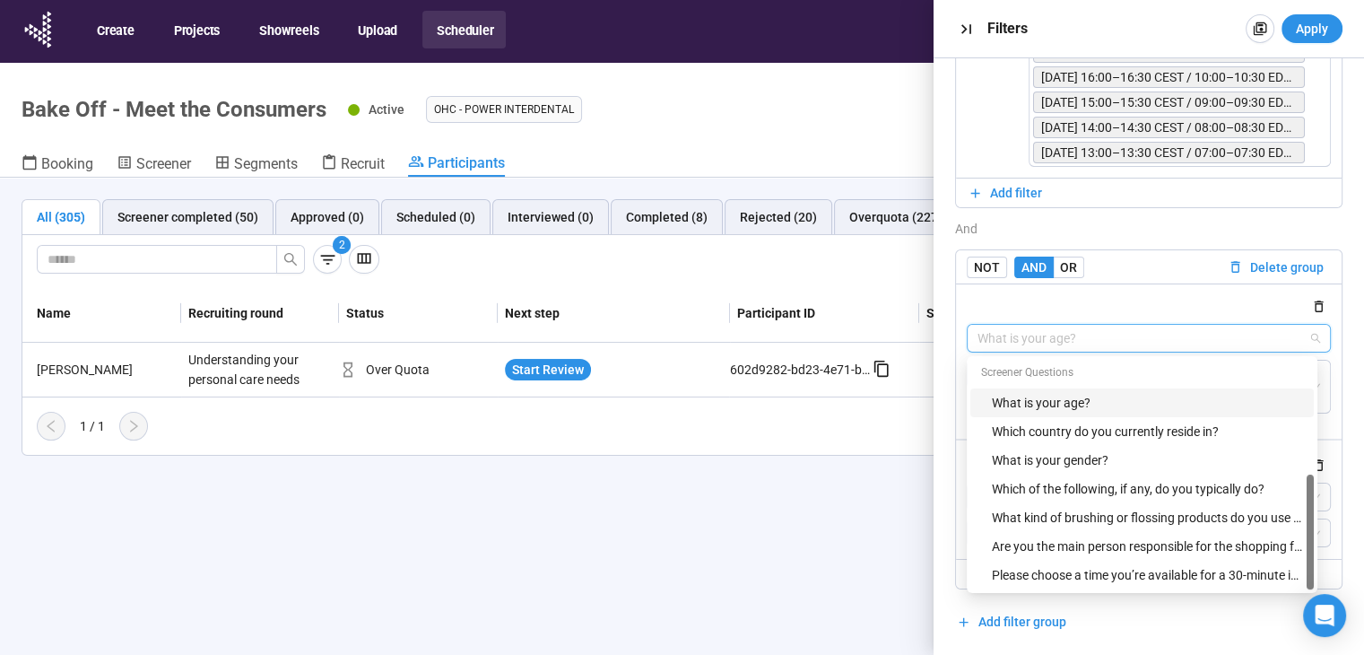
click at [1158, 266] on div "NOT AND OR" at bounding box center [1094, 267] width 254 height 22
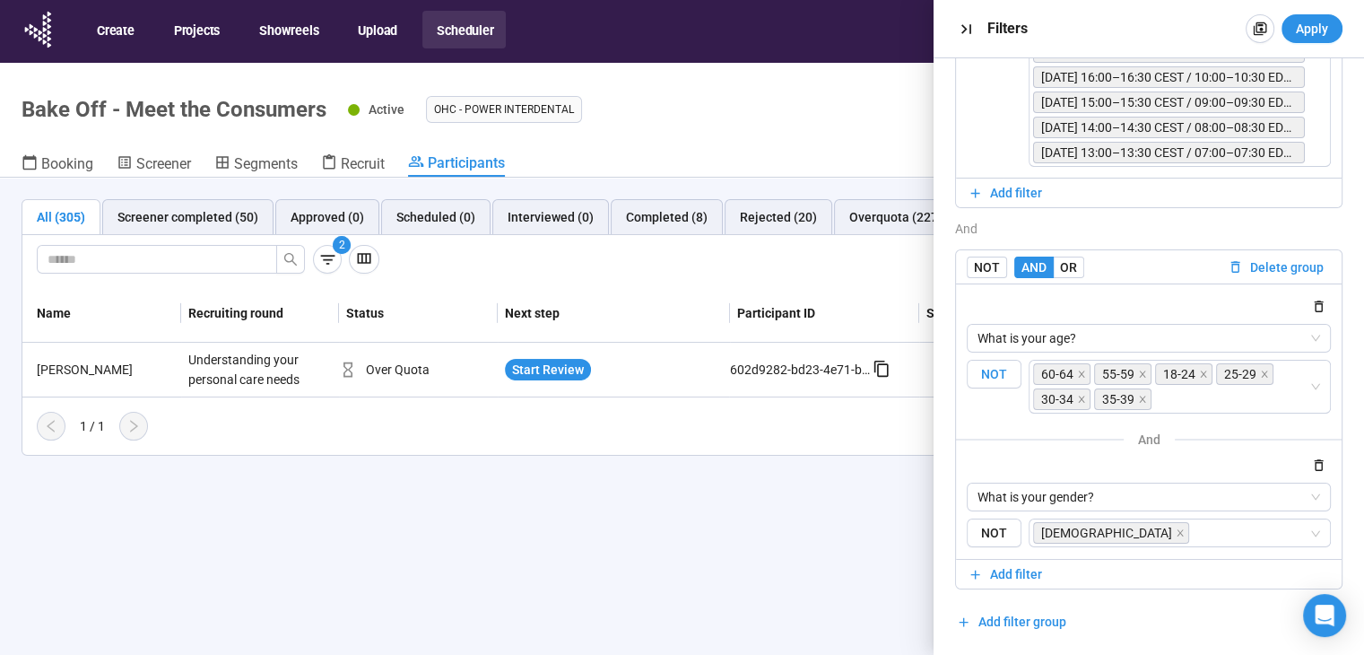
click at [992, 369] on span "NOT" at bounding box center [994, 375] width 55 height 30
click at [986, 374] on span "NOT" at bounding box center [994, 375] width 55 height 30
click at [1177, 398] on input "search" at bounding box center [1231, 399] width 153 height 22
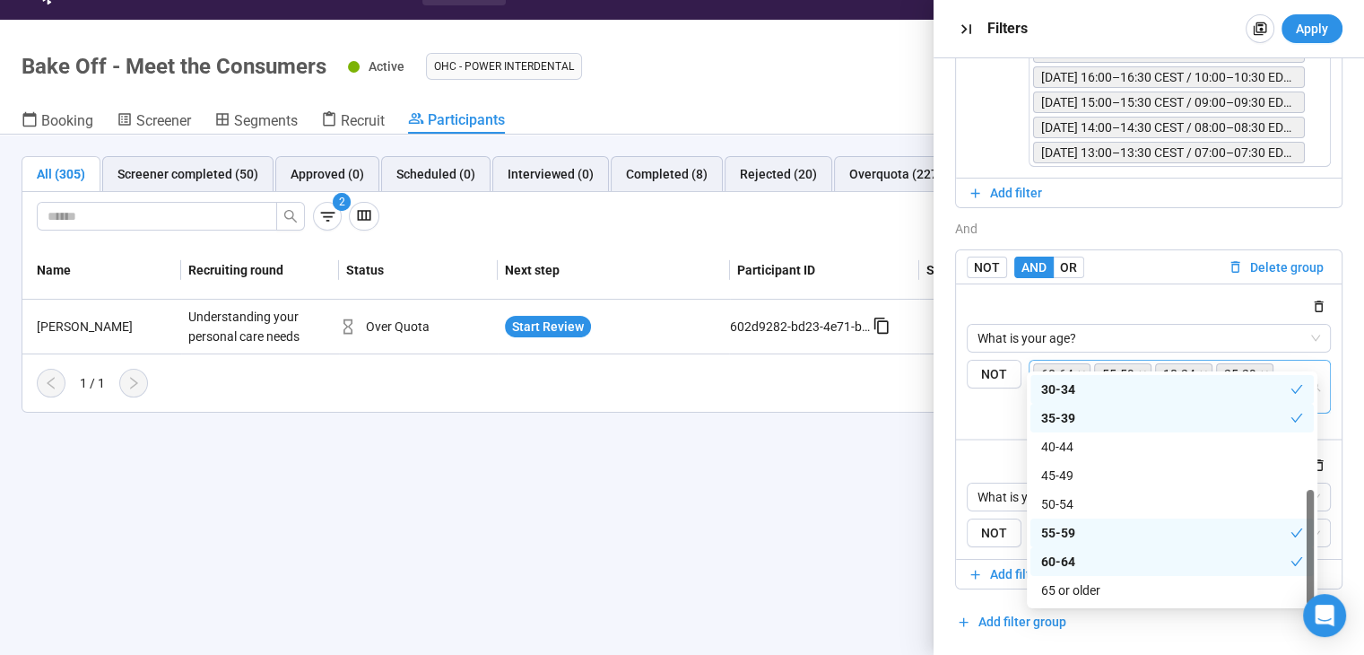
scroll to position [63, 0]
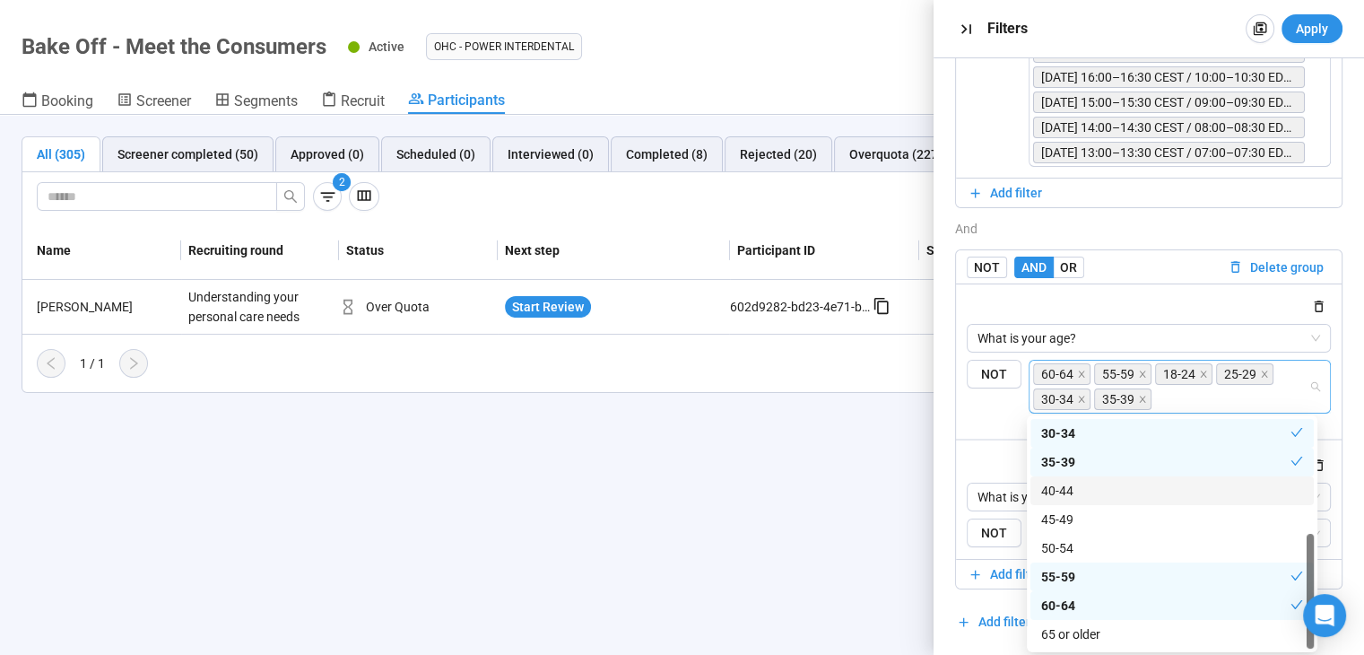
click at [1148, 494] on div "40-44" at bounding box center [1172, 491] width 262 height 20
click at [1132, 528] on div "45-49" at bounding box center [1172, 519] width 262 height 20
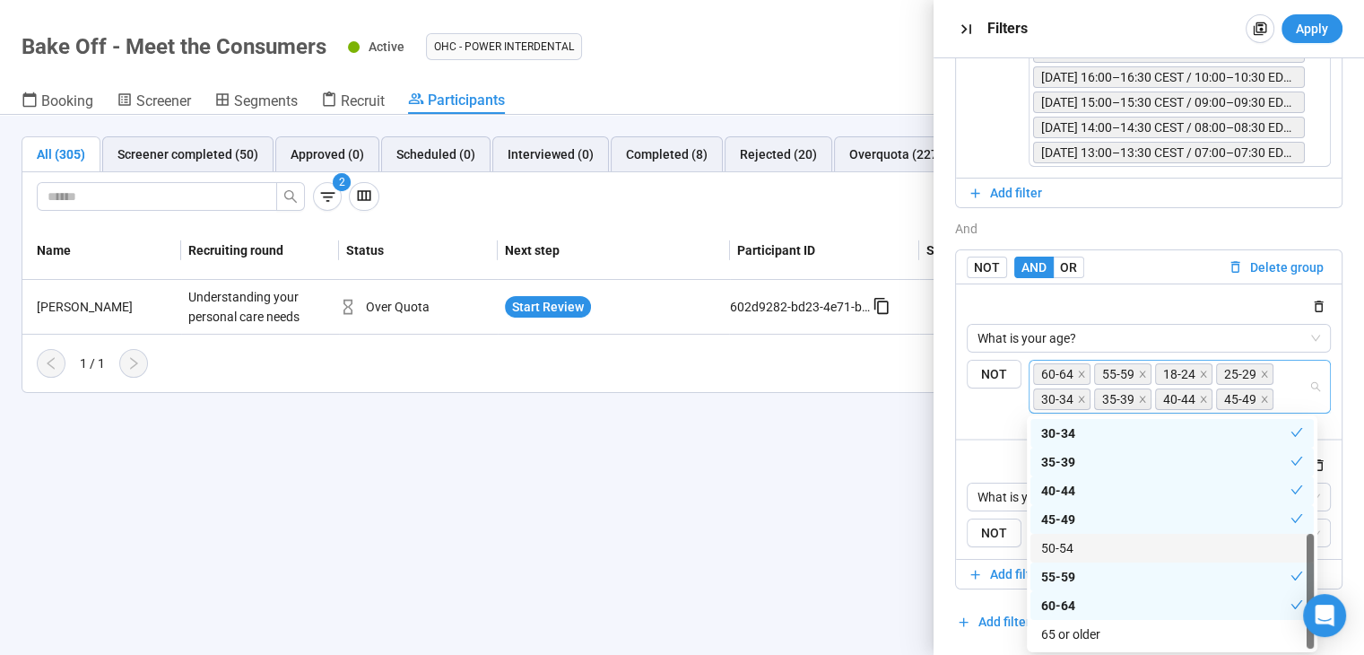
click at [1143, 560] on div "50-54" at bounding box center [1171, 548] width 283 height 29
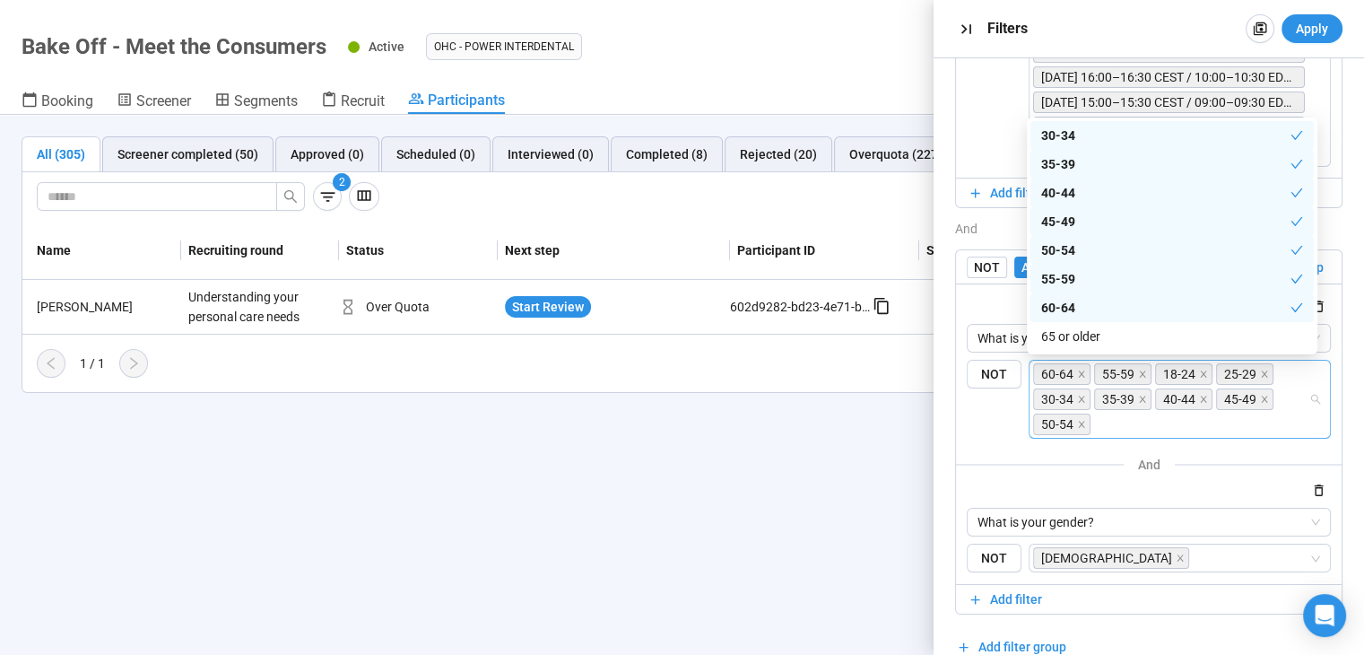
click at [1116, 308] on div "60-64" at bounding box center [1165, 308] width 249 height 20
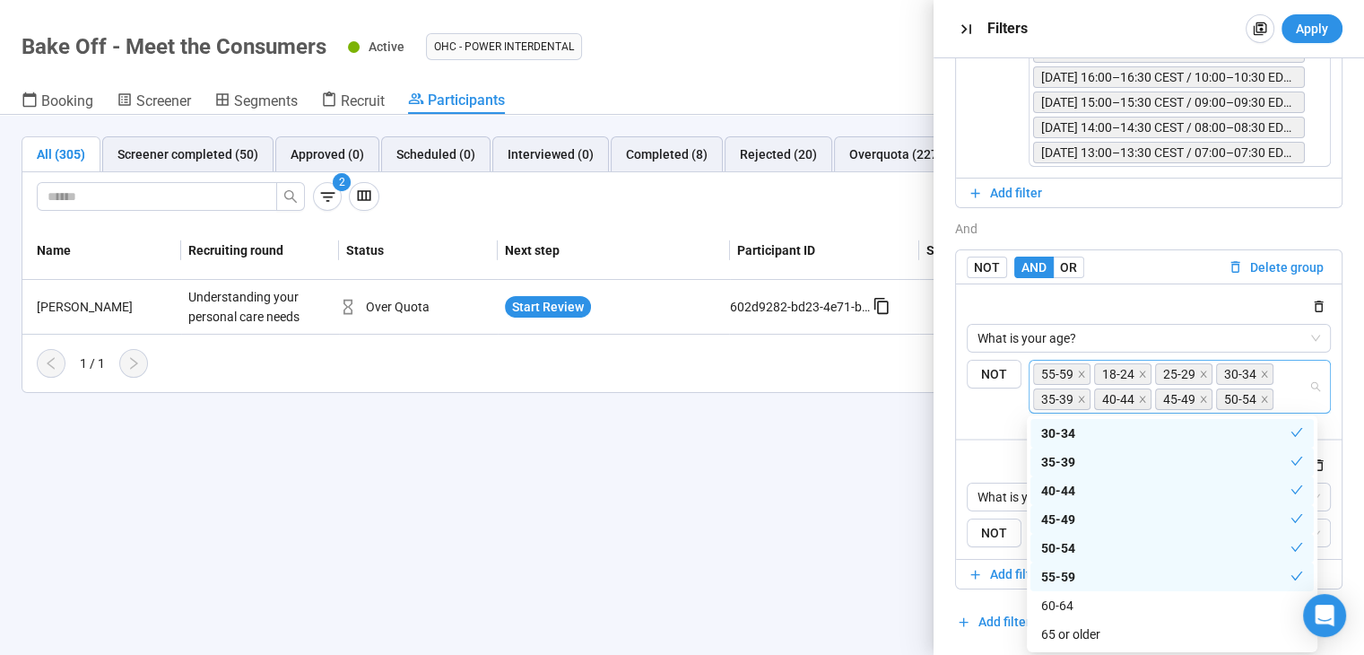
click at [1098, 578] on div "55-59" at bounding box center [1165, 577] width 249 height 20
click at [1094, 586] on div "55-59" at bounding box center [1171, 576] width 283 height 29
click at [1090, 600] on div "60-64" at bounding box center [1172, 605] width 262 height 20
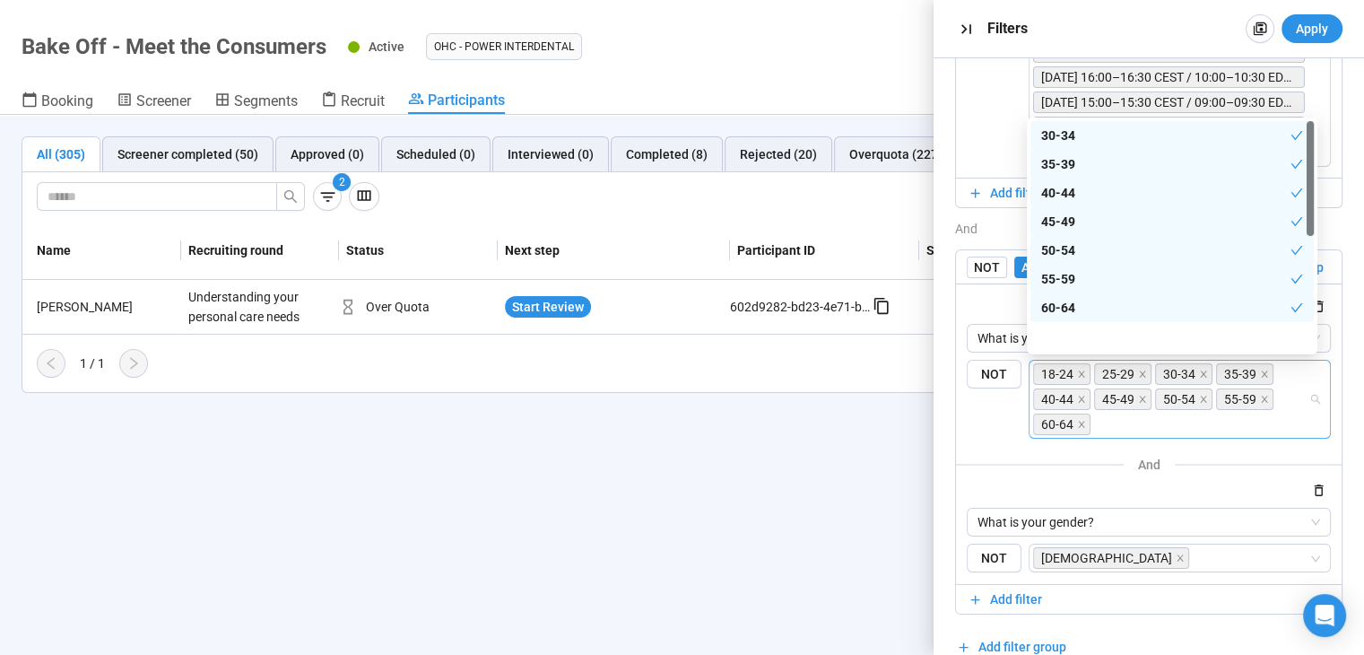
scroll to position [0, 0]
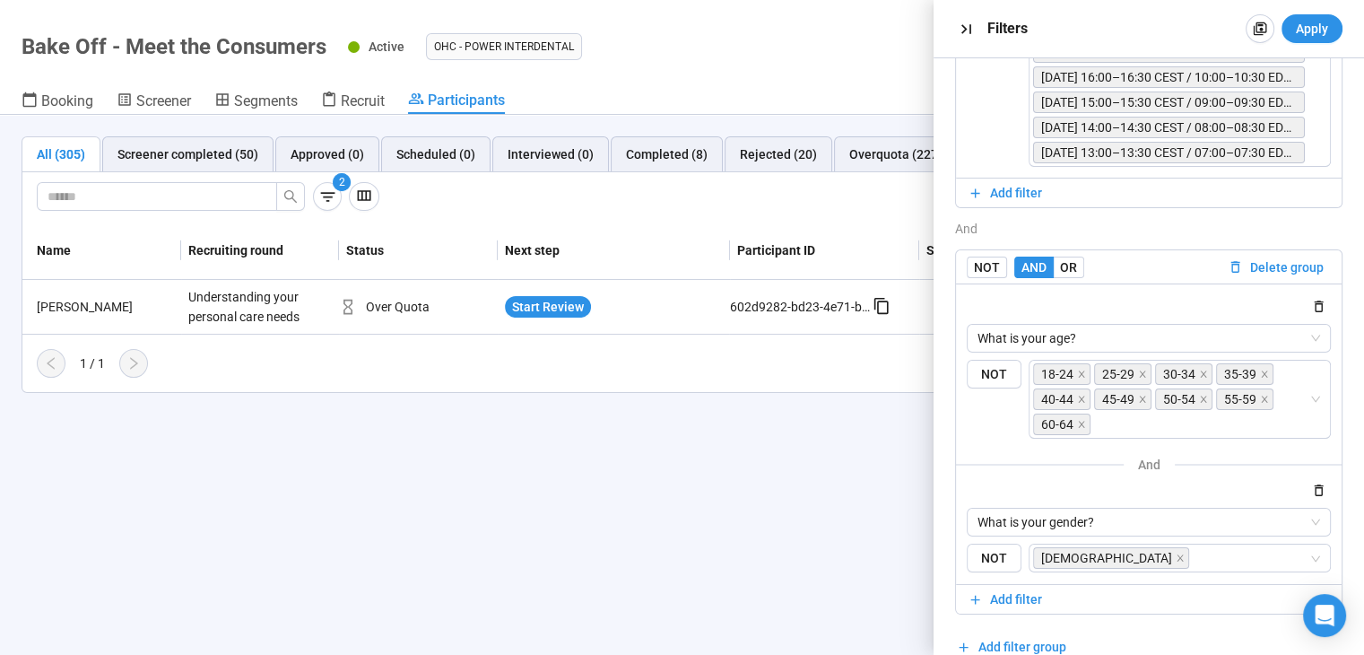
click at [988, 308] on div at bounding box center [1149, 306] width 364 height 22
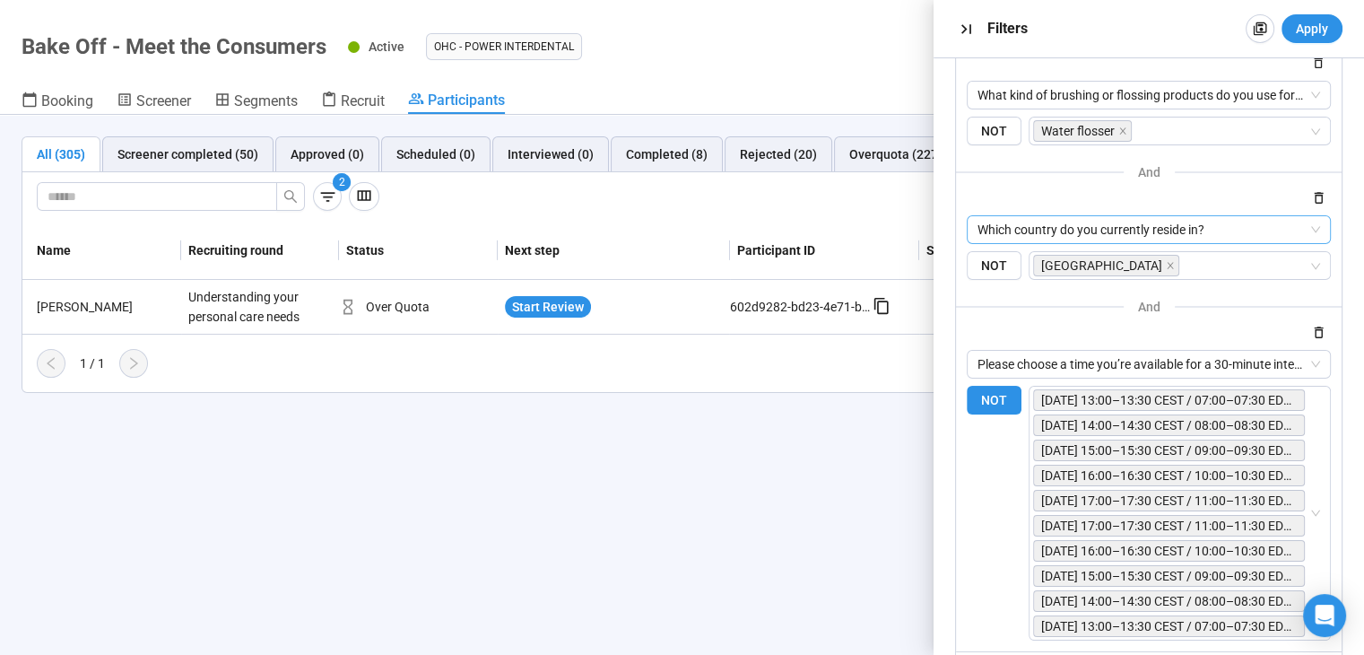
scroll to position [231, 0]
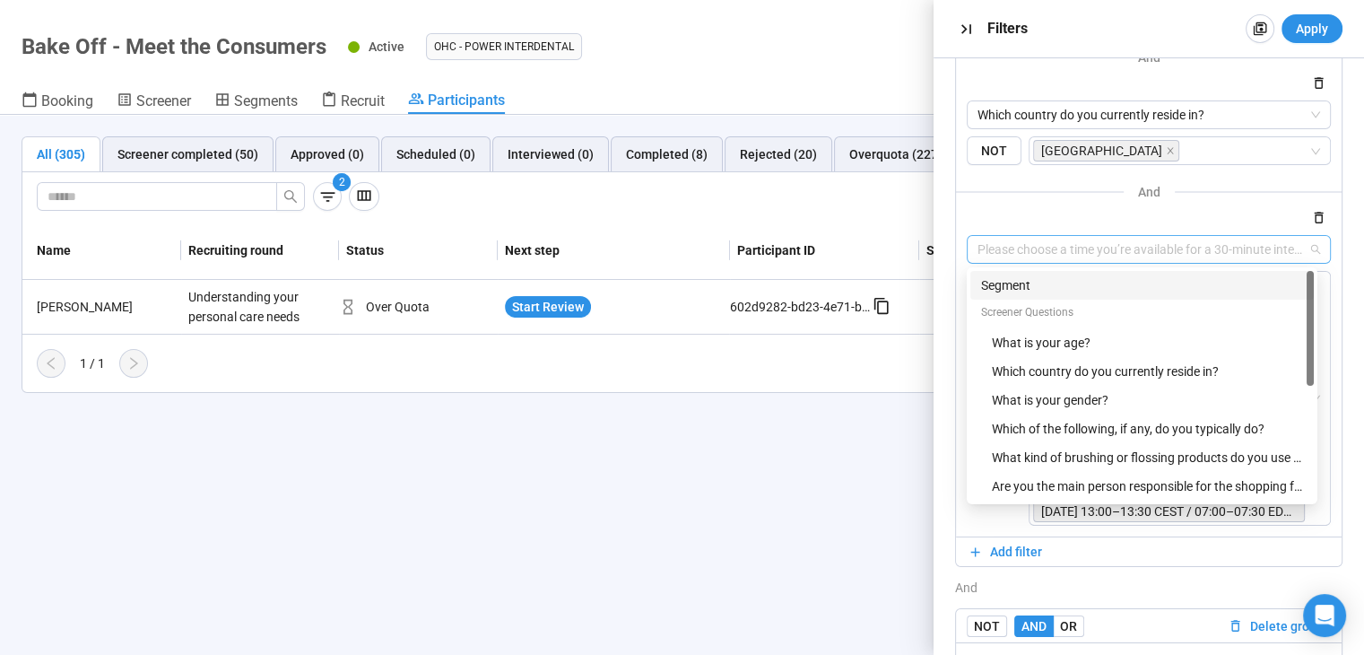
click at [1232, 247] on span "Please choose a time you’re available for a 30-minute interview (in English) on…" at bounding box center [1148, 249] width 343 height 27
click at [1182, 230] on div "and Please choose a time you’re available for a 30-minute interview (in English…" at bounding box center [1149, 352] width 364 height 345
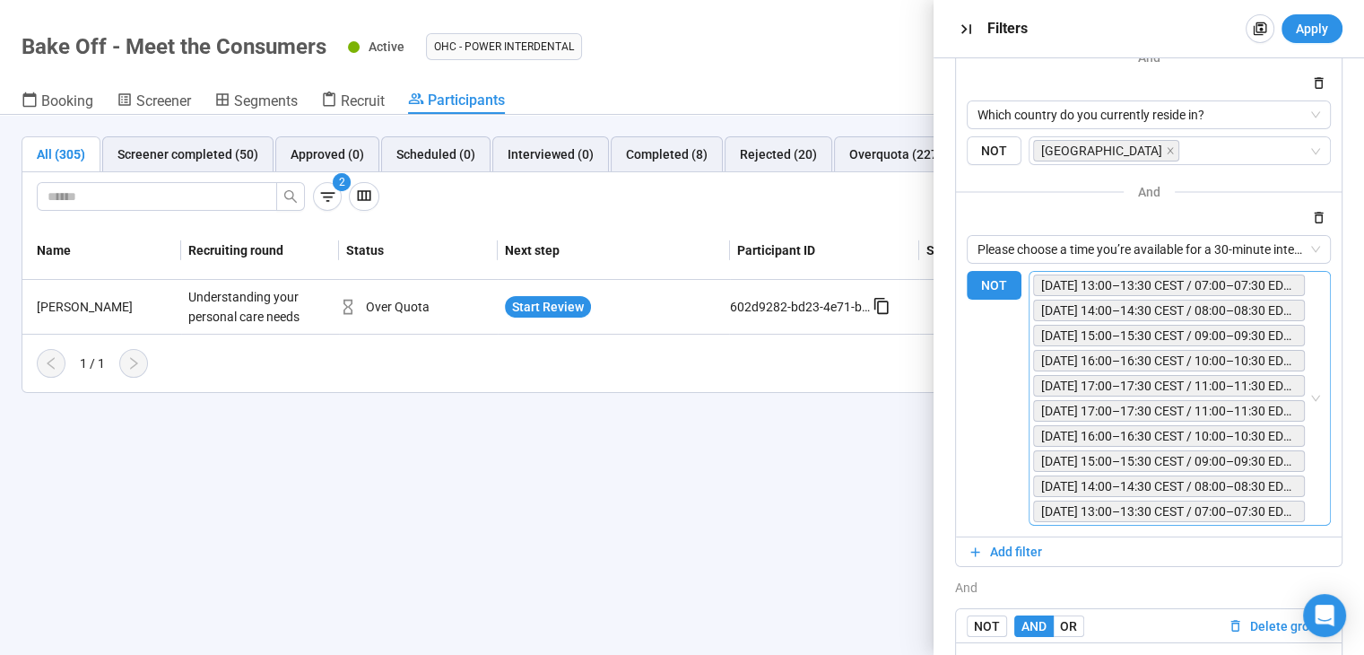
click at [1302, 306] on div "Tuesday, August 19 – 13:00–13:30 CEST / 07:00–07:30 EDT / 04:00–04:30 PDT / 20:…" at bounding box center [1180, 398] width 302 height 255
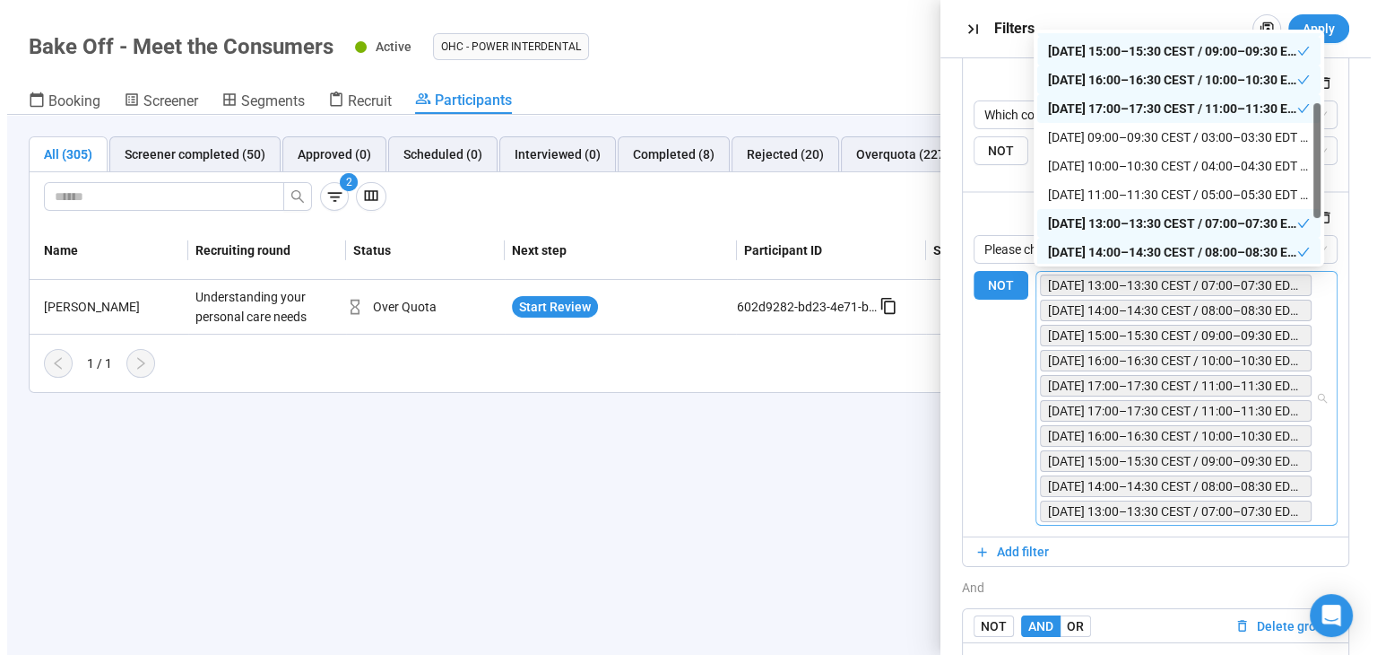
scroll to position [230, 0]
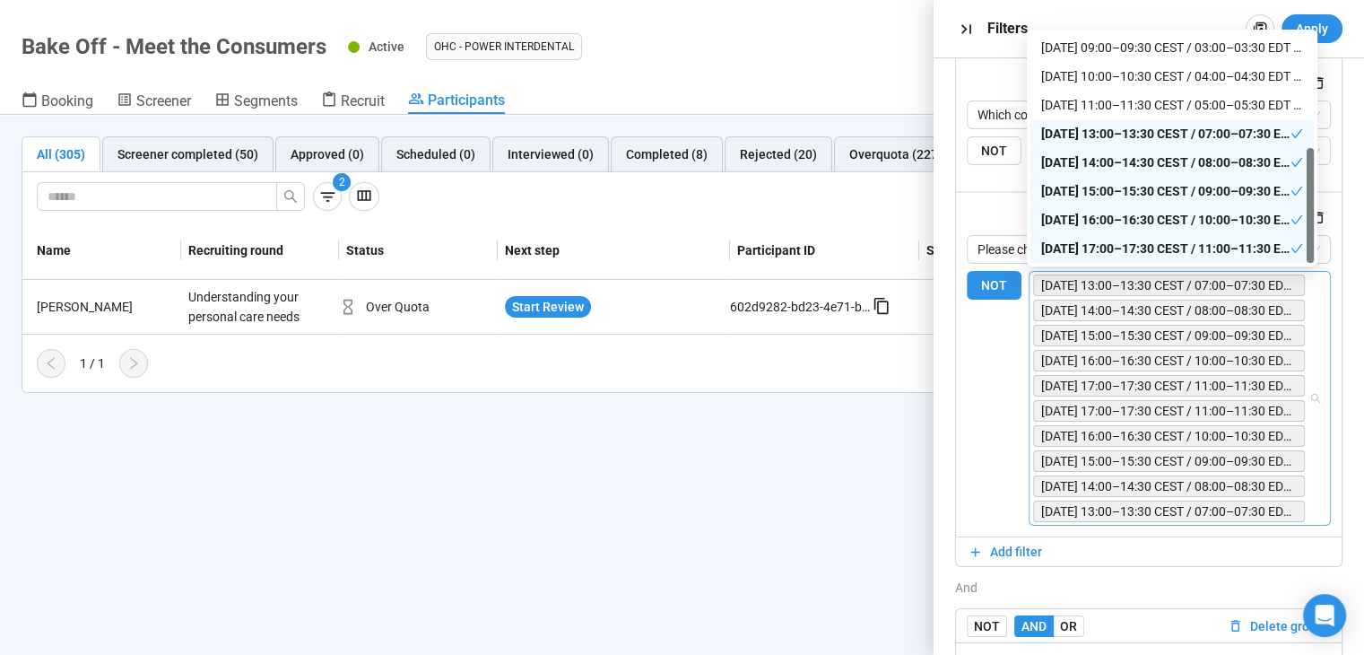
click at [1318, 310] on div "What kind of brushing or flossing products do you use for oral care? NOT Water …" at bounding box center [1149, 231] width 386 height 611
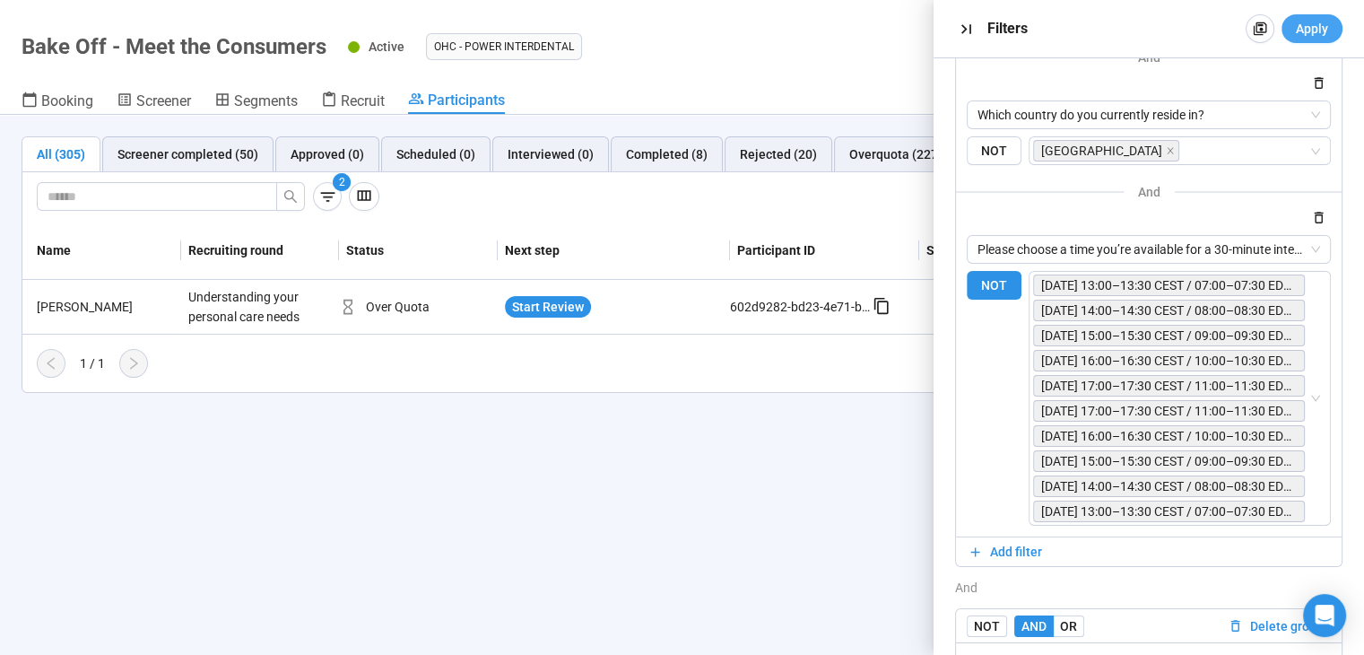
click at [1310, 17] on button "Apply" at bounding box center [1311, 28] width 61 height 29
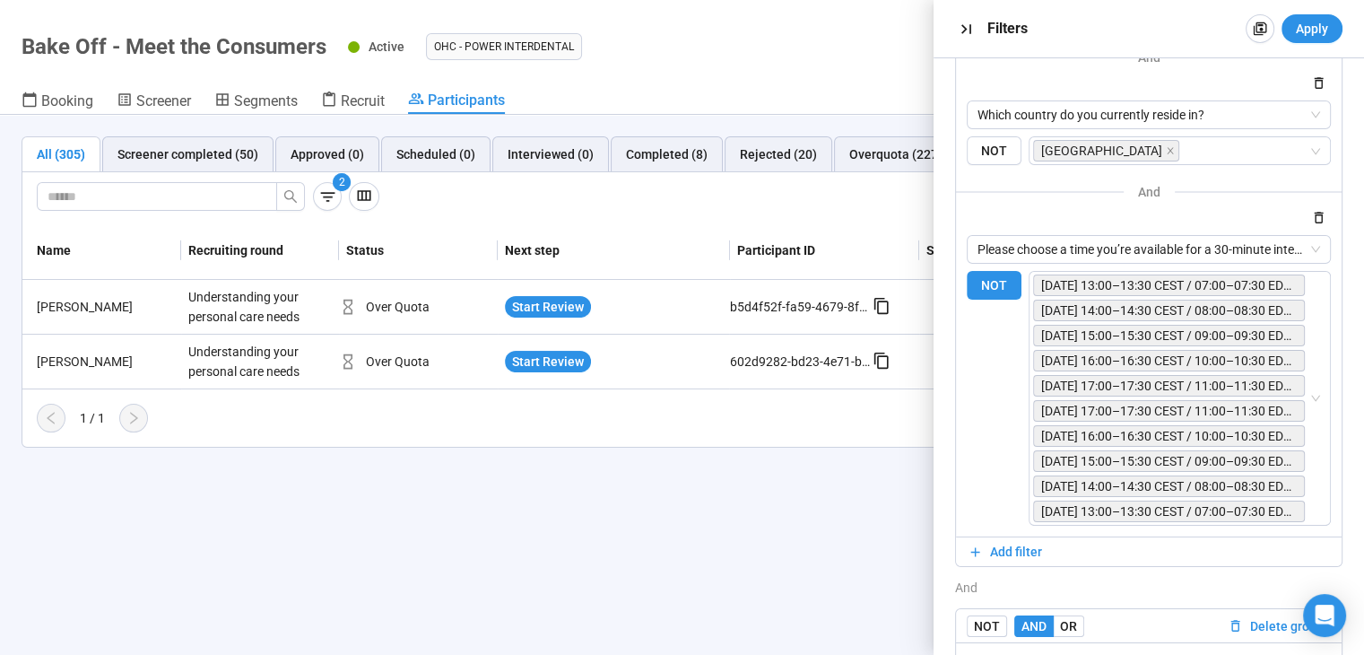
click at [599, 499] on div "All (305) Screener completed (50) Approved (0) Scheduled (0) Interviewed (0) Co…" at bounding box center [682, 385] width 1364 height 540
click at [575, 450] on div "All (305) Screener completed (50) Approved (0) Scheduled (0) Interviewed (0) Co…" at bounding box center [682, 292] width 1364 height 354
click at [544, 360] on span "Start Review" at bounding box center [548, 362] width 72 height 20
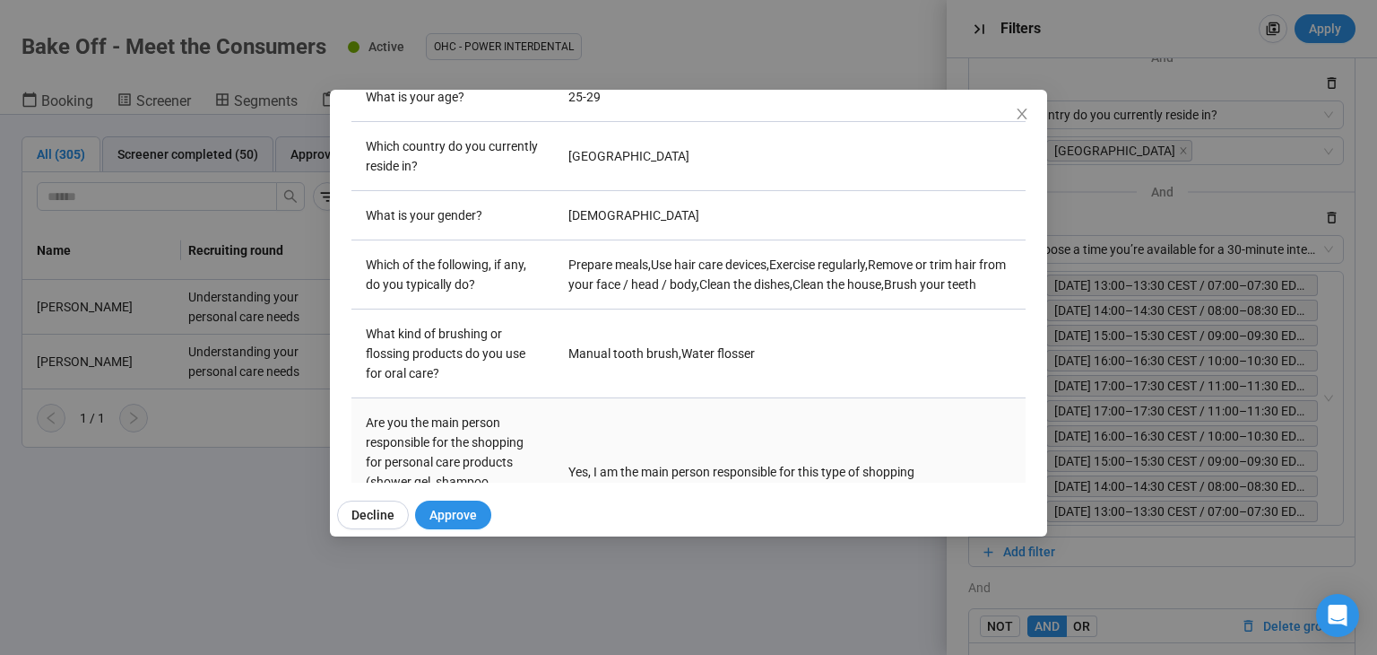
scroll to position [538, 0]
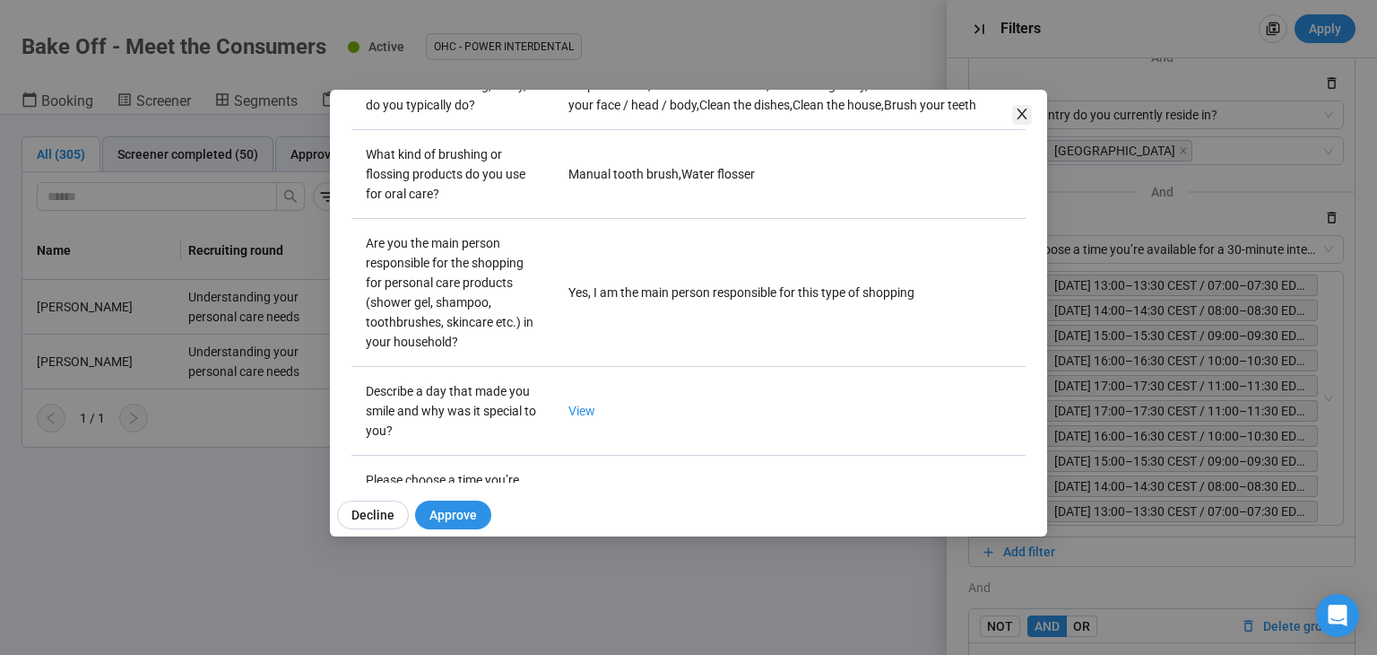
click at [1026, 107] on icon "close" at bounding box center [1022, 114] width 14 height 14
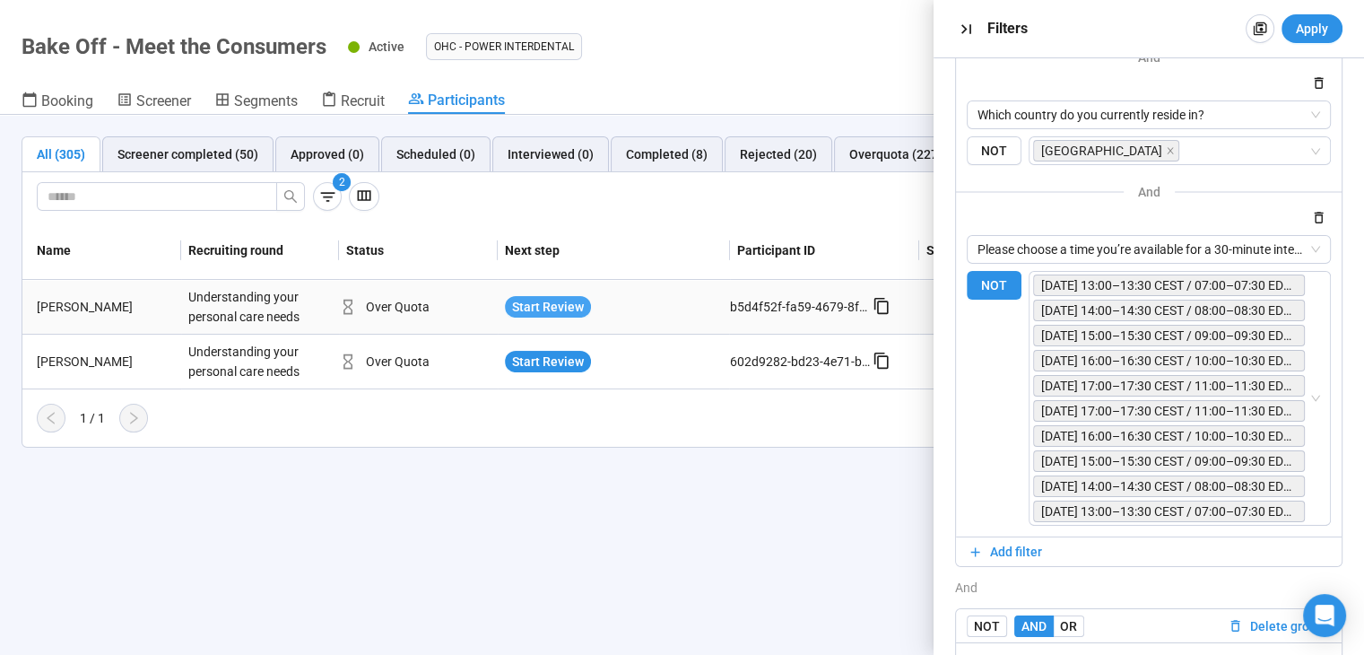
click at [550, 299] on span "Start Review" at bounding box center [548, 307] width 72 height 20
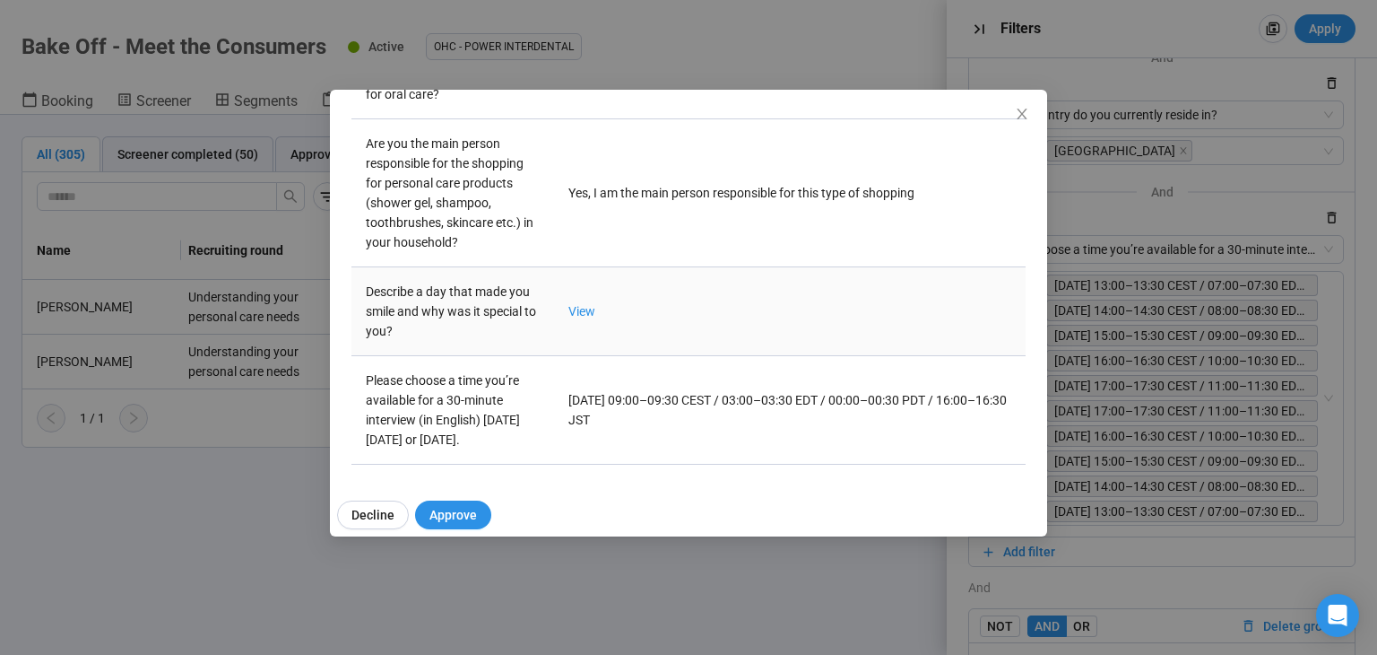
scroll to position [656, 0]
click at [579, 304] on link "View" at bounding box center [582, 311] width 27 height 14
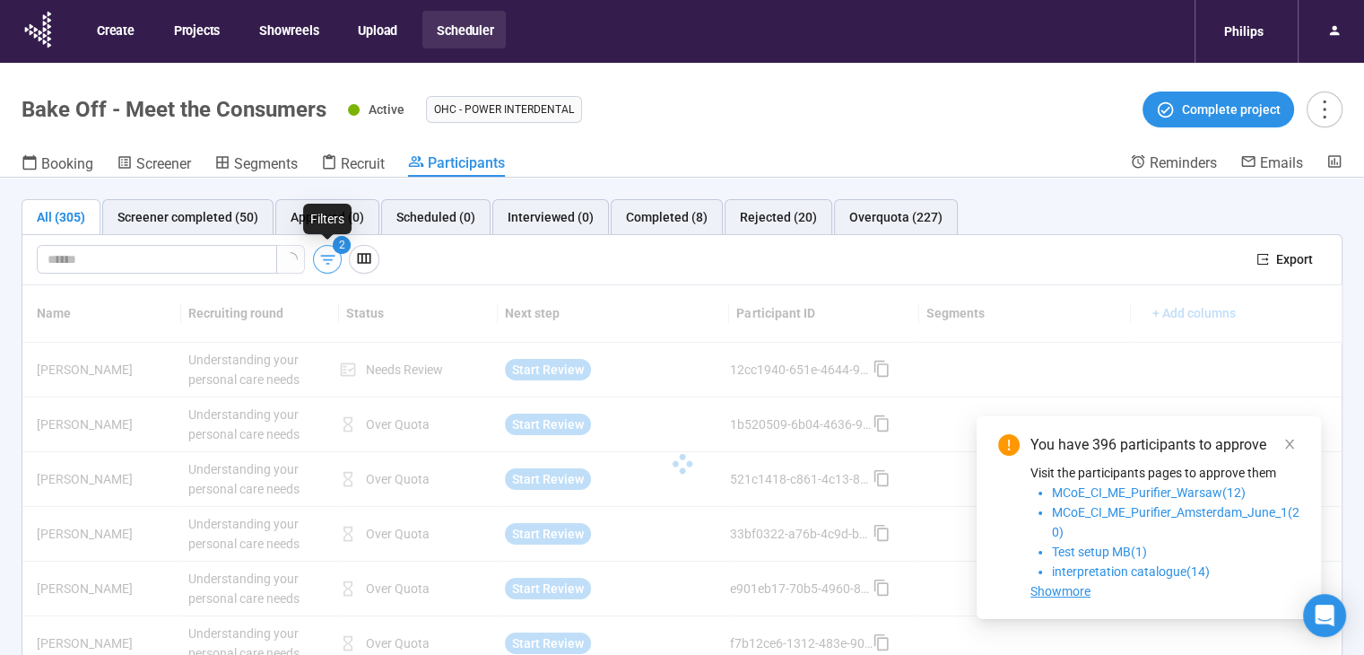
click at [324, 259] on icon "button" at bounding box center [327, 259] width 19 height 19
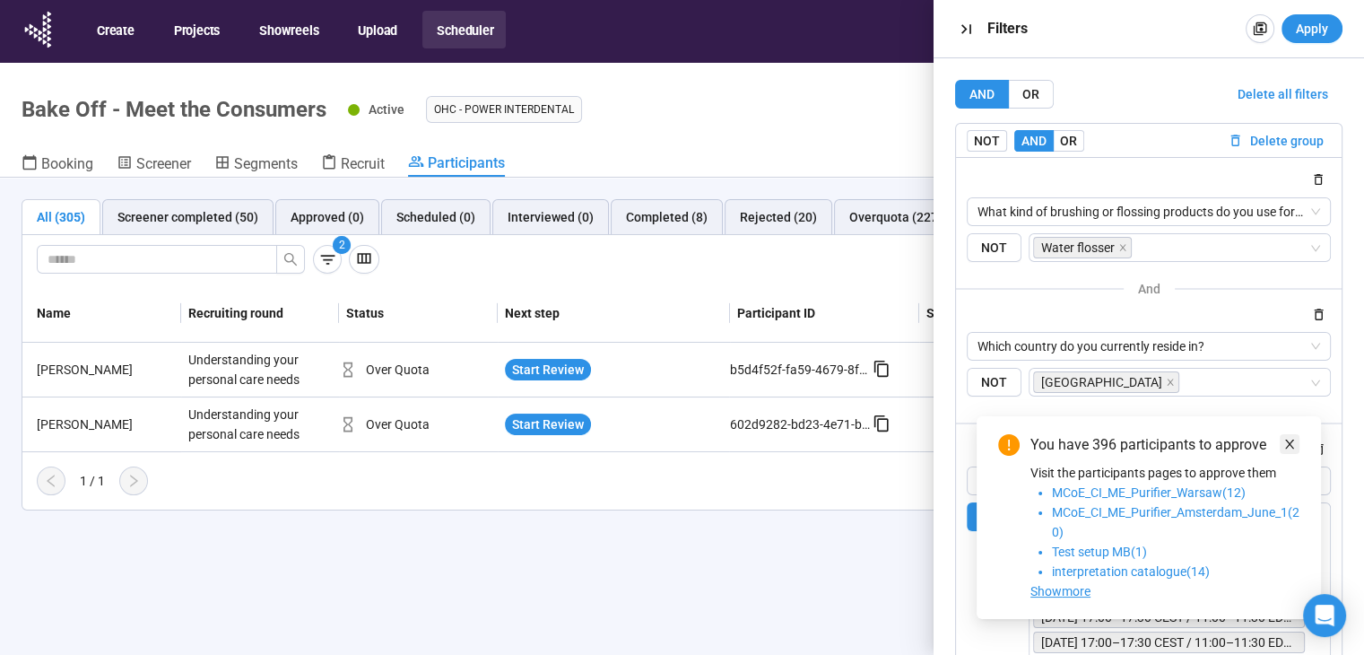
click at [1289, 438] on icon "close" at bounding box center [1289, 444] width 13 height 13
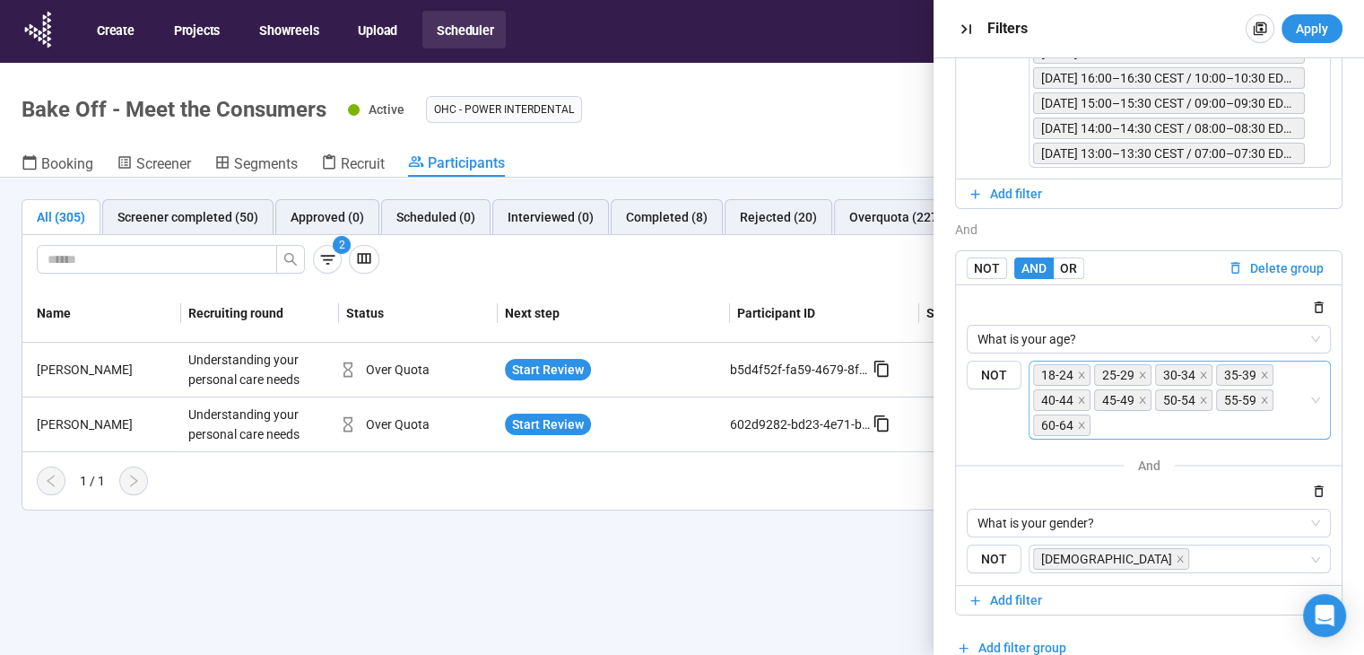
scroll to position [615, 0]
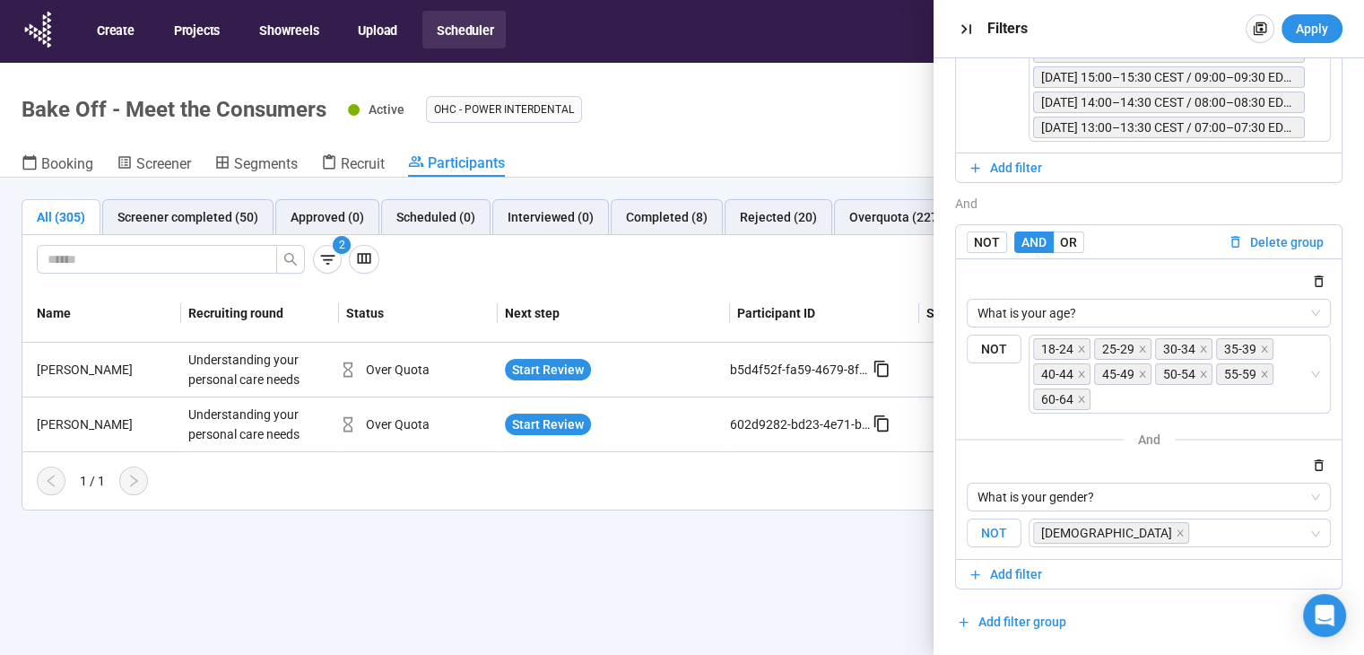
click at [979, 533] on span "NOT" at bounding box center [994, 533] width 55 height 30
click at [1317, 19] on span "Apply" at bounding box center [1312, 29] width 32 height 20
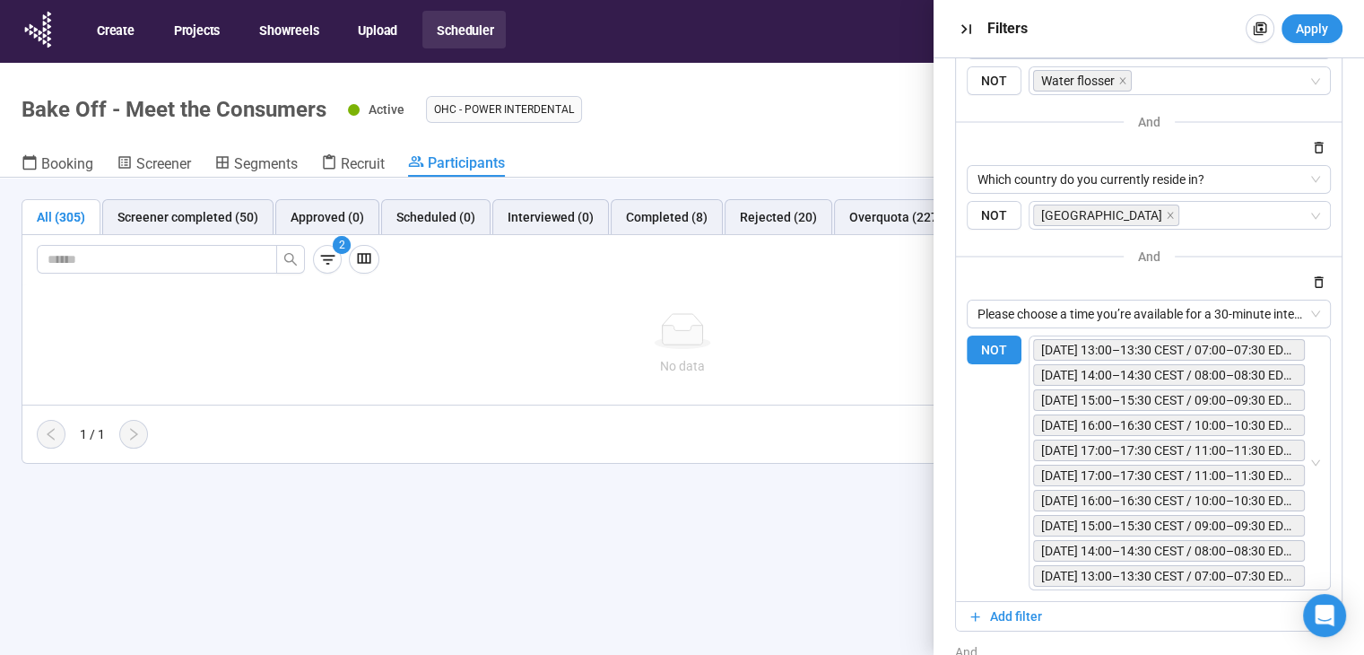
scroll to position [0, 0]
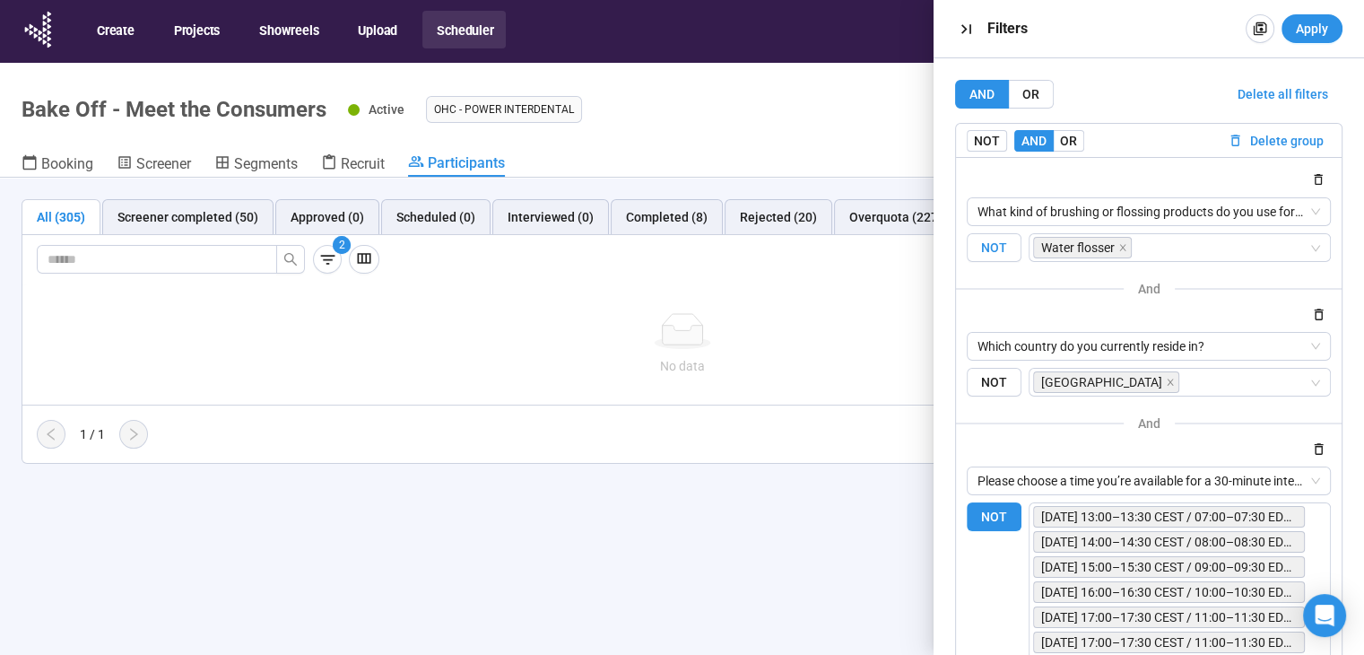
click at [1001, 249] on span "NOT" at bounding box center [994, 248] width 55 height 30
click at [1302, 38] on button "Apply" at bounding box center [1311, 28] width 61 height 29
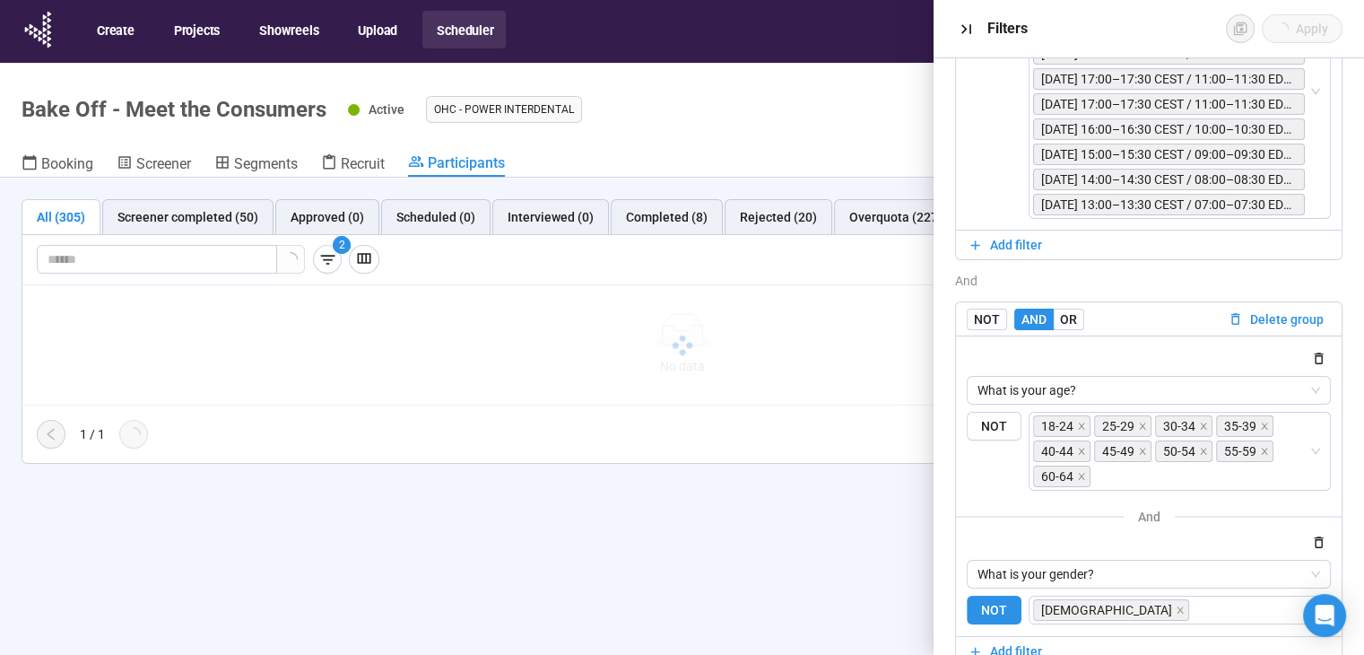
scroll to position [615, 0]
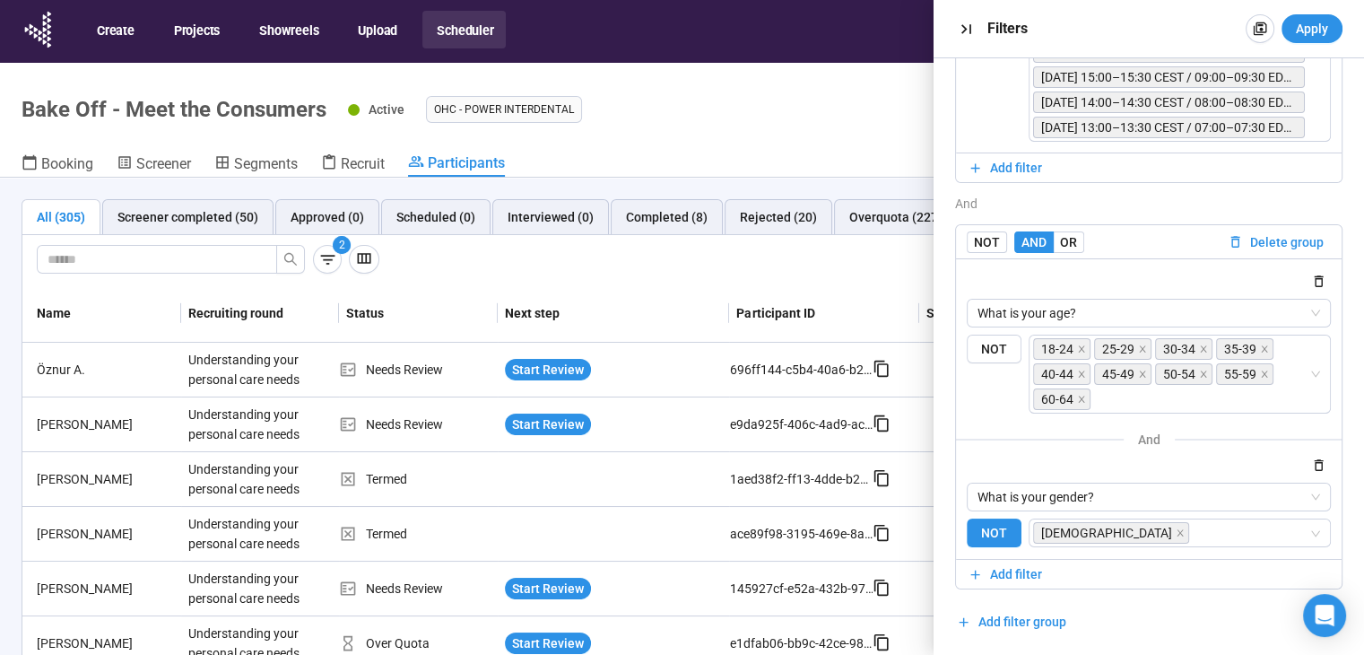
click at [743, 333] on th "Participant ID" at bounding box center [824, 313] width 190 height 58
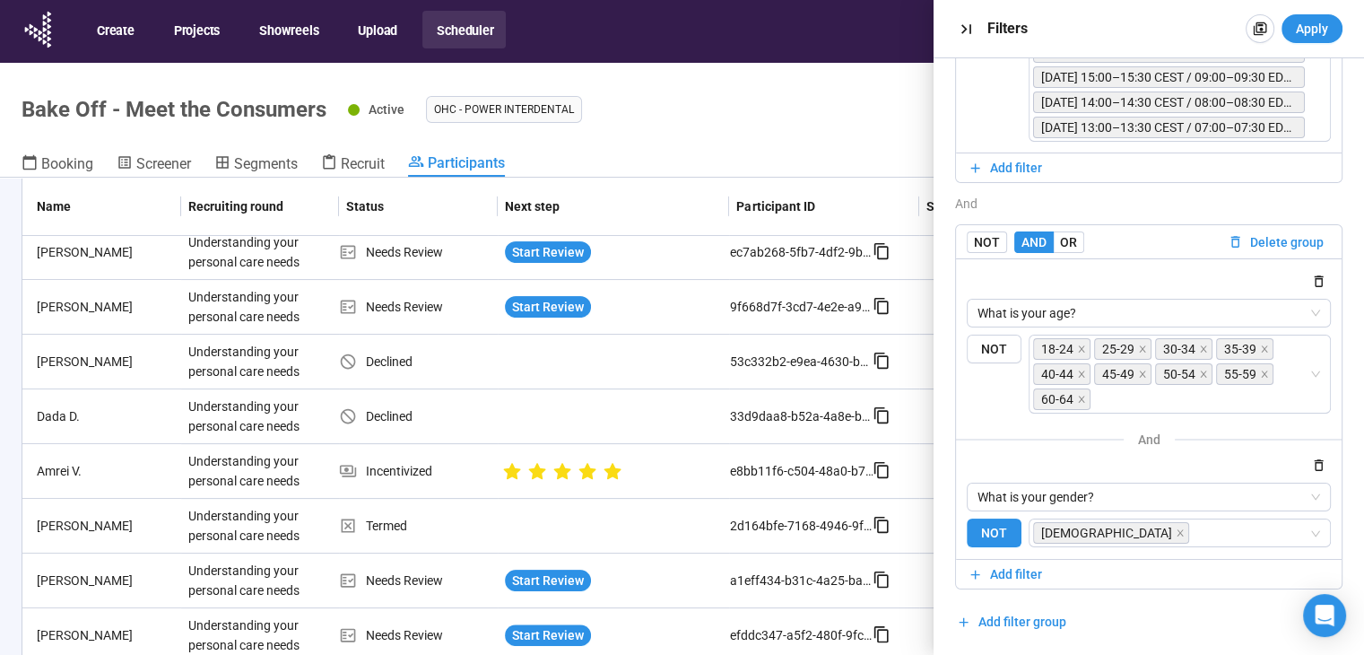
click at [961, 25] on icon "button" at bounding box center [965, 29] width 10 height 10
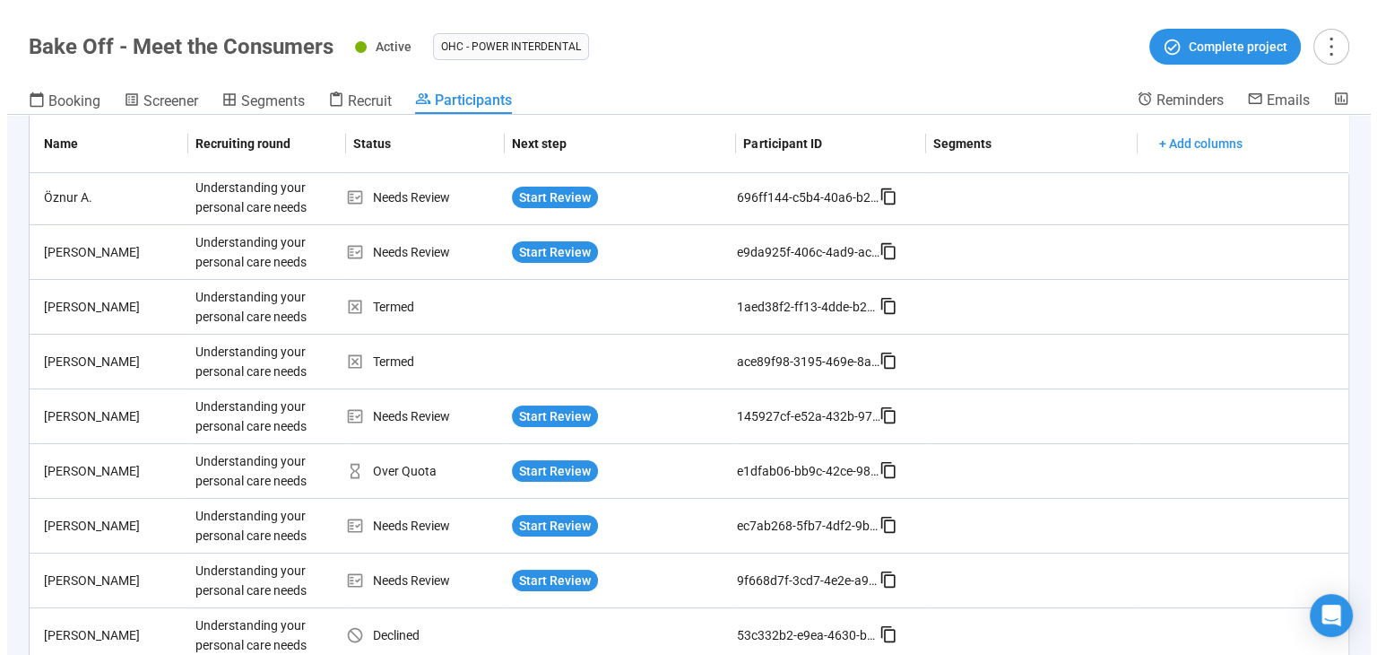
scroll to position [0, 0]
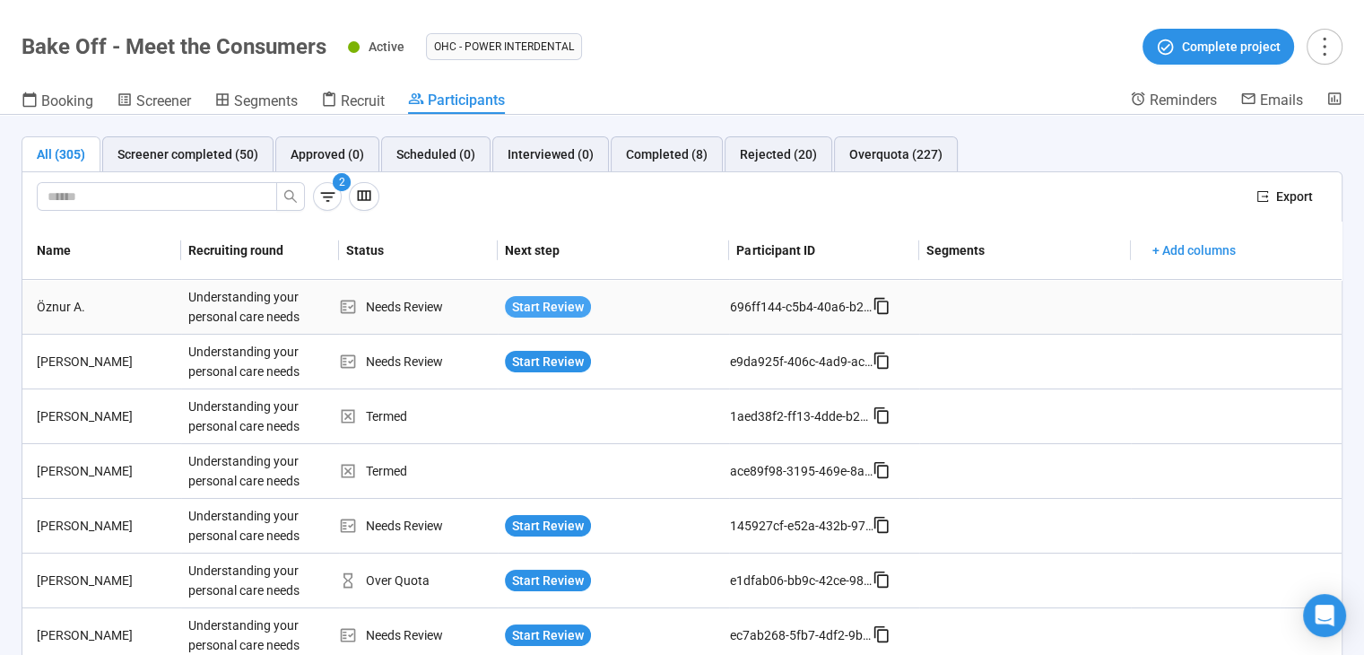
click at [569, 303] on span "Start Review" at bounding box center [548, 307] width 72 height 20
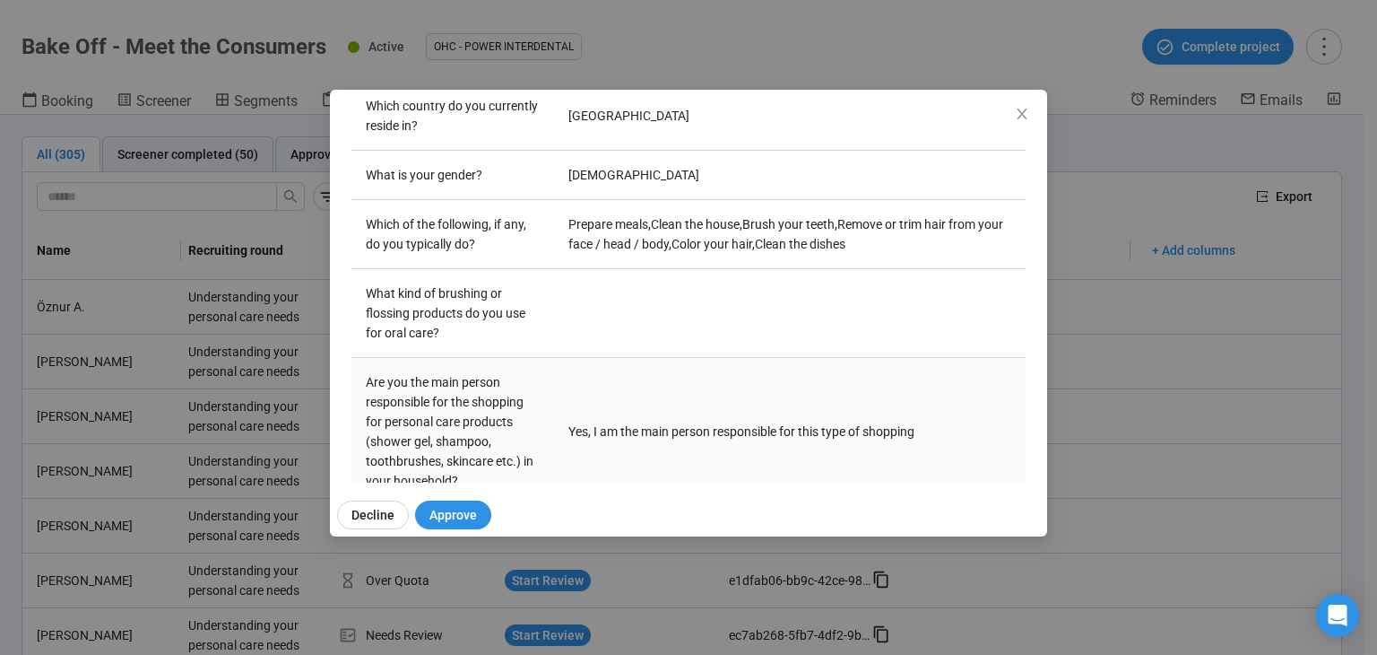
scroll to position [269, 0]
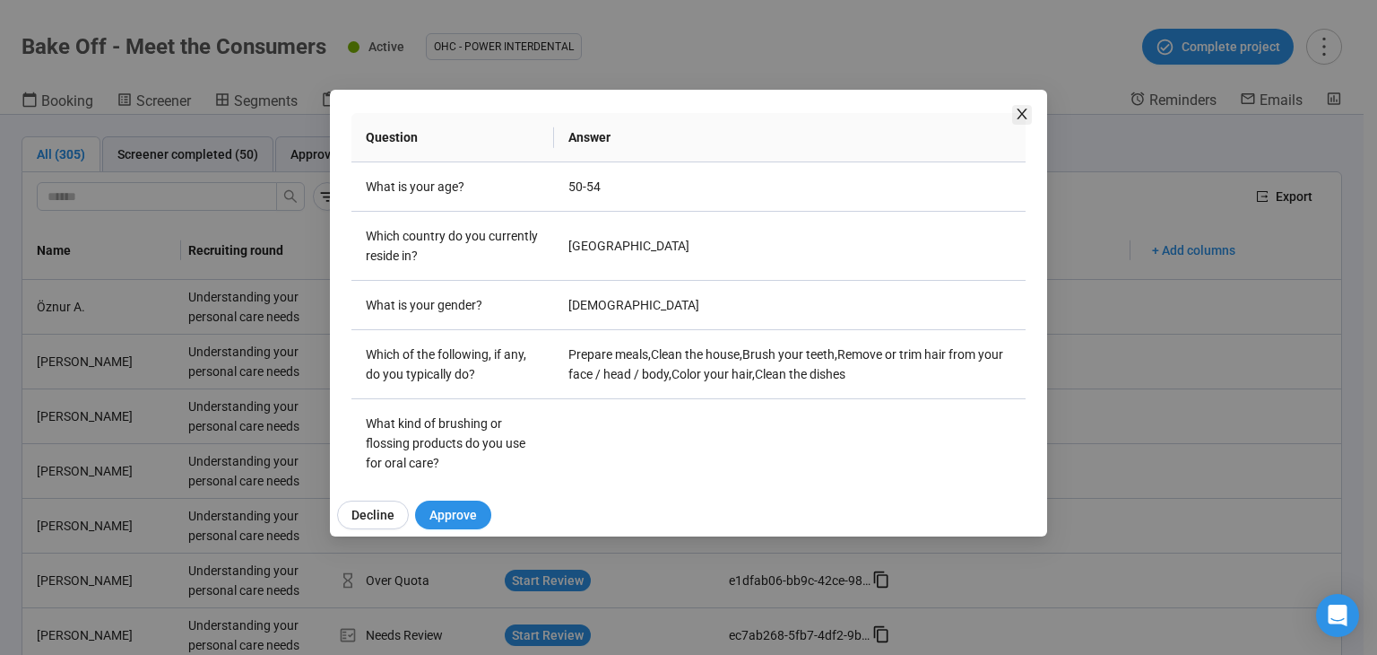
click at [1021, 112] on icon "close" at bounding box center [1022, 114] width 10 height 11
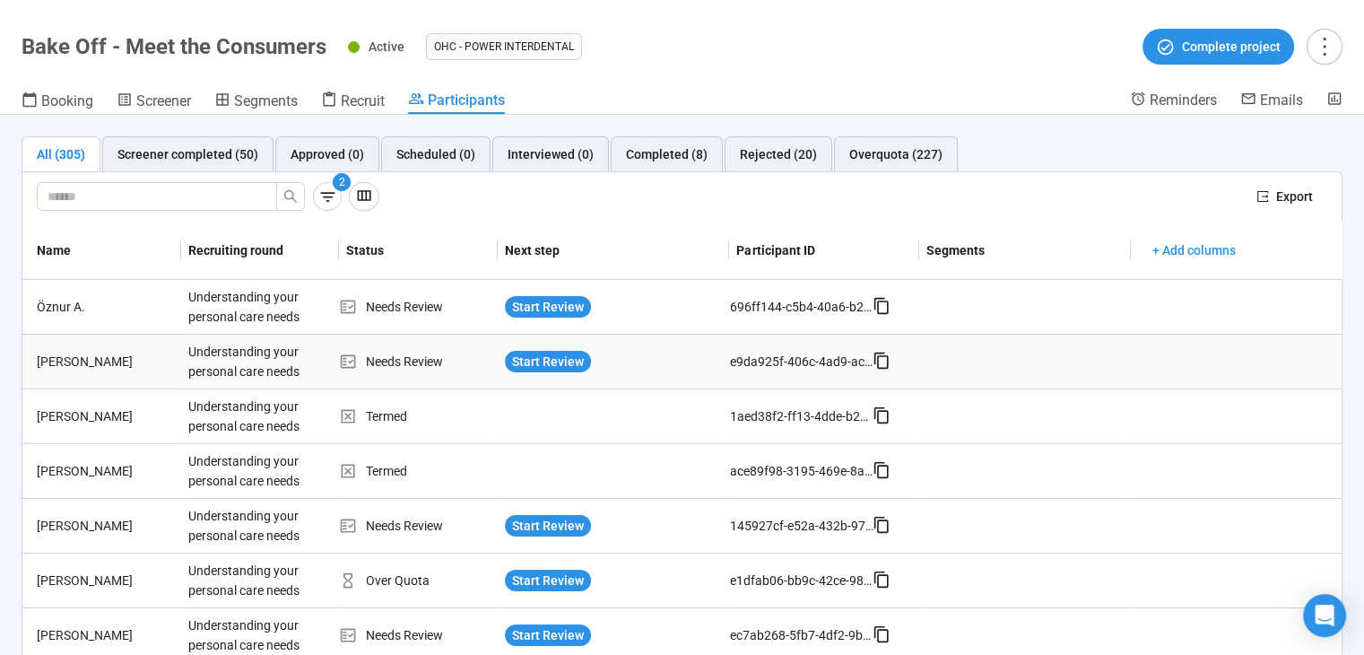
click at [552, 348] on div "Start Review" at bounding box center [614, 361] width 232 height 36
click at [552, 354] on span "Start Review" at bounding box center [548, 362] width 72 height 20
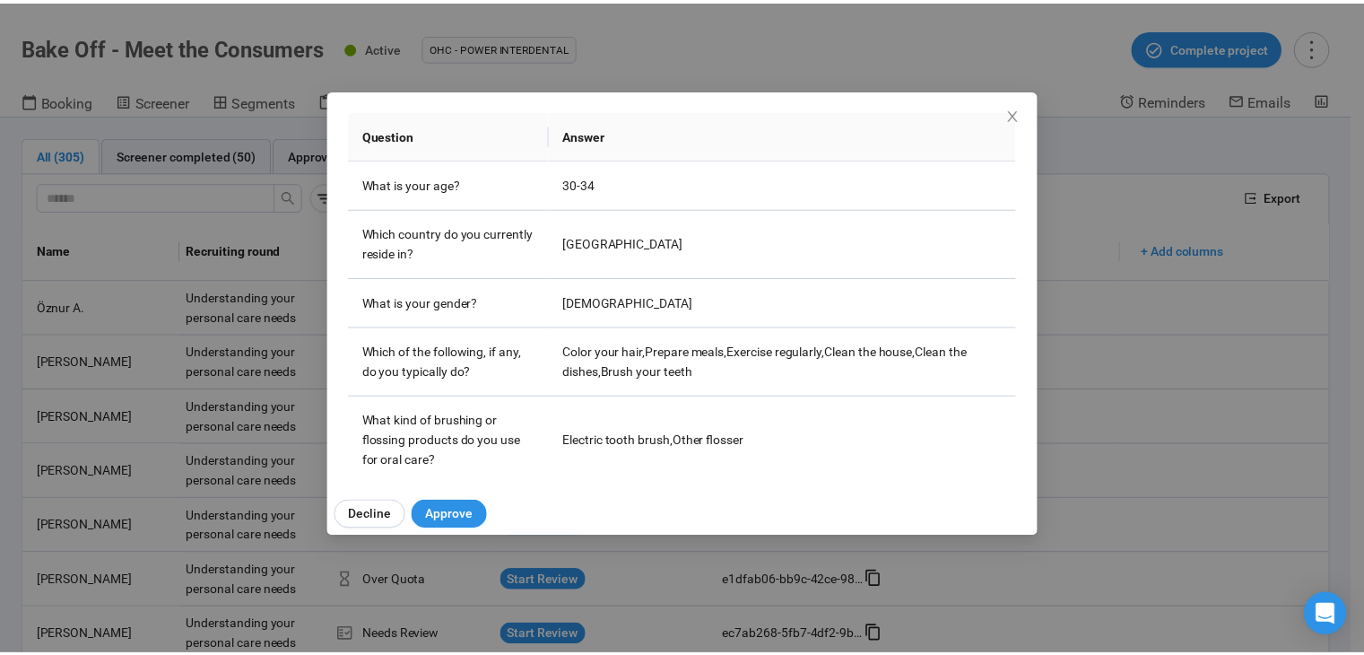
scroll to position [448, 0]
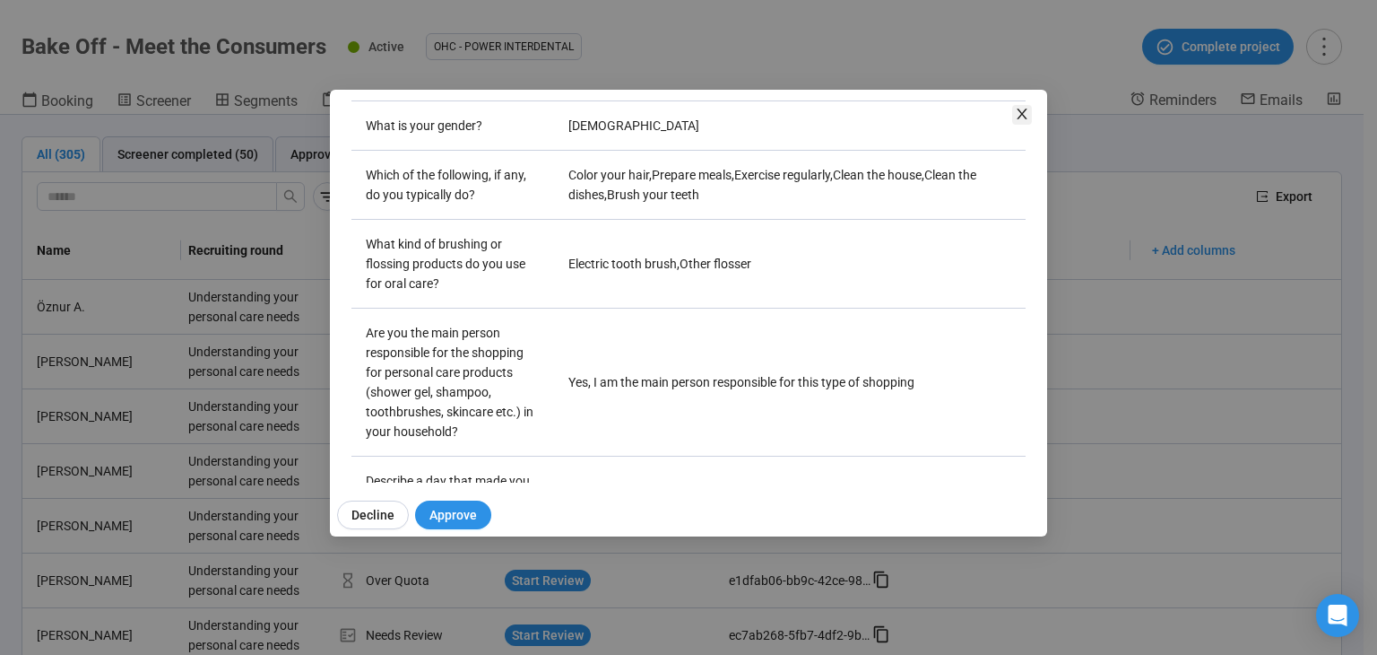
click at [1029, 112] on icon "close" at bounding box center [1022, 114] width 14 height 14
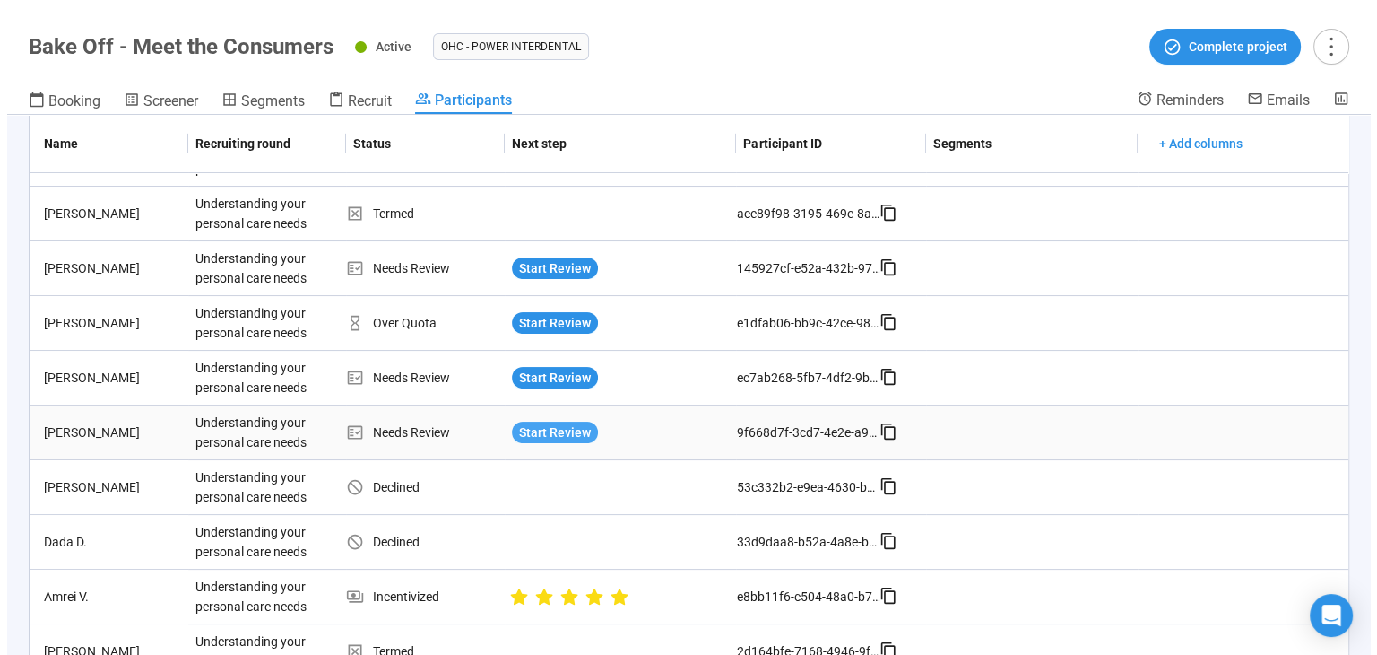
scroll to position [269, 0]
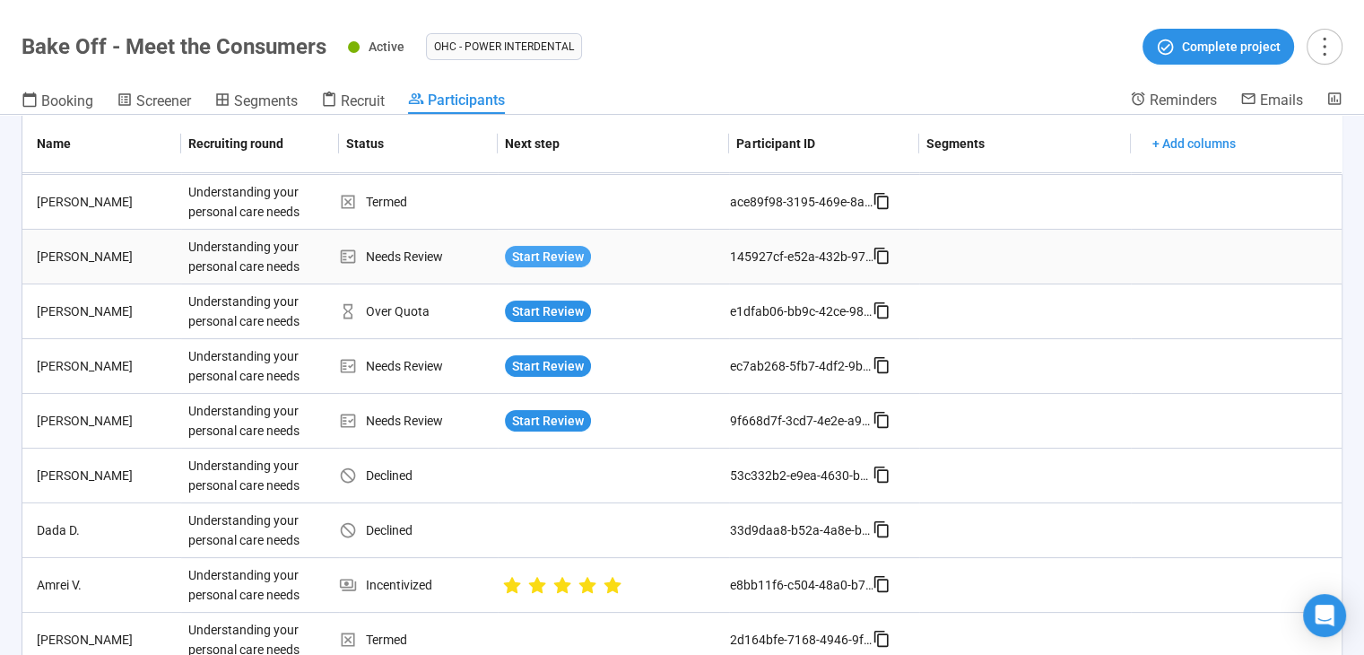
click at [562, 258] on span "Start Review" at bounding box center [548, 257] width 72 height 20
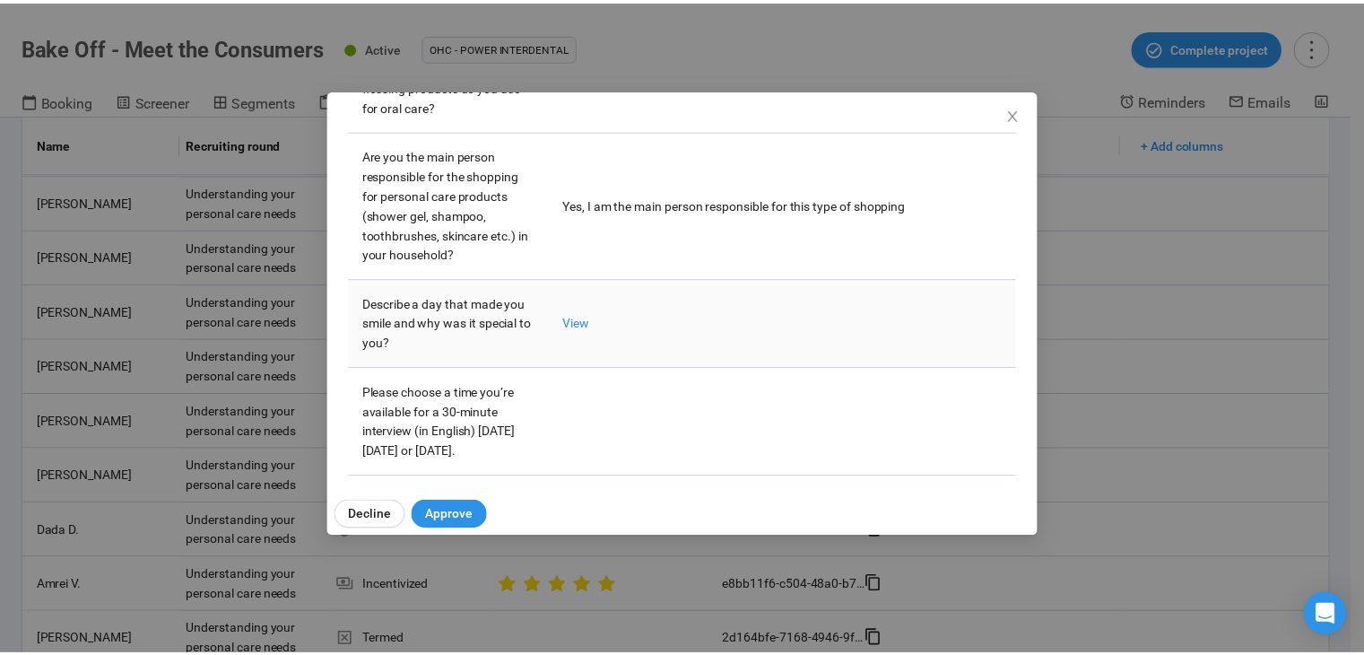
scroll to position [628, 0]
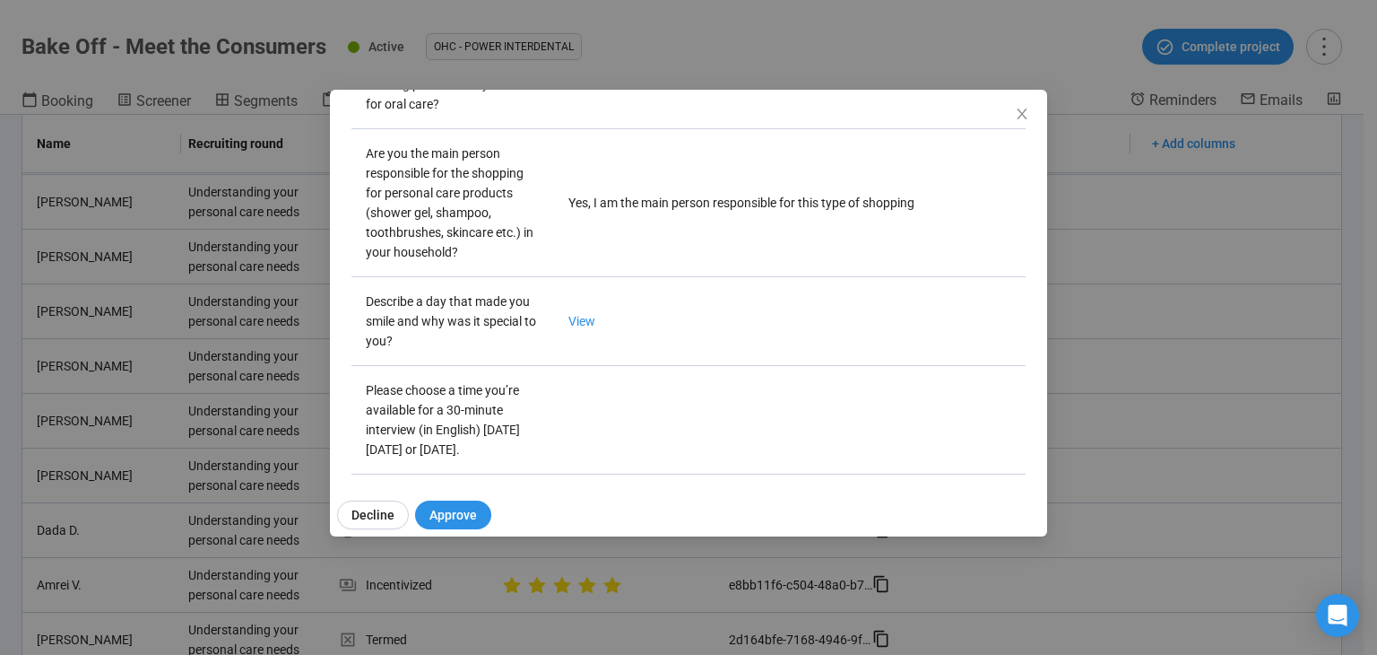
click at [1024, 103] on div "[PERSON_NAME] N Project notes Edit Add notes, i.e. how the last interview went,…" at bounding box center [688, 286] width 717 height 393
click at [1021, 112] on icon "close" at bounding box center [1022, 114] width 10 height 11
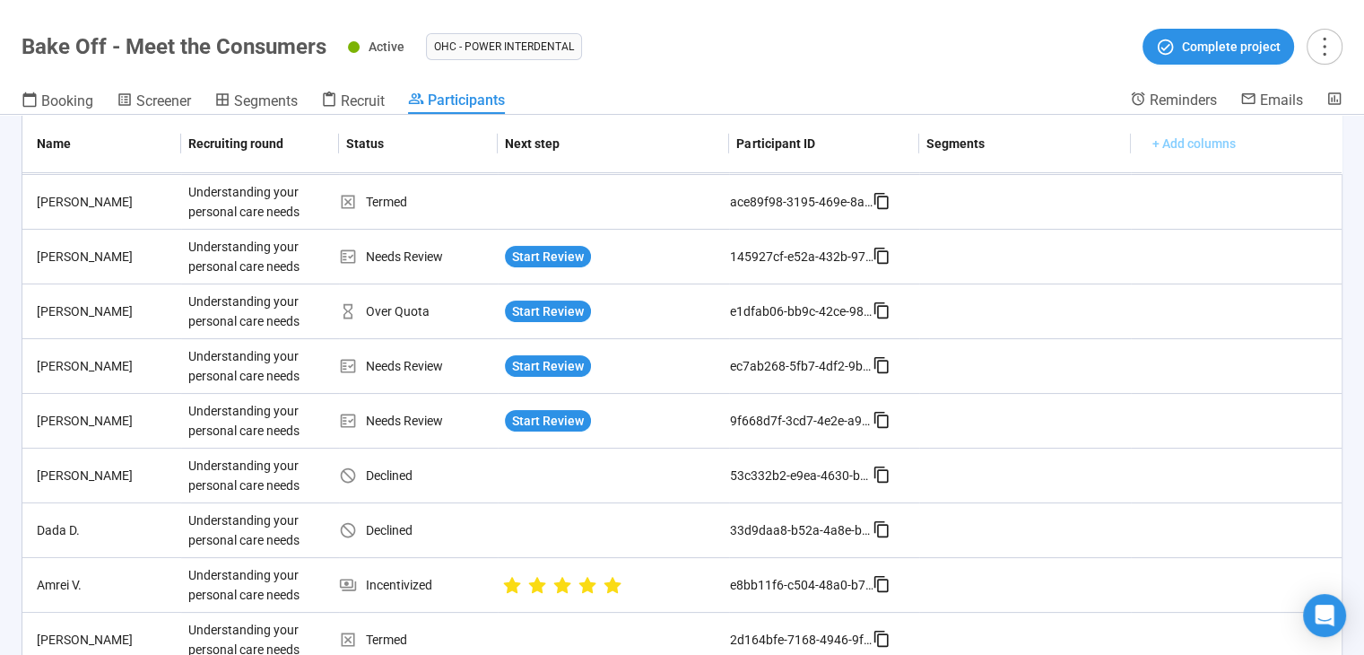
click at [1201, 145] on span "+ Add columns" at bounding box center [1193, 144] width 83 height 20
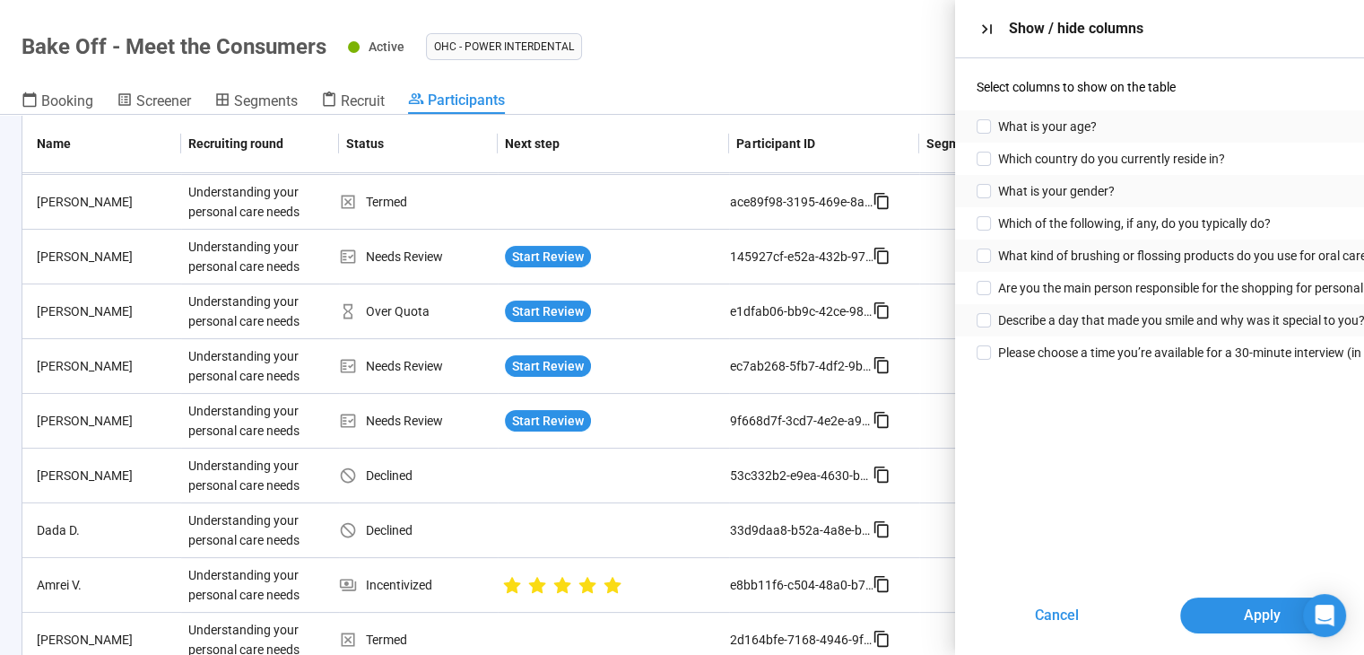
click at [1141, 133] on div "What is your age?" at bounding box center [1159, 126] width 409 height 32
click at [987, 116] on div "What is your age?" at bounding box center [1159, 126] width 409 height 32
click at [1264, 625] on span "Apply" at bounding box center [1261, 615] width 37 height 22
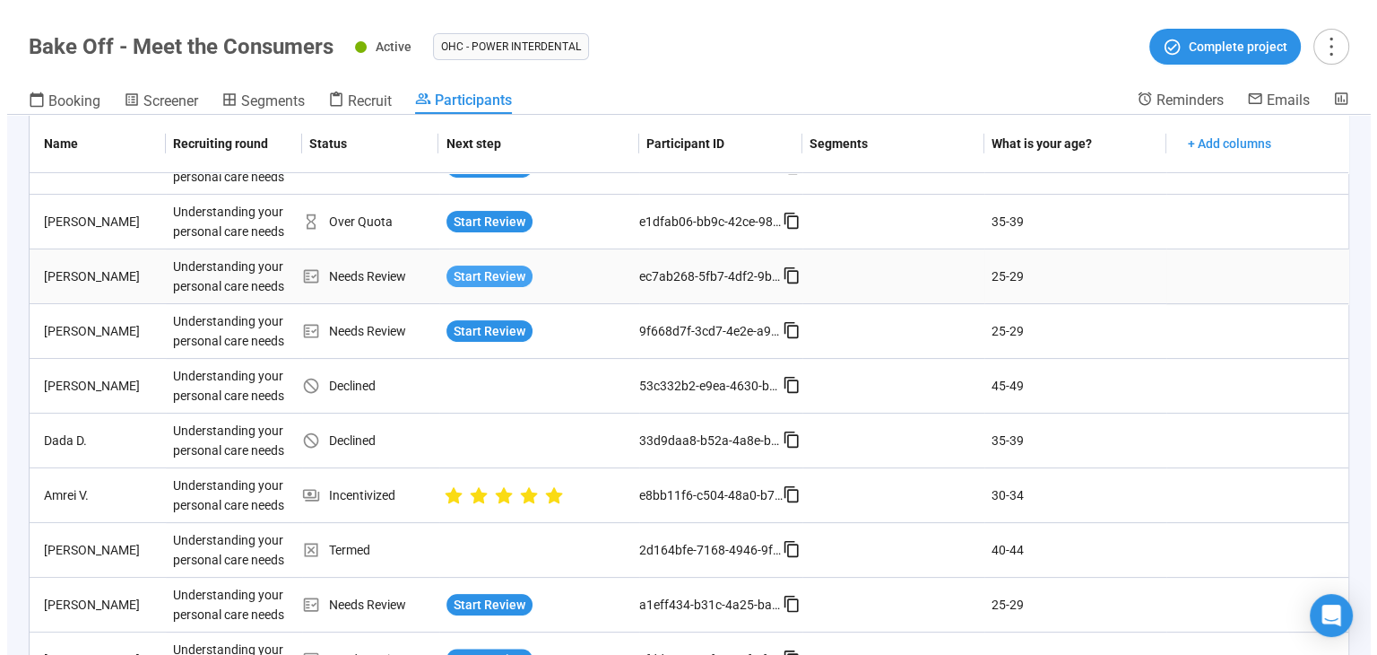
scroll to position [446, 0]
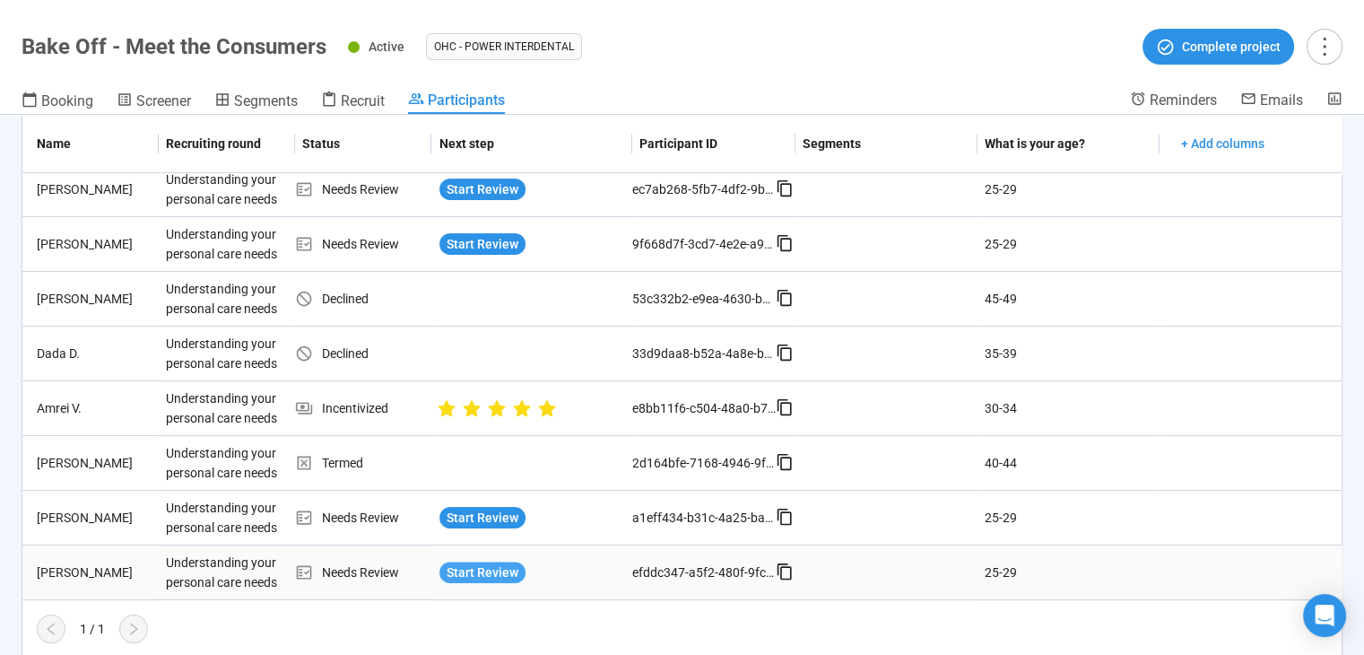
click at [469, 576] on span "Start Review" at bounding box center [483, 572] width 72 height 20
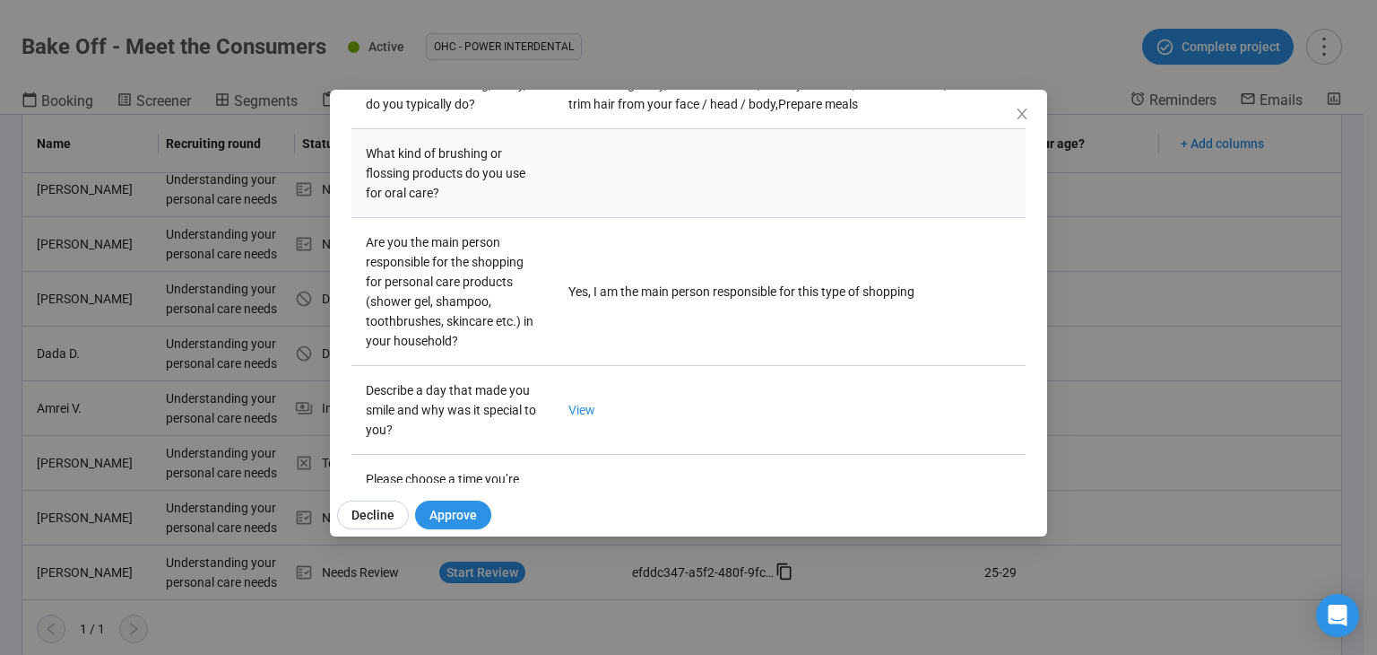
scroll to position [298, 0]
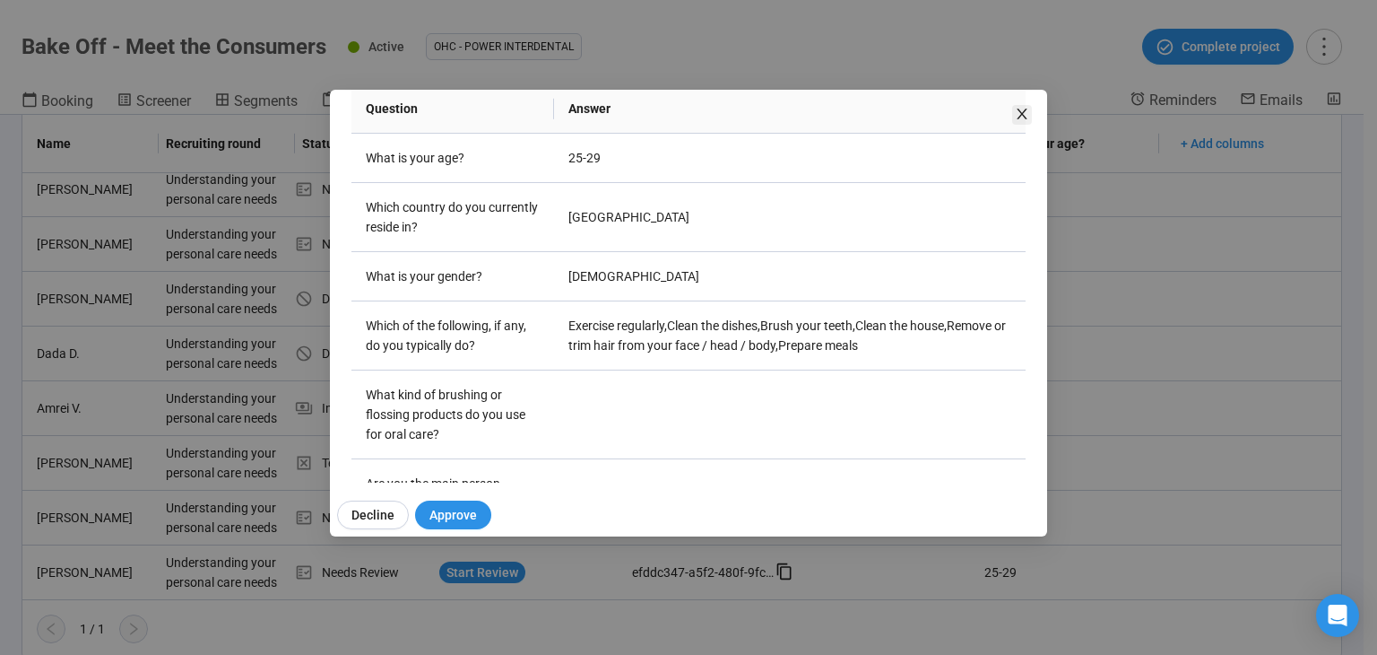
click at [1029, 114] on span "Close" at bounding box center [1022, 115] width 20 height 20
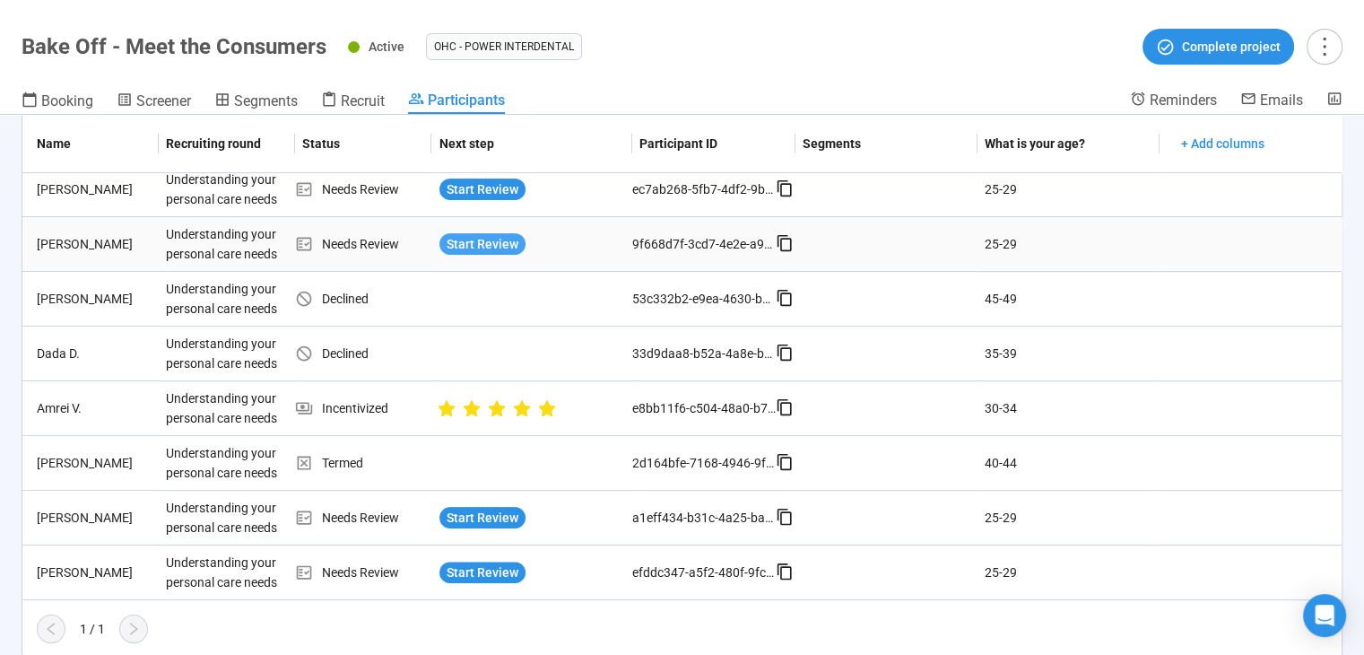
click at [489, 241] on span "Start Review" at bounding box center [483, 244] width 72 height 20
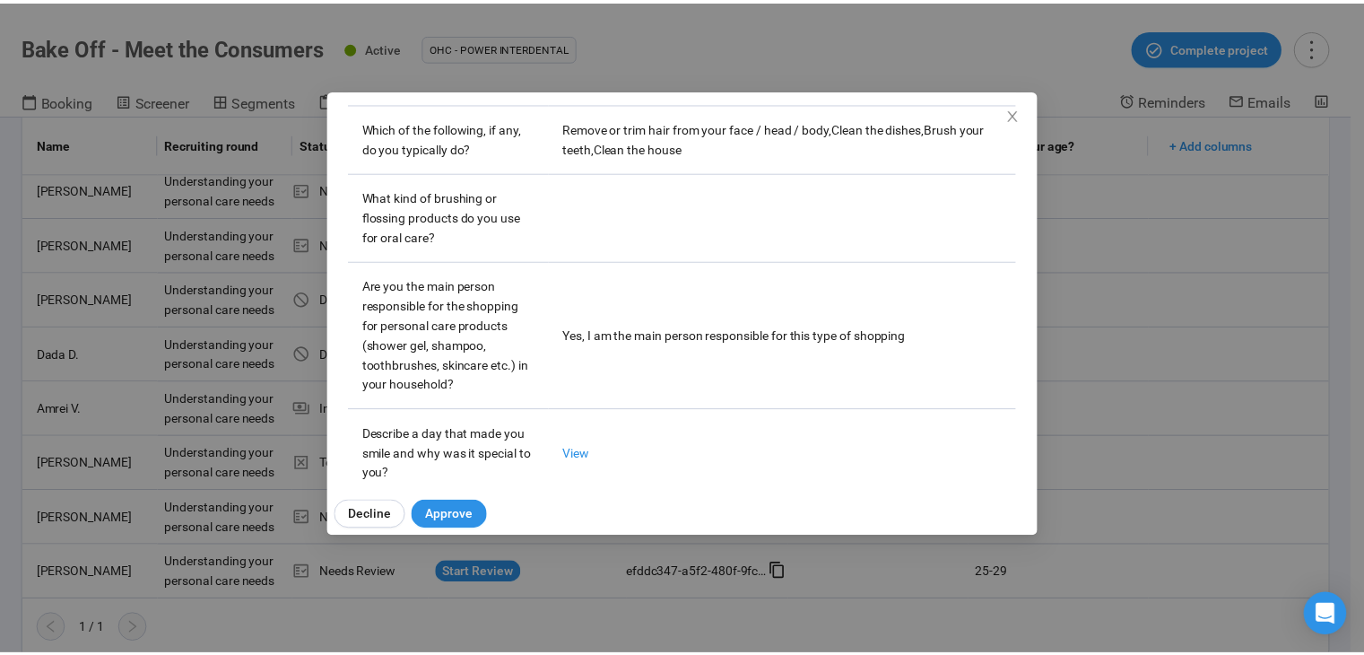
scroll to position [628, 0]
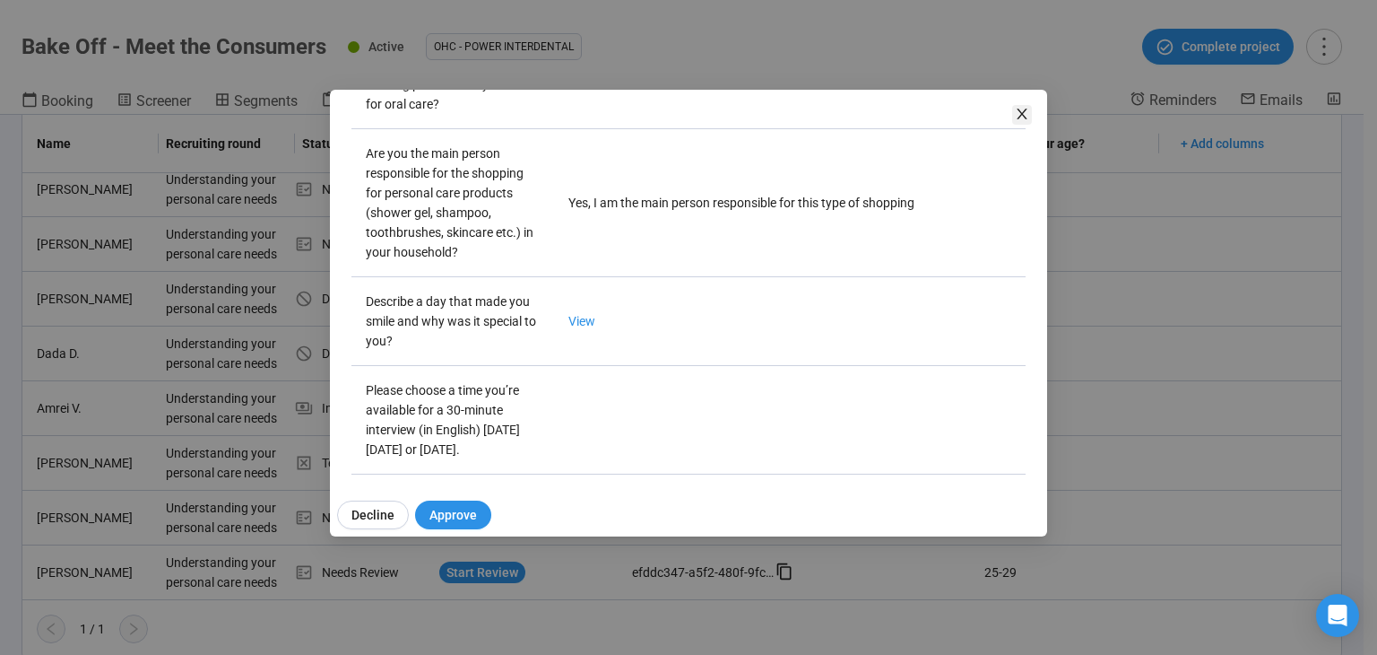
click at [1017, 112] on icon "close" at bounding box center [1022, 114] width 14 height 14
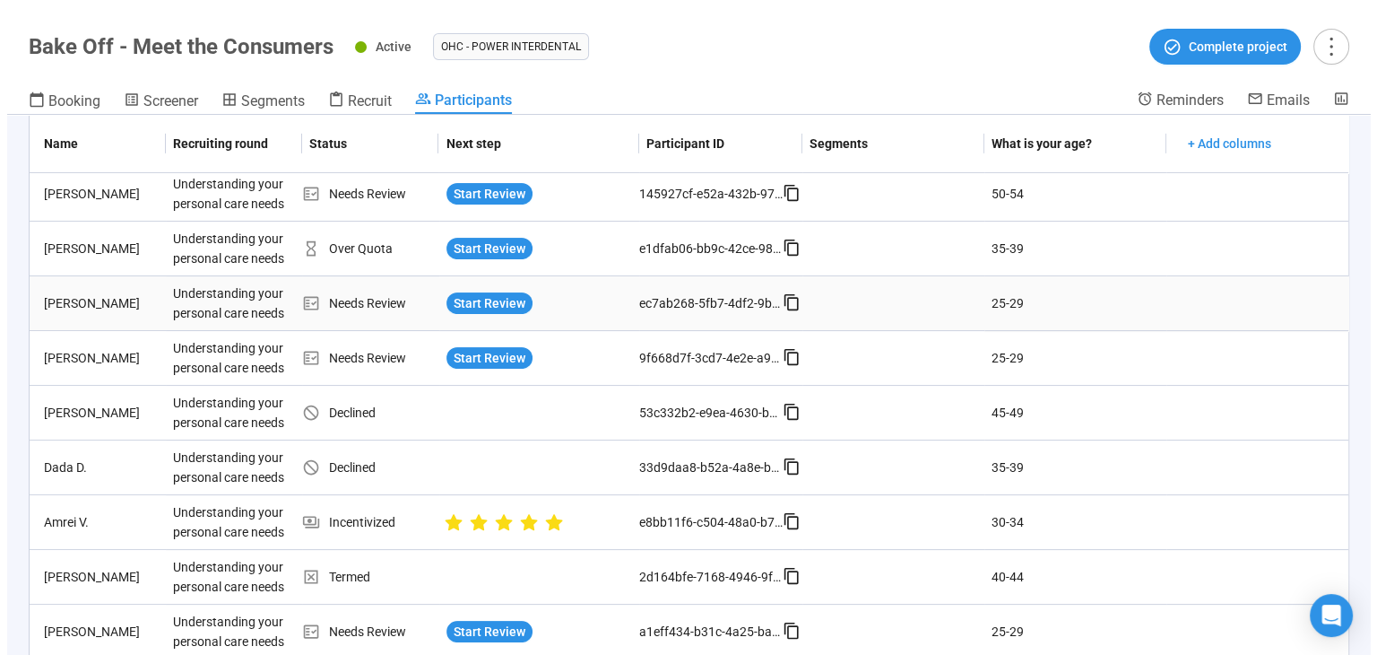
scroll to position [266, 0]
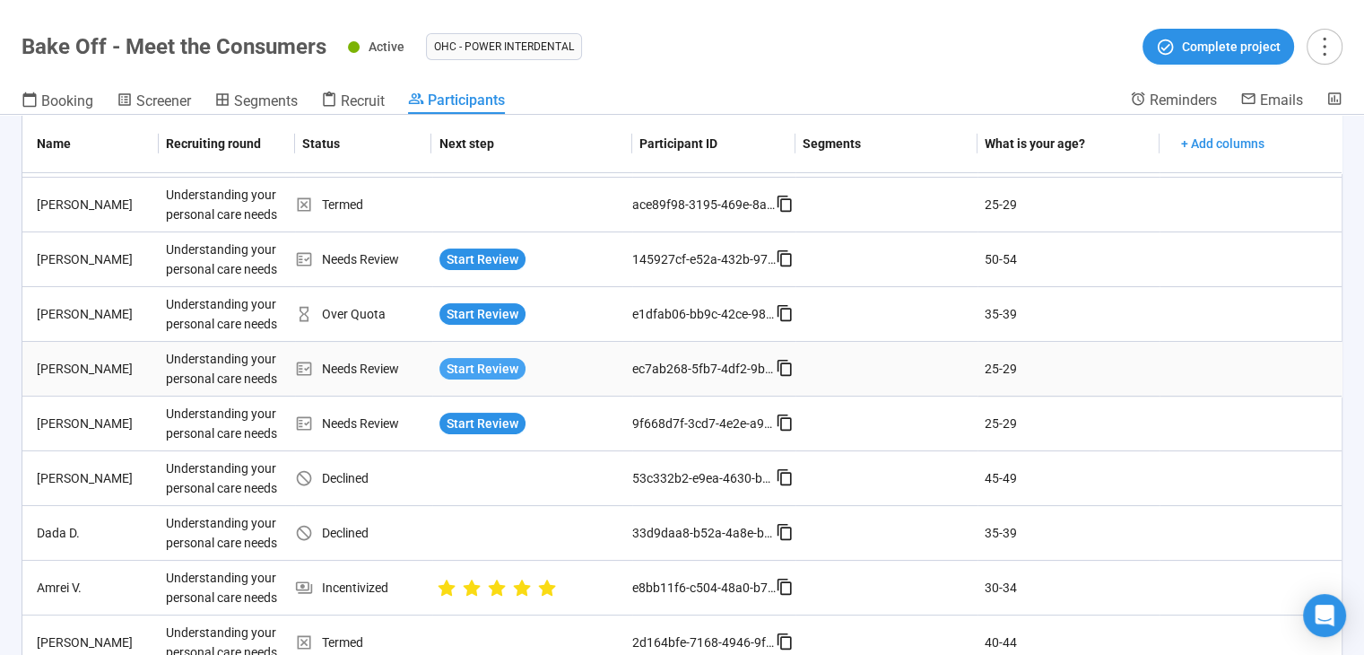
click at [482, 363] on span "Start Review" at bounding box center [483, 369] width 72 height 20
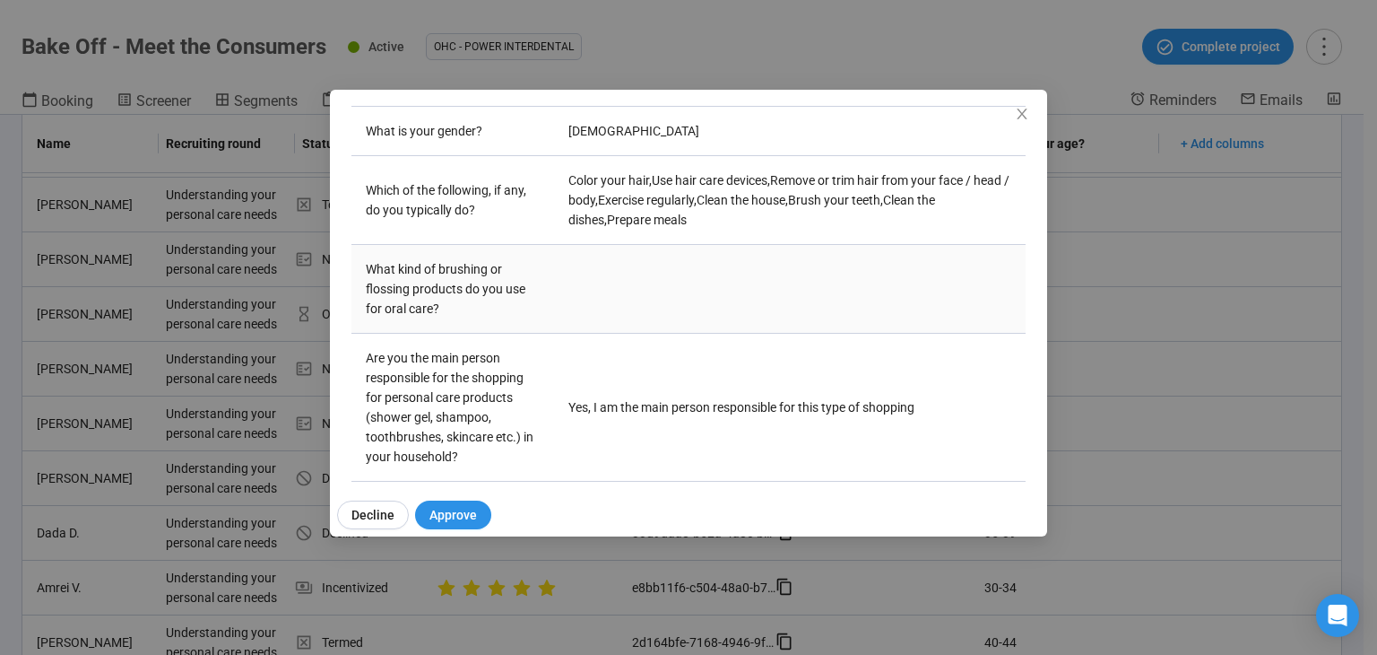
scroll to position [538, 0]
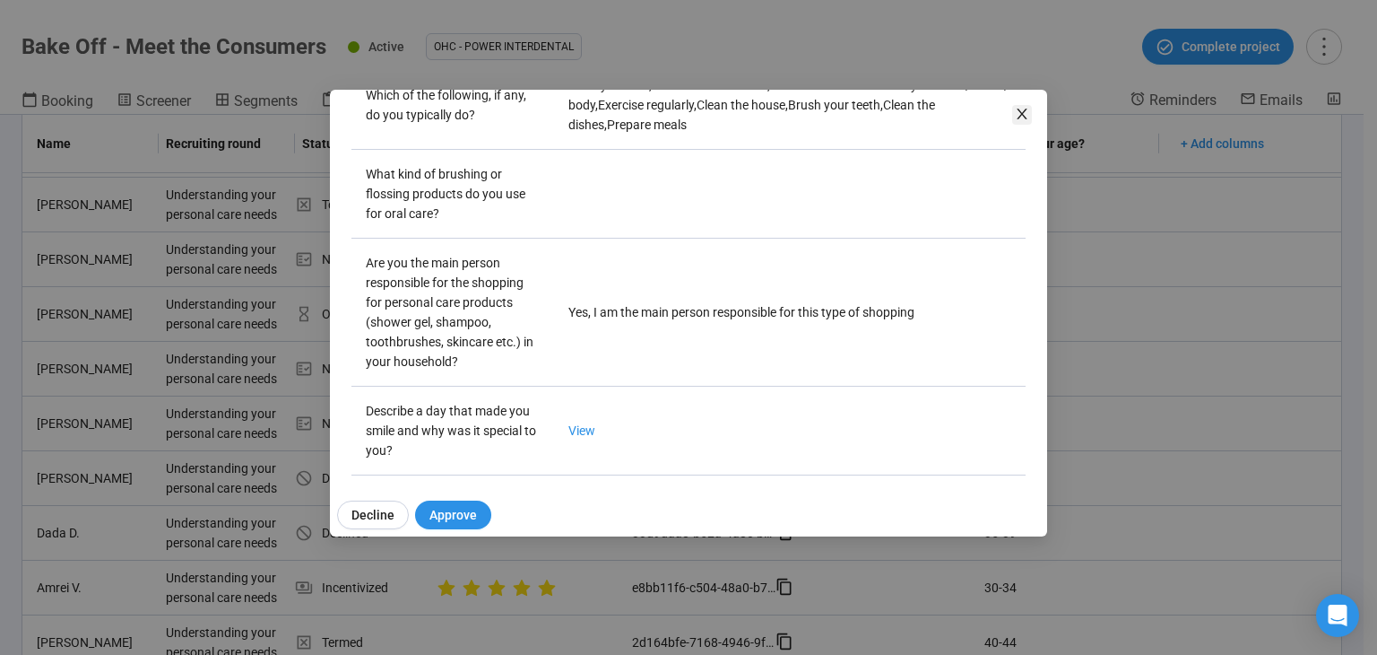
click at [1024, 109] on icon "close" at bounding box center [1022, 114] width 14 height 14
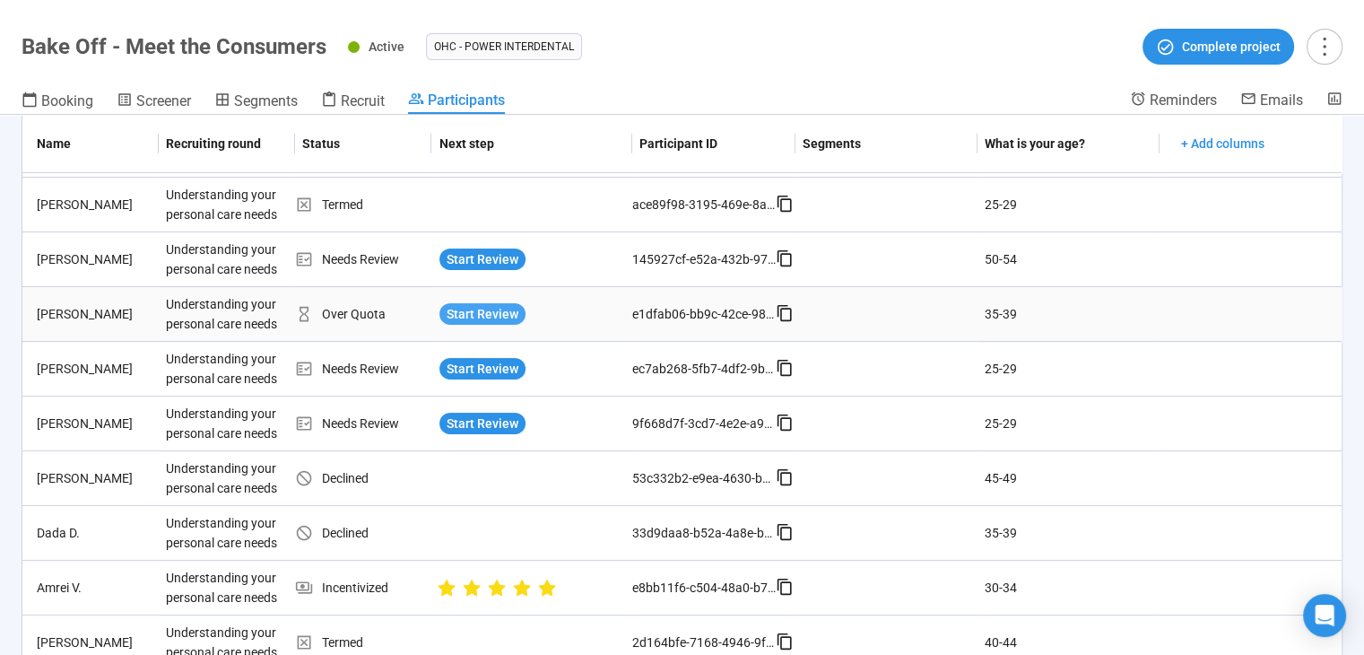
click at [499, 307] on span "Start Review" at bounding box center [483, 314] width 72 height 20
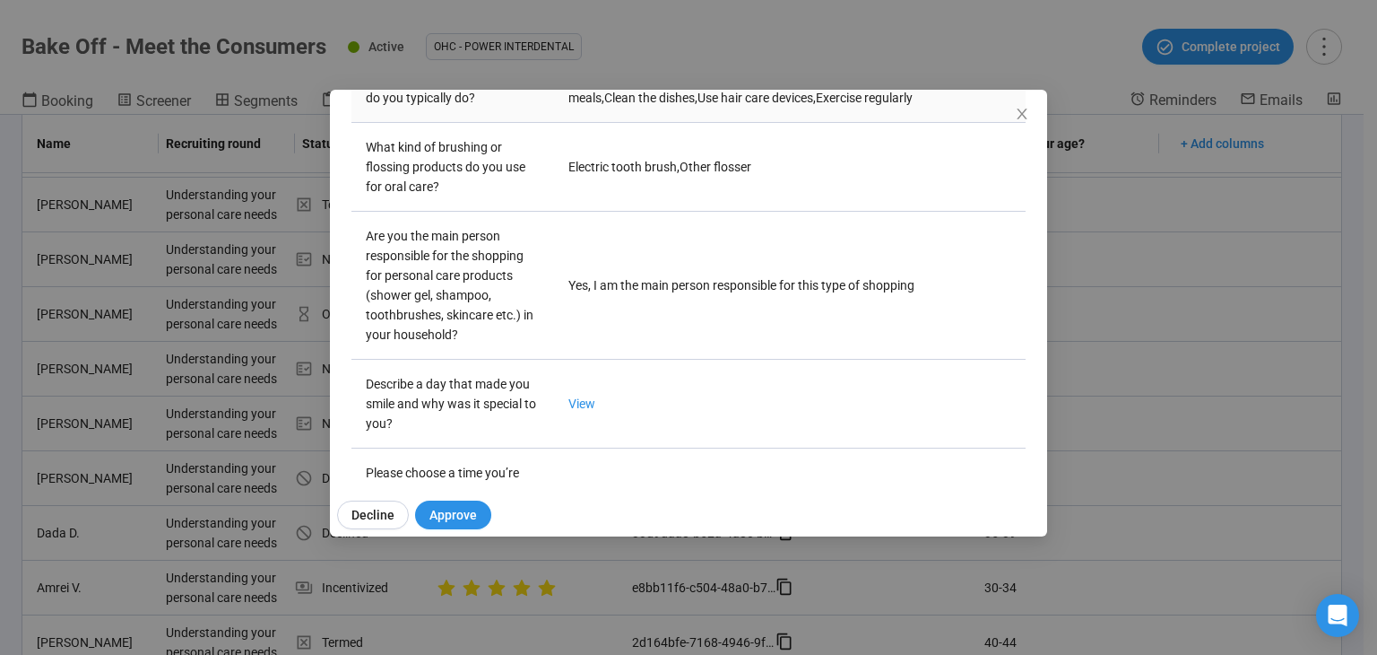
scroll to position [656, 0]
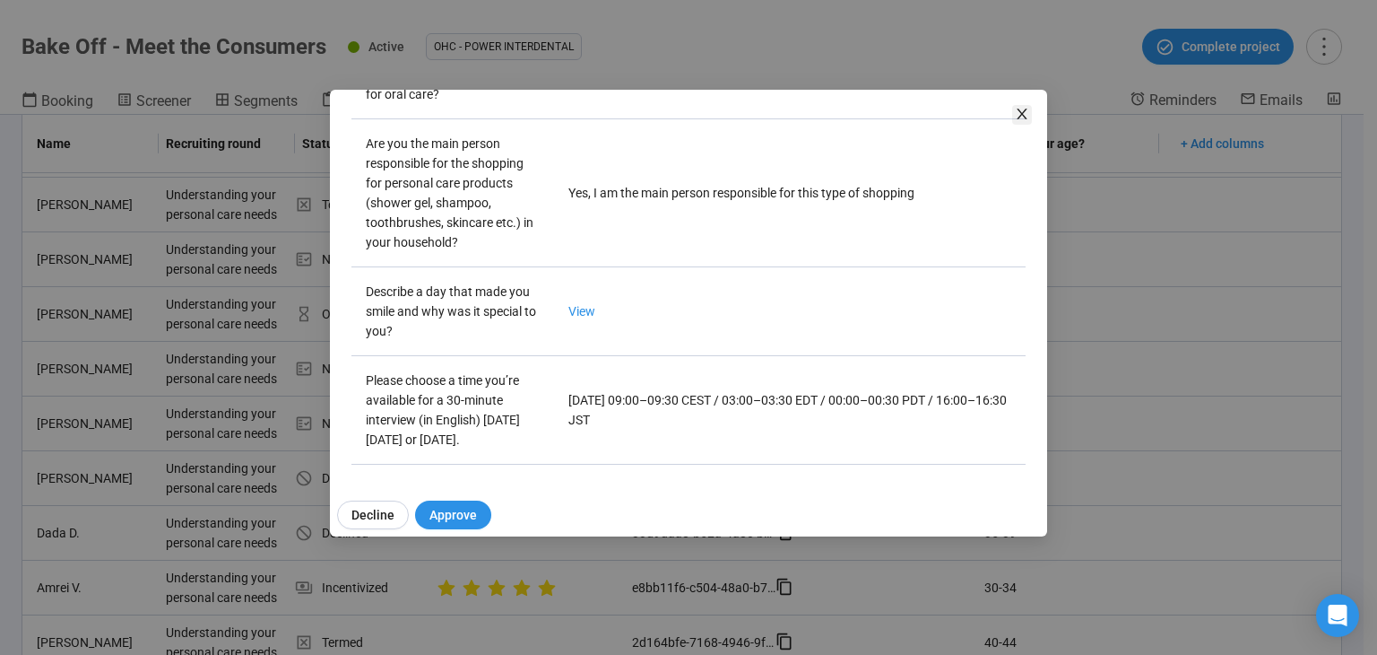
click at [1022, 109] on icon "close" at bounding box center [1022, 114] width 14 height 14
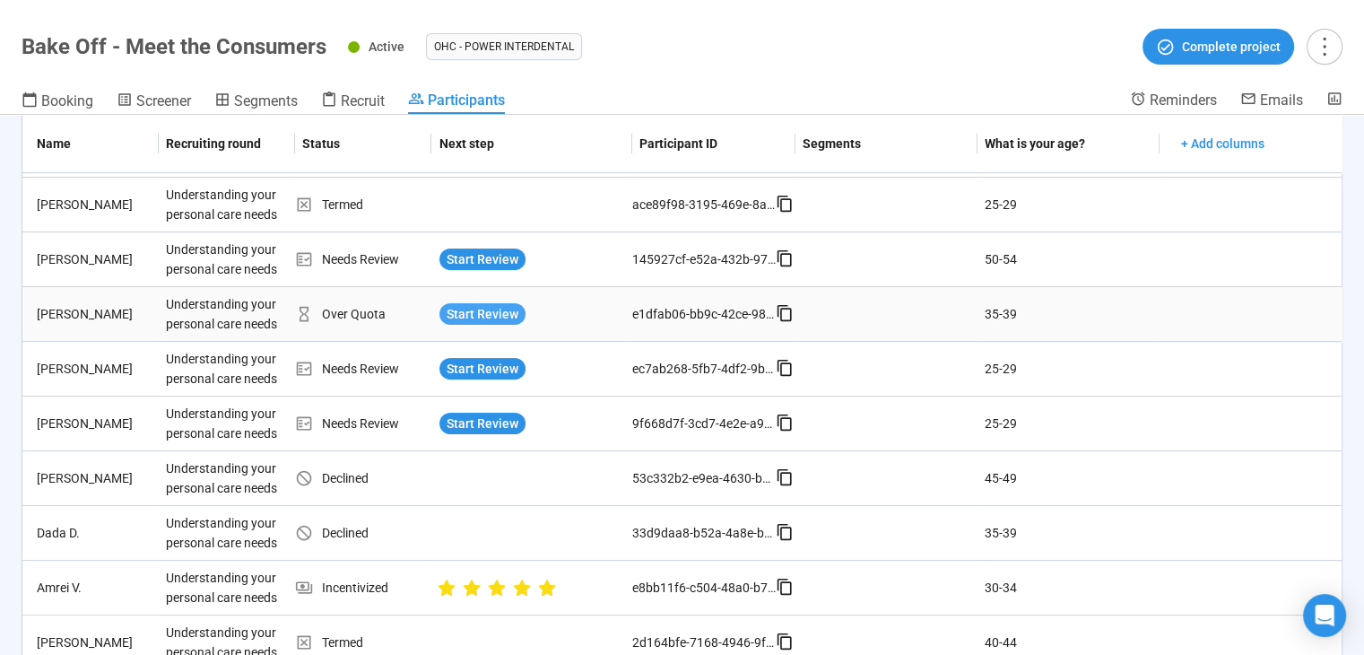
click at [500, 311] on span "Start Review" at bounding box center [483, 314] width 72 height 20
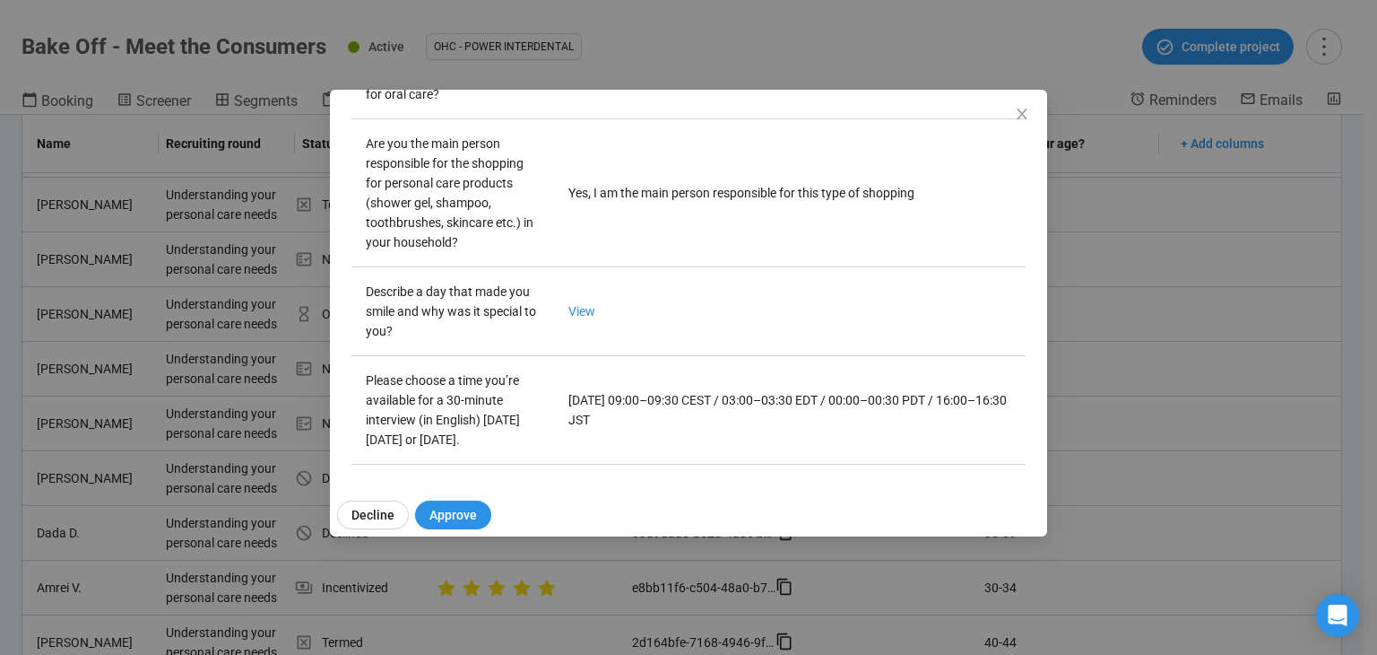
click at [1018, 109] on icon "close" at bounding box center [1022, 114] width 10 height 11
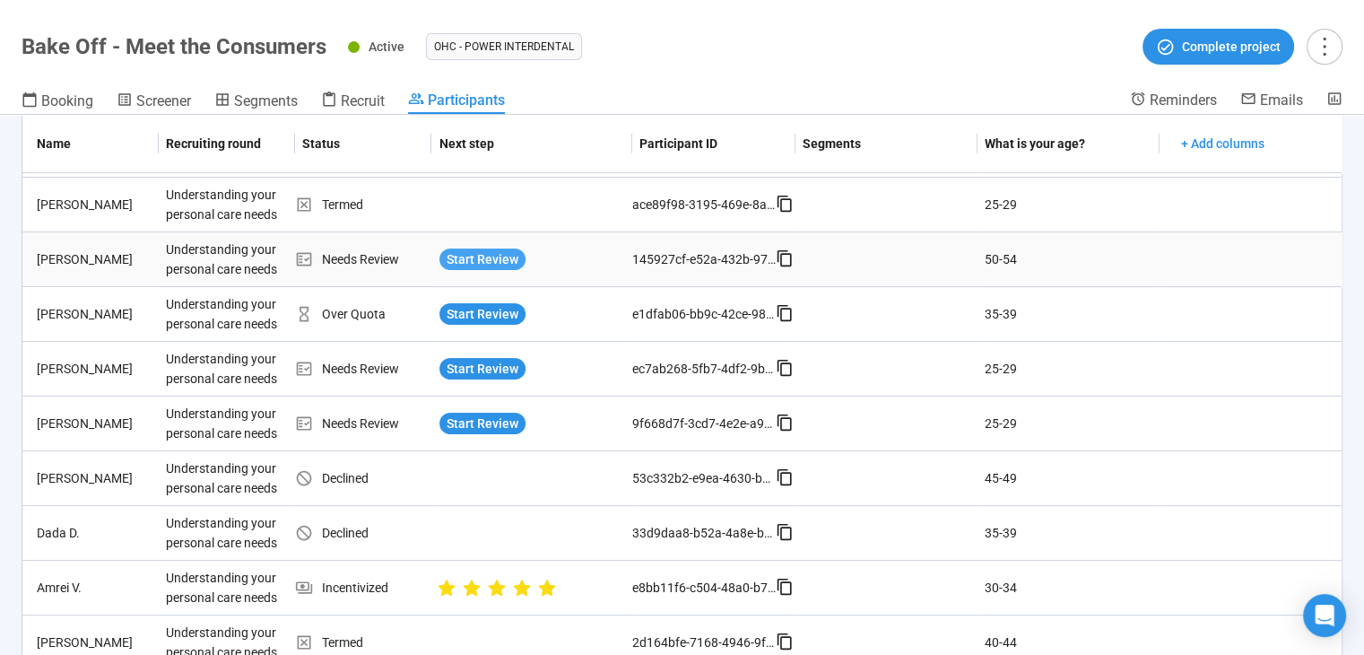
click at [485, 256] on span "Start Review" at bounding box center [483, 259] width 72 height 20
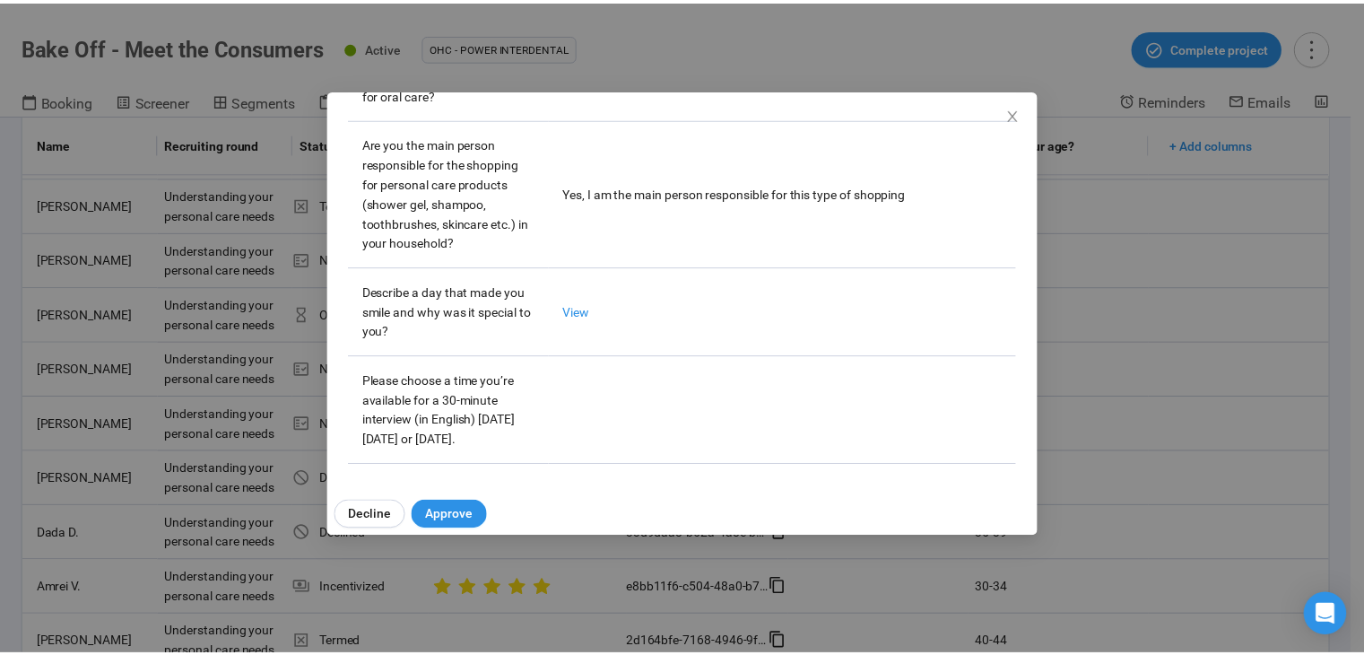
scroll to position [586, 0]
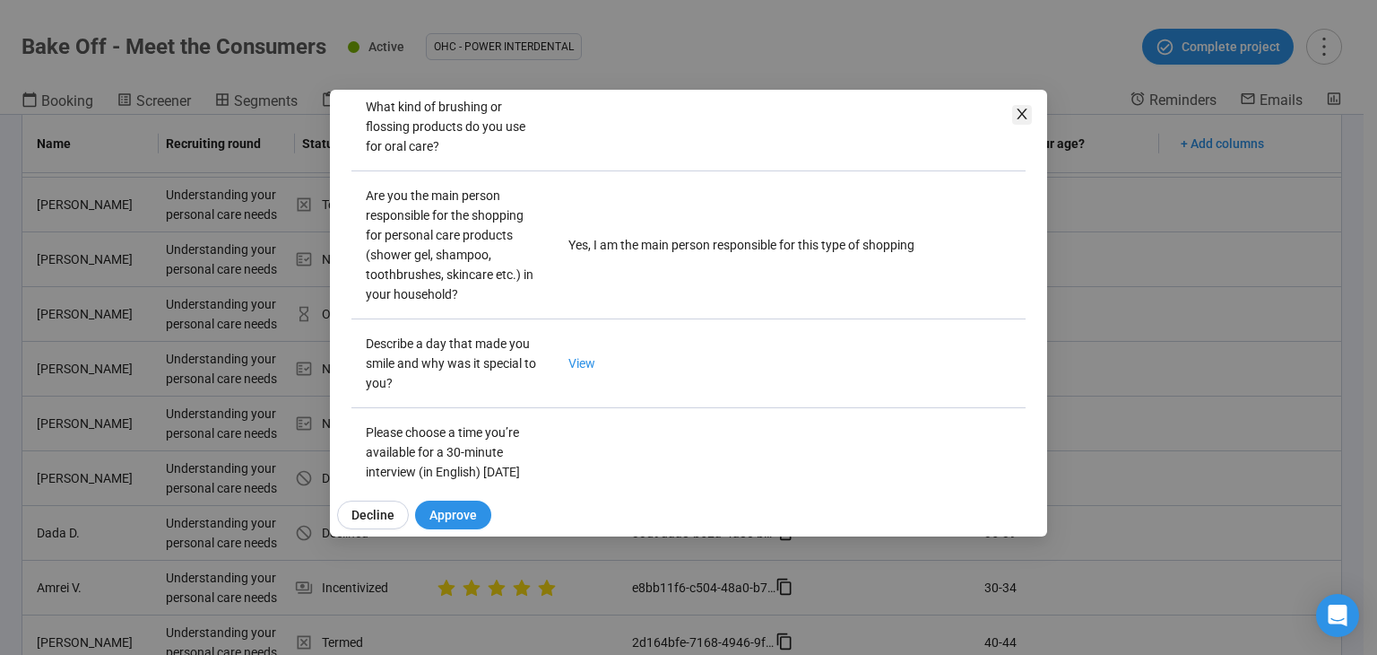
click at [1026, 110] on icon "close" at bounding box center [1022, 114] width 14 height 14
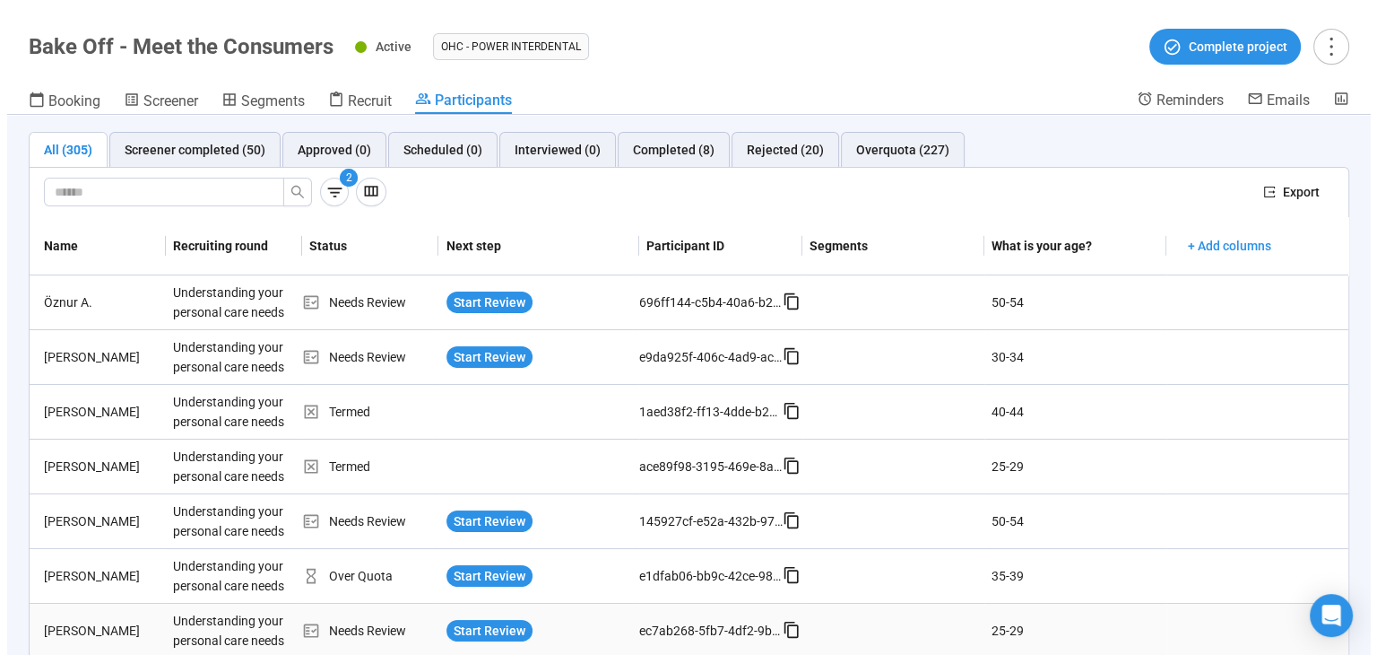
scroll to position [0, 0]
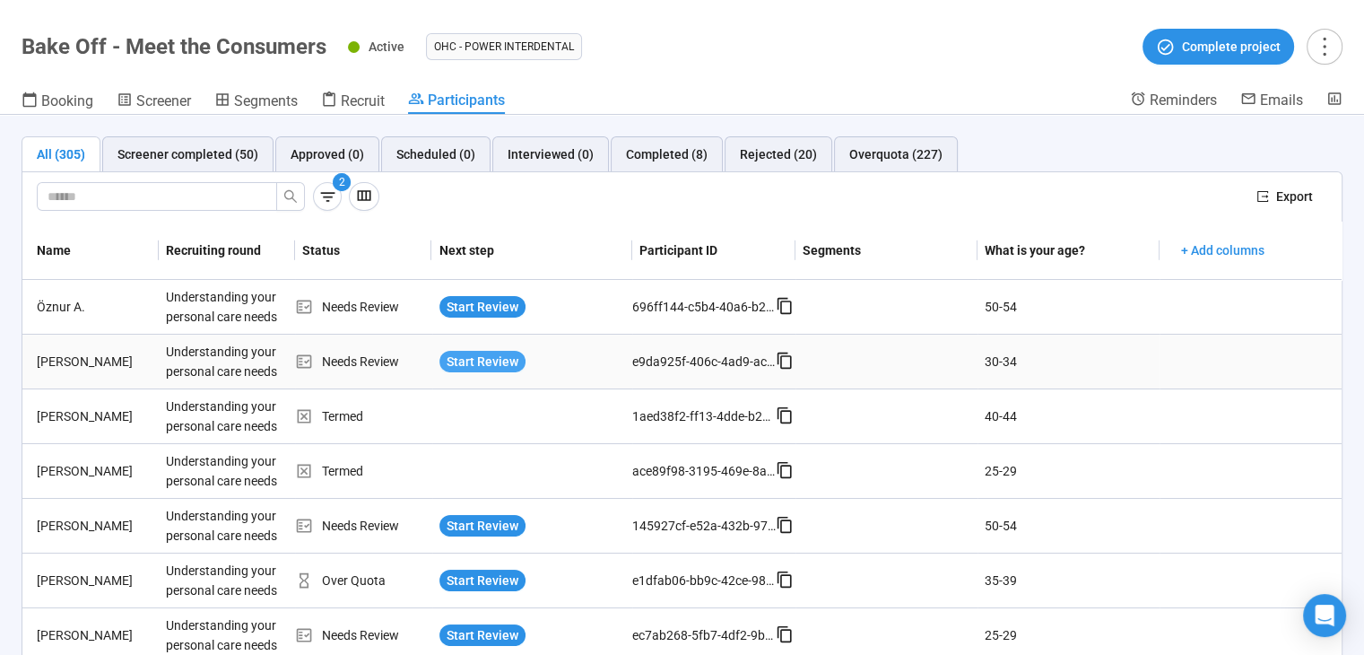
click at [493, 361] on span "Start Review" at bounding box center [483, 362] width 72 height 20
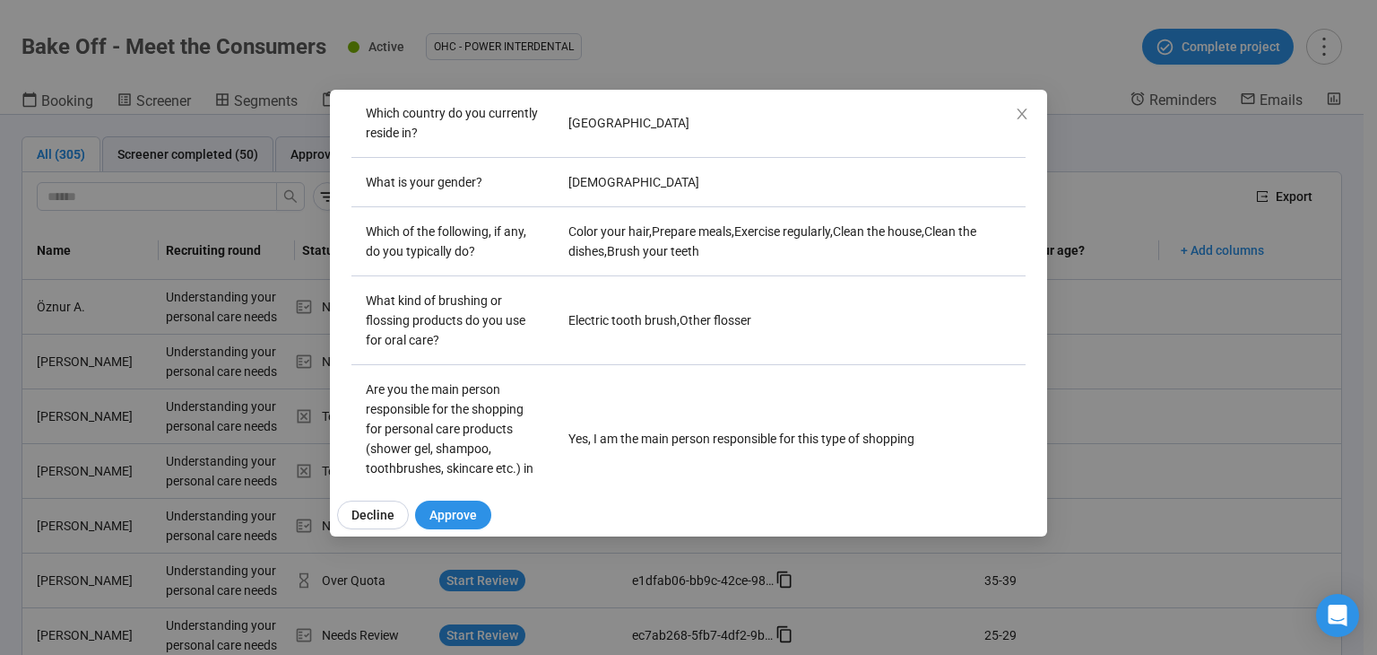
scroll to position [656, 0]
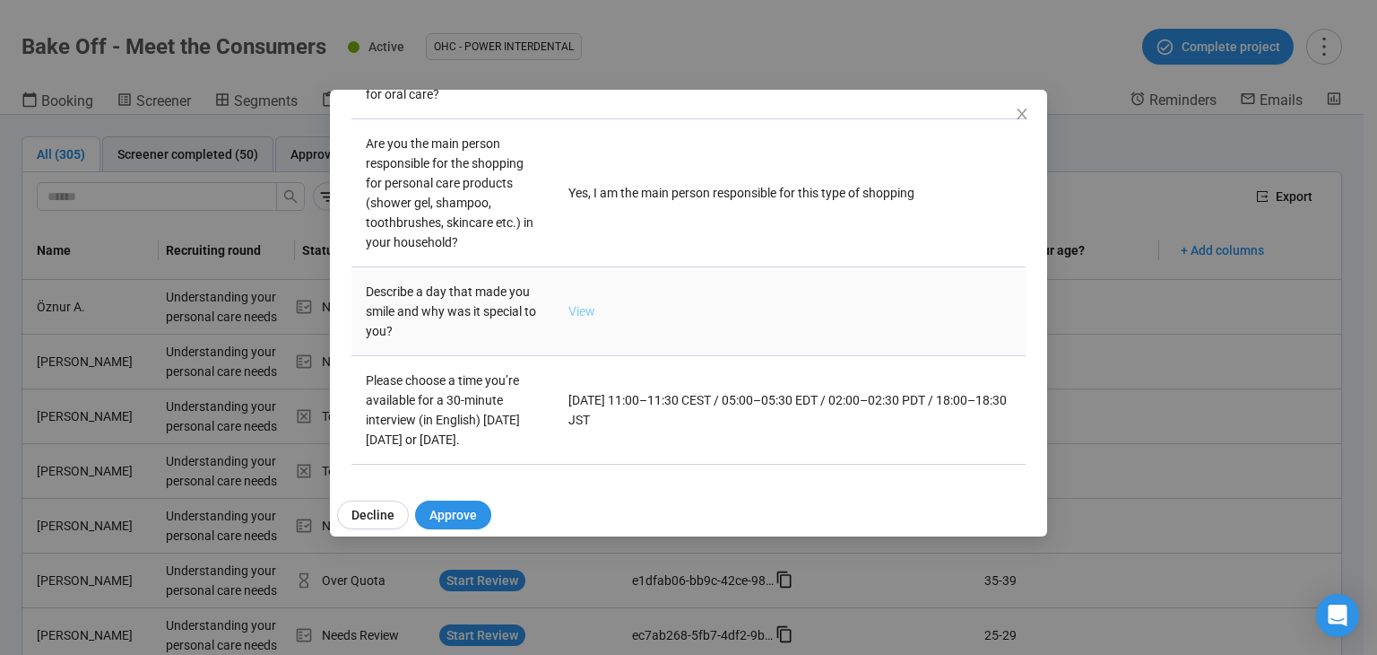
click at [578, 304] on link "View" at bounding box center [582, 311] width 27 height 14
